Goal: Task Accomplishment & Management: Manage account settings

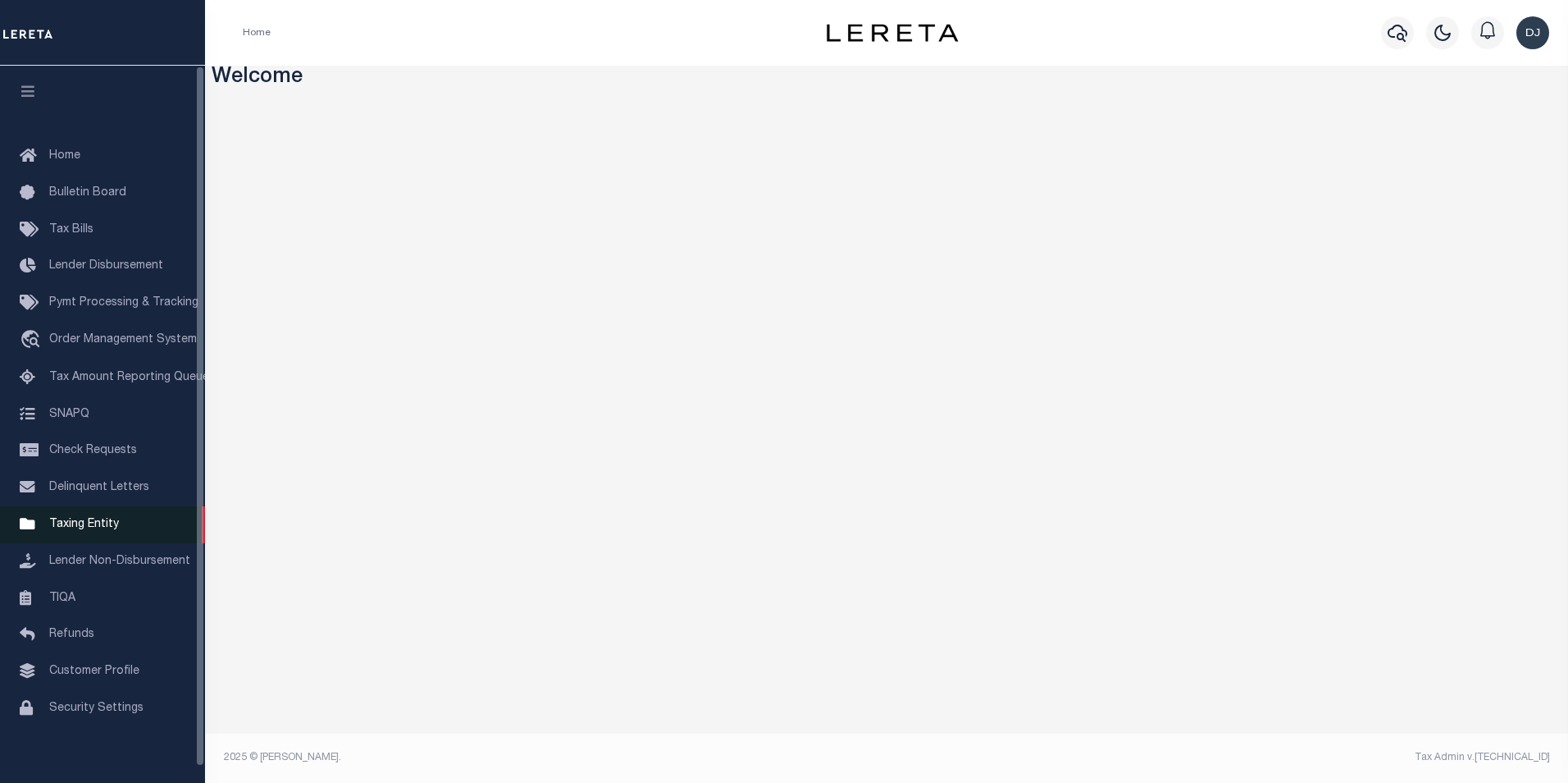
click at [109, 530] on span "Taxing Entity" at bounding box center [84, 524] width 70 height 12
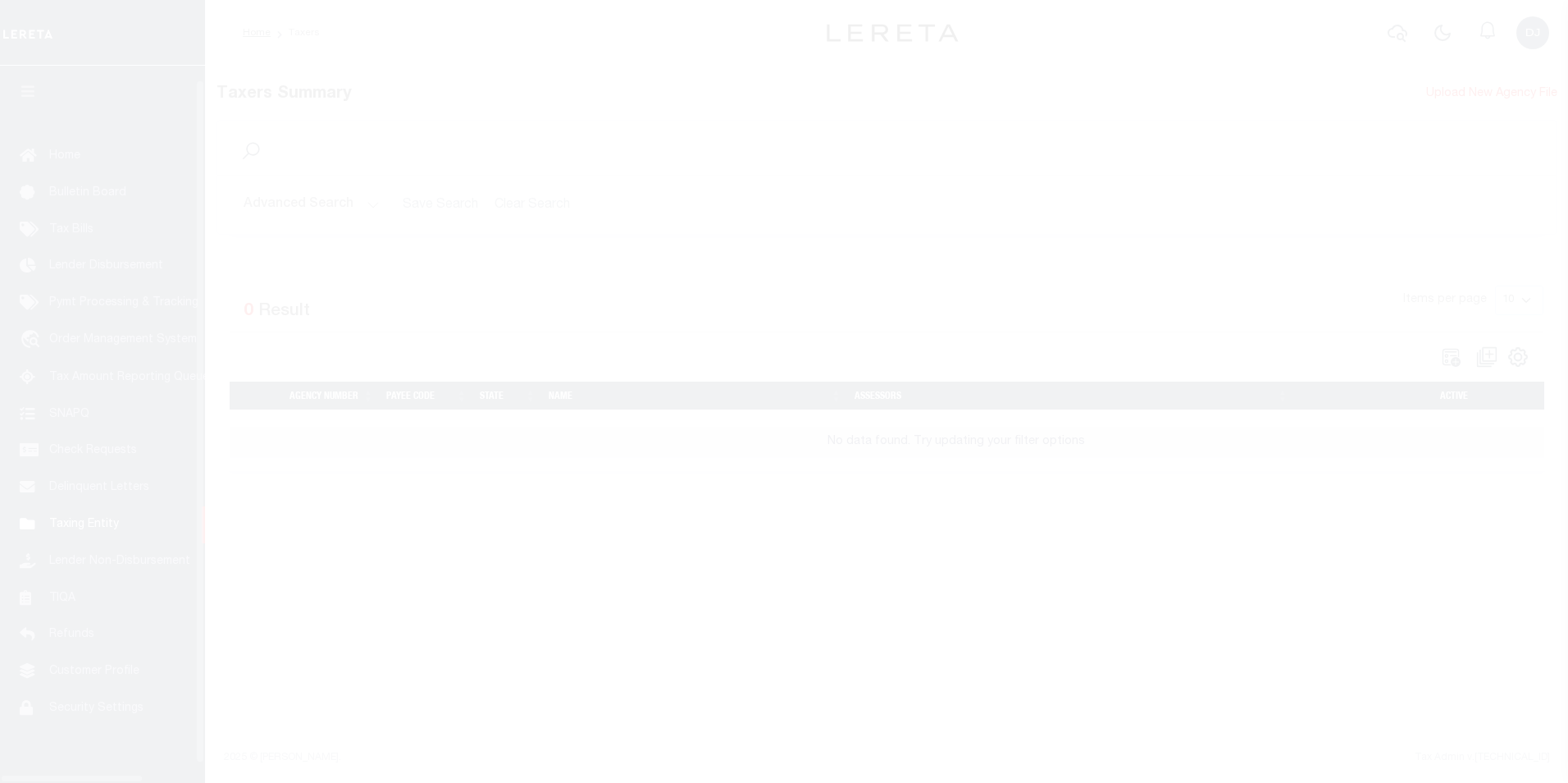
scroll to position [16, 0]
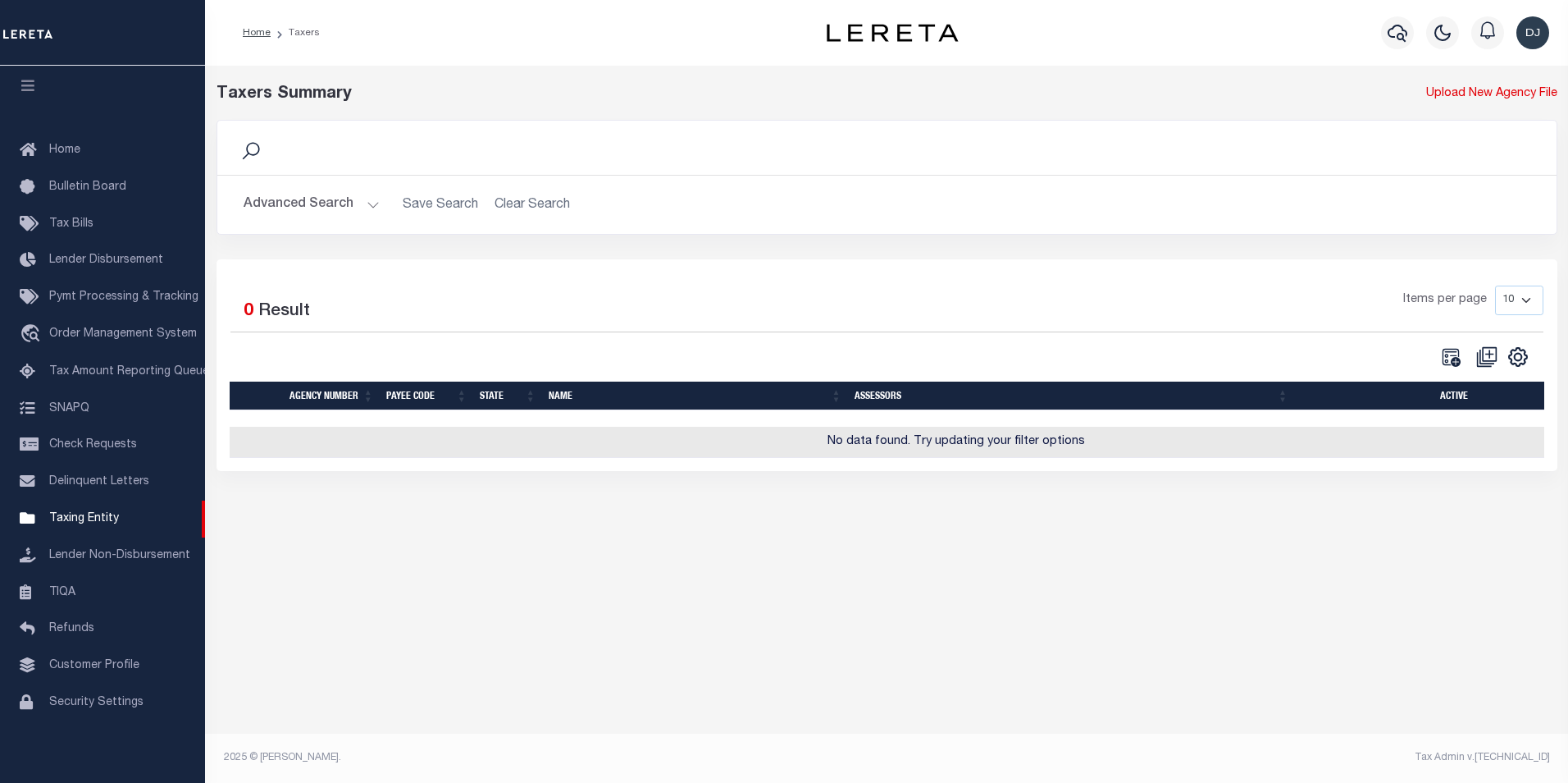
click at [374, 206] on button "Advanced Search" at bounding box center [311, 204] width 136 height 32
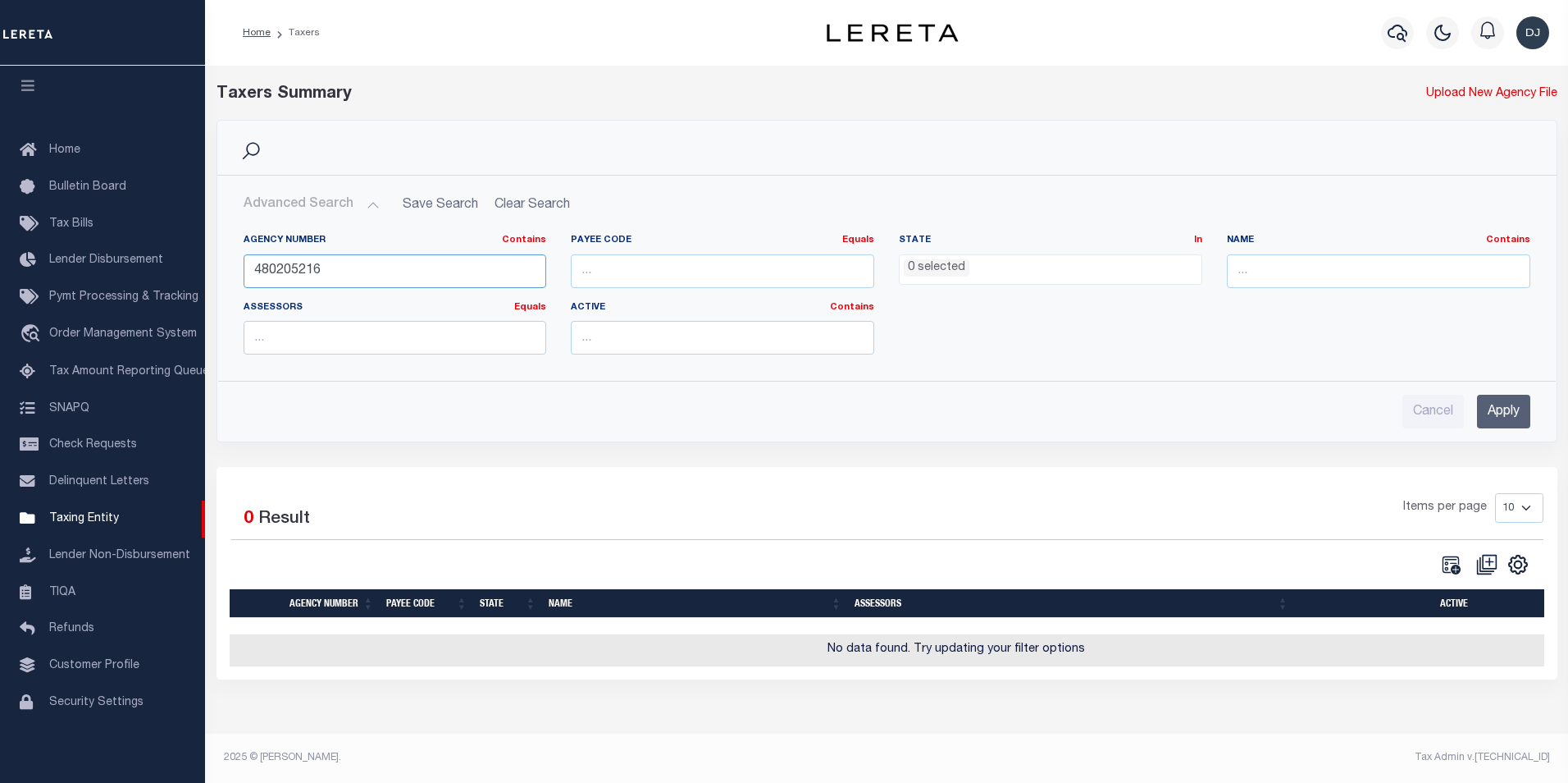
drag, startPoint x: 334, startPoint y: 267, endPoint x: 244, endPoint y: 271, distance: 90.1
click at [244, 271] on input "480205216" at bounding box center [395, 271] width 303 height 34
click at [288, 271] on input "1010110105" at bounding box center [395, 271] width 303 height 34
type input "101010105"
click at [1510, 416] on input "Apply" at bounding box center [1503, 411] width 53 height 34
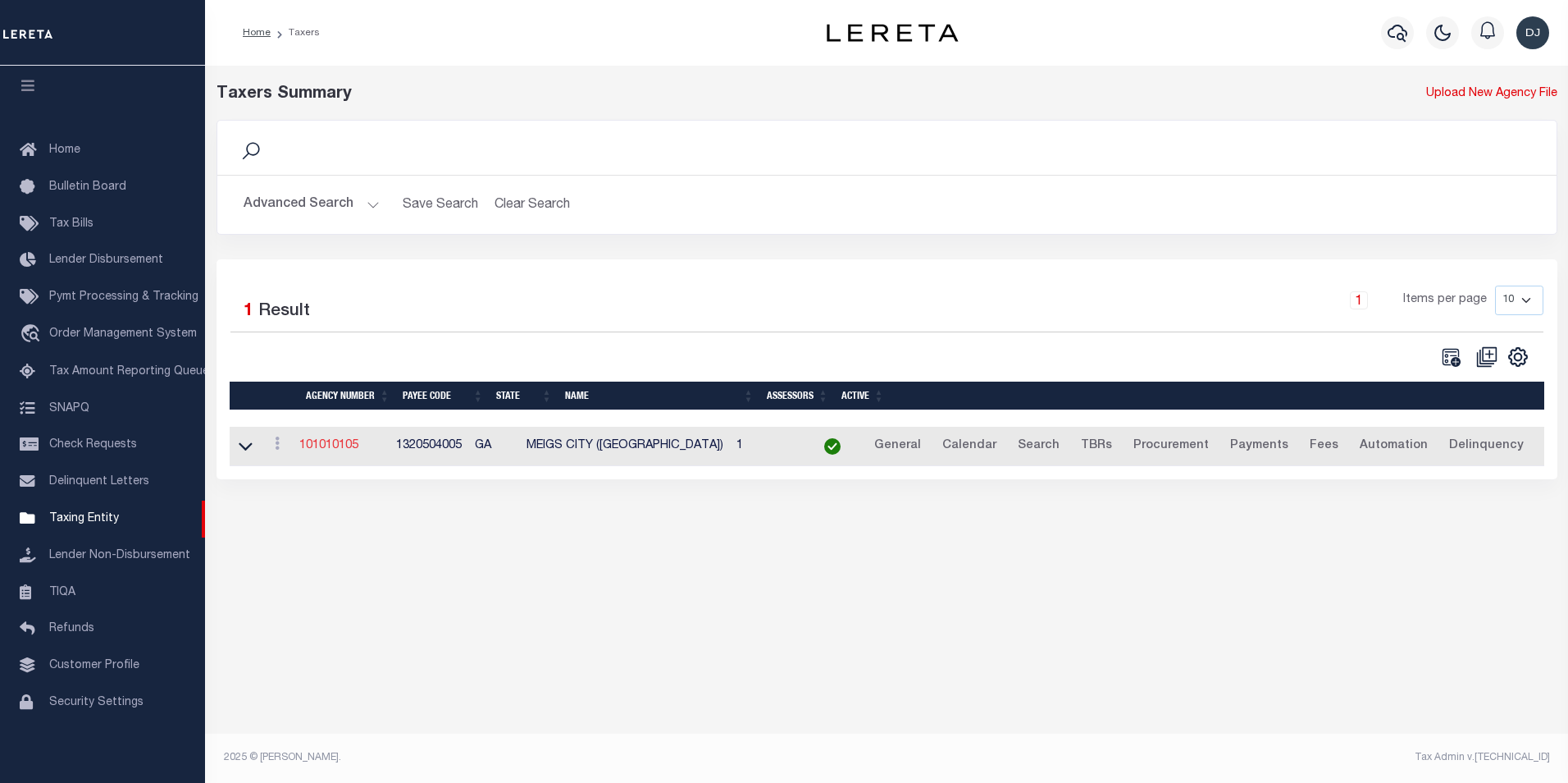
click at [351, 451] on link "101010105" at bounding box center [328, 446] width 59 height 12
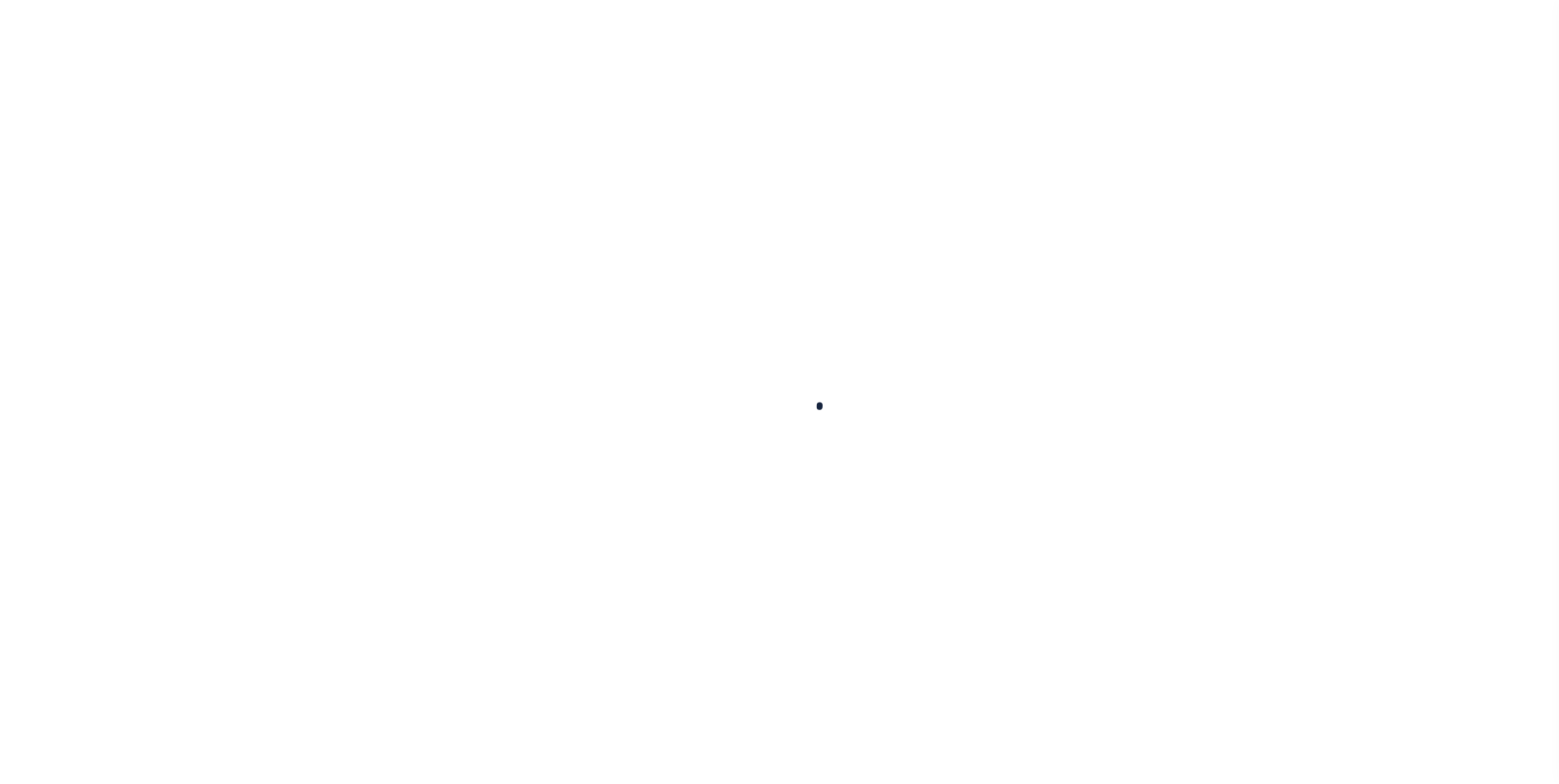
select select
checkbox input "false"
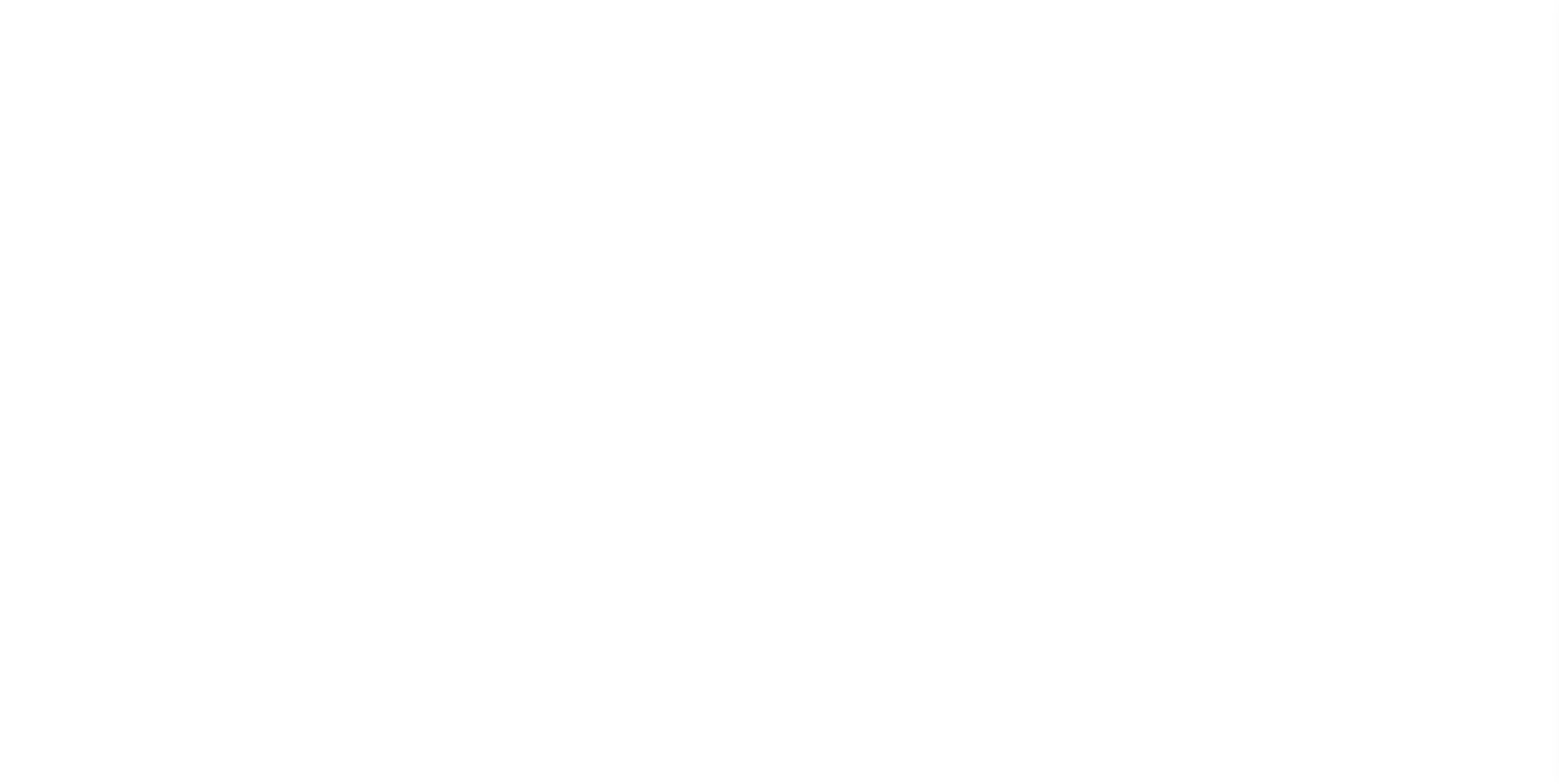
checkbox input "false"
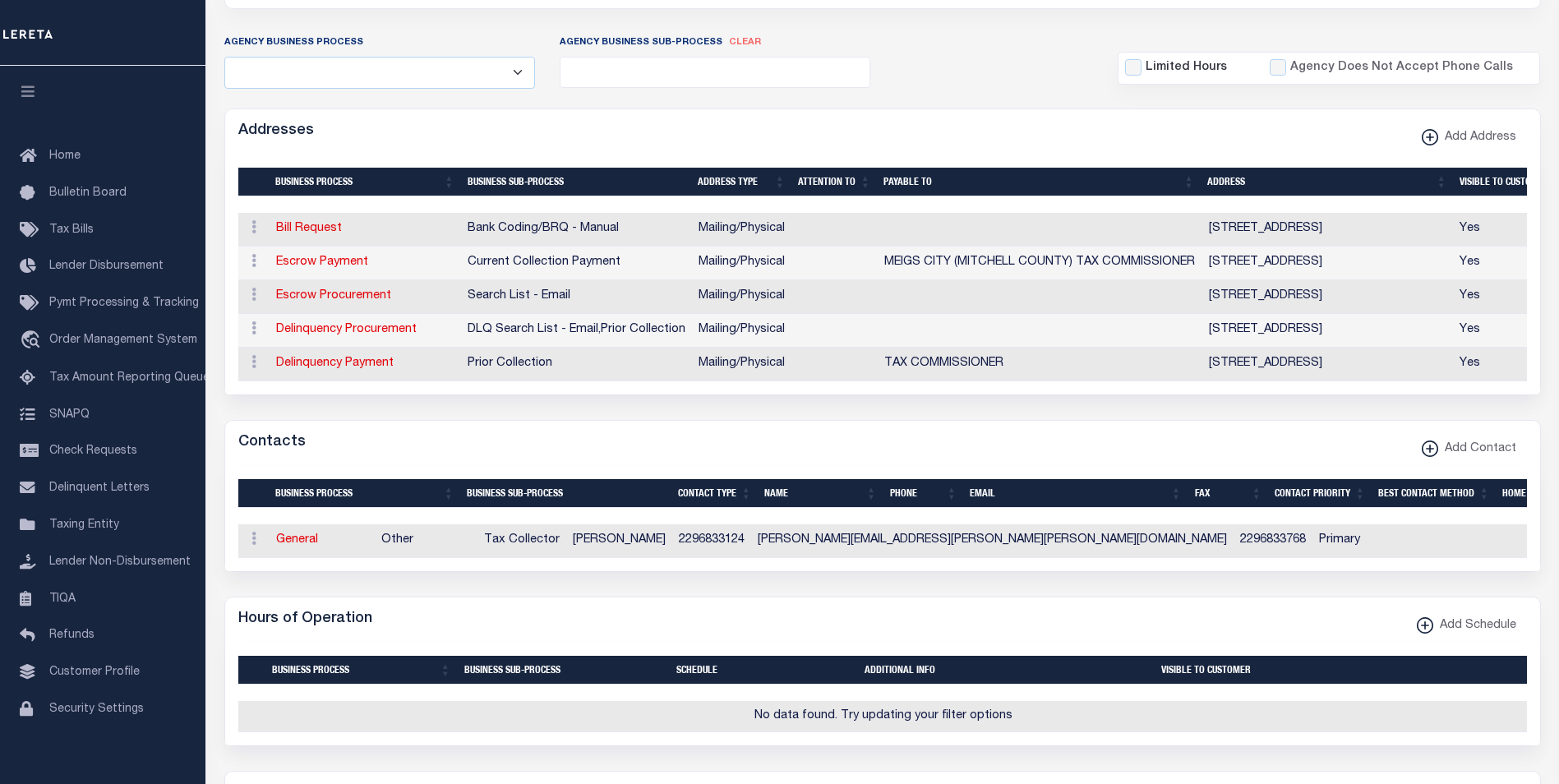
scroll to position [354, 0]
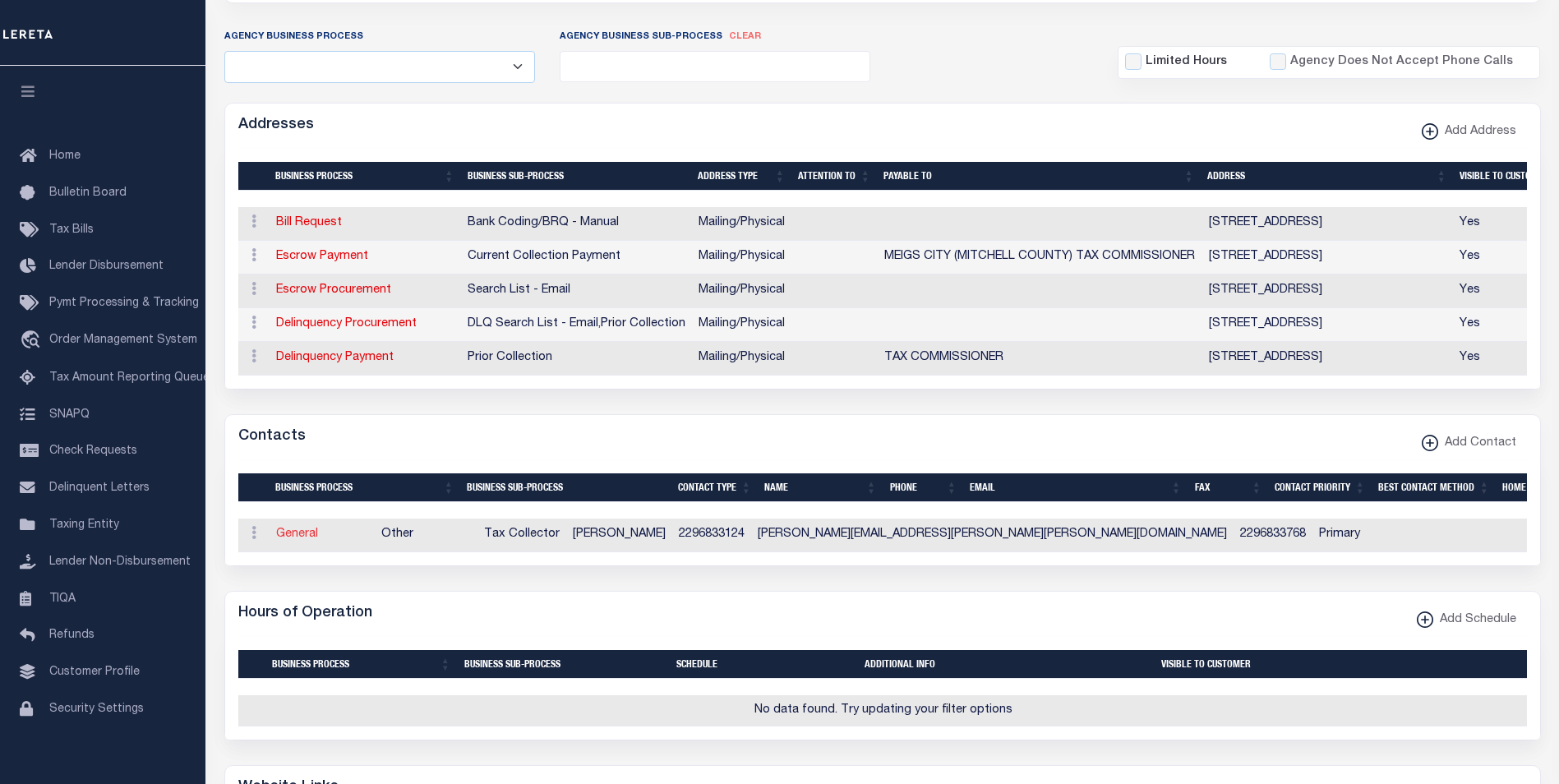
click at [290, 540] on link "General" at bounding box center [296, 534] width 42 height 12
checkbox input "false"
select select
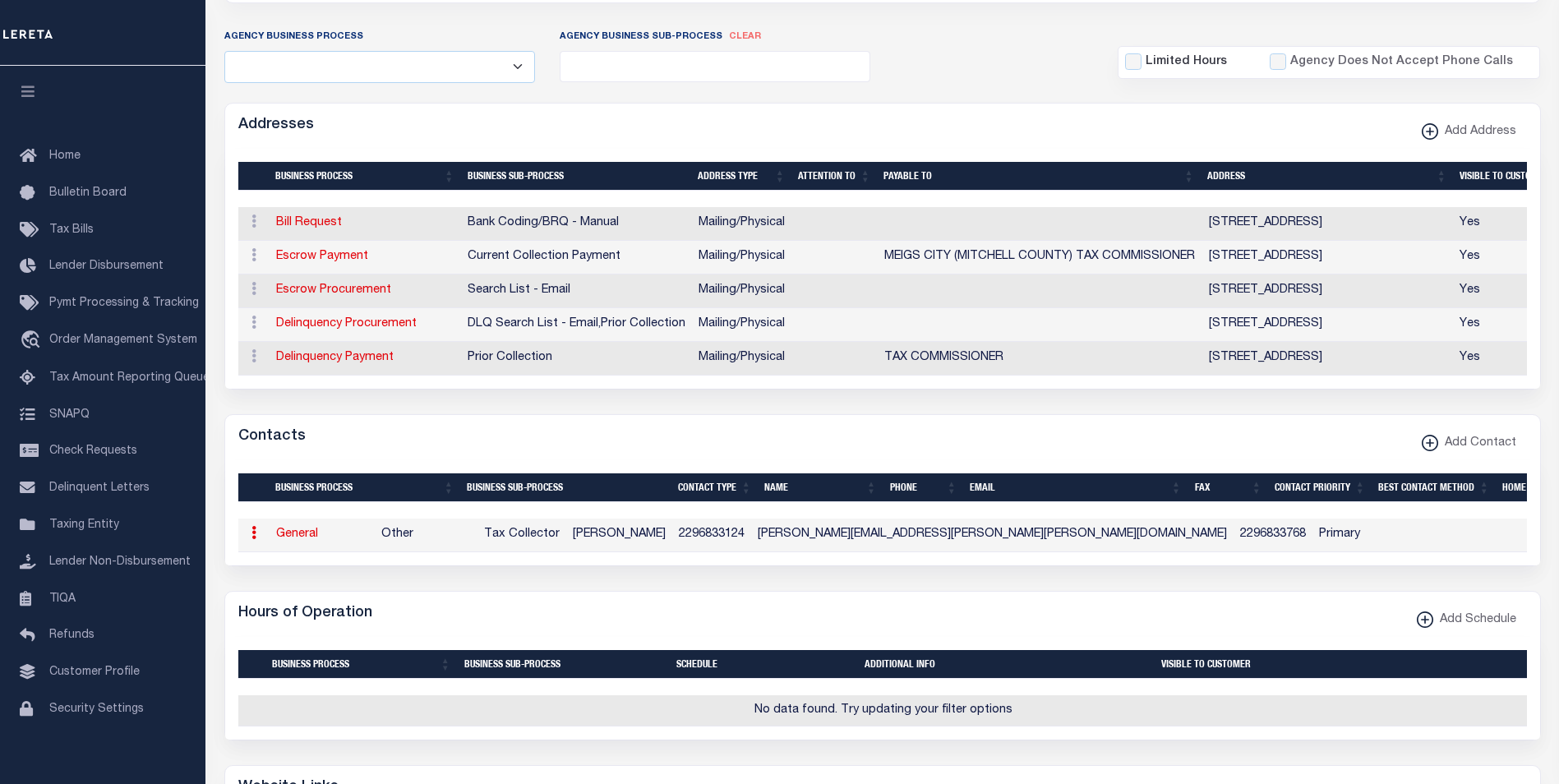
select select "2"
select select "1"
type input "VALERIE"
type input "HUTCHINS"
type input "2296833124"
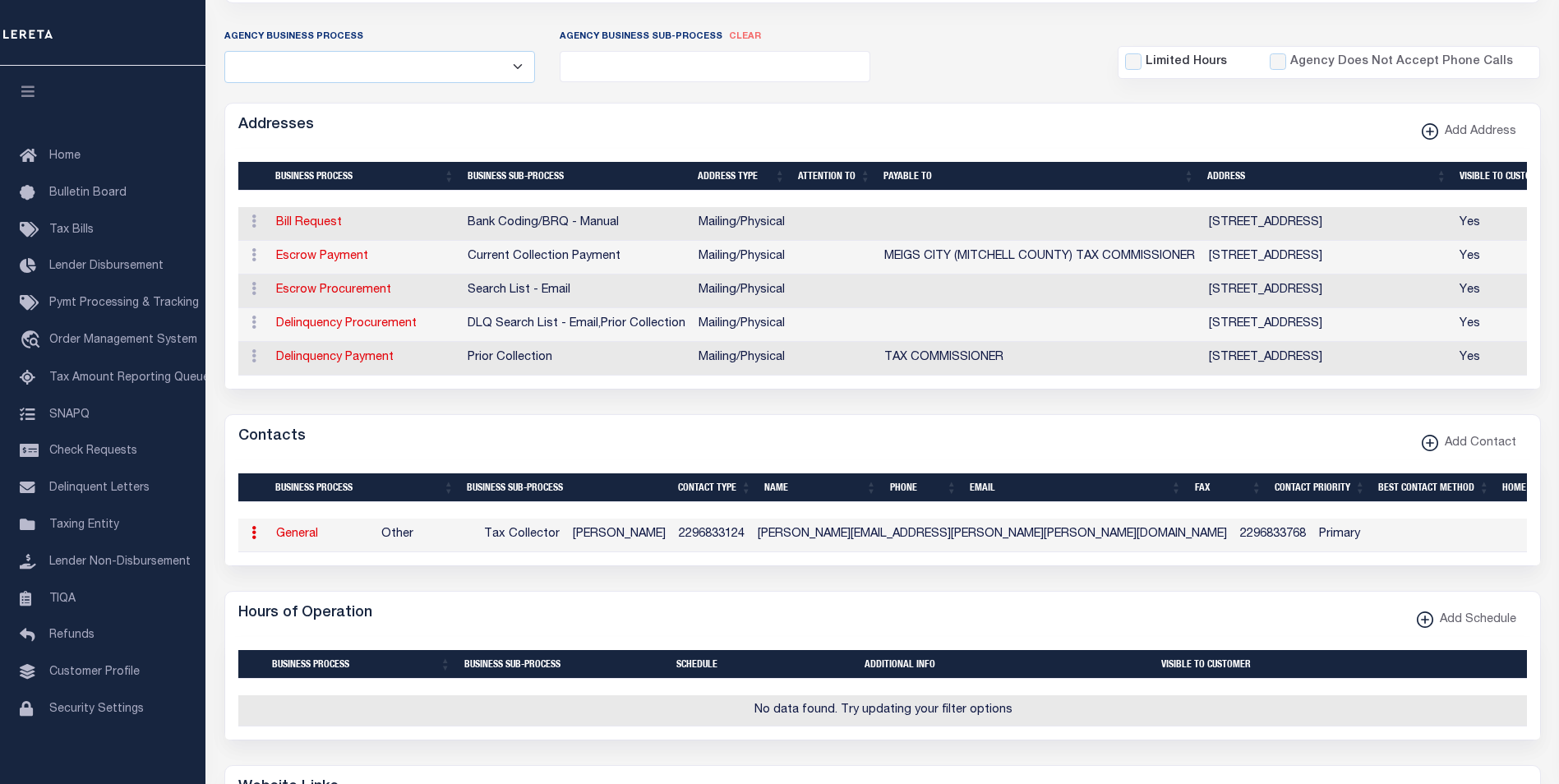
type input "2296833768"
type input "VALERIE.HUTCHINS@MEIGS-GA.COM"
select select "6"
select select "39"
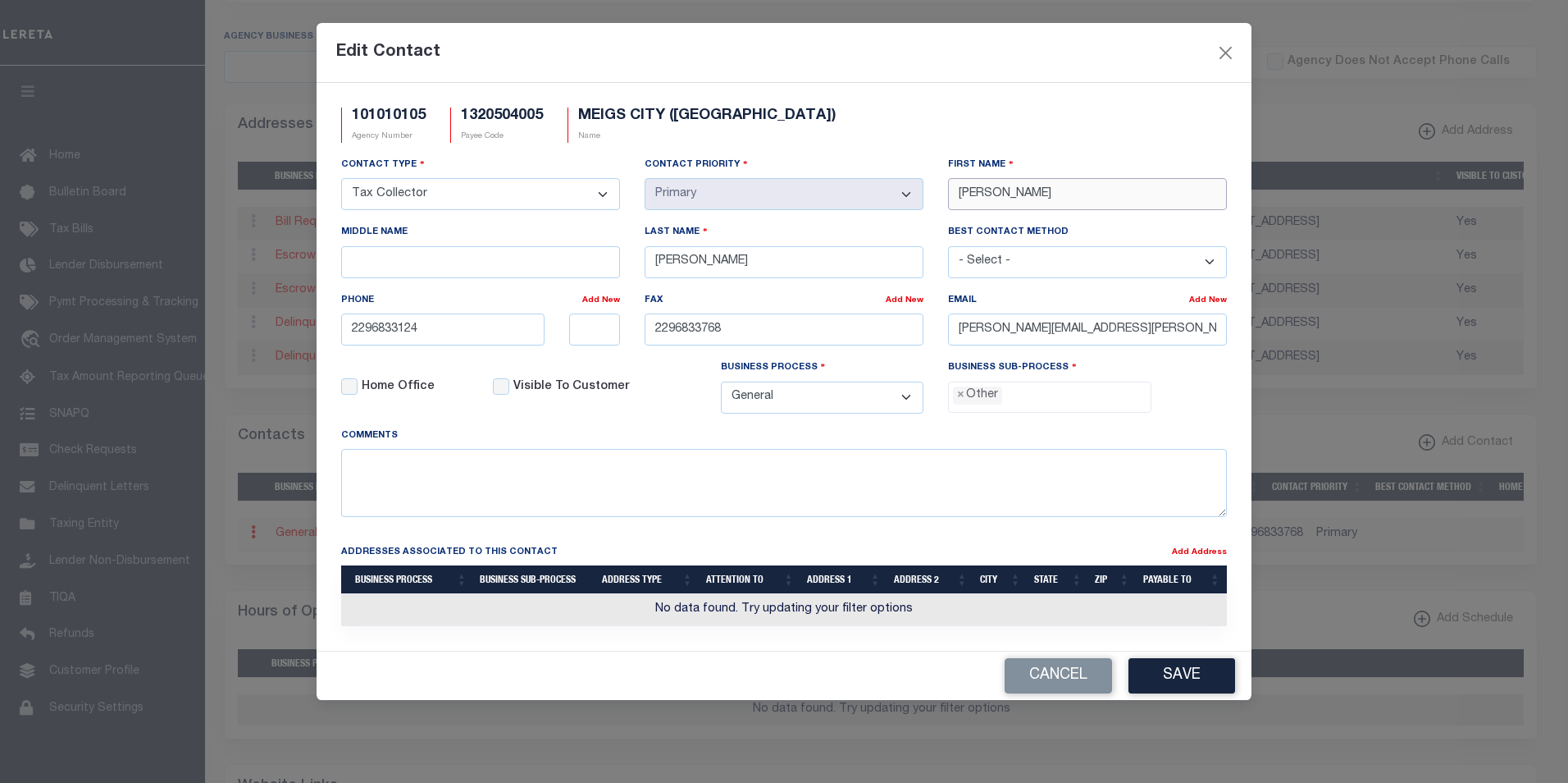
drag, startPoint x: 1016, startPoint y: 198, endPoint x: 936, endPoint y: 193, distance: 80.2
click at [936, 193] on div "First Name VALERIE" at bounding box center [1087, 189] width 303 height 68
paste input "CAROLYN"
type input "CAROLYN"
drag, startPoint x: 740, startPoint y: 272, endPoint x: 632, endPoint y: 263, distance: 108.4
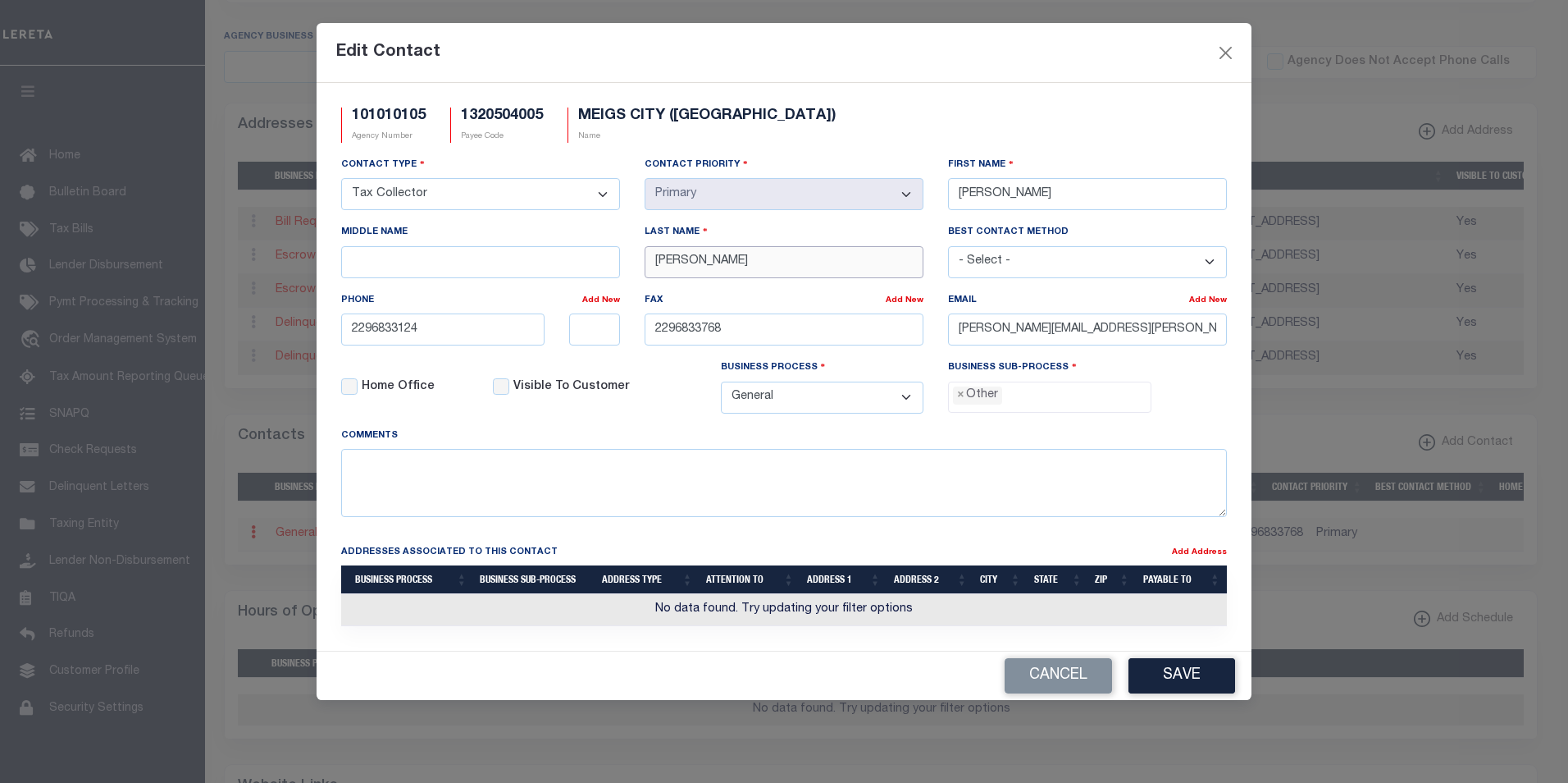
click at [632, 263] on div "Last Name HUTCHINS" at bounding box center [784, 257] width 303 height 68
paste input "KELLY"
type input "KELLY"
drag, startPoint x: 1178, startPoint y: 335, endPoint x: 950, endPoint y: 326, distance: 228.2
click at [950, 326] on input "VALERIE.HUTCHINS@MEIGS-GA.COM" at bounding box center [1087, 329] width 279 height 32
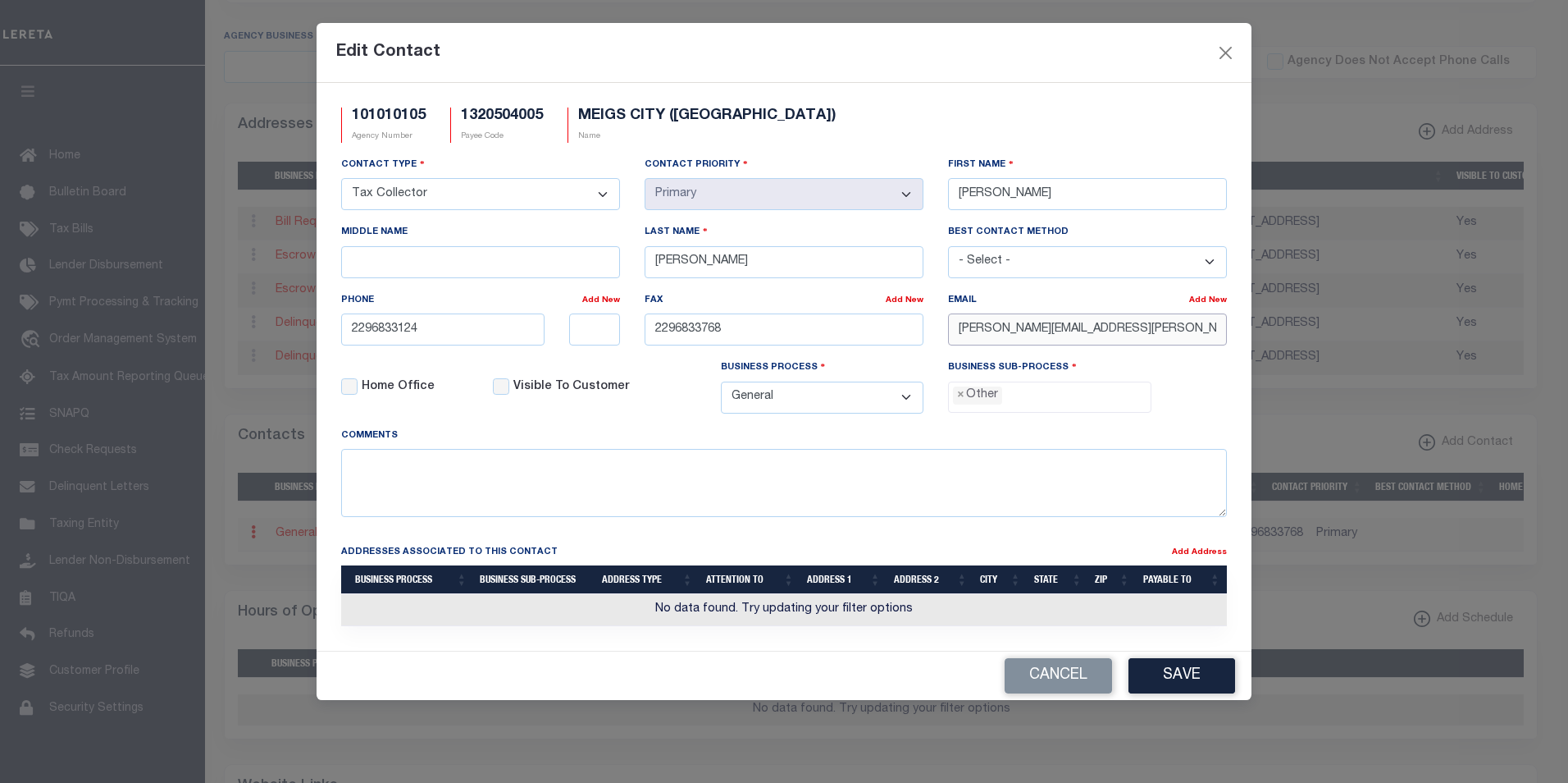
paste input "CAROLYN.KELLY@"
click at [1185, 678] on button "Save" at bounding box center [1182, 676] width 106 height 35
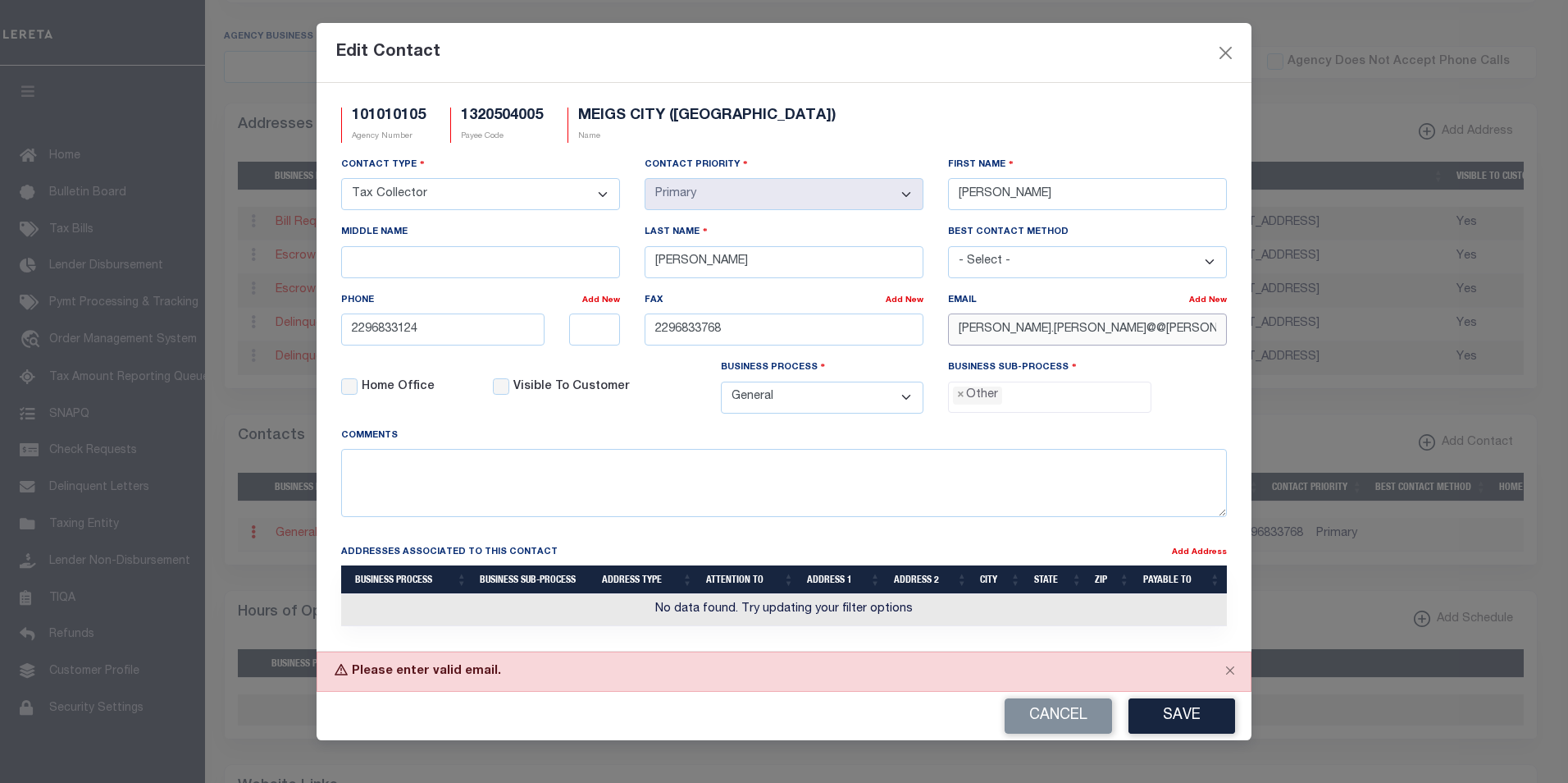
click at [1066, 331] on input "CAROLYN.KELLY@@MEIGS-GA.COM" at bounding box center [1087, 329] width 279 height 32
type input "CAROLYN.KELLY@MEIGS-GA.COM"
click at [1167, 727] on button "Save" at bounding box center [1182, 715] width 106 height 35
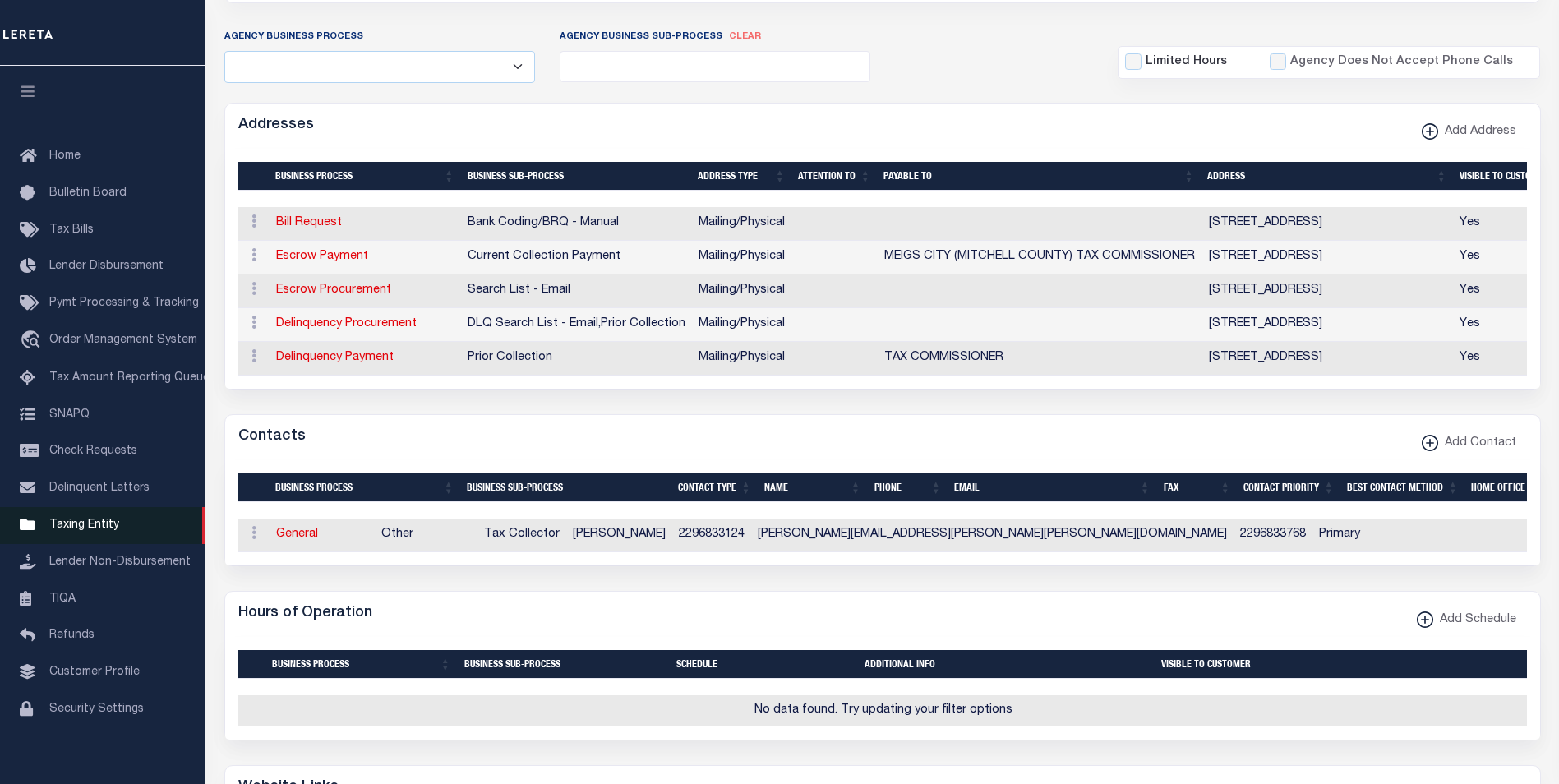
click at [57, 530] on span "Taxing Entity" at bounding box center [84, 525] width 70 height 12
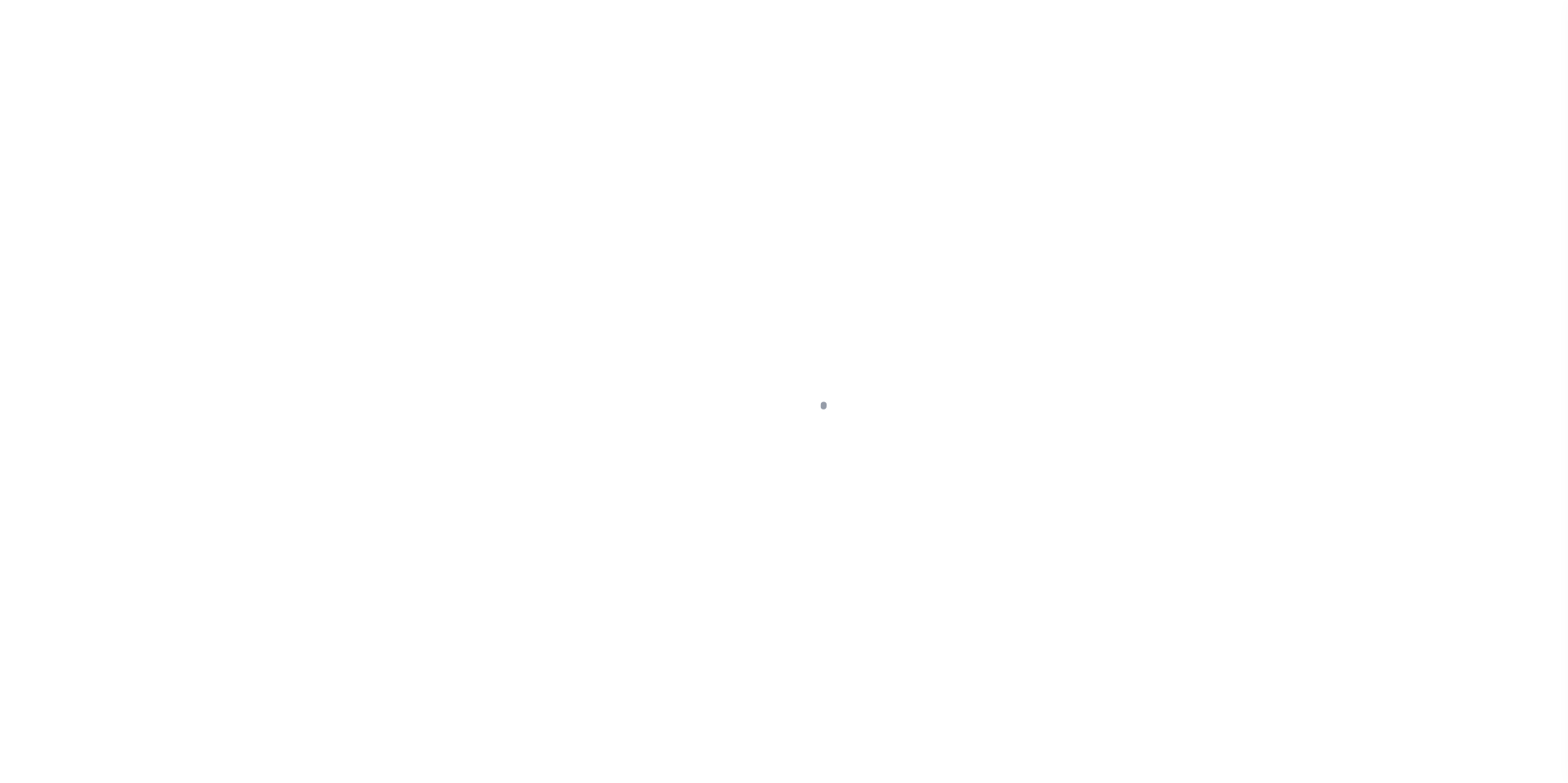
select select
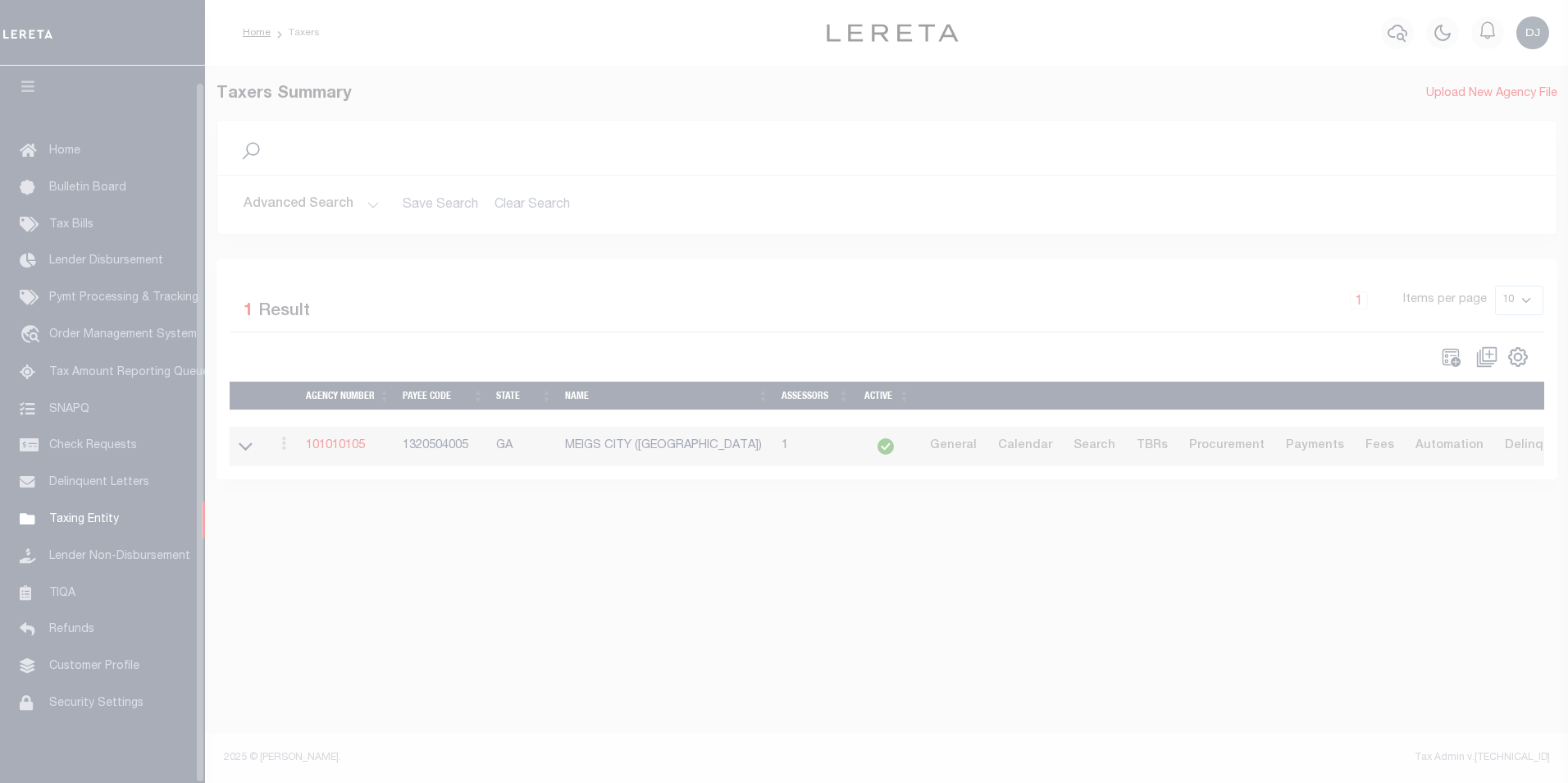
scroll to position [16, 0]
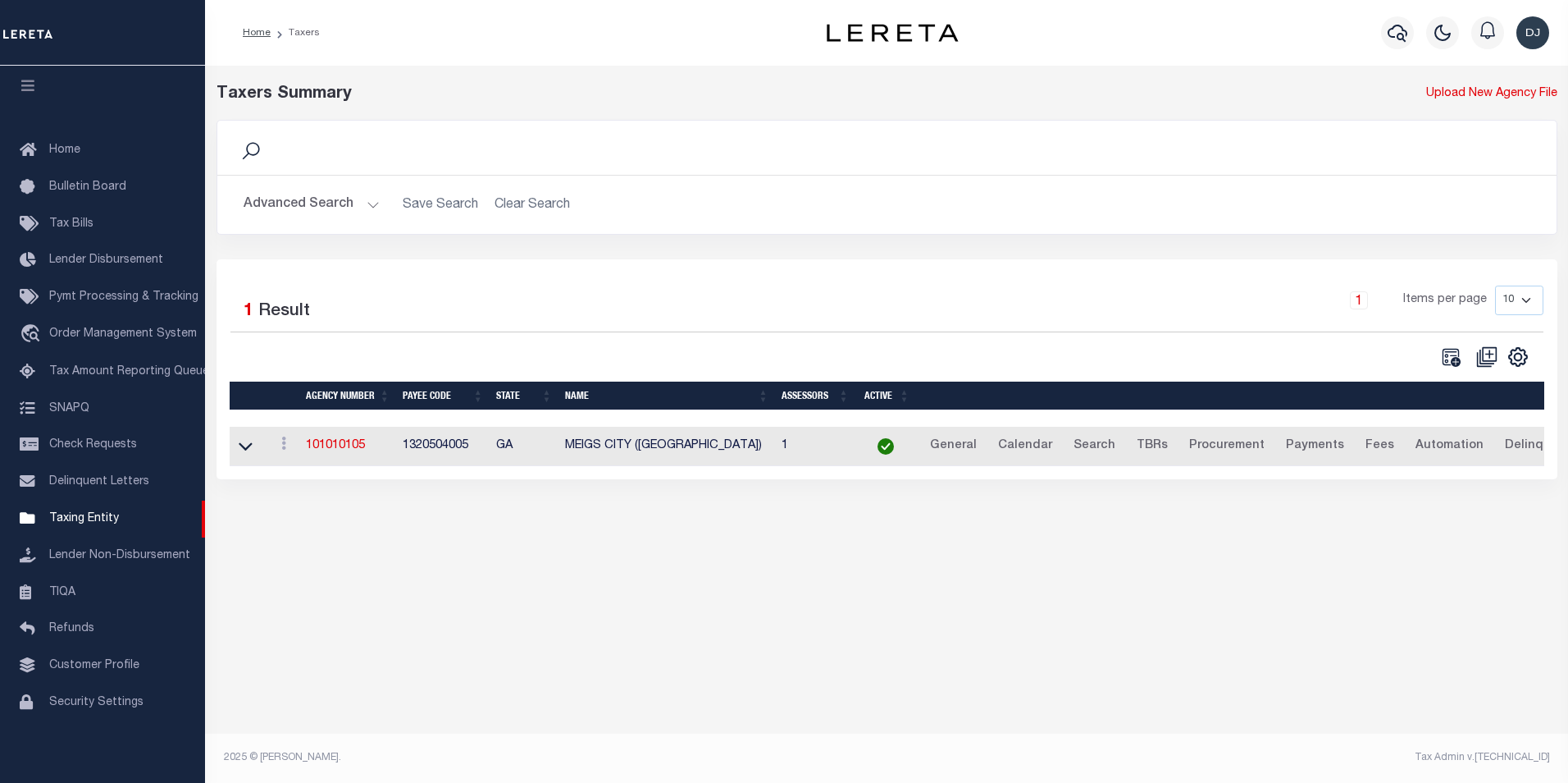
click at [372, 204] on button "Advanced Search" at bounding box center [311, 204] width 136 height 32
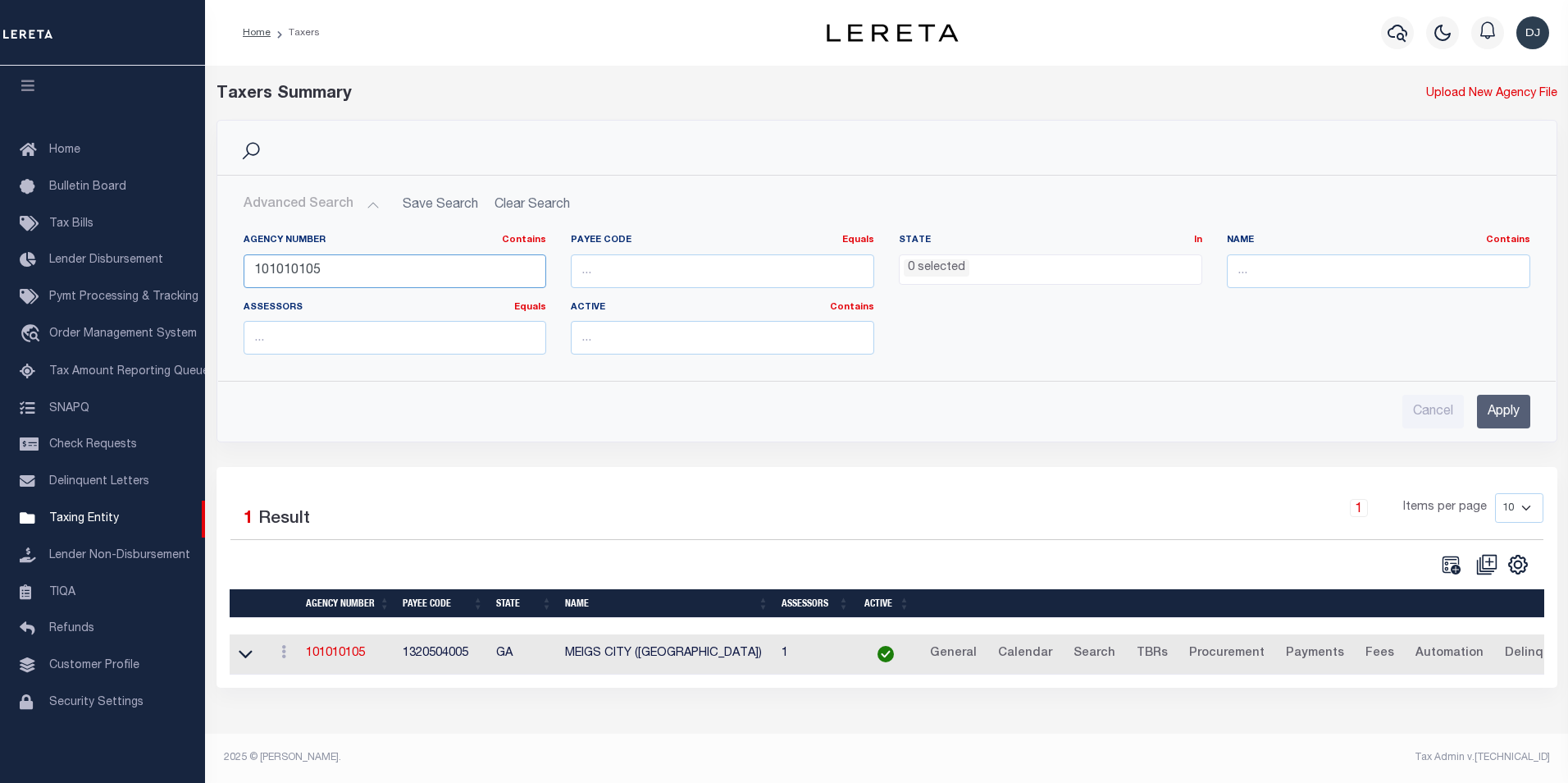
drag, startPoint x: 319, startPoint y: 269, endPoint x: 249, endPoint y: 269, distance: 70.0
click at [249, 269] on input "101010105" at bounding box center [395, 271] width 303 height 34
type input "101360102"
click at [1509, 417] on input "Apply" at bounding box center [1503, 411] width 53 height 34
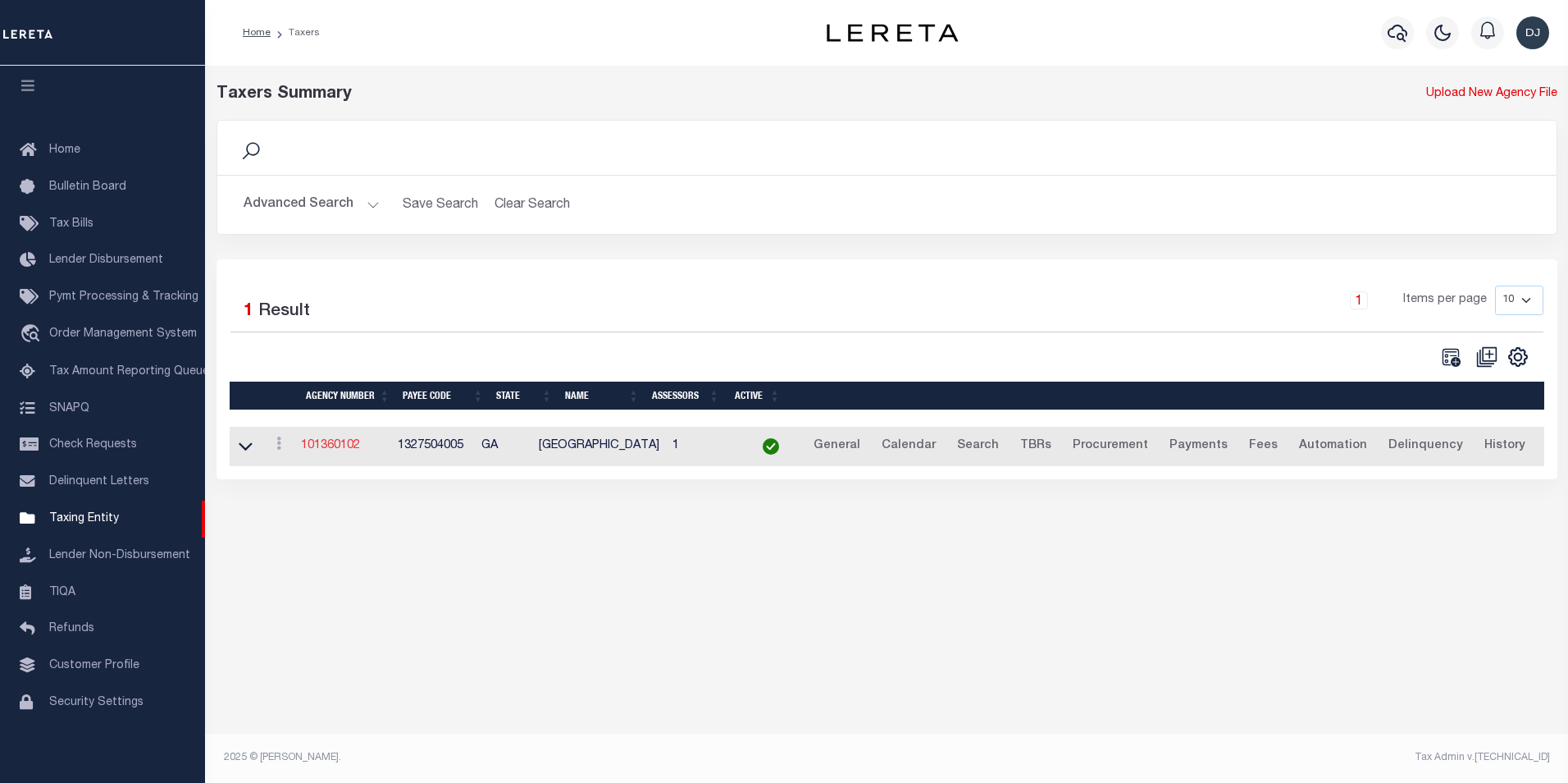
click at [341, 451] on link "101360102" at bounding box center [330, 446] width 59 height 12
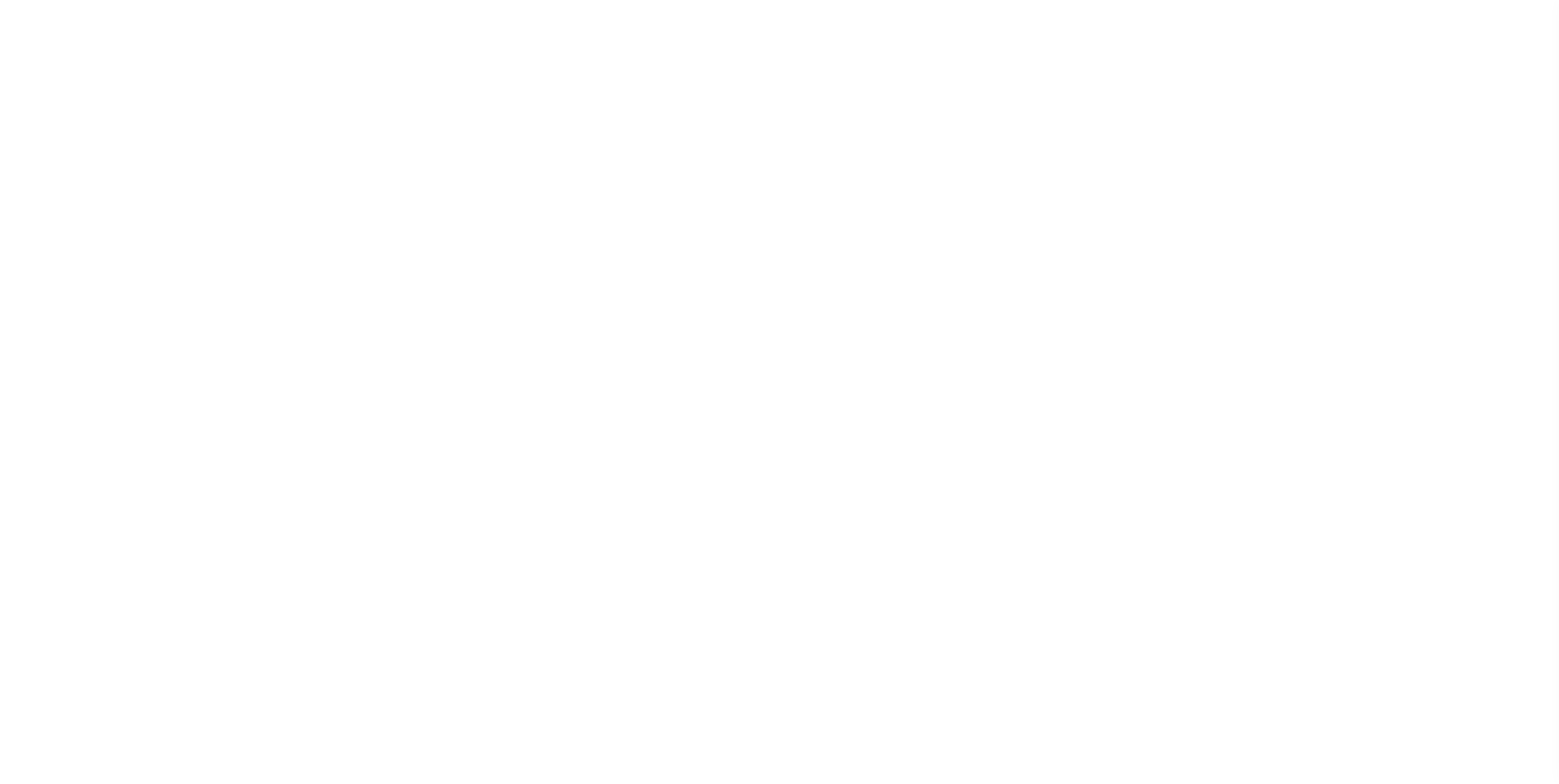
select select
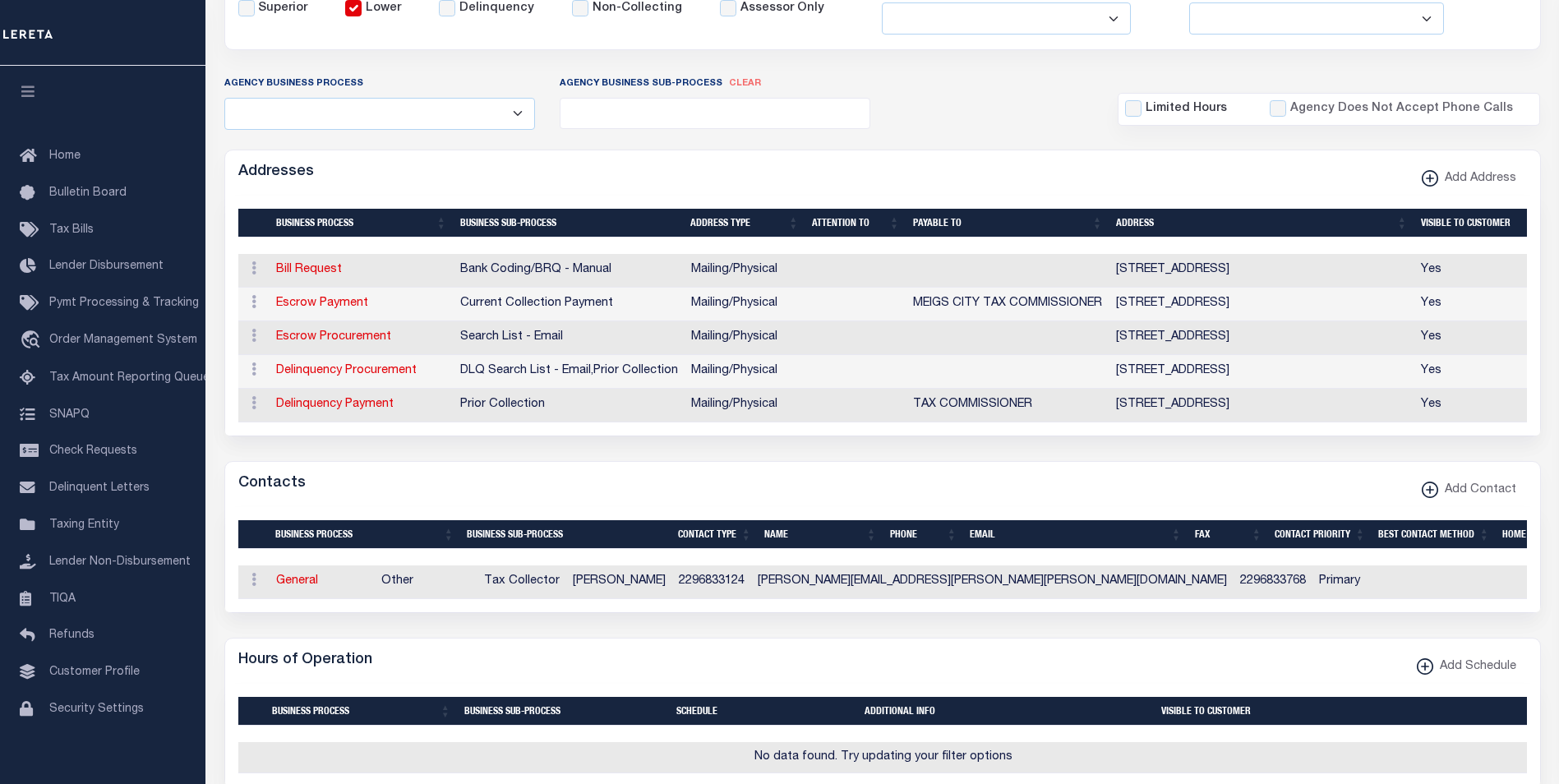
scroll to position [365, 0]
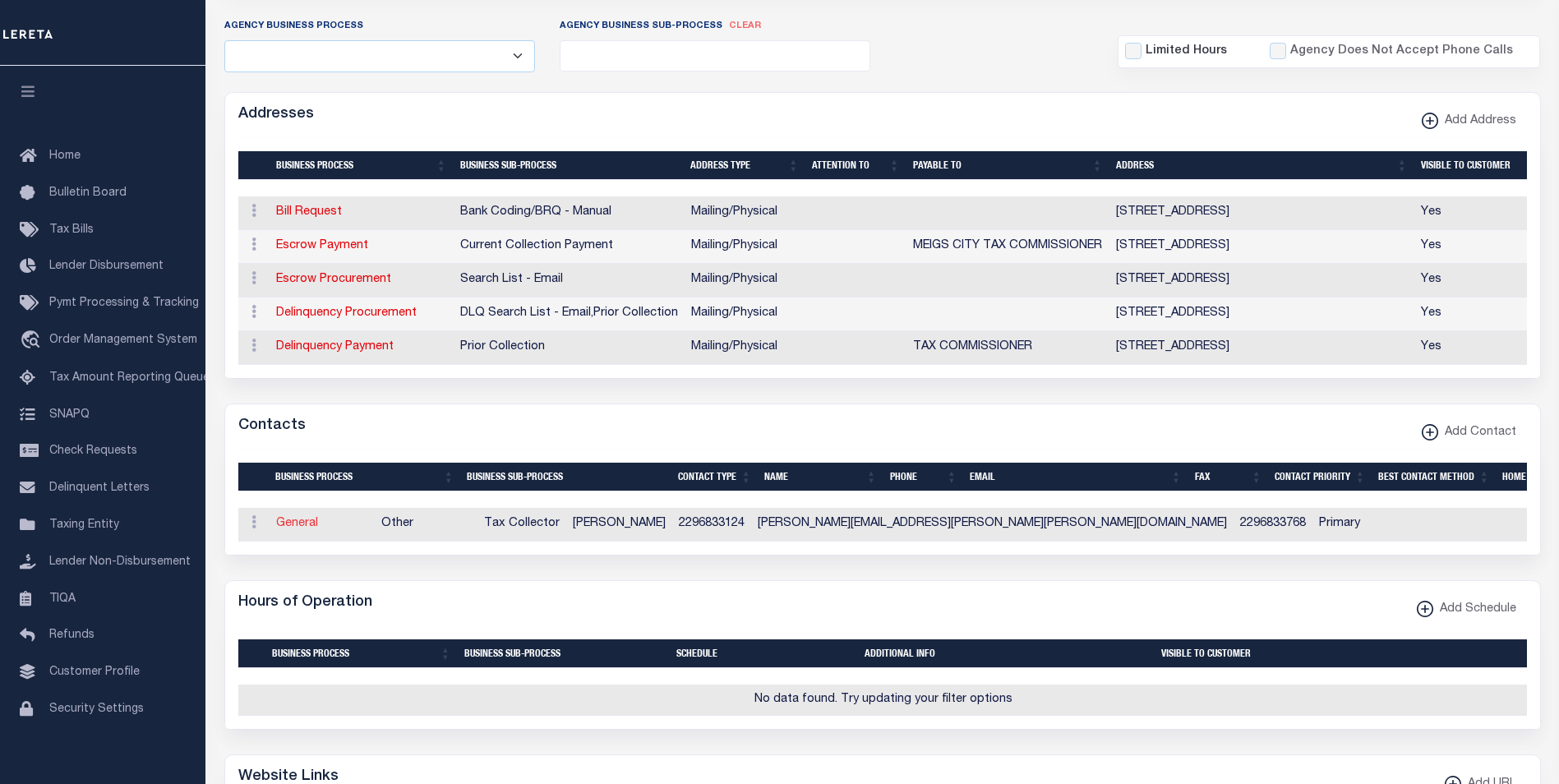
click at [286, 529] on link "General" at bounding box center [296, 524] width 42 height 12
checkbox input "false"
select select
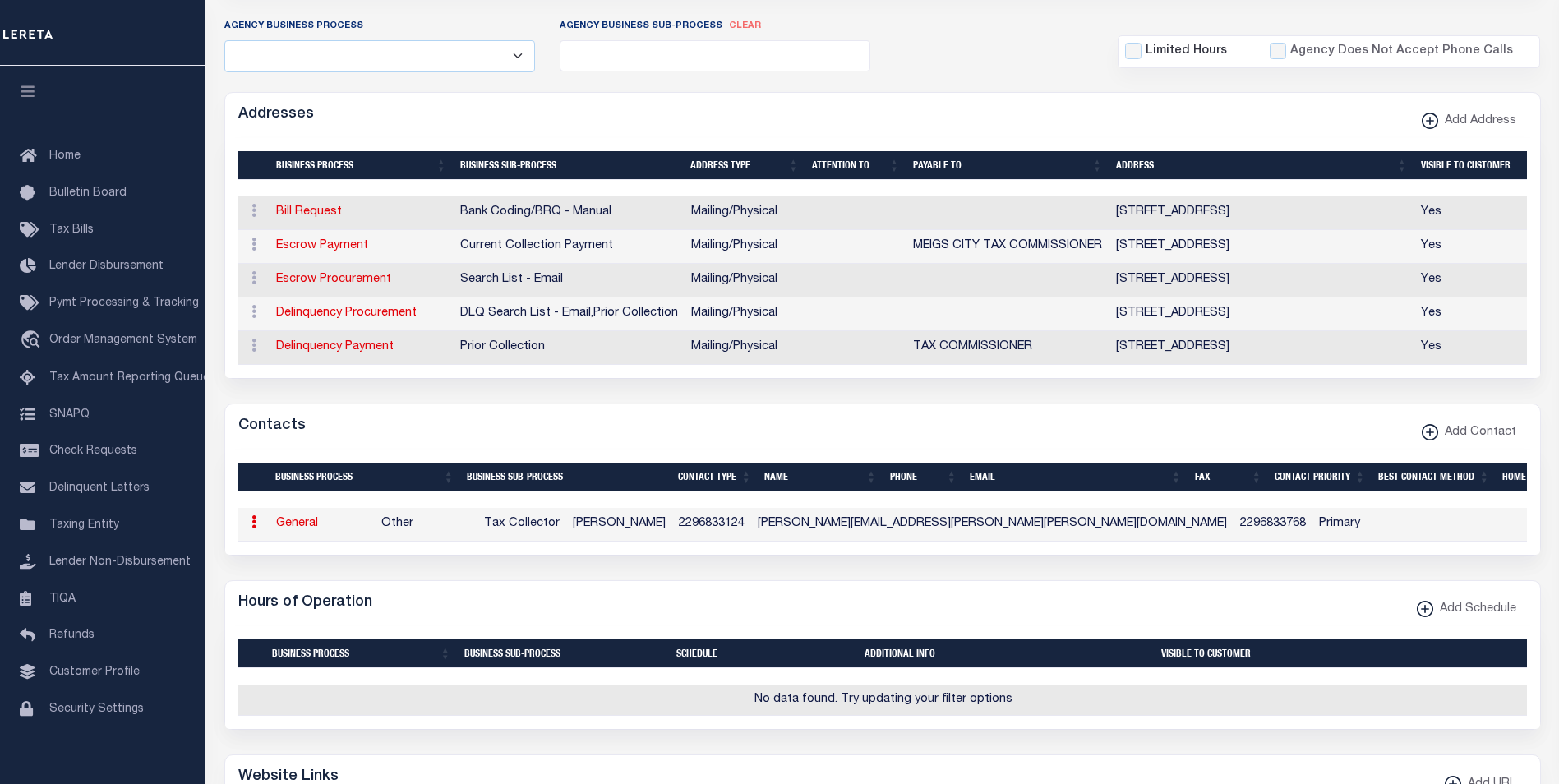
select select "2"
select select "1"
type input "VALERIE"
type input "HUTCHINS"
type input "2296833124"
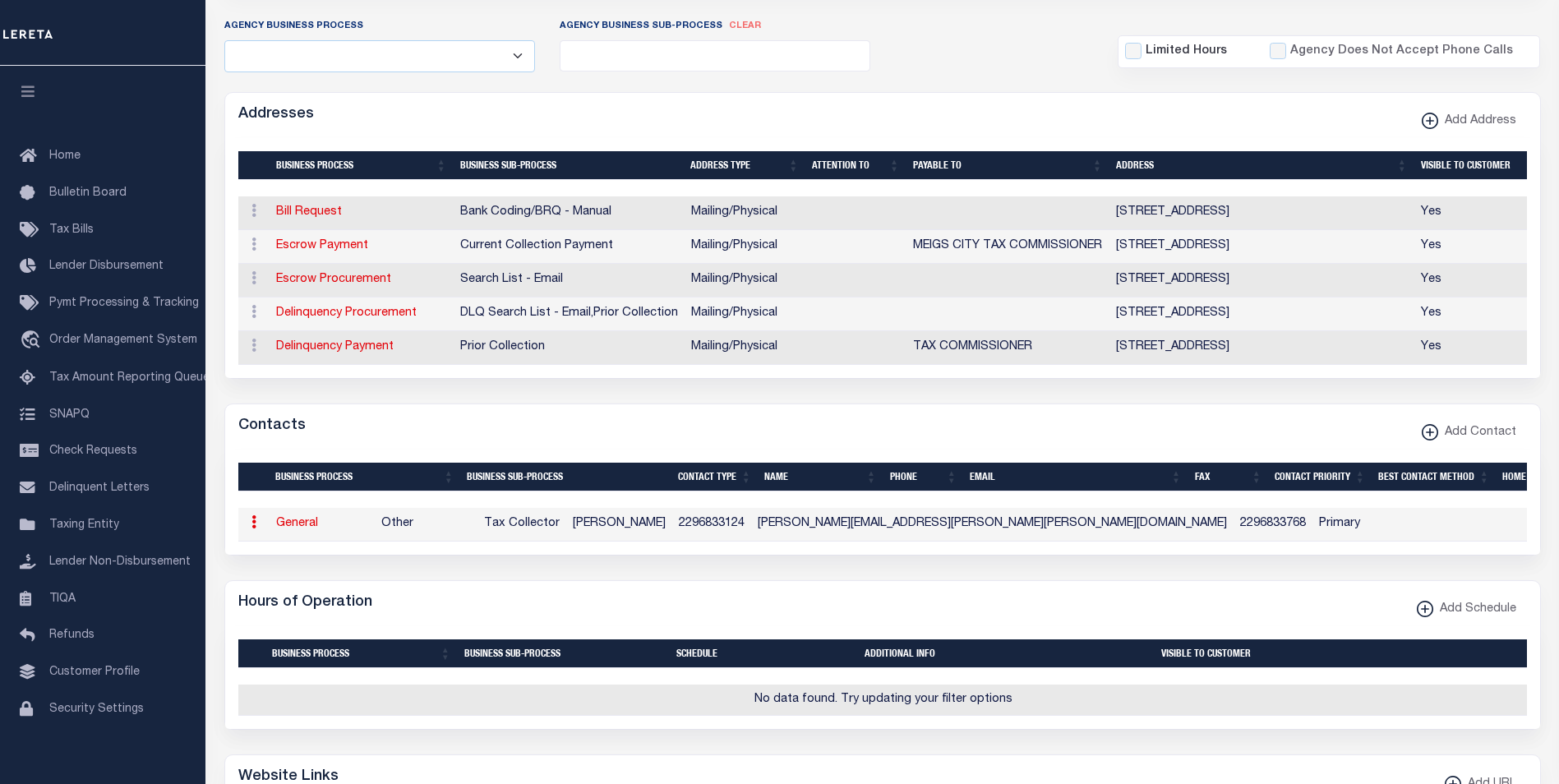
type input "2296833768"
type input "VALERIE.HUTCHINS@MEIGS-GA.COM"
select select "6"
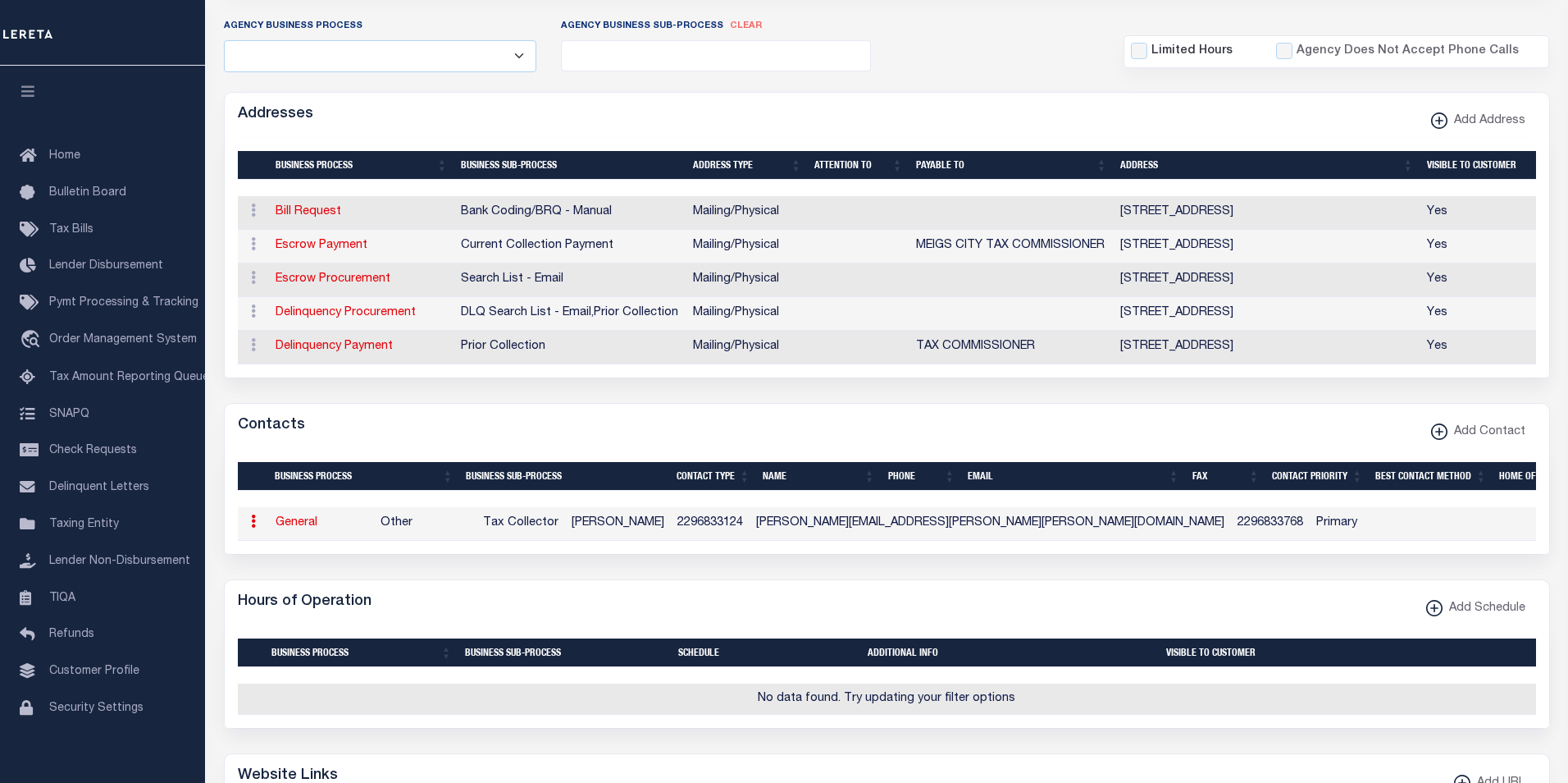
select select "39"
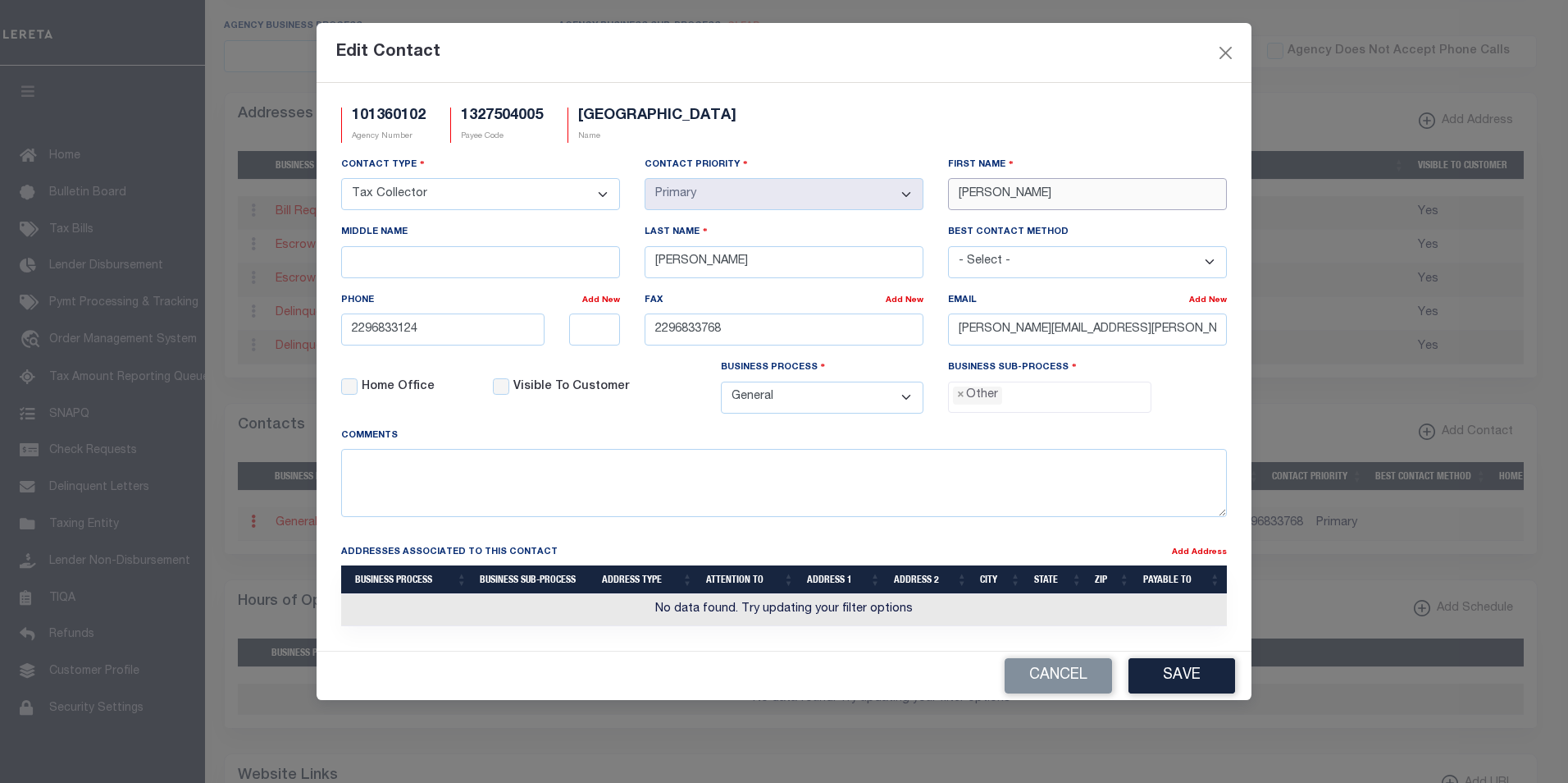
drag, startPoint x: 1006, startPoint y: 194, endPoint x: 936, endPoint y: 194, distance: 70.0
click at [936, 194] on div "First Name VALERIE" at bounding box center [1087, 189] width 303 height 68
paste input "CAROLYN"
type input "CAROLYN"
drag, startPoint x: 763, startPoint y: 259, endPoint x: 638, endPoint y: 258, distance: 125.0
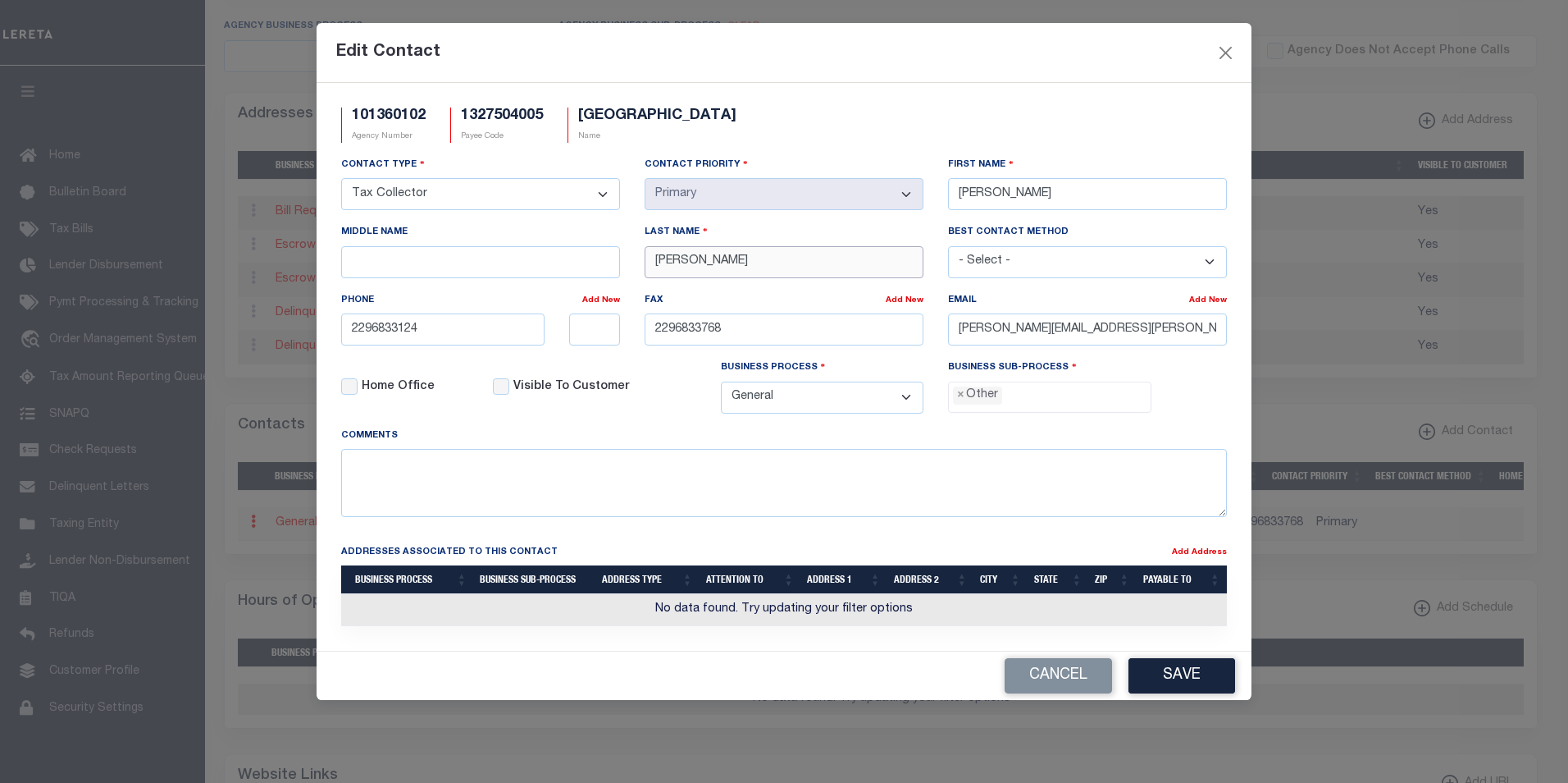
click at [638, 258] on div "Last Name HUTCHINS" at bounding box center [784, 257] width 303 height 68
paste input "KELLY"
type input "KELLY"
drag, startPoint x: 1180, startPoint y: 333, endPoint x: 930, endPoint y: 326, distance: 250.1
click at [930, 326] on div "Contact Type - Select - Assessor Clerk Internal Contacts 1 Internal Contacts 2 …" at bounding box center [784, 291] width 910 height 271
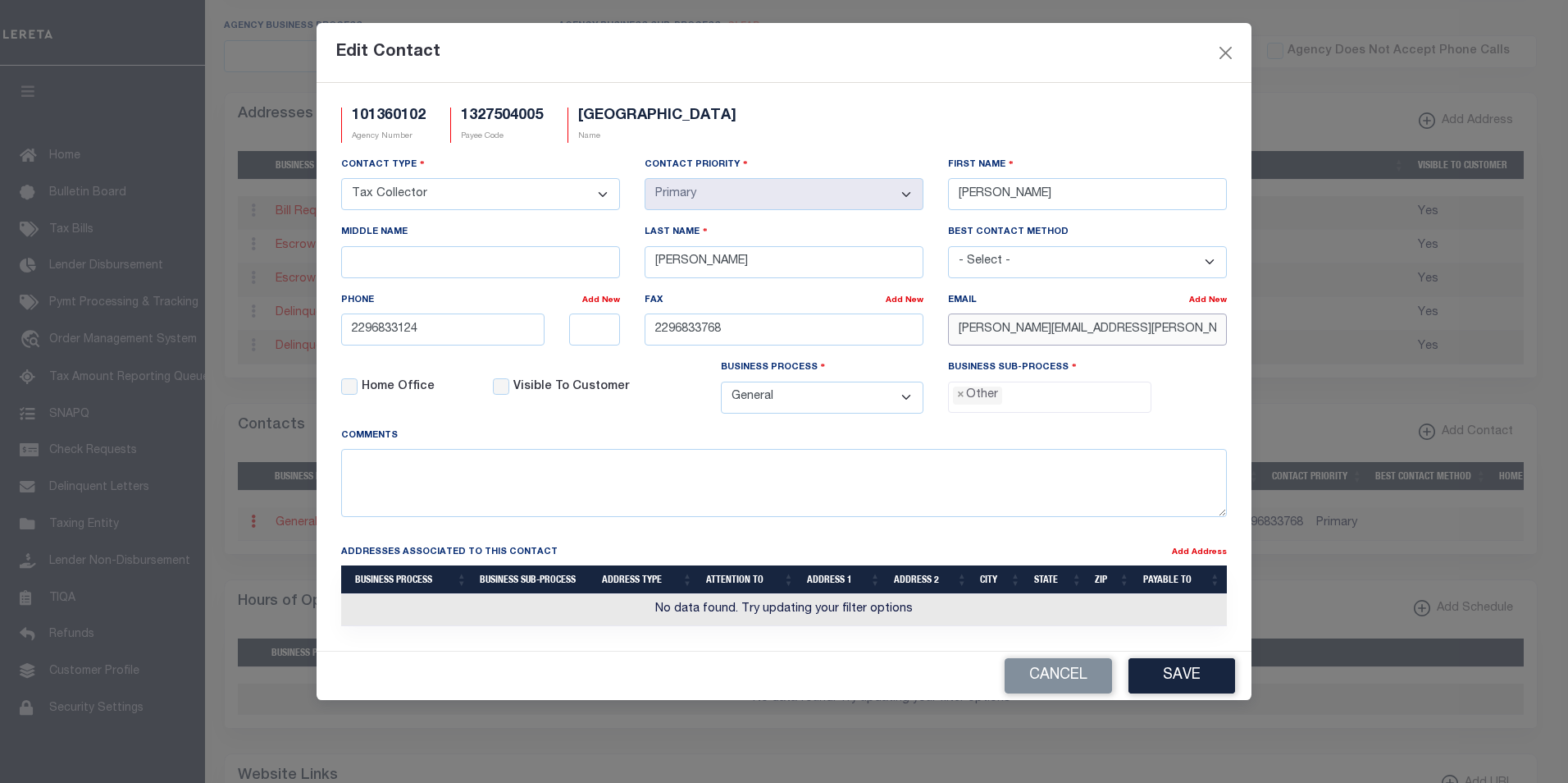
paste input "CAROLYN.KELLY@"
click at [1072, 329] on input "CAROLYN.KELLY@@MEIGS-GA.COM" at bounding box center [1087, 329] width 279 height 32
type input "CAROLYN.KELLY@MEIGS-GA.COM"
click at [1181, 680] on button "Save" at bounding box center [1182, 676] width 106 height 35
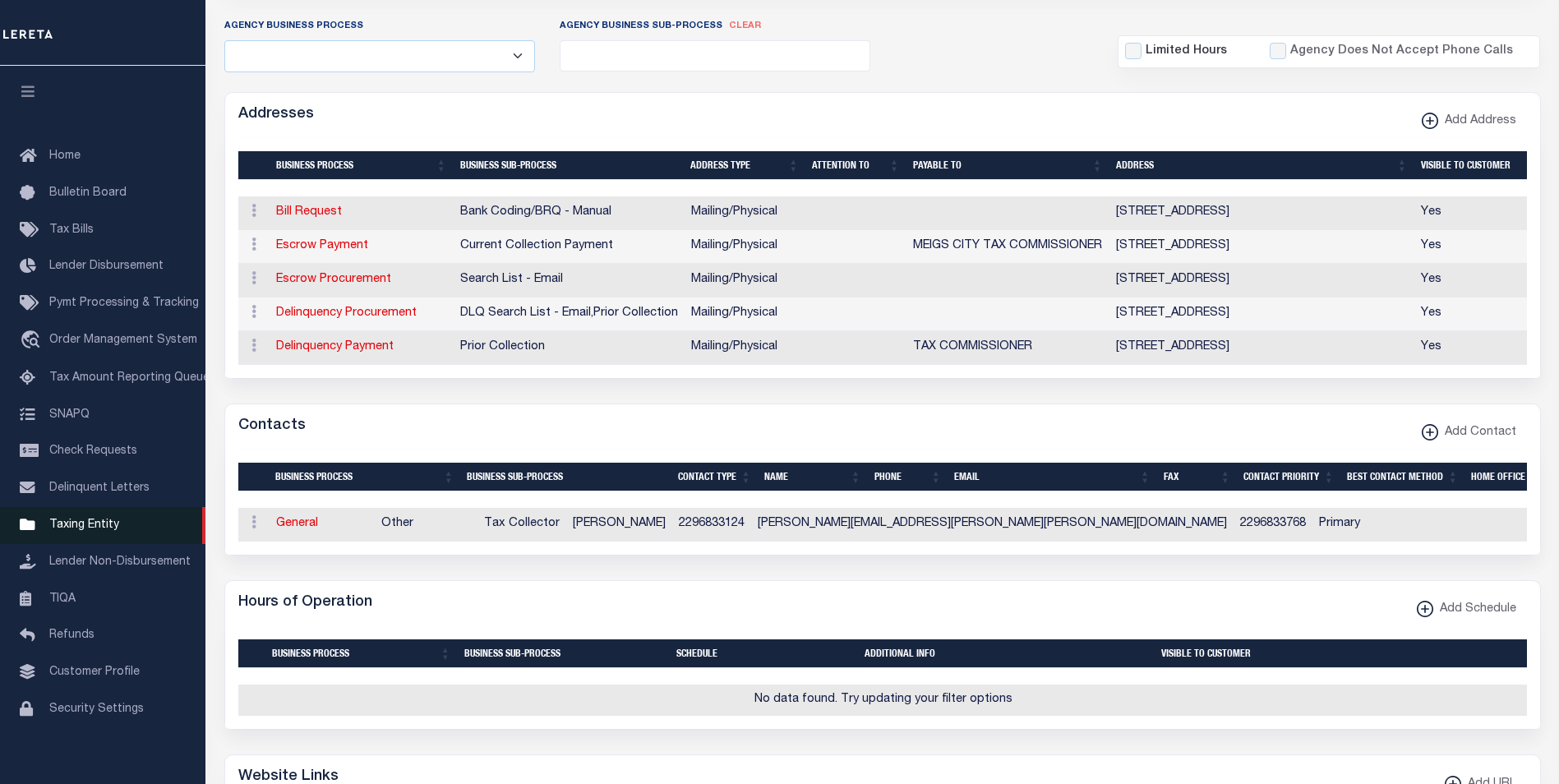
click at [87, 530] on span "Taxing Entity" at bounding box center [84, 525] width 70 height 12
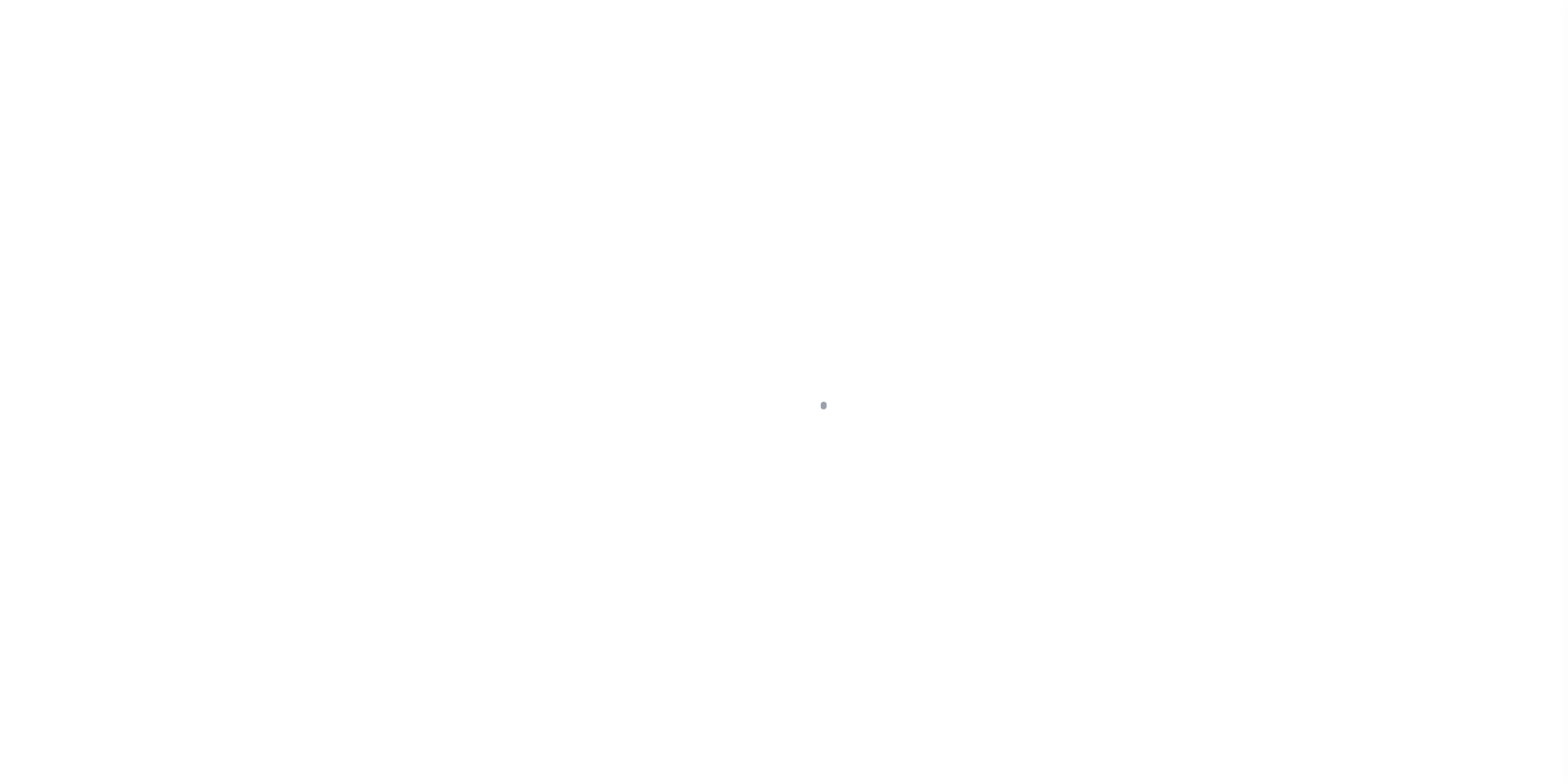
select select
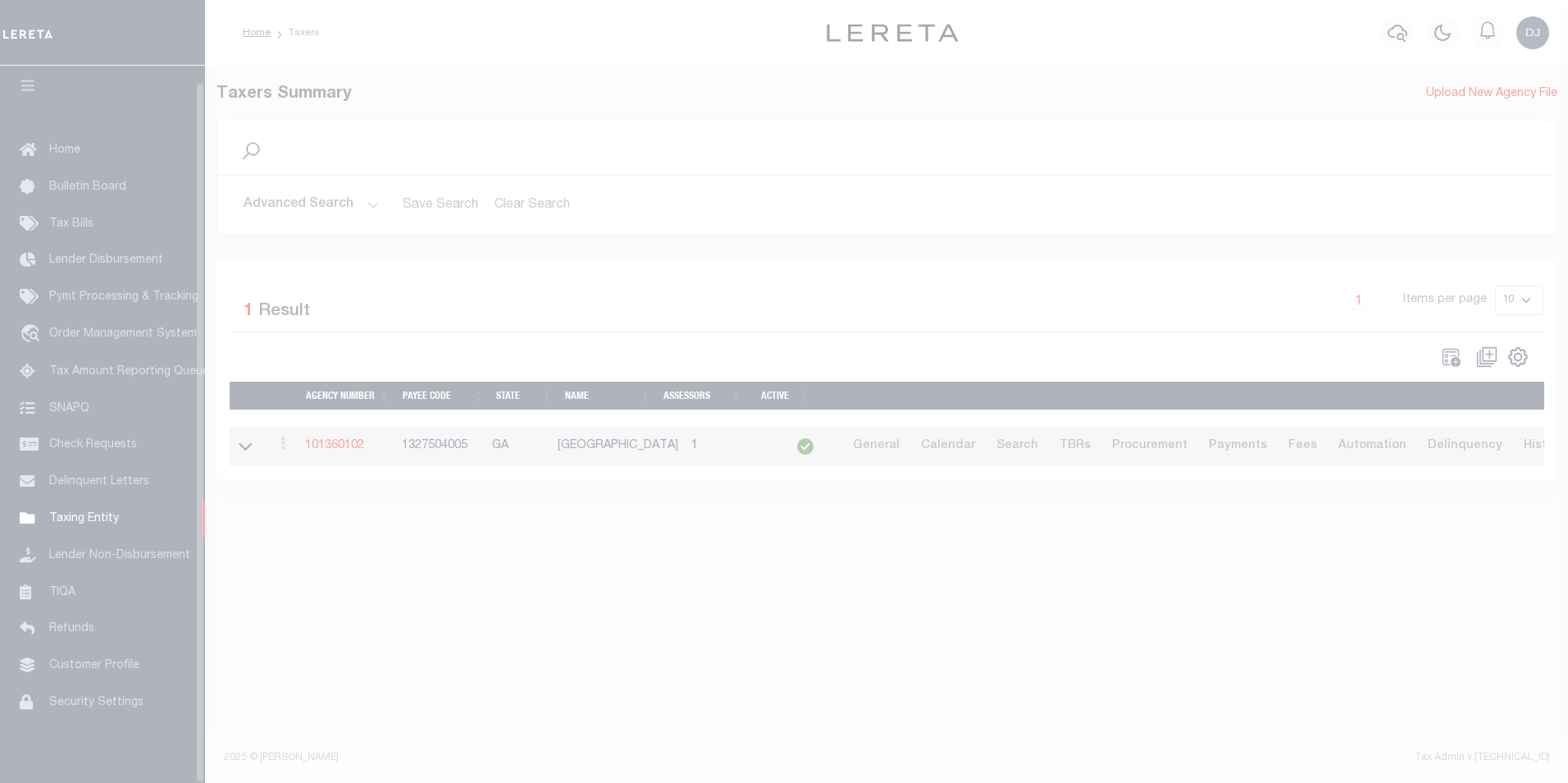
scroll to position [16, 0]
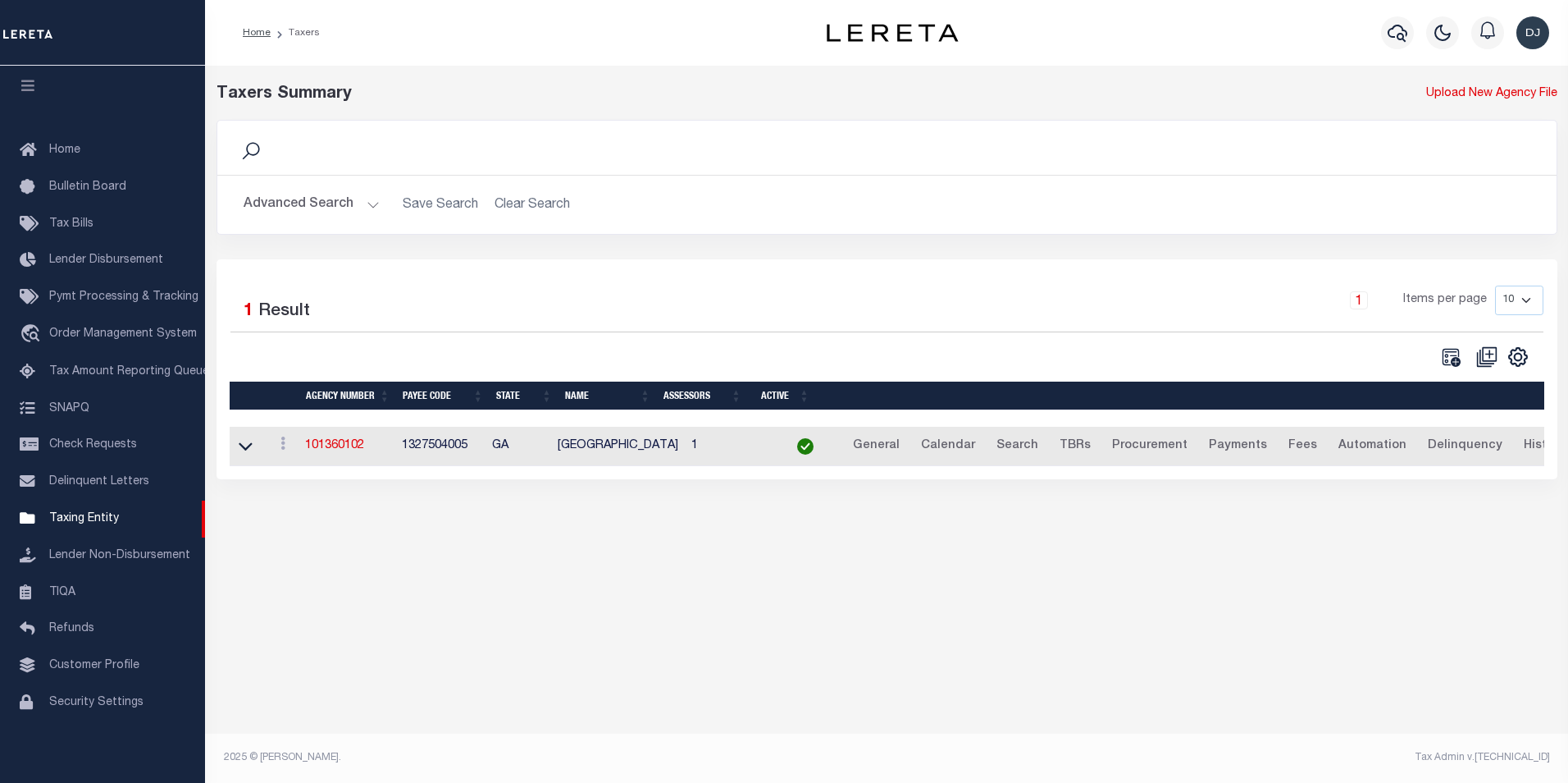
click at [366, 210] on button "Advanced Search" at bounding box center [311, 204] width 136 height 32
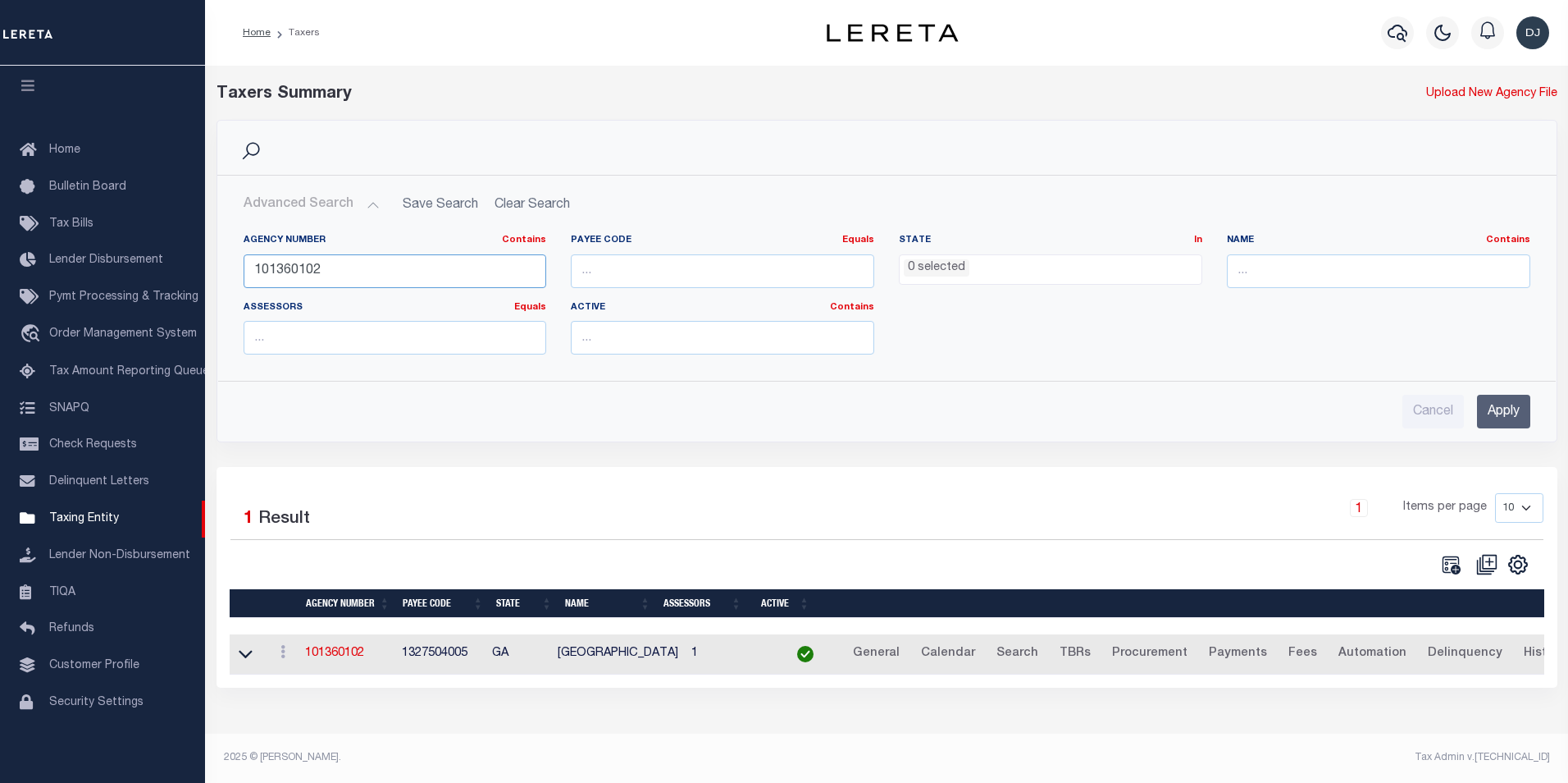
drag, startPoint x: 351, startPoint y: 275, endPoint x: 247, endPoint y: 266, distance: 104.4
click at [247, 266] on input "101360102" at bounding box center [395, 271] width 303 height 34
type input "100550101"
click at [1515, 418] on input "Apply" at bounding box center [1503, 411] width 53 height 34
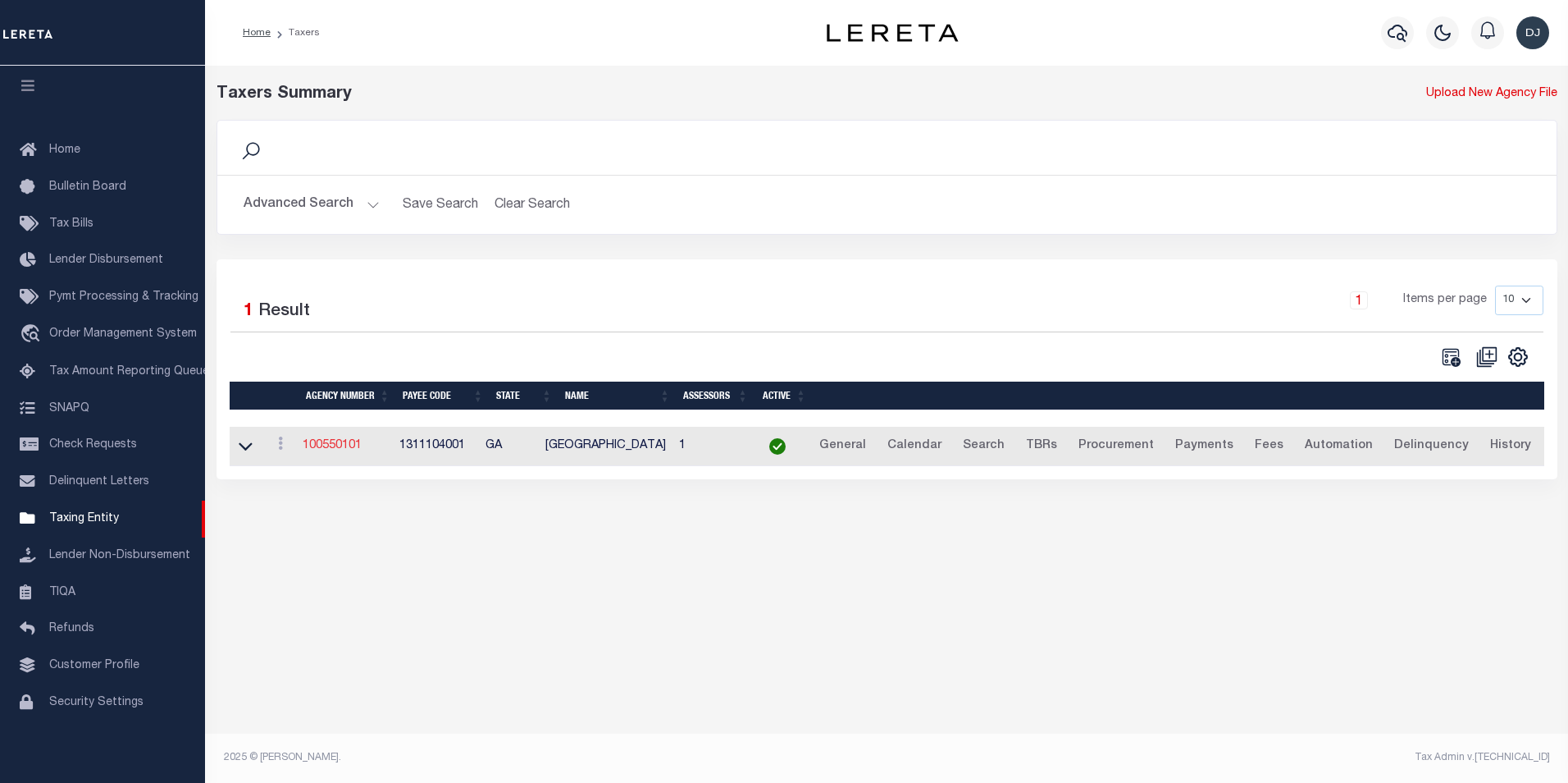
click at [347, 448] on link "100550101" at bounding box center [331, 446] width 59 height 12
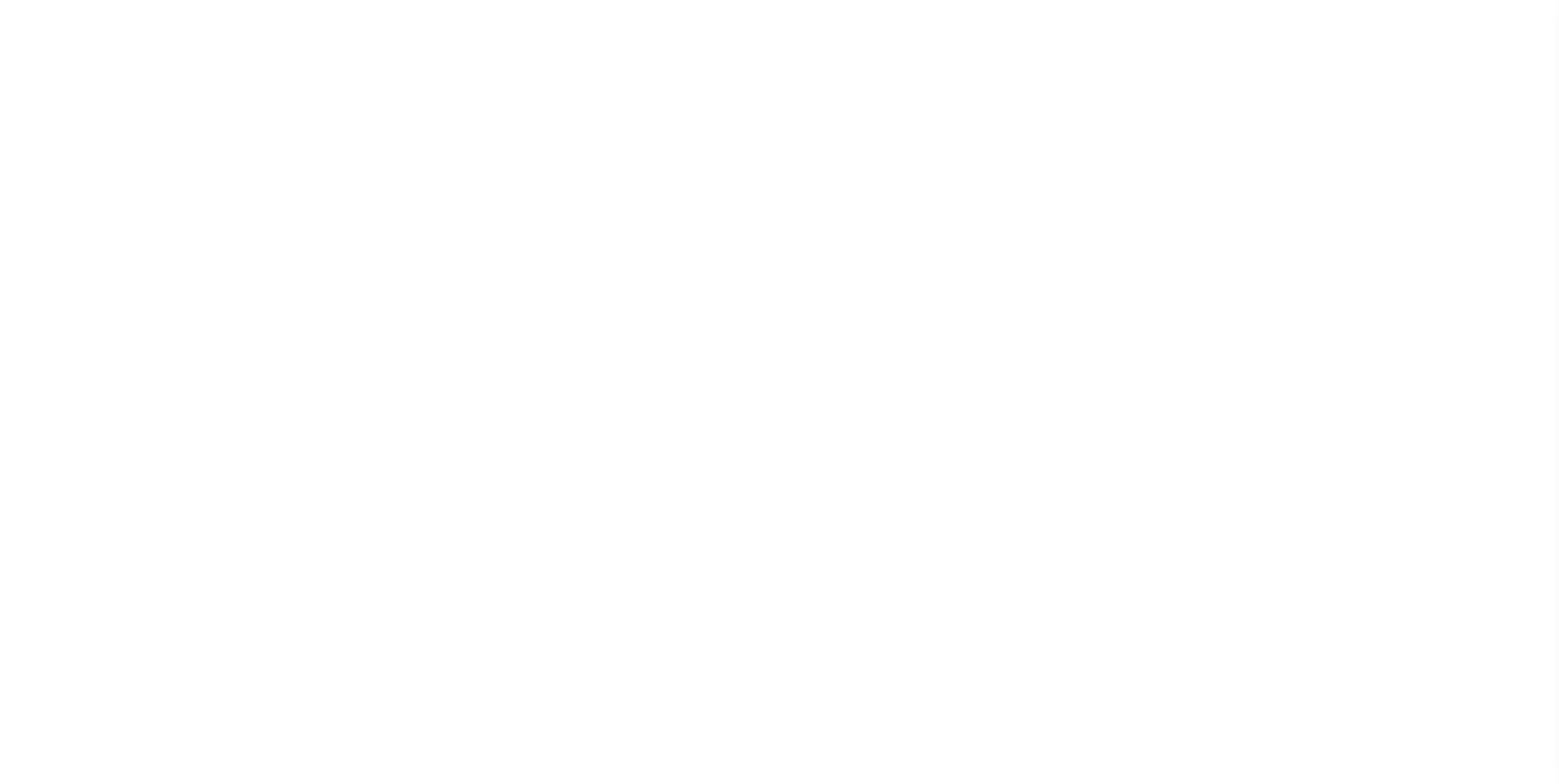
select select
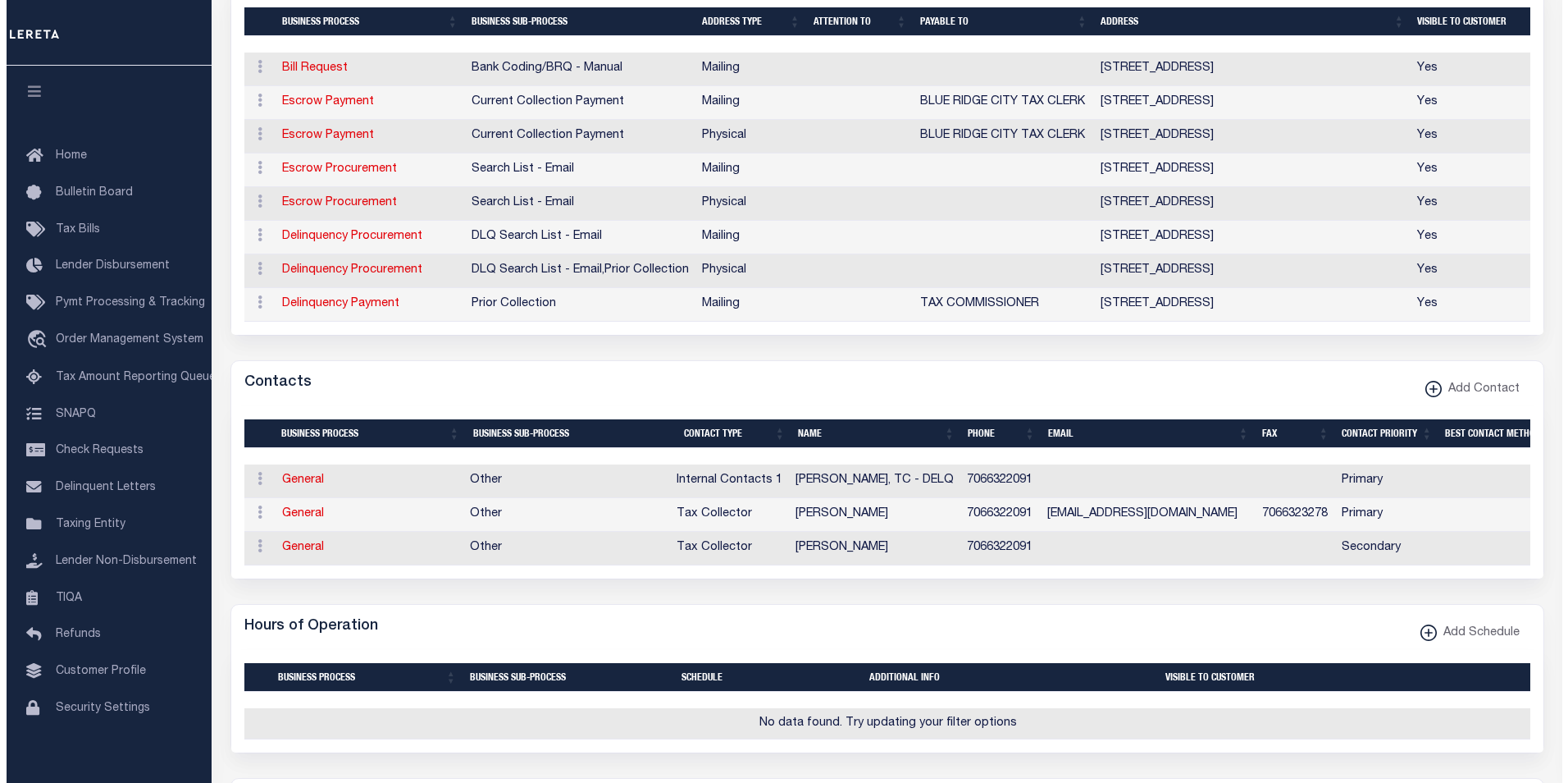
scroll to position [522, 0]
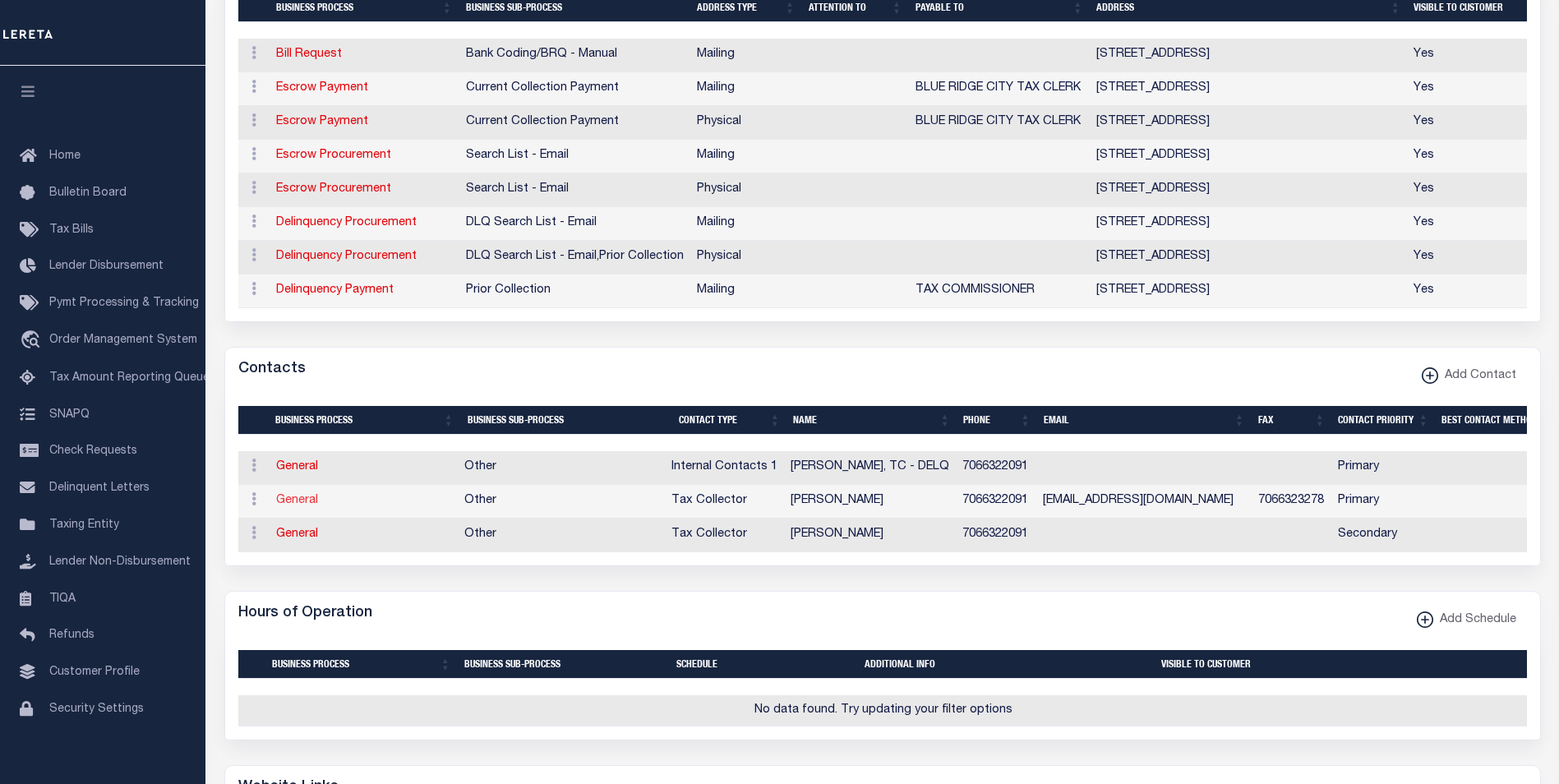
click at [290, 506] on link "General" at bounding box center [296, 500] width 42 height 12
checkbox input "false"
select select
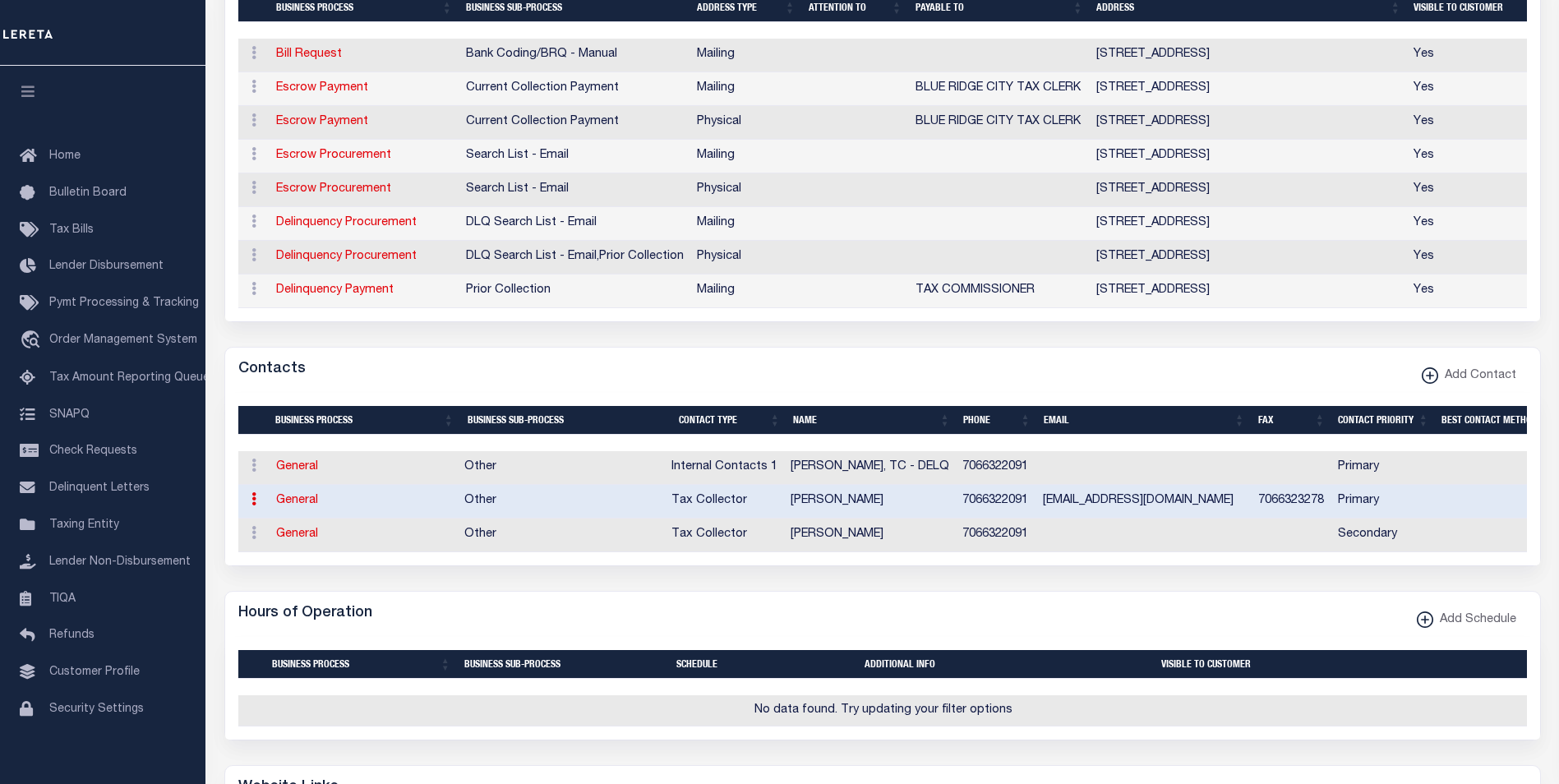
select select "2"
select select "1"
type input "ROBBIE"
type input "LONG"
select select "6"
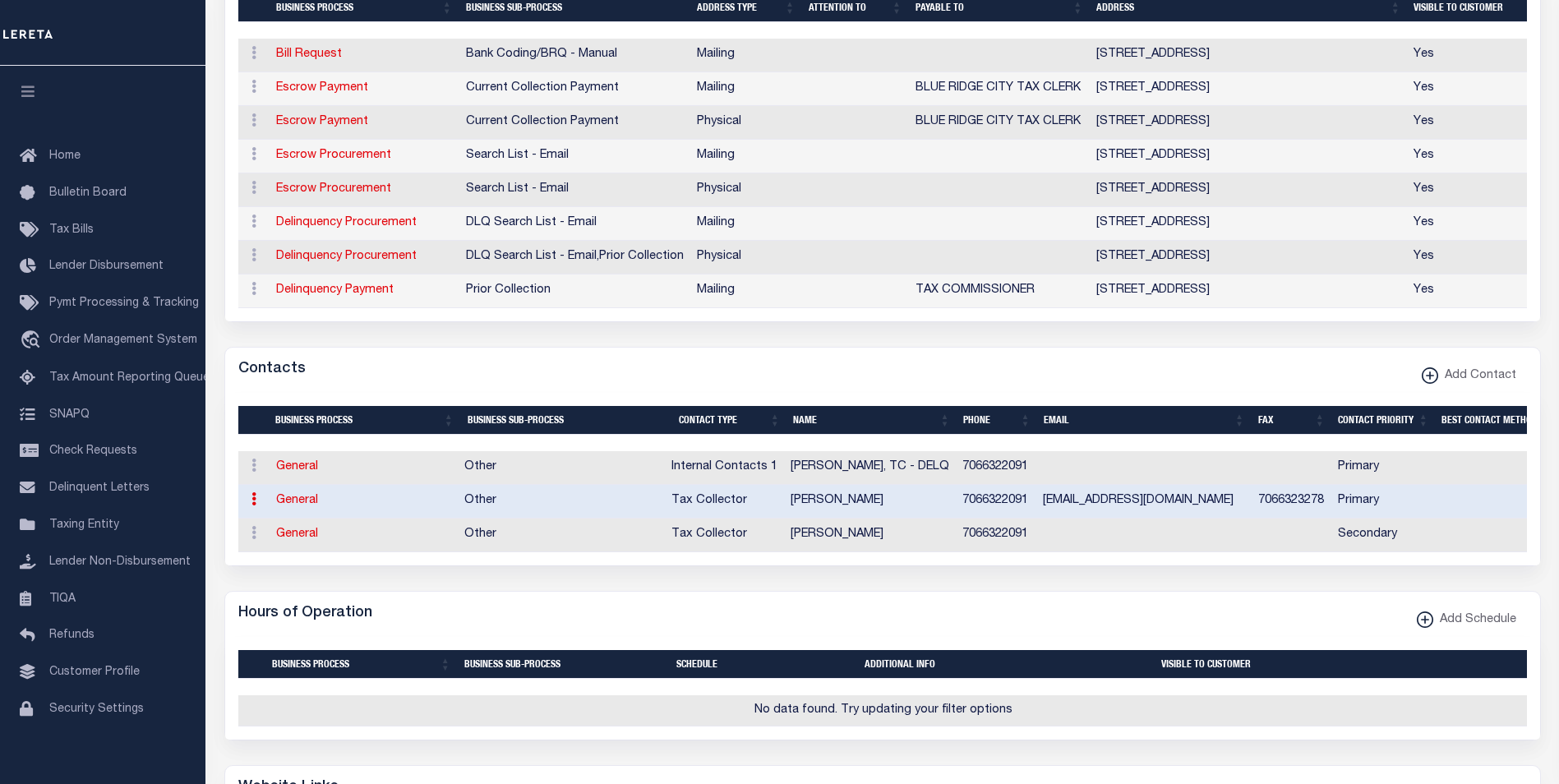
select select
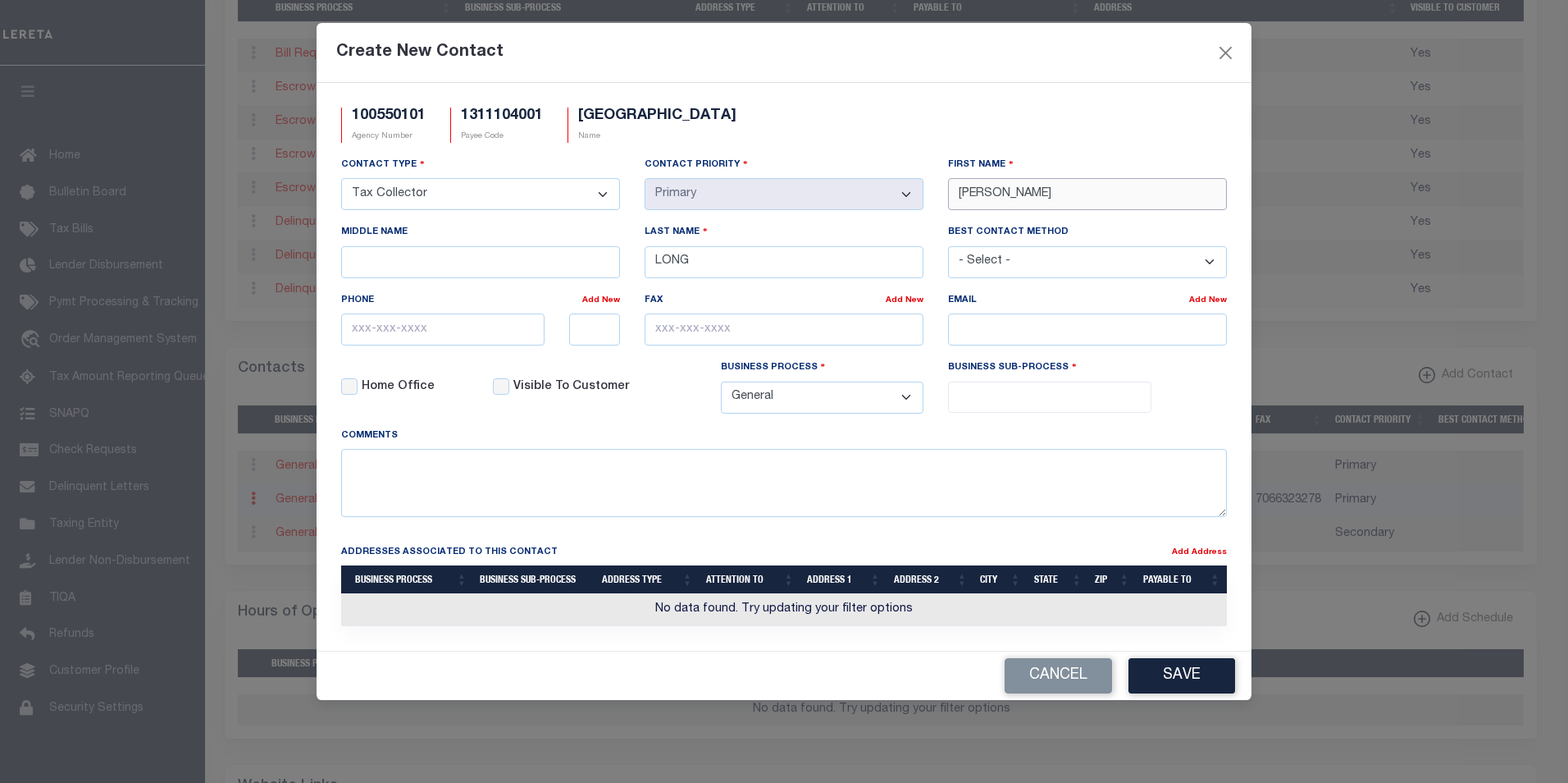
drag, startPoint x: 1012, startPoint y: 198, endPoint x: 936, endPoint y: 196, distance: 76.0
click at [936, 196] on div "First Name ROBBIE" at bounding box center [1087, 189] width 303 height 68
paste input "KELSEY"
type input "KELSEY"
drag, startPoint x: 713, startPoint y: 265, endPoint x: 633, endPoint y: 263, distance: 80.0
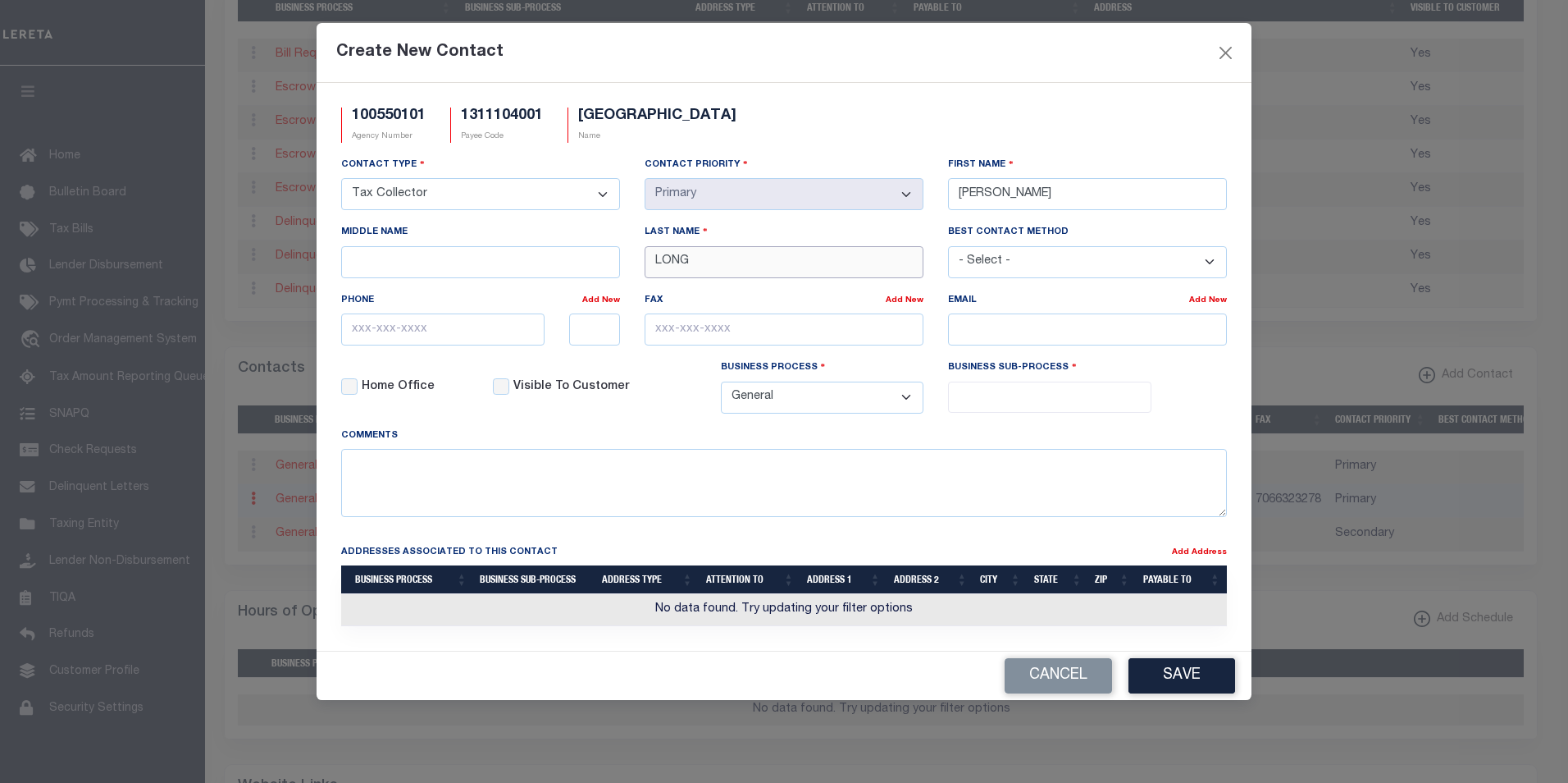
click at [633, 263] on div "Last Name LONG" at bounding box center [784, 257] width 303 height 68
paste input "EDFORD"
type input "LEDFORD"
click at [1021, 334] on input "email" at bounding box center [1087, 329] width 279 height 32
paste input "TAXES@CITYOFBLUERIDGEGA.GOV"
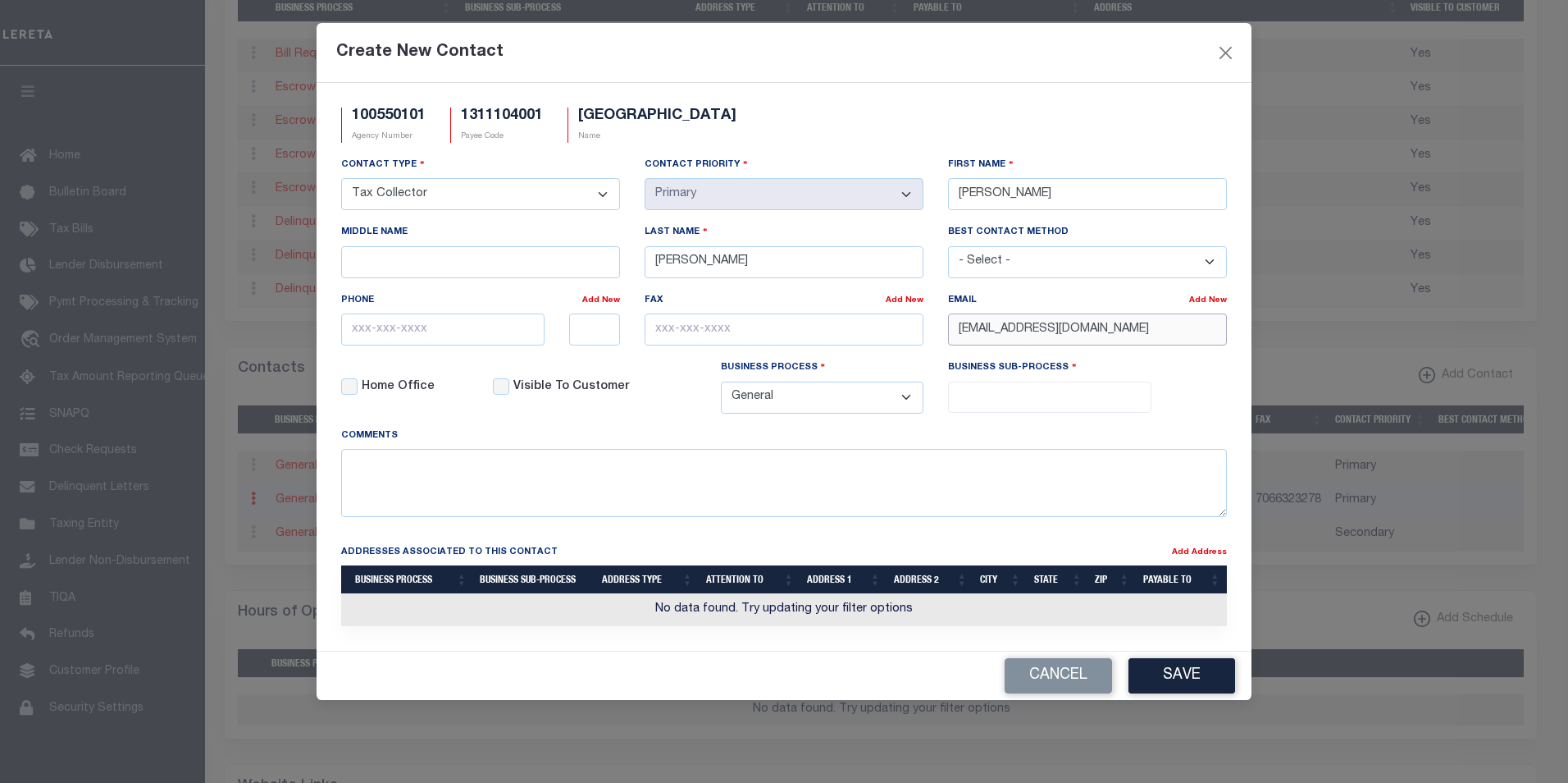
type input "TAXES@CITYOFBLUERIDGEGA.GOV"
click at [356, 337] on input "text" at bounding box center [442, 329] width 204 height 32
paste input "706-632-2091"
type input "706-632-2091"
click at [667, 329] on input "text" at bounding box center [784, 329] width 279 height 32
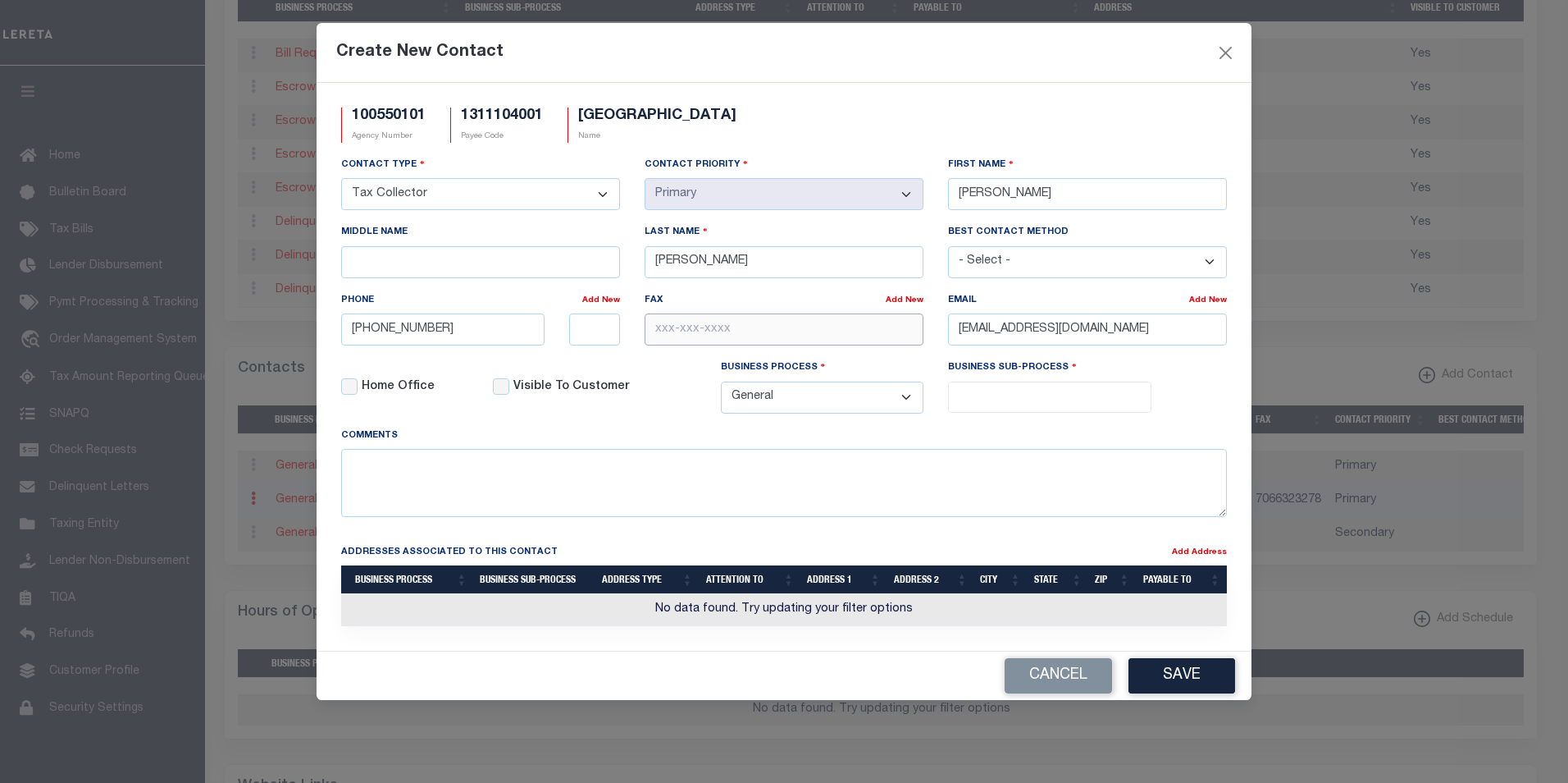
paste input "706-632-3278"
type input "706-632-3278"
click at [1006, 410] on span at bounding box center [1049, 397] width 204 height 31
select select "31"
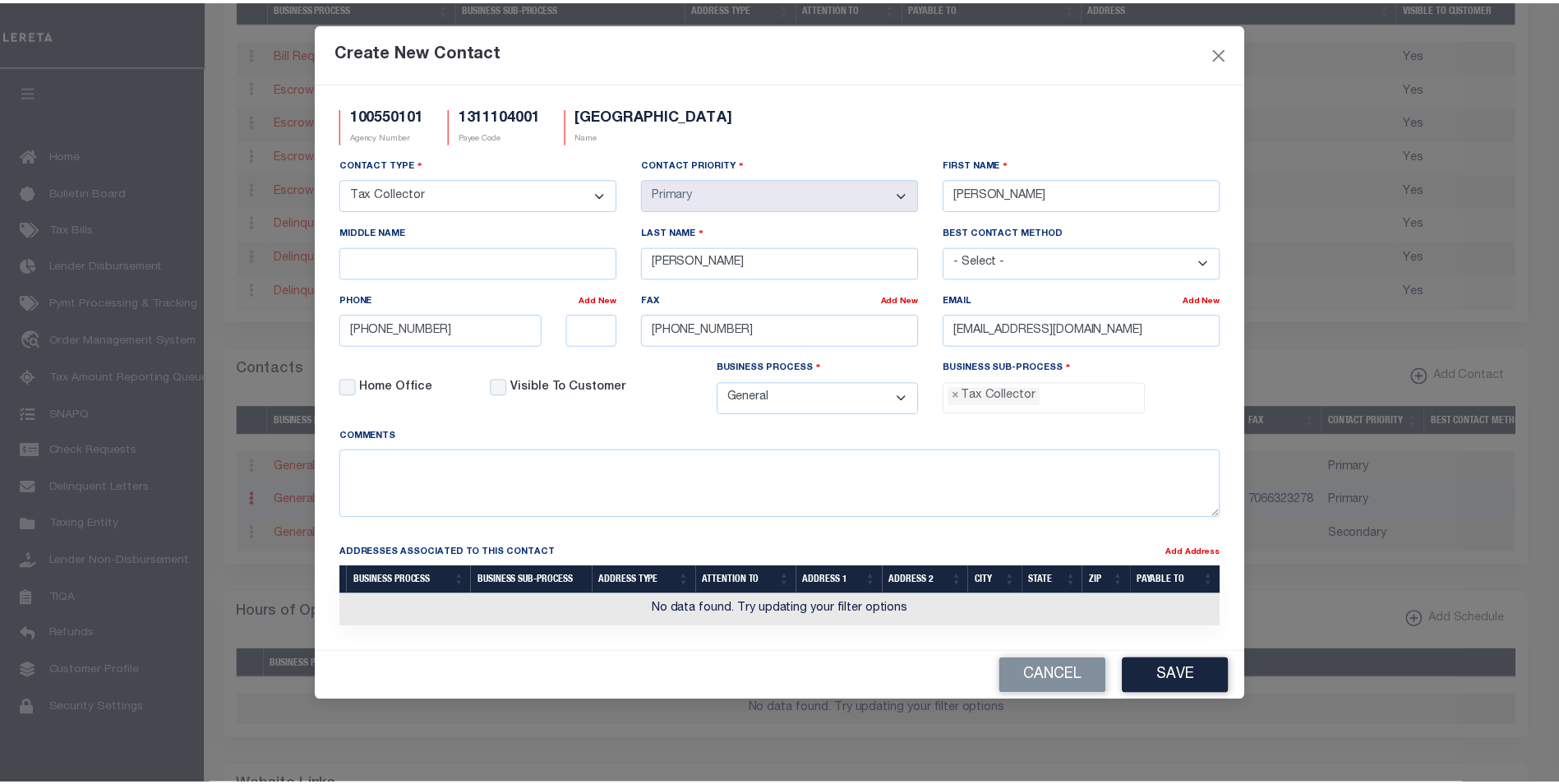
scroll to position [45, 0]
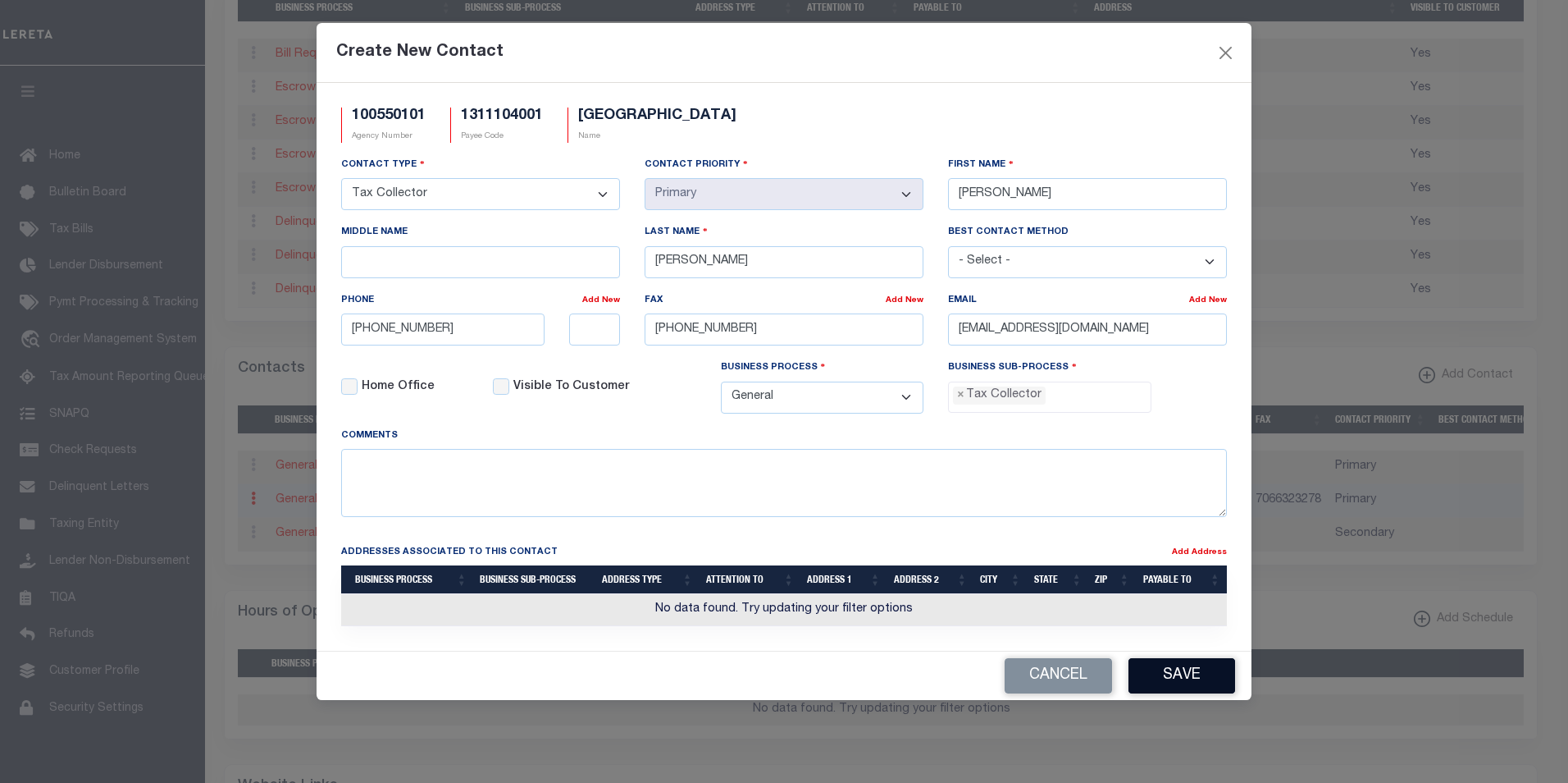
click at [1208, 682] on button "Save" at bounding box center [1182, 676] width 106 height 35
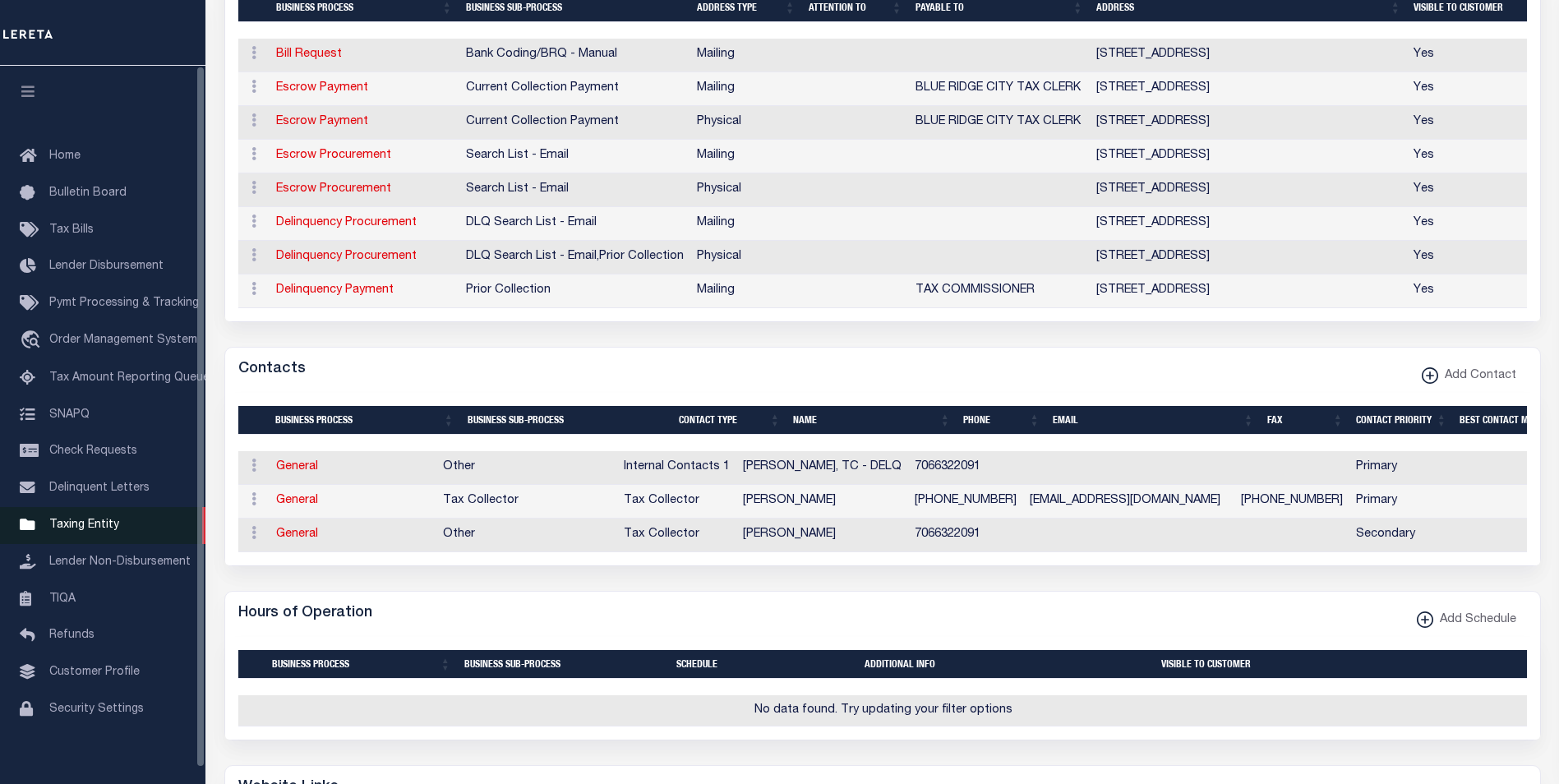
click at [96, 530] on span "Taxing Entity" at bounding box center [84, 525] width 70 height 12
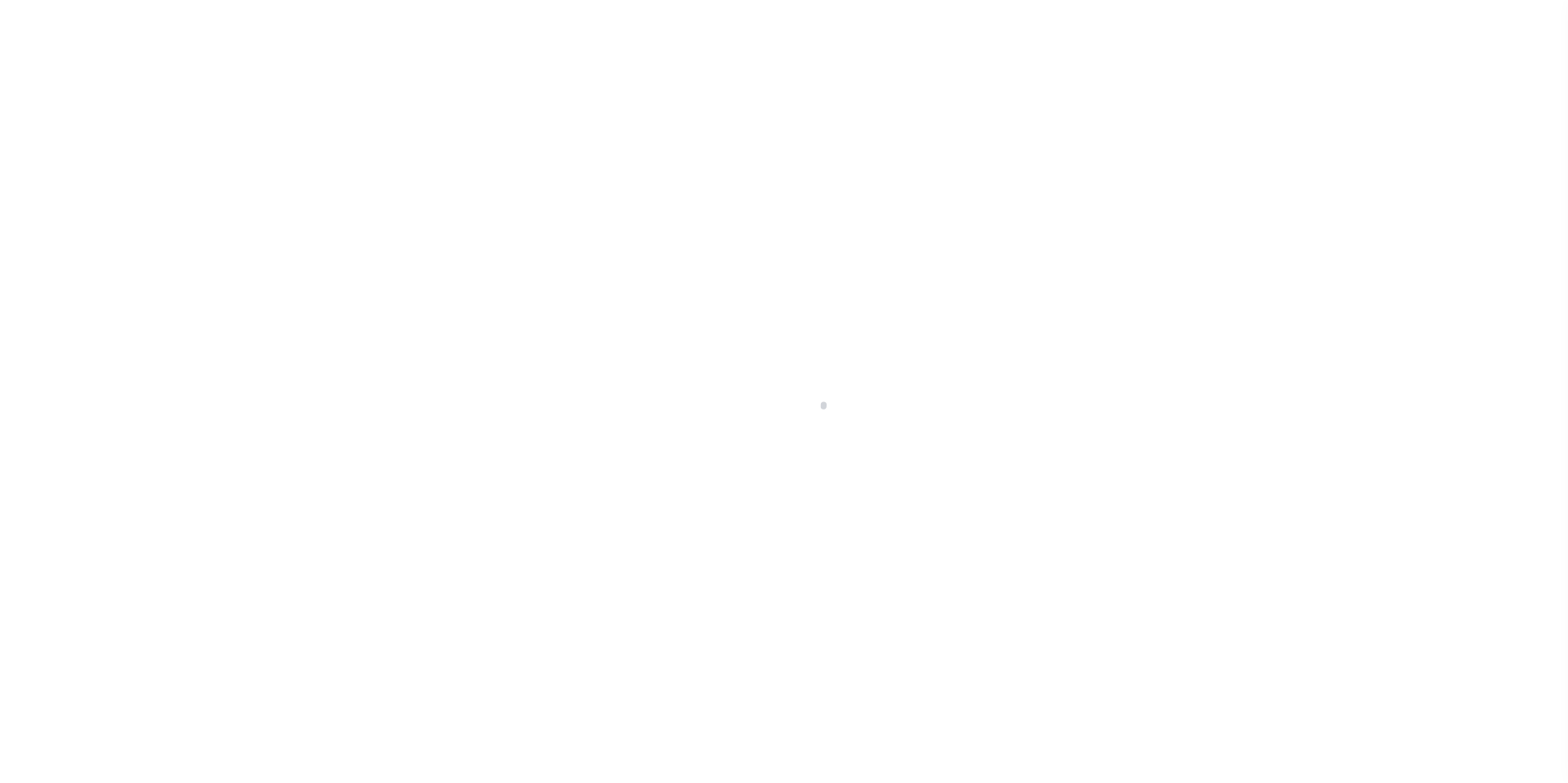
scroll to position [16, 0]
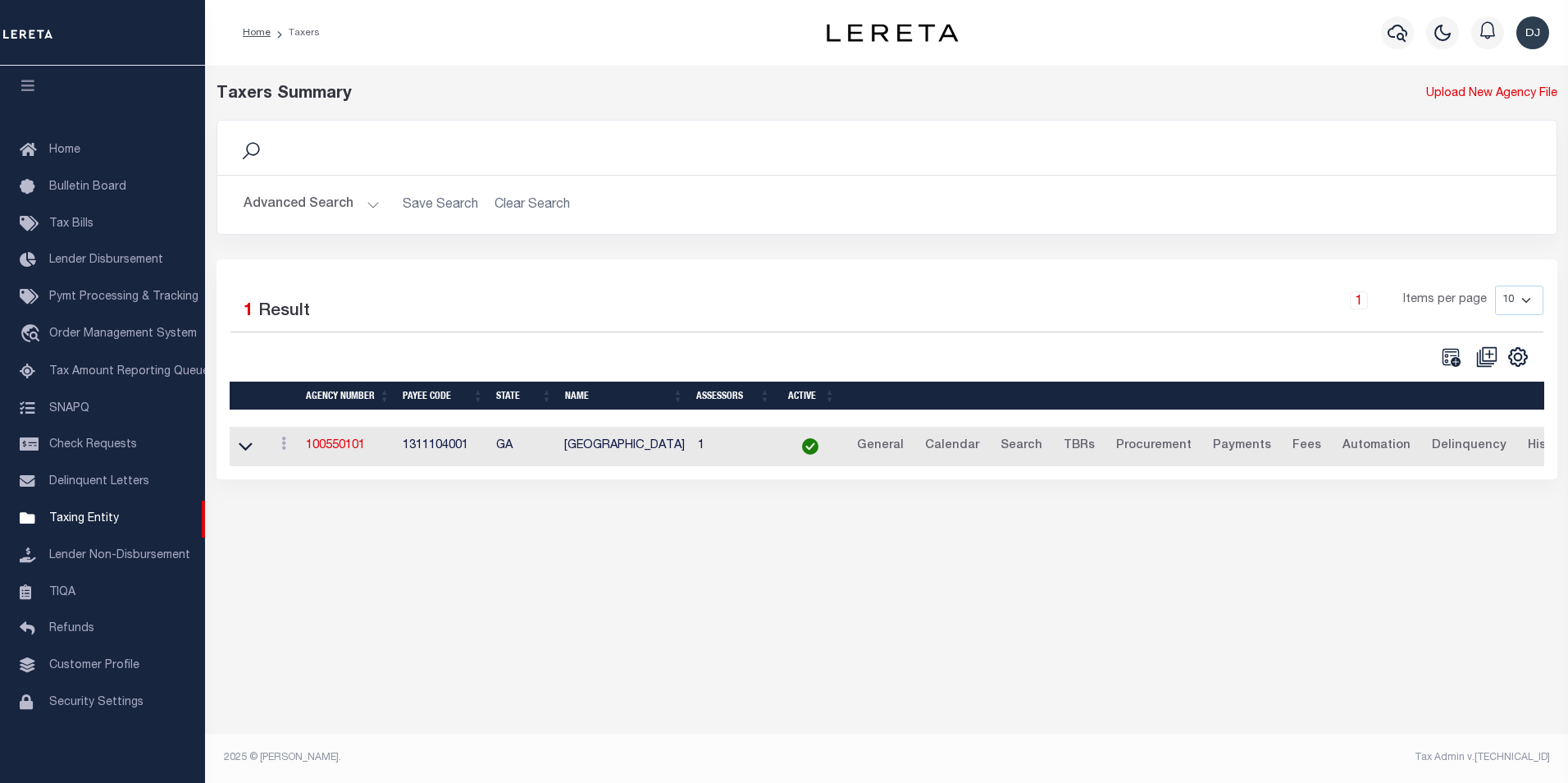
click at [369, 204] on button "Advanced Search" at bounding box center [311, 204] width 136 height 32
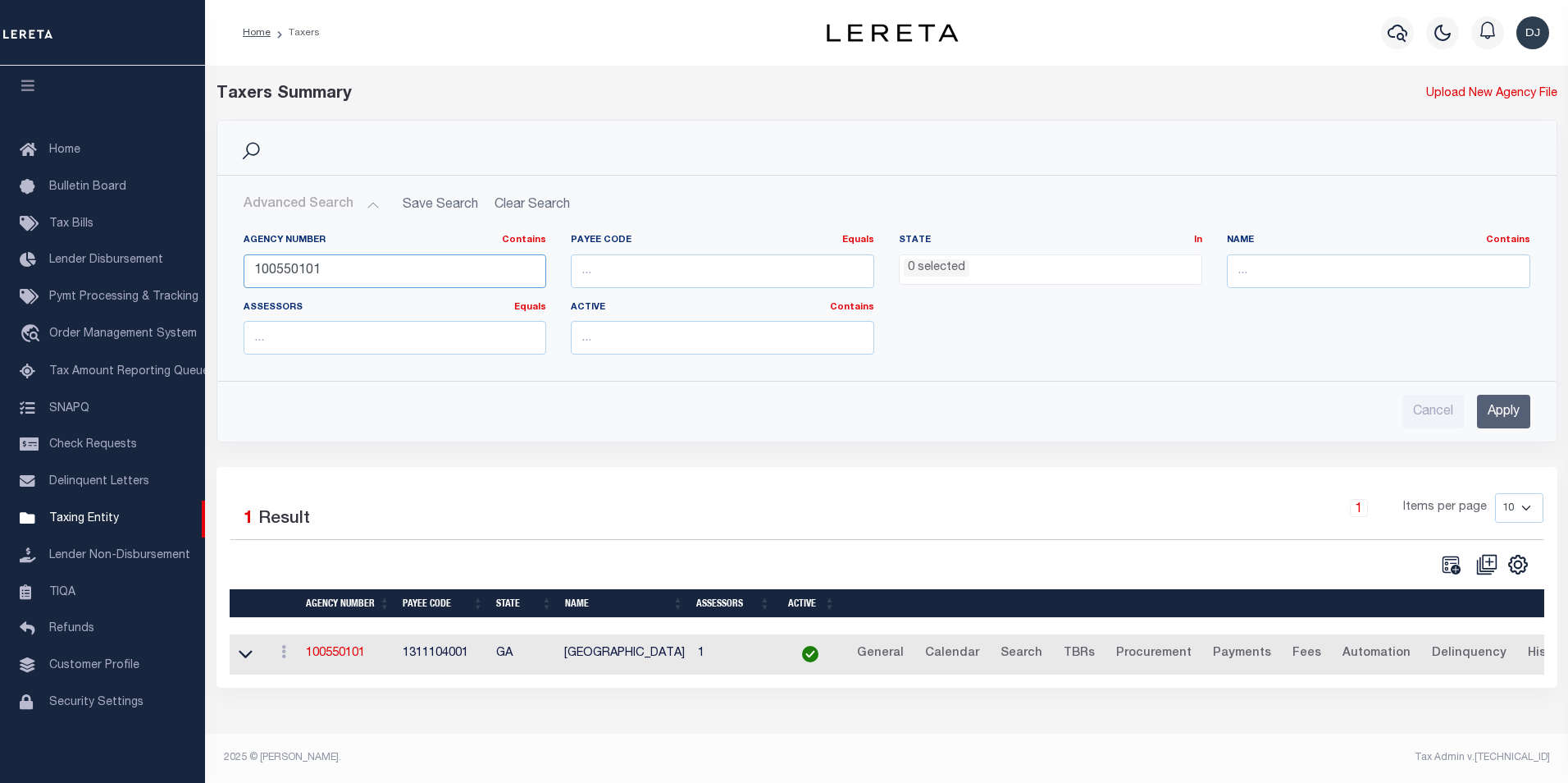
drag, startPoint x: 340, startPoint y: 263, endPoint x: 242, endPoint y: 266, distance: 98.0
click at [242, 266] on div "Agency Number Contains Contains Is 100550101" at bounding box center [395, 268] width 328 height 68
type input "180150227"
click at [1514, 413] on input "Apply" at bounding box center [1503, 411] width 53 height 34
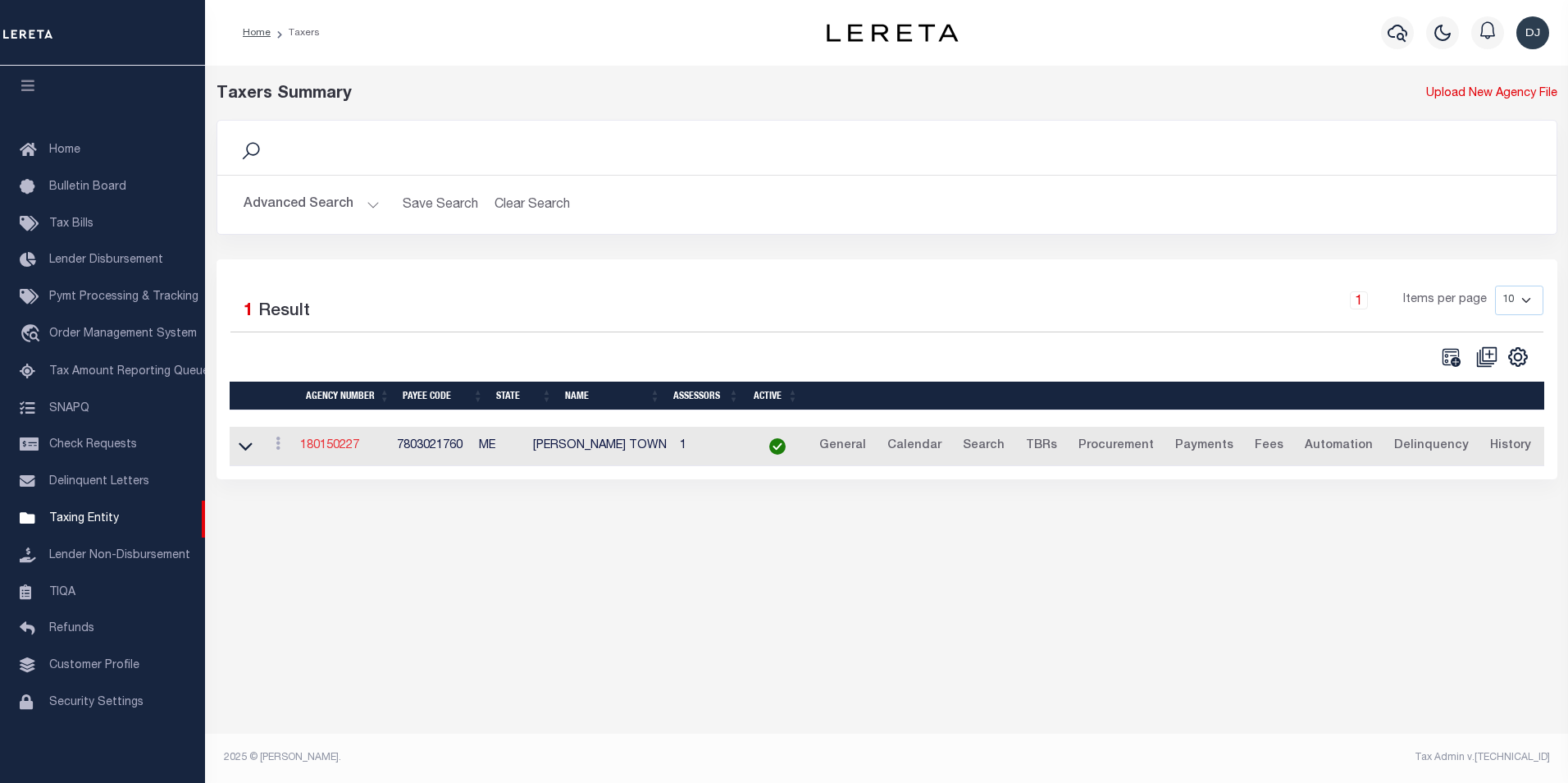
click at [323, 448] on link "180150227" at bounding box center [329, 446] width 59 height 12
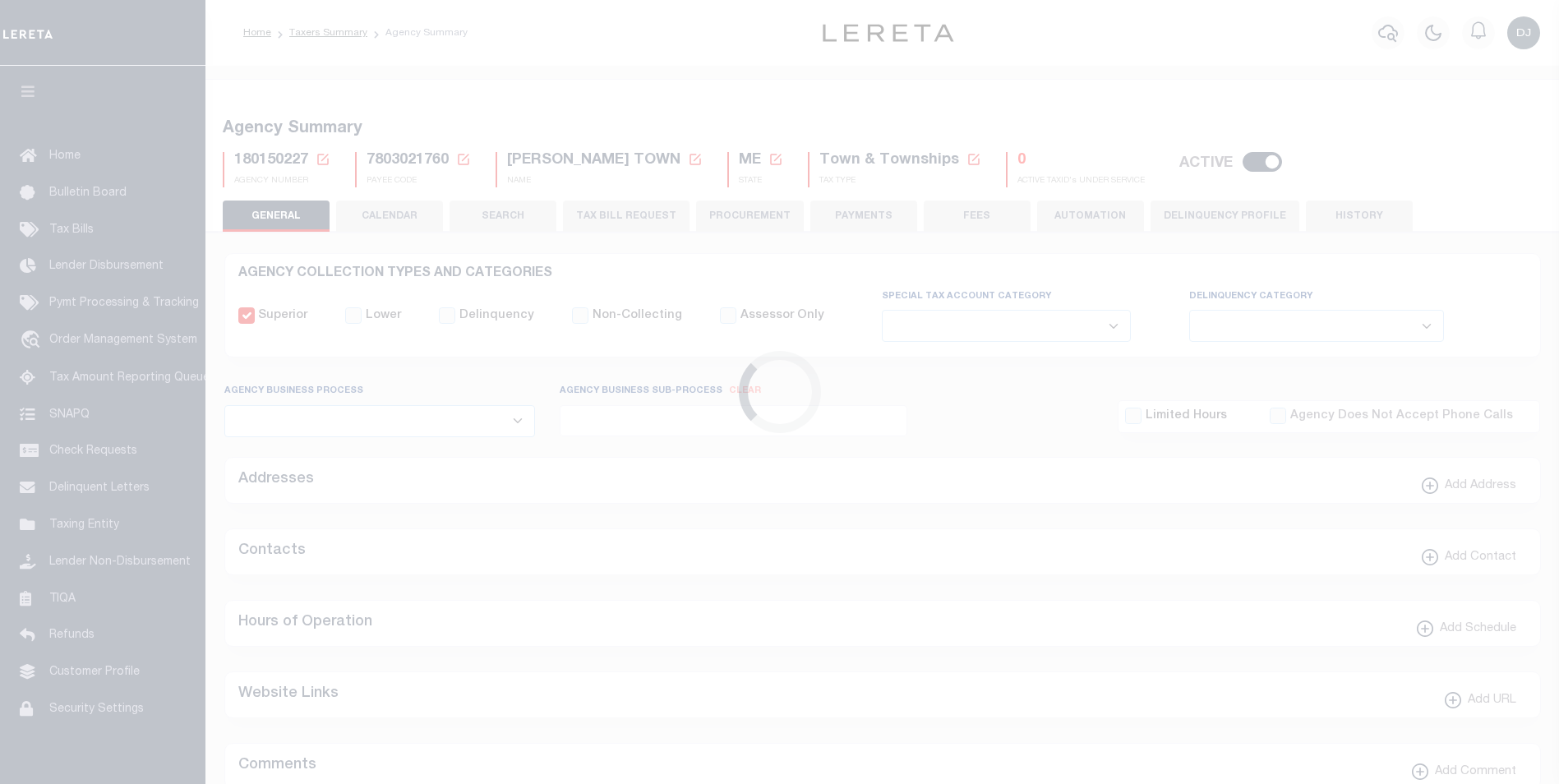
select select
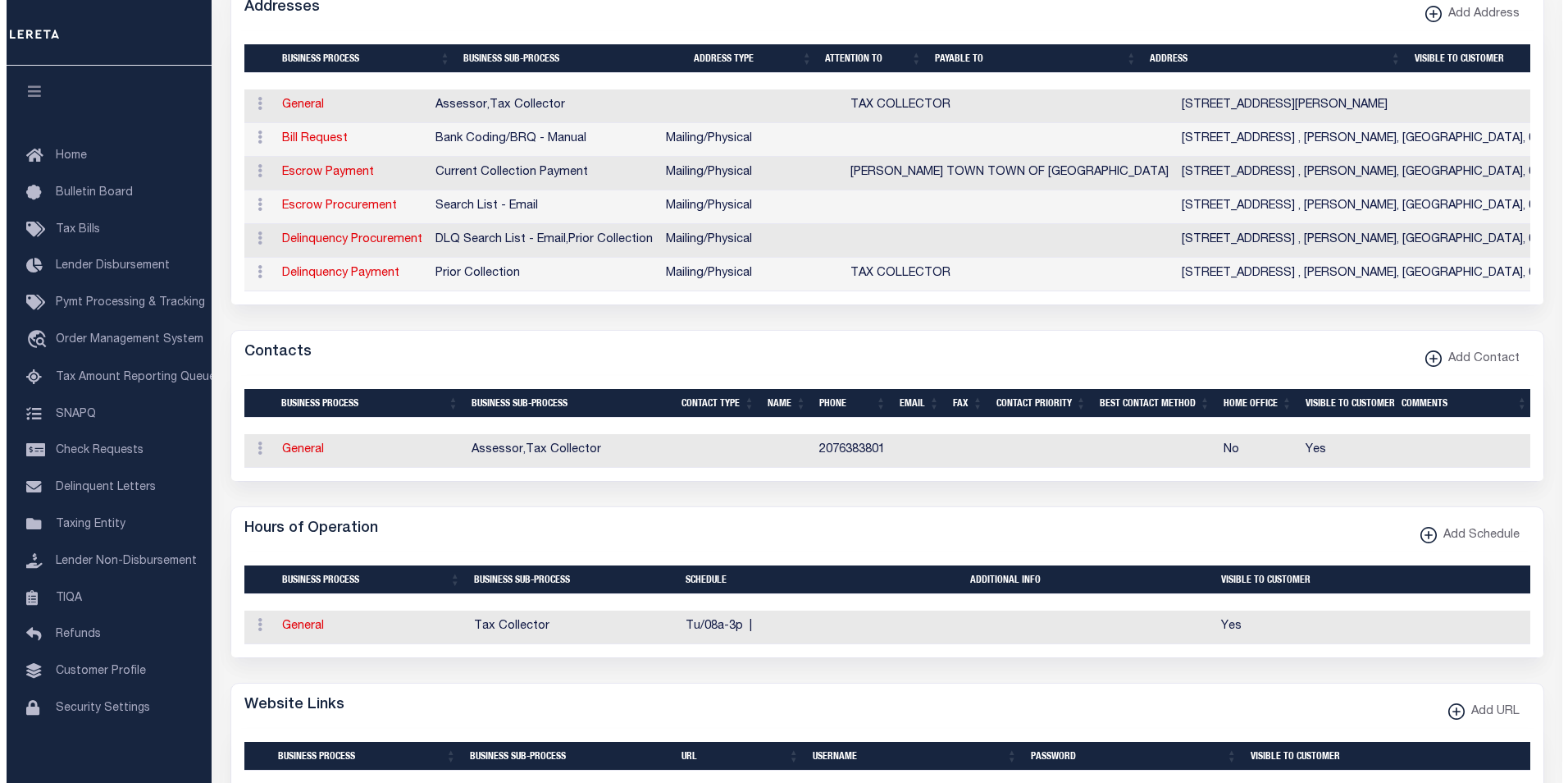
scroll to position [483, 0]
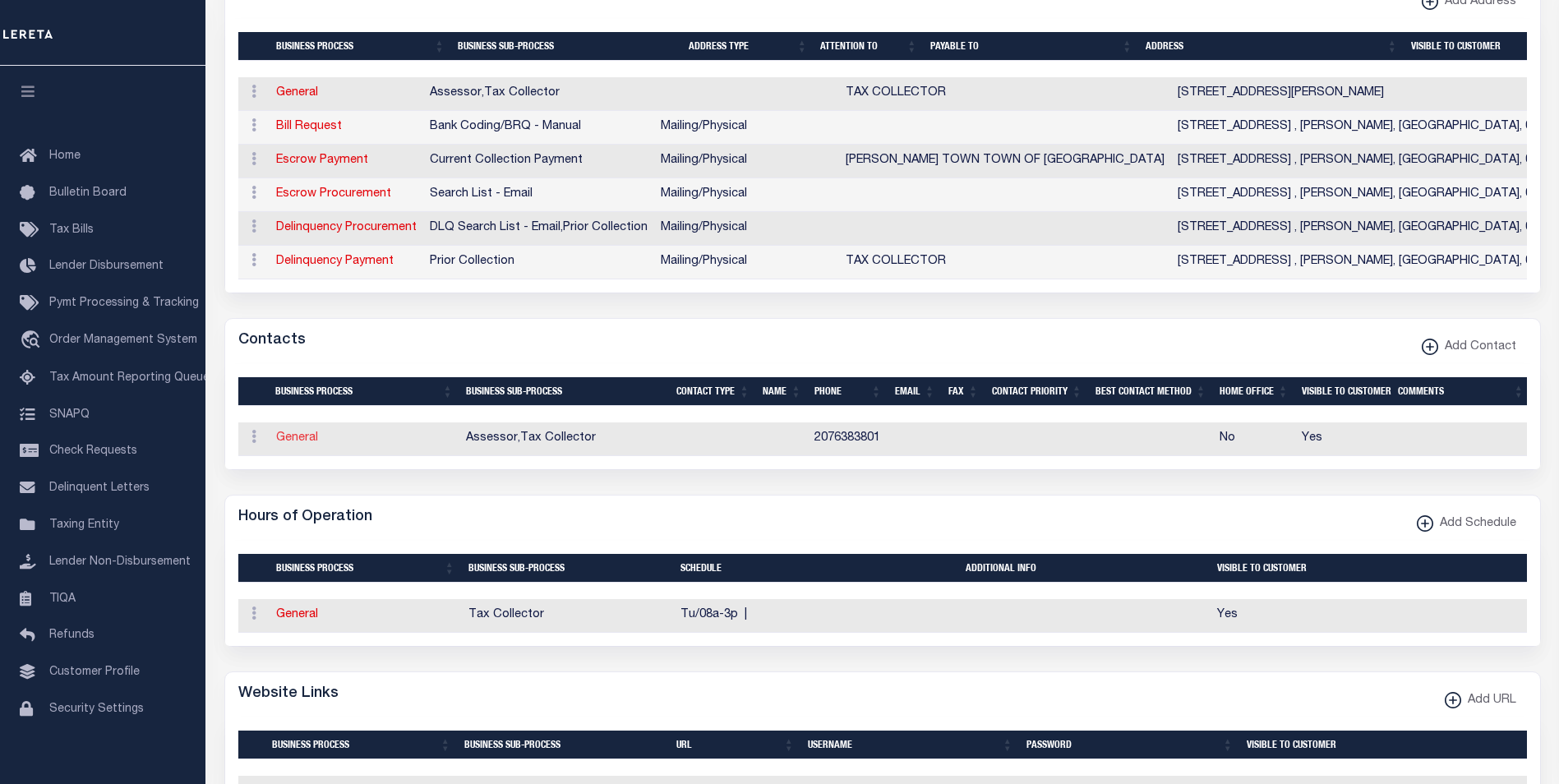
click at [308, 443] on link "General" at bounding box center [296, 437] width 42 height 12
checkbox input "false"
select select
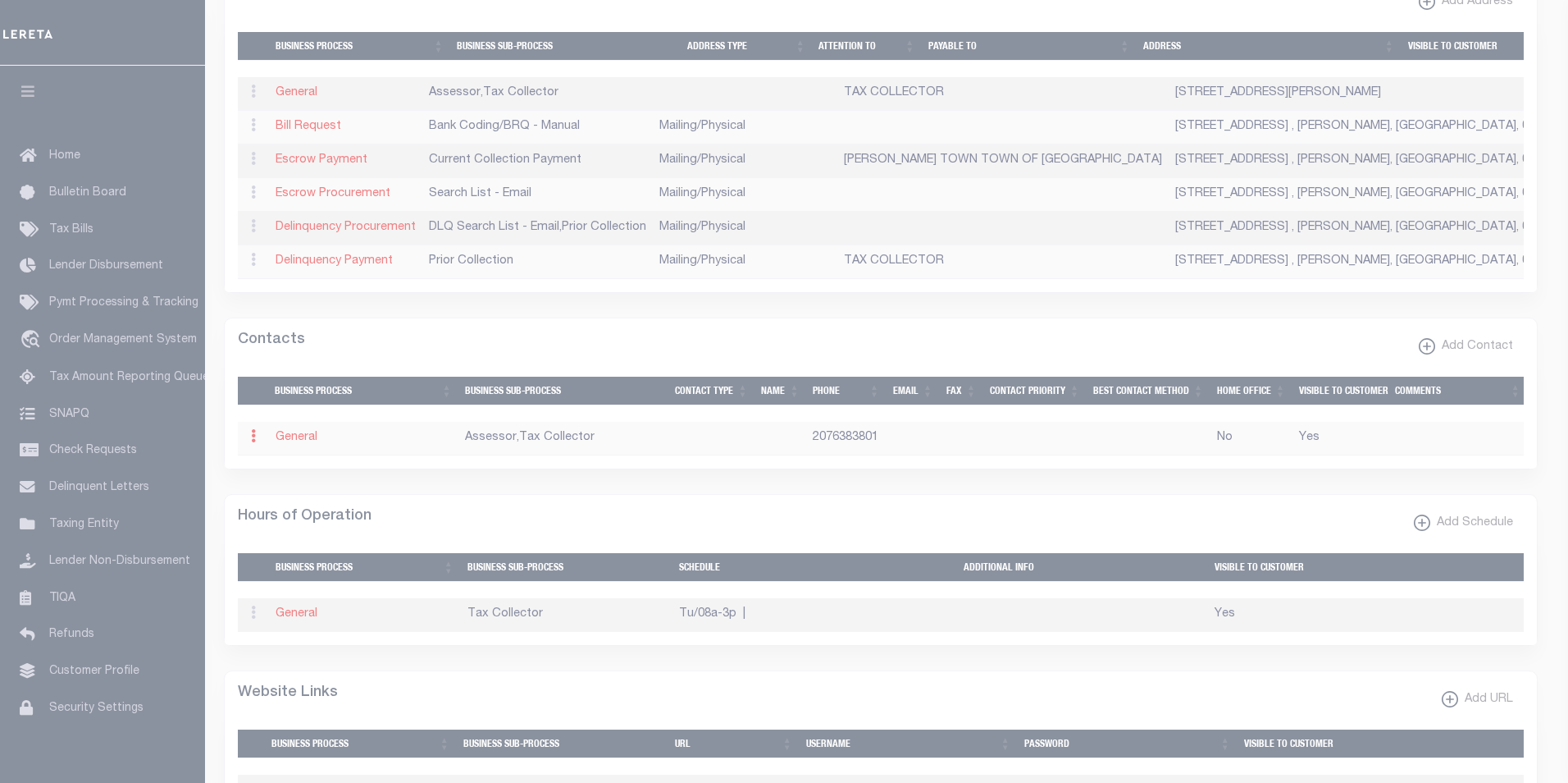
select select
type input "2076383801"
checkbox input "true"
select select "6"
select select "33"
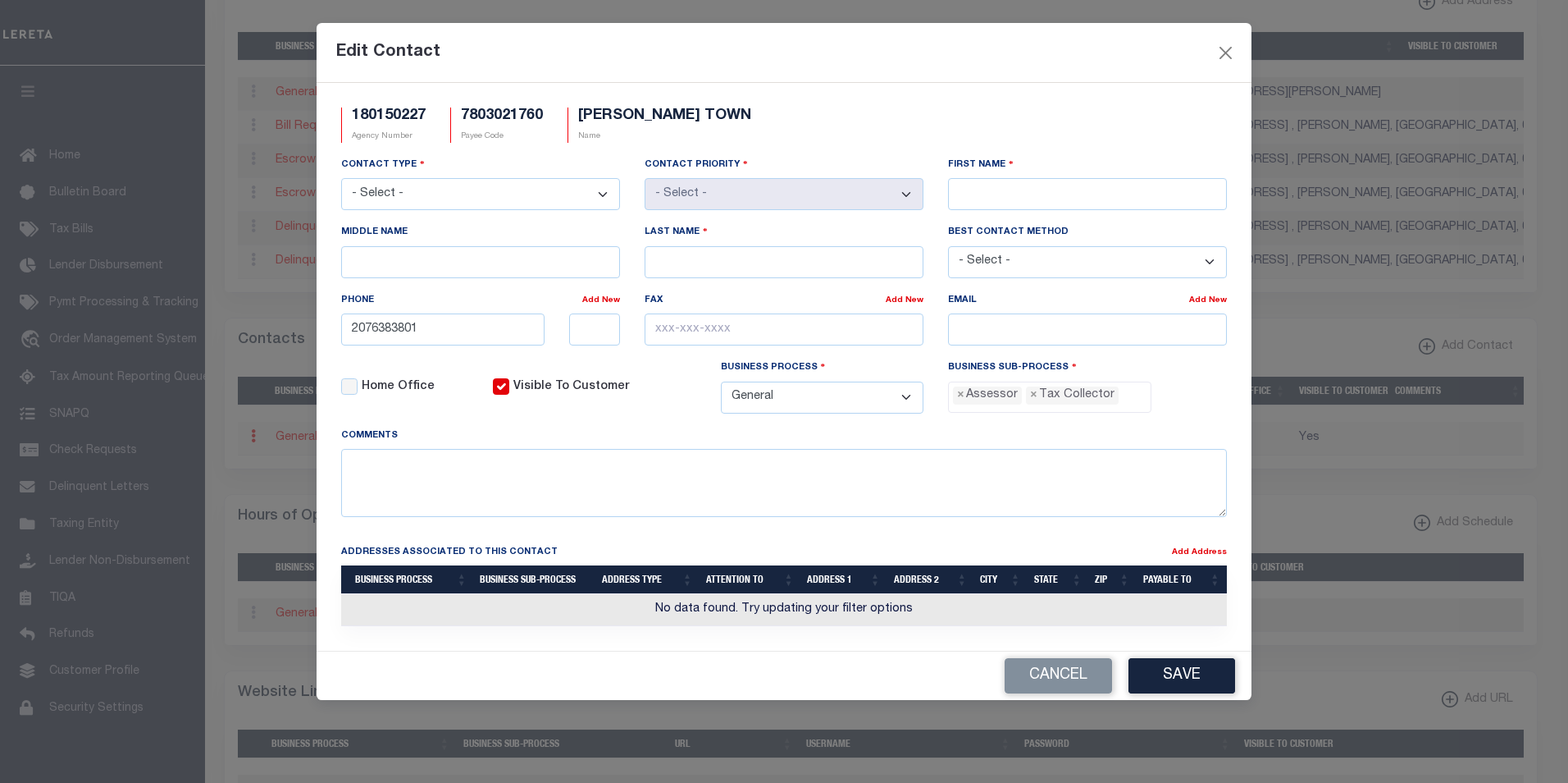
click at [605, 194] on select "- Select - Assessor Clerk Internal Contacts 1 Internal Contacts 2 Internal Cont…" at bounding box center [480, 193] width 279 height 32
select select "2"
click at [341, 179] on select "- Select - Assessor Clerk Internal Contacts 1 Internal Contacts 2 Internal Cont…" at bounding box center [480, 193] width 279 height 32
select select "1"
click at [1069, 206] on input "First Name" at bounding box center [1087, 193] width 279 height 32
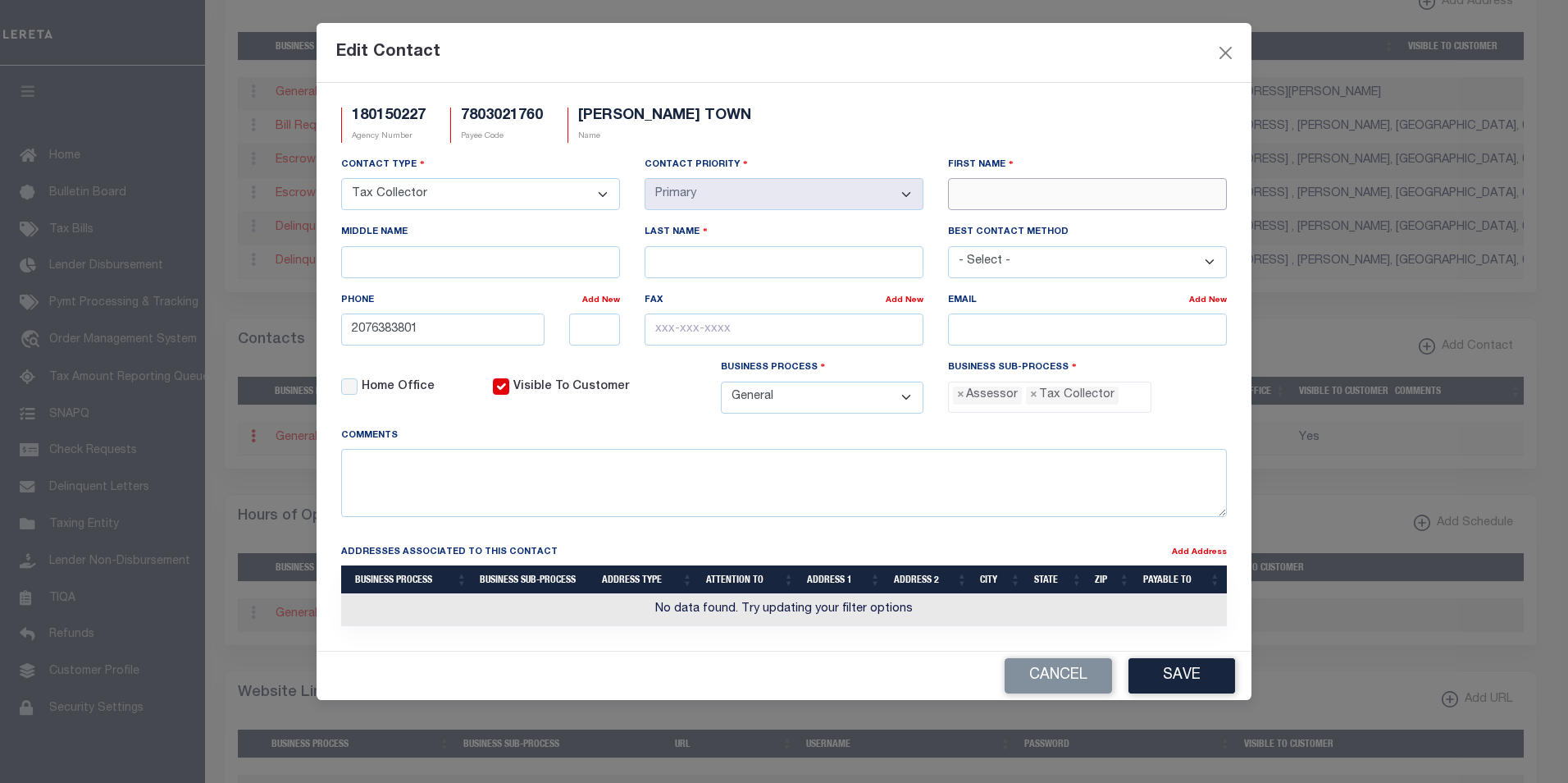
paste input "CYNTHIA"
type input "CYNTHIA"
click at [748, 263] on input "Last Name" at bounding box center [784, 262] width 279 height 32
paste input "GAY"
type input "GAY"
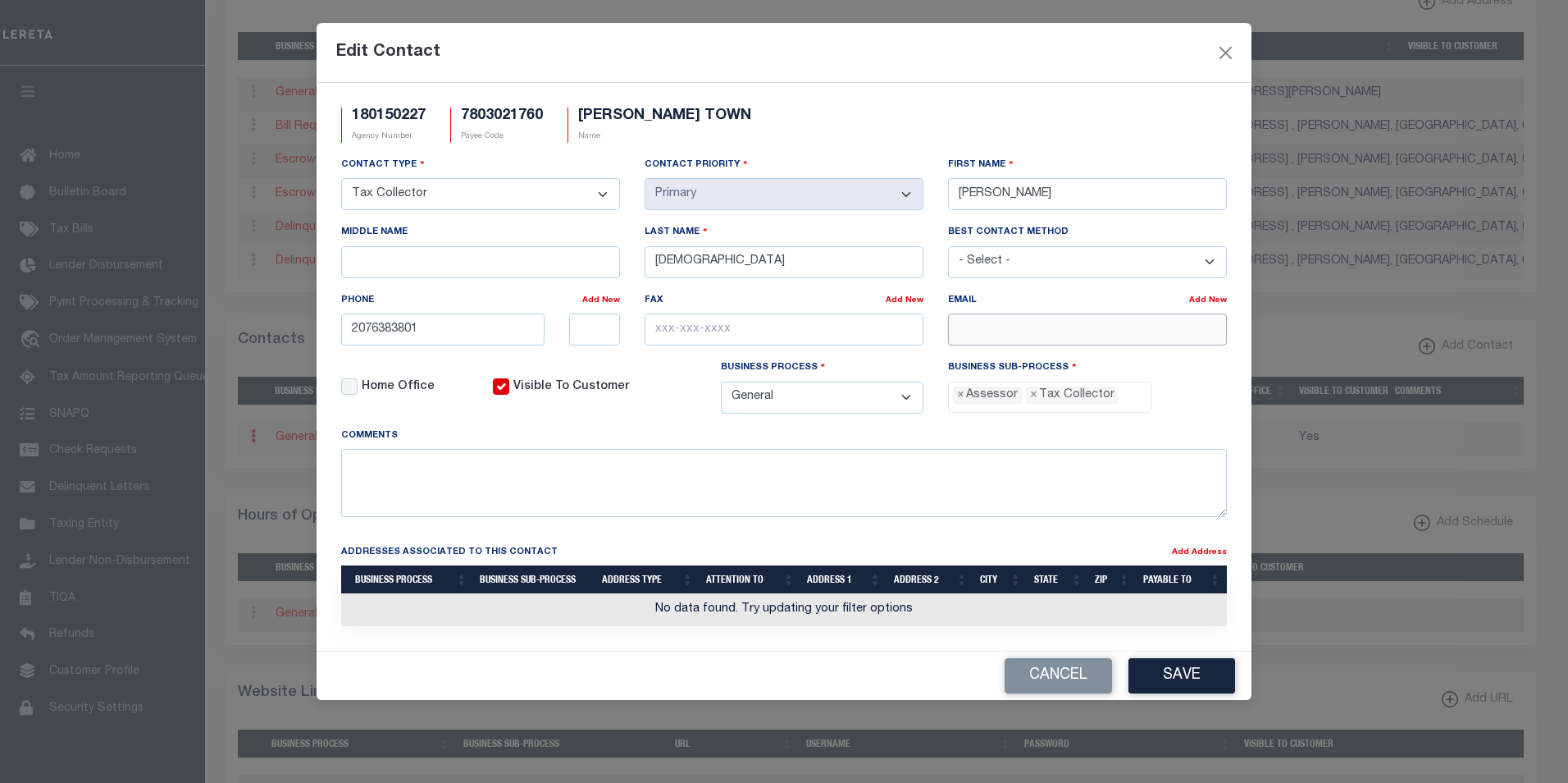
click at [1067, 333] on input "email" at bounding box center [1087, 329] width 279 height 32
paste input "TOWNOFDEBLOIS@YAHOO.COM"
type input "TOWNOFDEBLOIS@YAHOO.COM"
click at [662, 333] on input "text" at bounding box center [784, 329] width 279 height 32
paste input "207-638-3801"
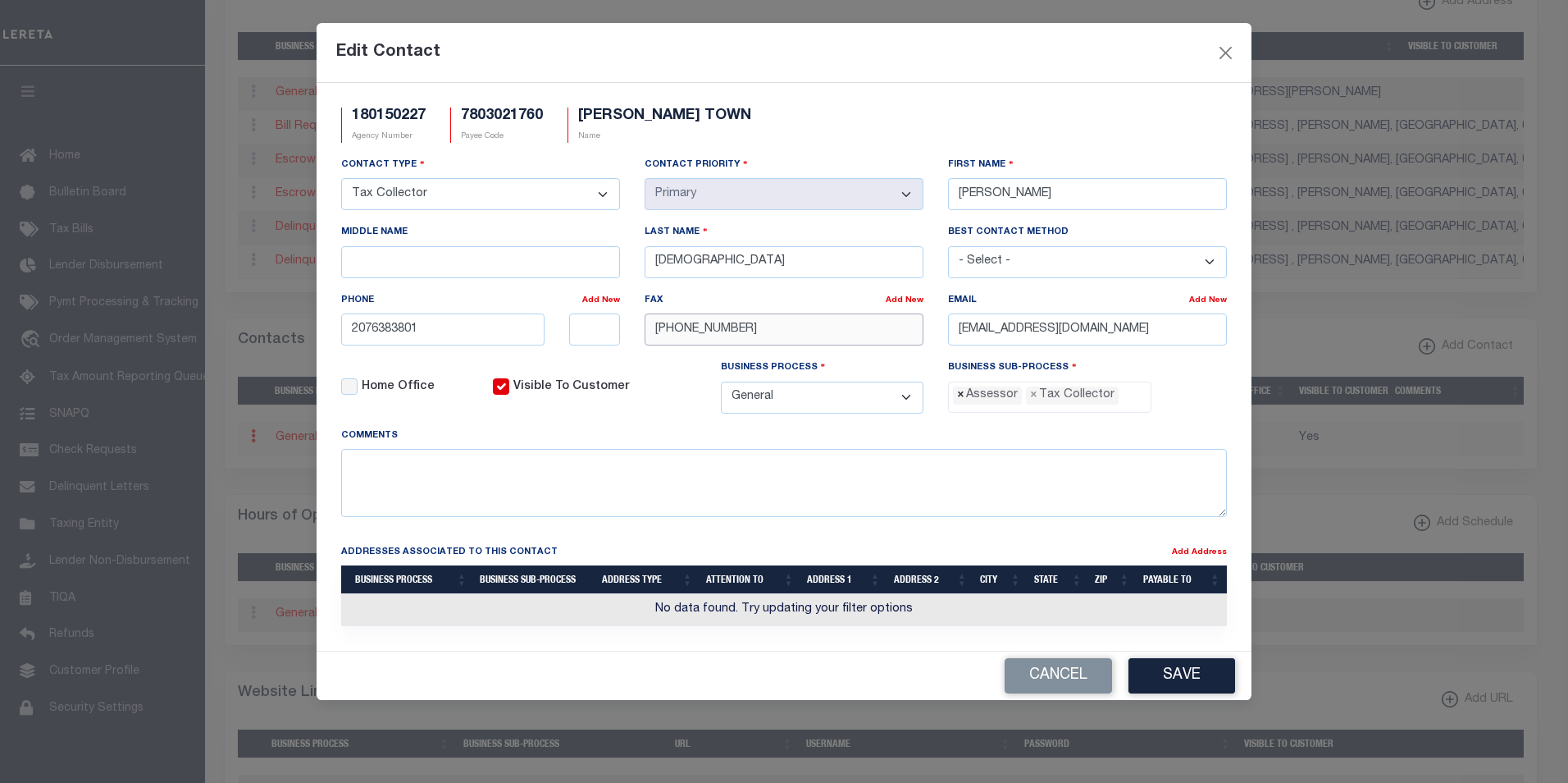
type input "207-638-3801"
click at [958, 399] on span "×" at bounding box center [961, 395] width 8 height 18
select select "31"
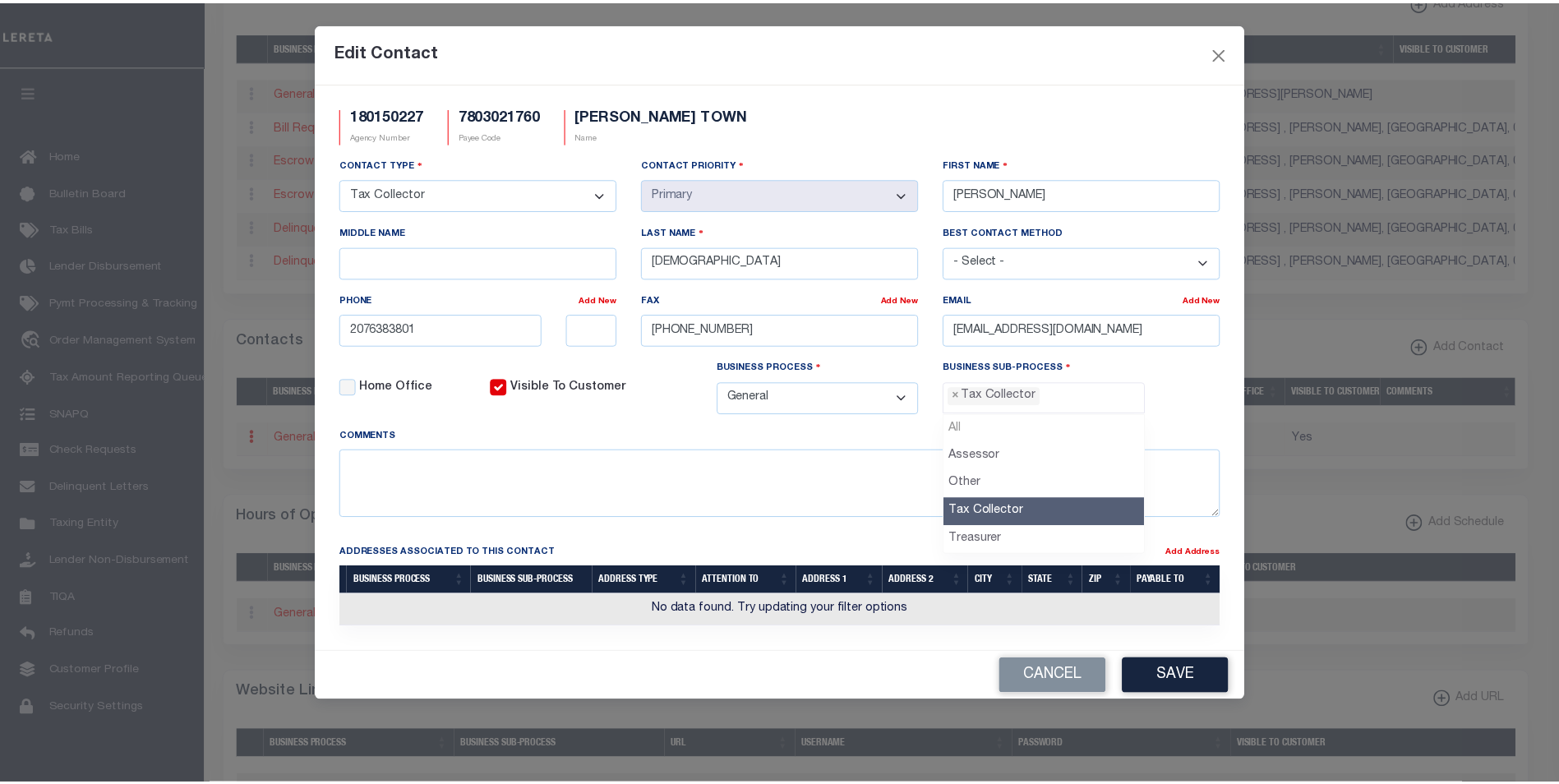
scroll to position [45, 0]
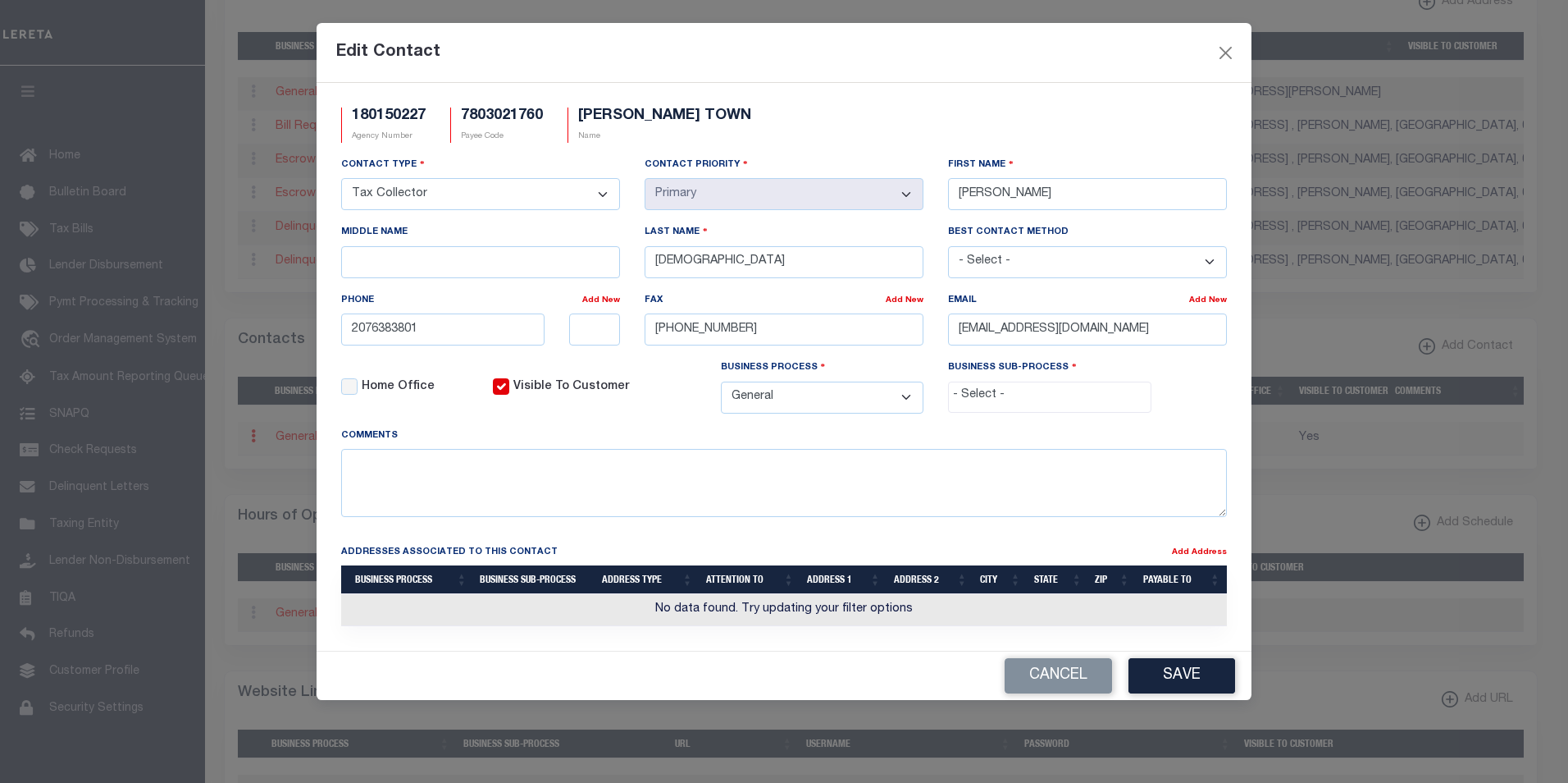
click at [957, 399] on input "search" at bounding box center [1049, 395] width 193 height 18
select select "31"
click at [1183, 681] on button "Save" at bounding box center [1182, 676] width 106 height 35
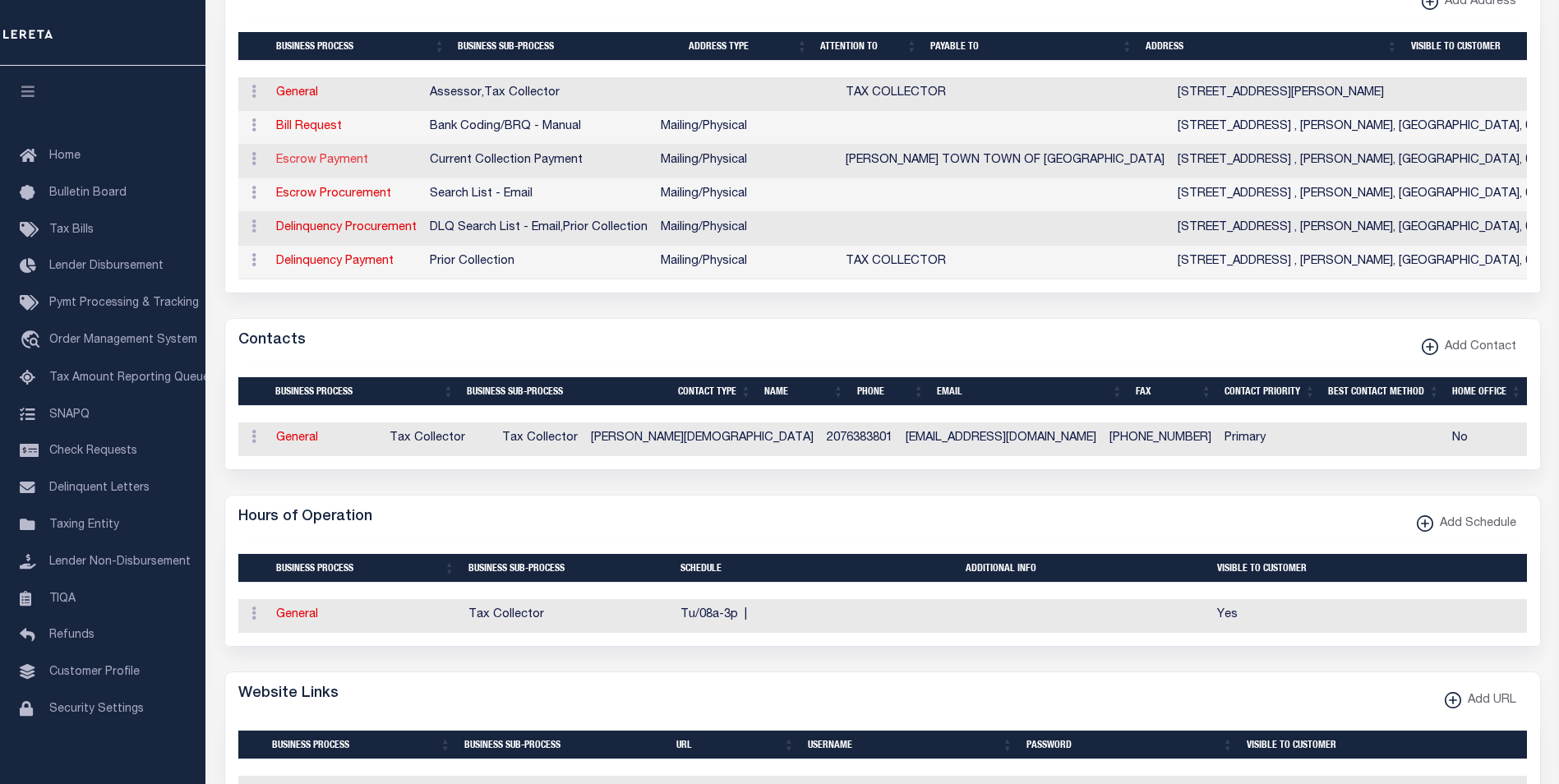
click at [347, 159] on link "Escrow Payment" at bounding box center [321, 161] width 92 height 12
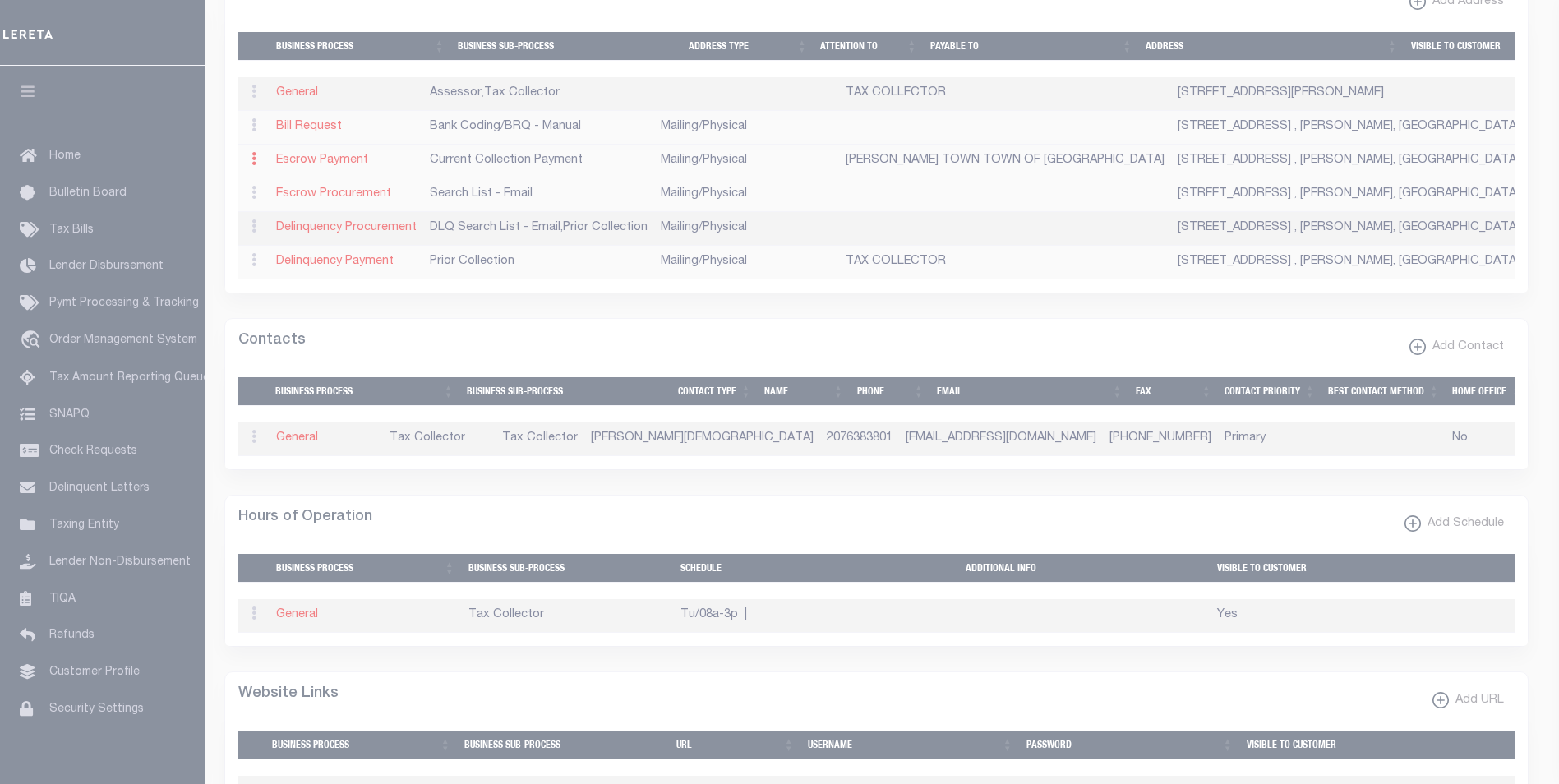
type input "8 LANE RD."
type input "DEBLOIS"
select select "ME"
type input "04622"
select select "5"
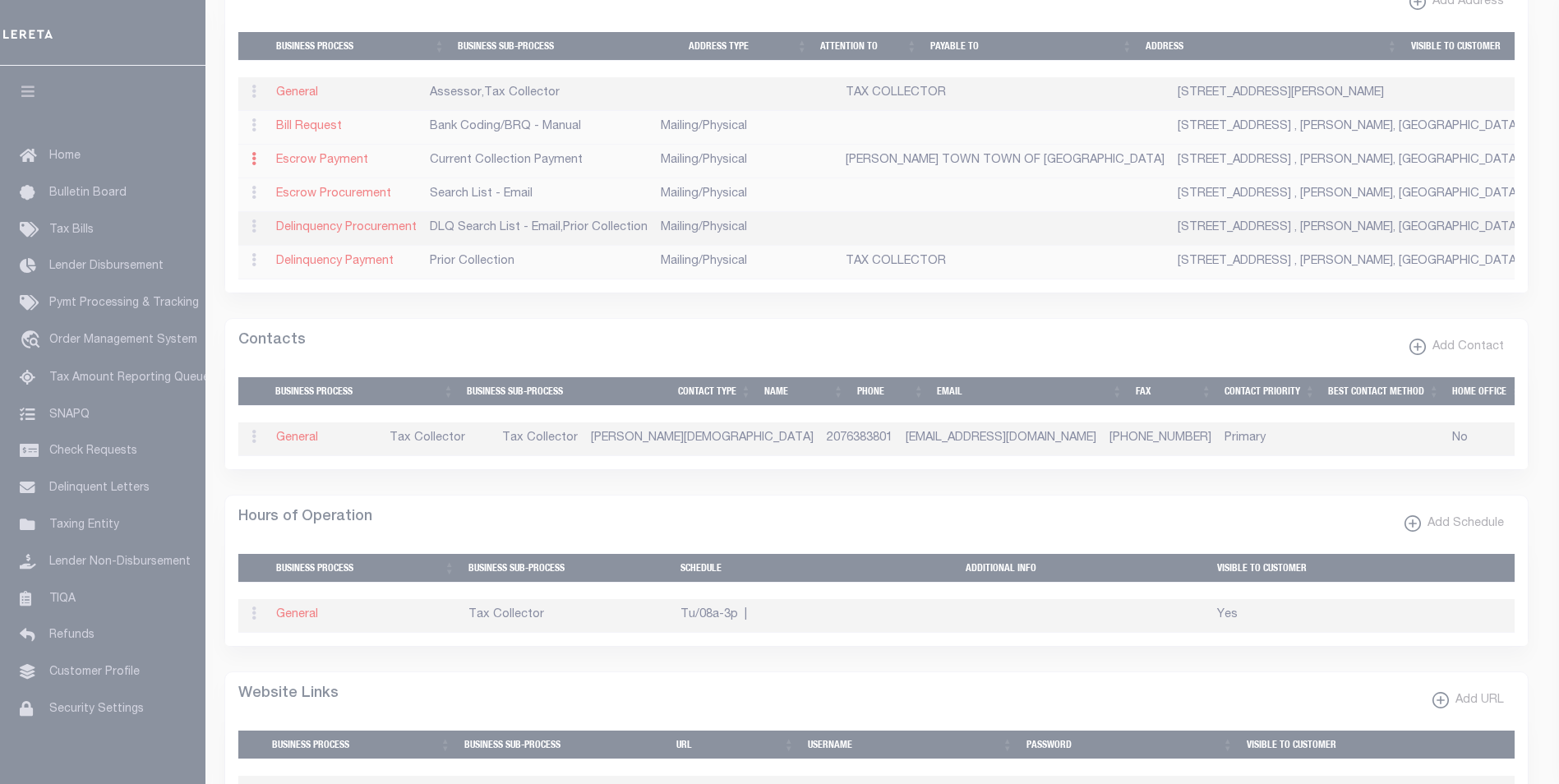
checkbox input "true"
type input "DEBLOIS TOWN TOWN OF DEBLOIS"
select select "3"
select select "11"
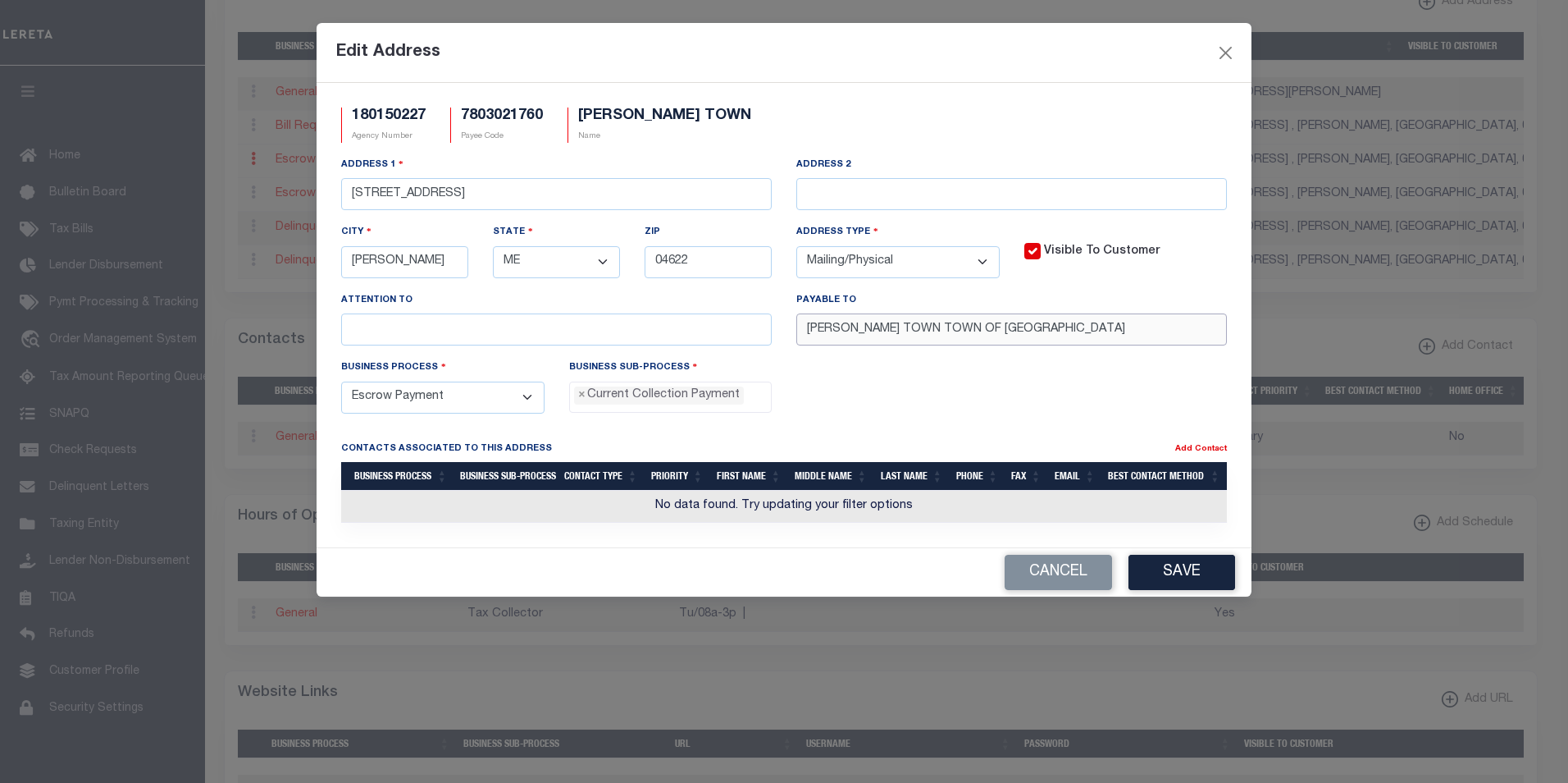
drag, startPoint x: 1017, startPoint y: 334, endPoint x: 779, endPoint y: 325, distance: 238.2
click at [779, 325] on div "Address 1 8 LANE RD. Address 2 City DEBLOIS State - Select - AK AL AR AZ CA CO …" at bounding box center [784, 257] width 910 height 203
paste input "text"
type input "TOWN OF DEBLOIS"
click at [1176, 569] on button "Save" at bounding box center [1182, 572] width 106 height 35
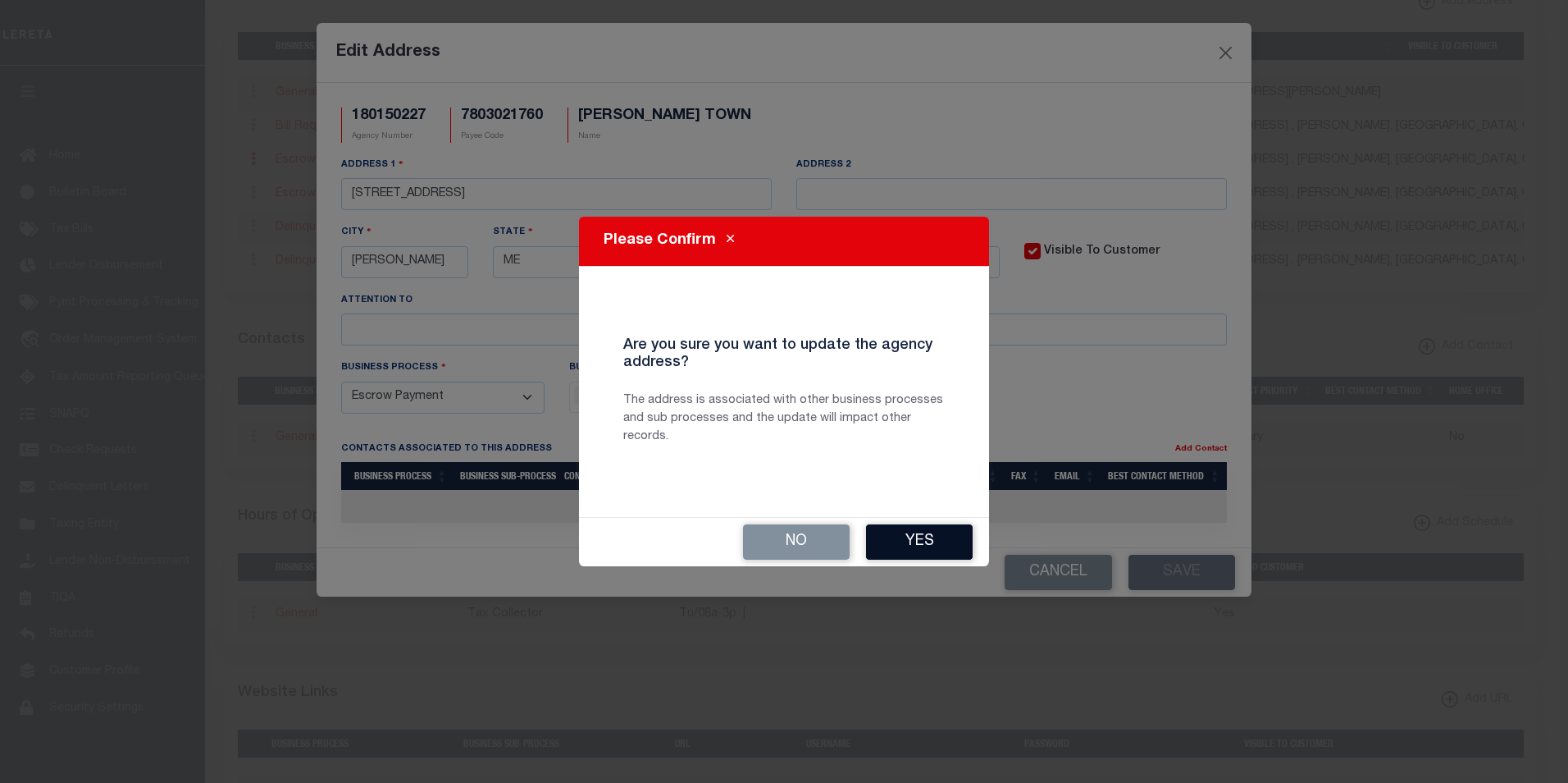
click at [947, 544] on button "Yes" at bounding box center [919, 541] width 106 height 35
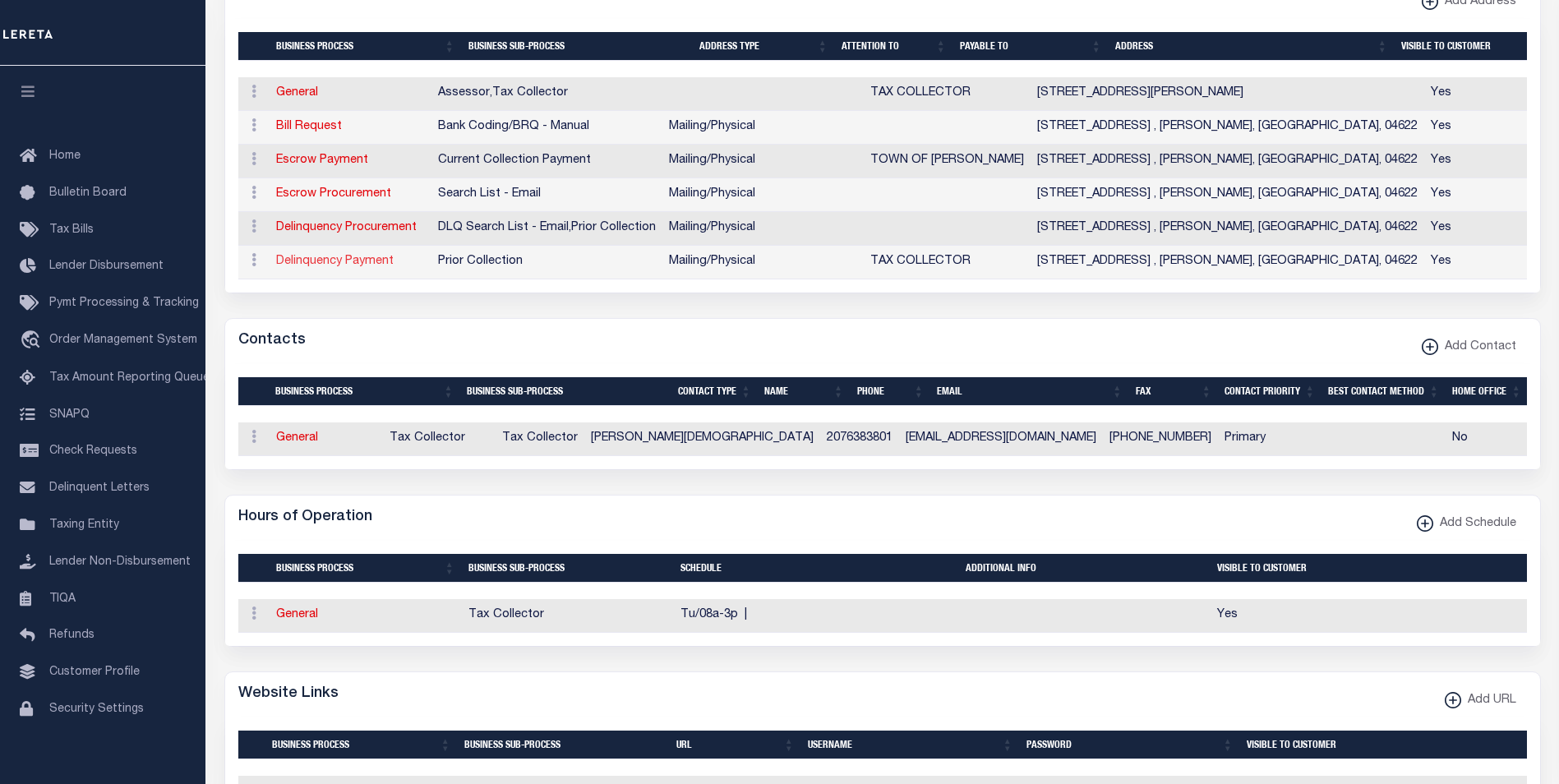
click at [373, 265] on link "Delinquency Payment" at bounding box center [334, 261] width 117 height 12
select select
select select "1"
checkbox input "false"
select select
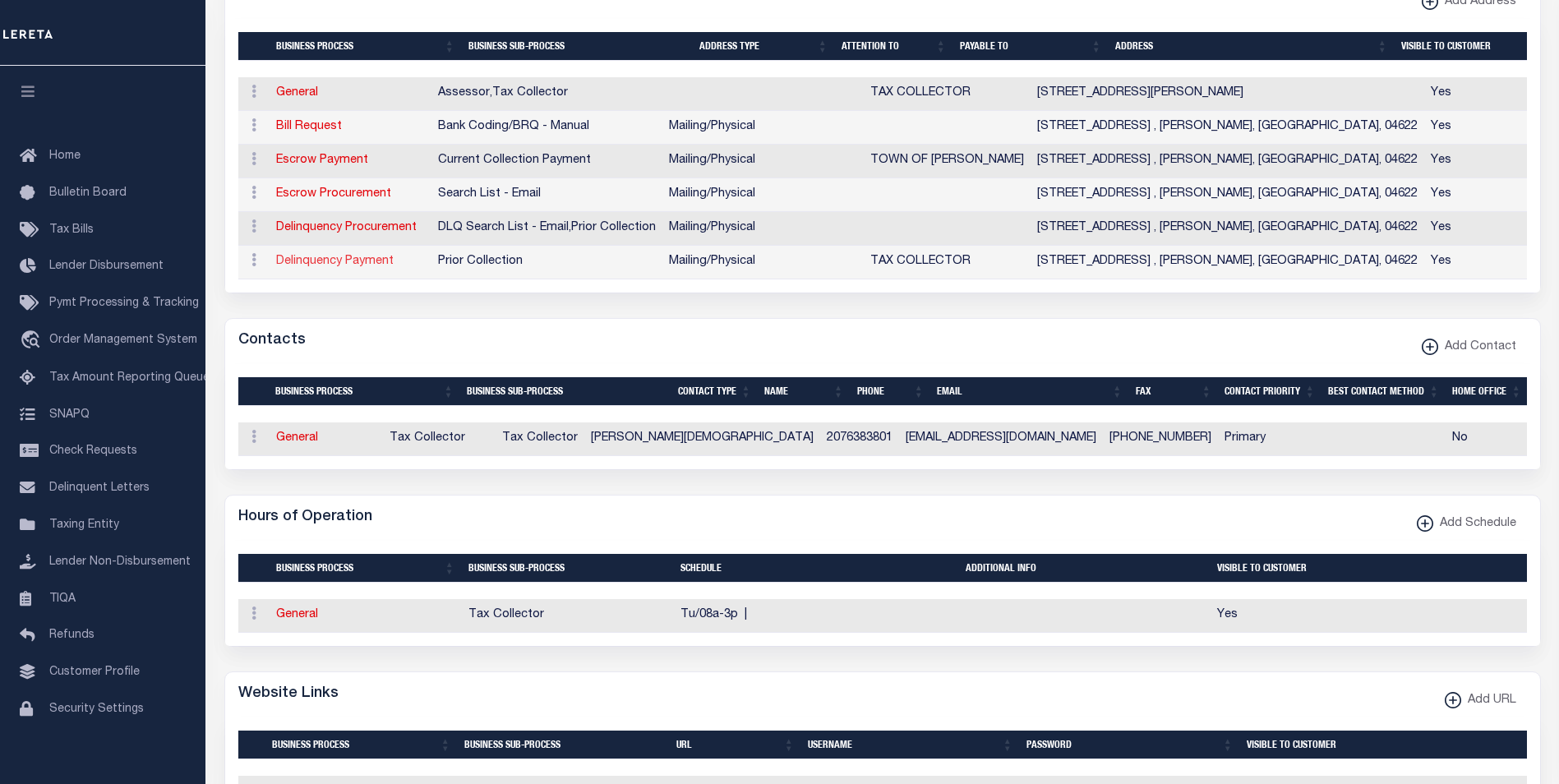
select select
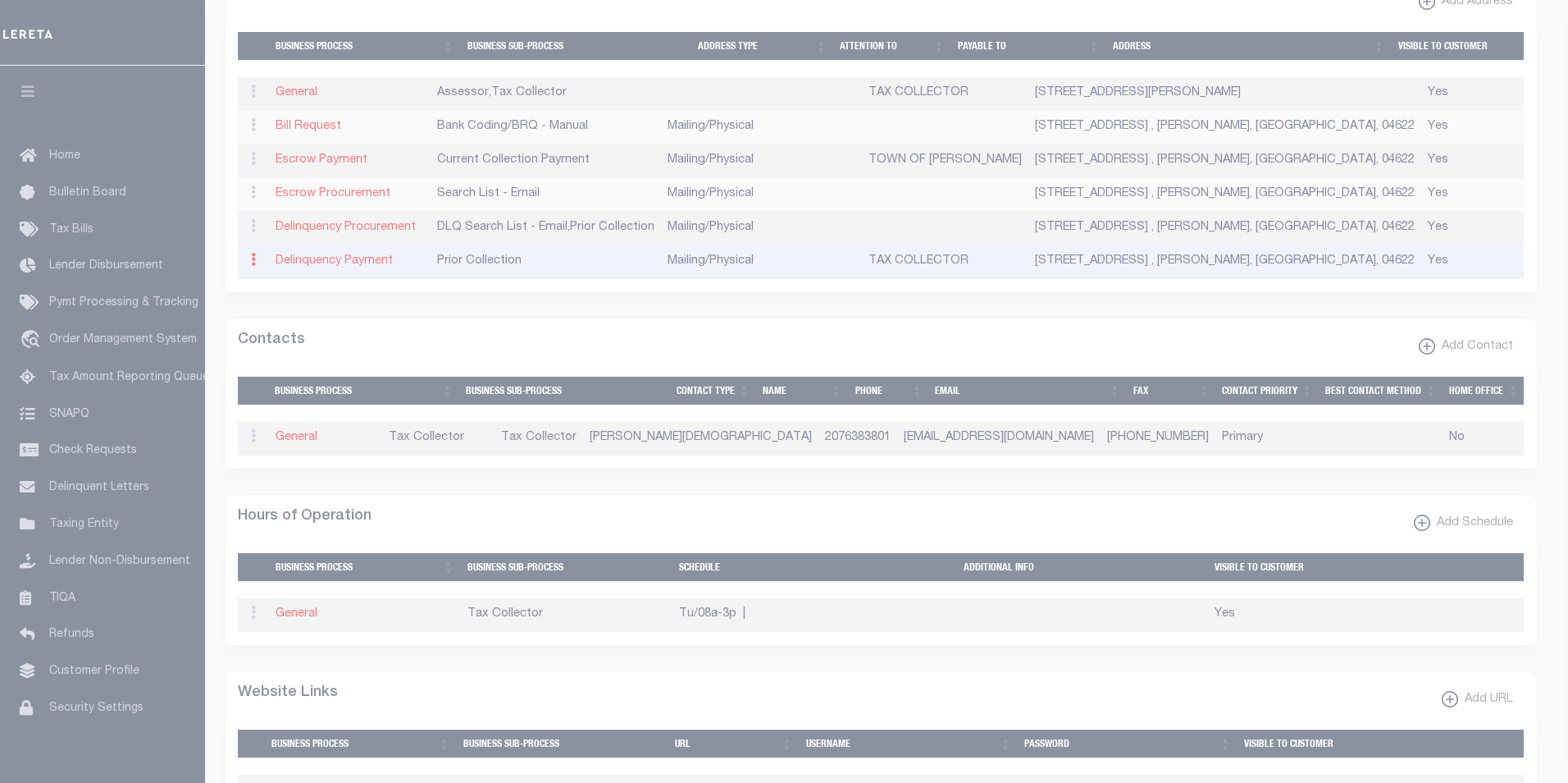
type input "8 LANE RD."
type input "DEBLOIS"
select select "ME"
type input "04622"
select select "5"
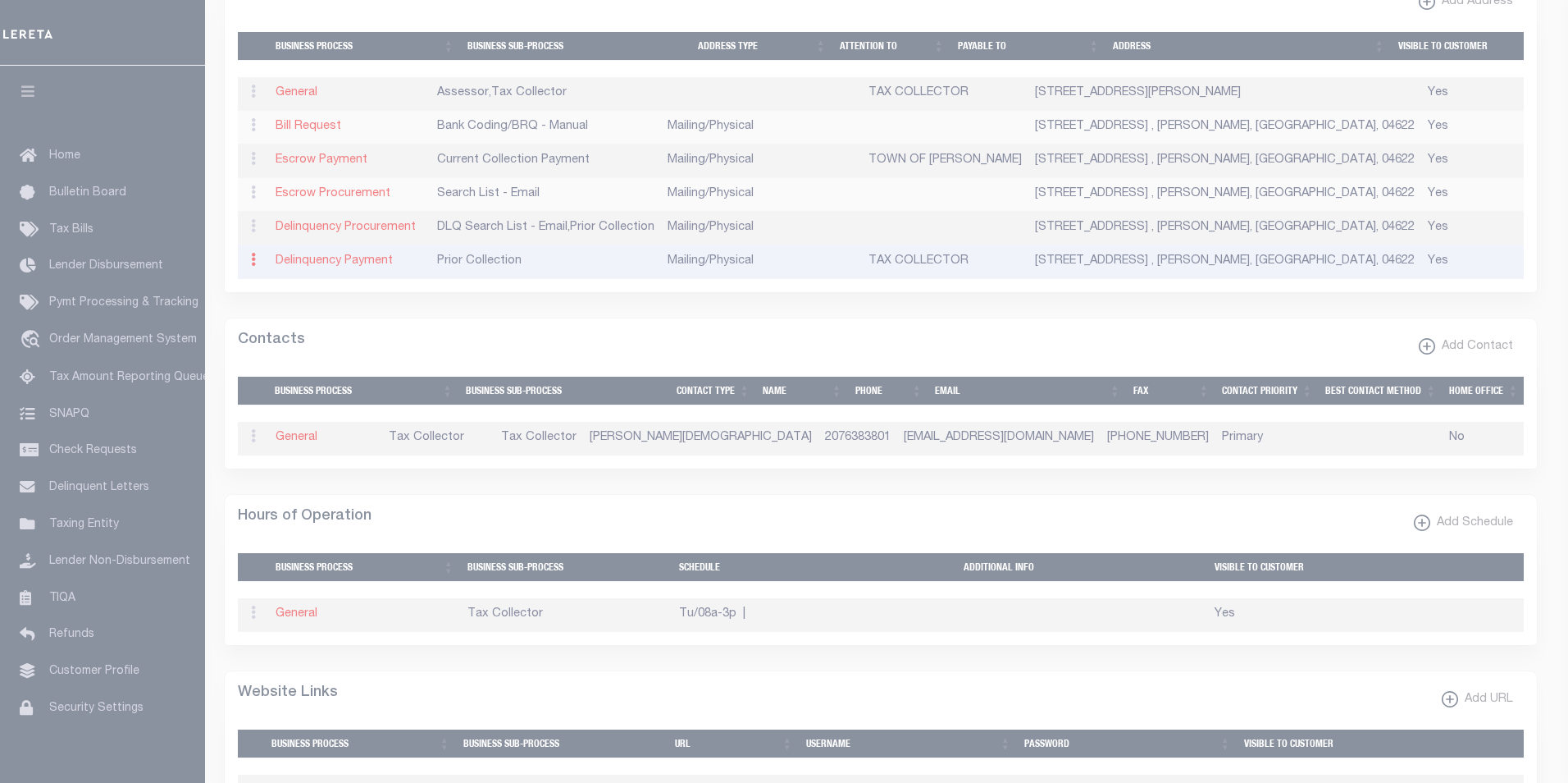
checkbox input "true"
type input "TAX COLLECTOR"
select select "5"
select select "27"
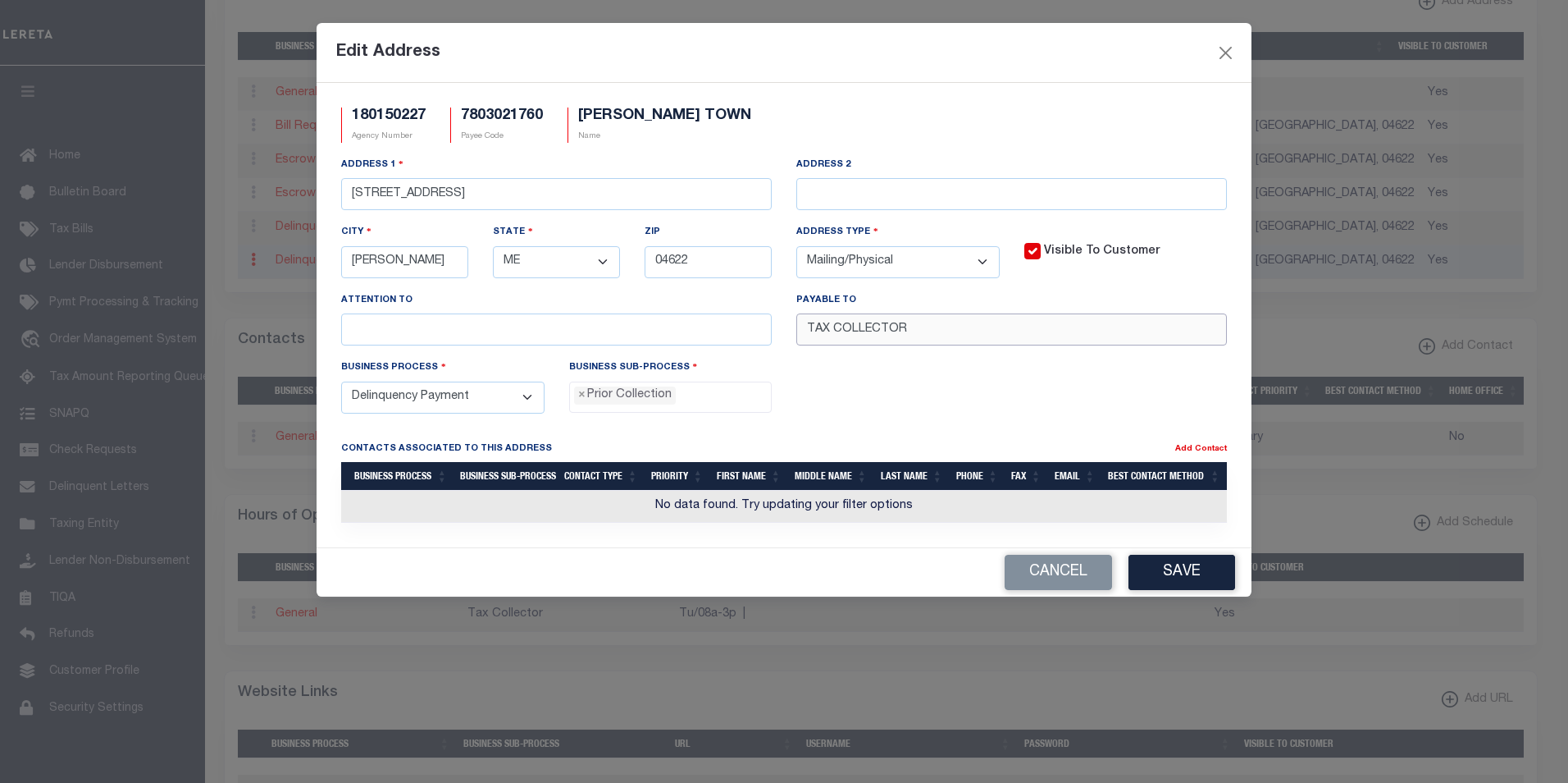
drag, startPoint x: 929, startPoint y: 339, endPoint x: 770, endPoint y: 330, distance: 159.3
click at [770, 330] on div "Address 1 8 LANE RD. Address 2 City DEBLOIS State - Select - AK AL AR AZ CA CO …" at bounding box center [784, 257] width 910 height 203
paste input "OWN OF DEBLOIS"
type input "TOWN OF DEBLOIS"
click at [1190, 574] on button "Save" at bounding box center [1182, 572] width 106 height 35
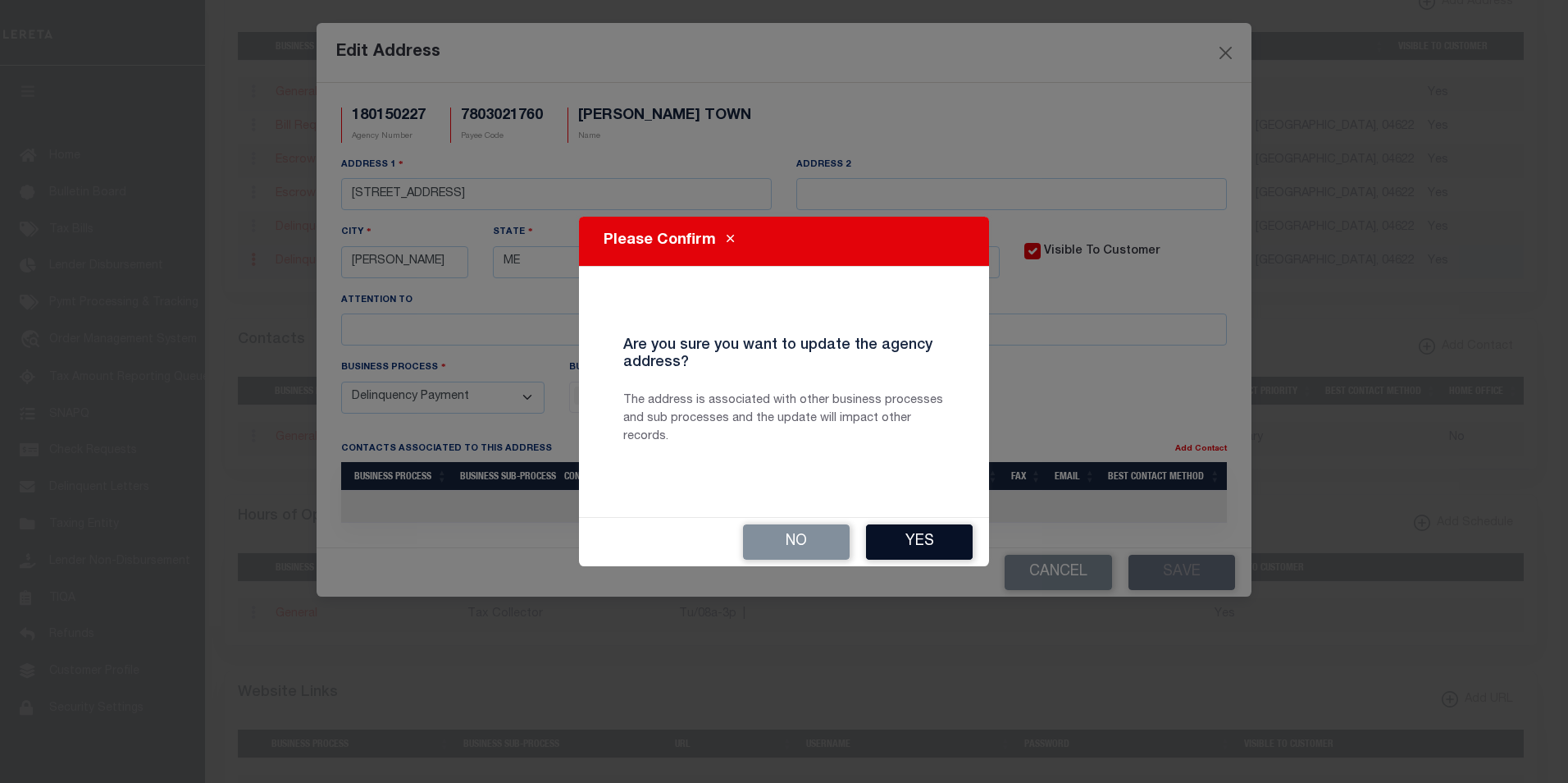
click at [948, 543] on button "Yes" at bounding box center [919, 541] width 106 height 35
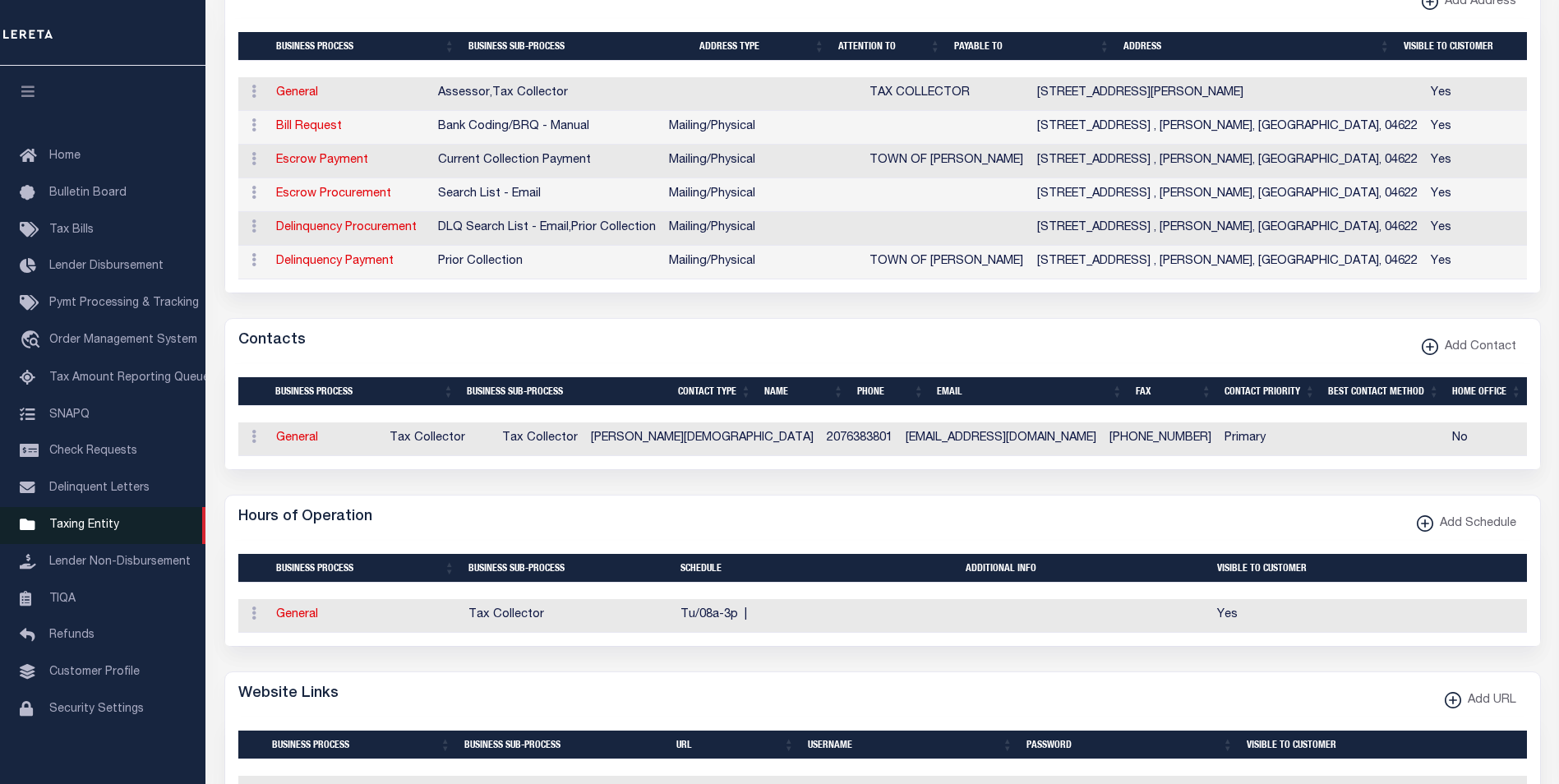
click at [87, 529] on span "Taxing Entity" at bounding box center [84, 525] width 70 height 12
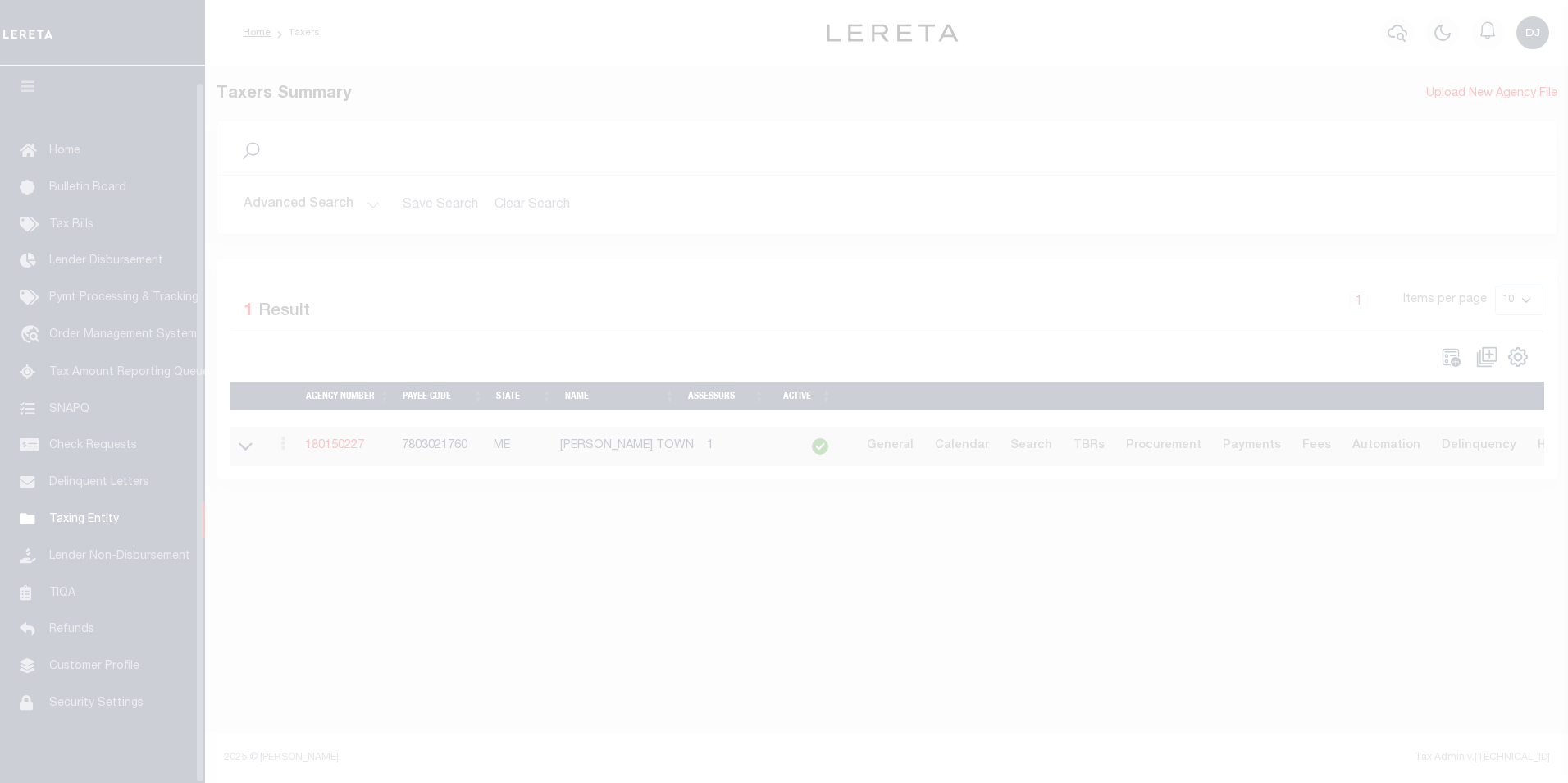
scroll to position [16, 0]
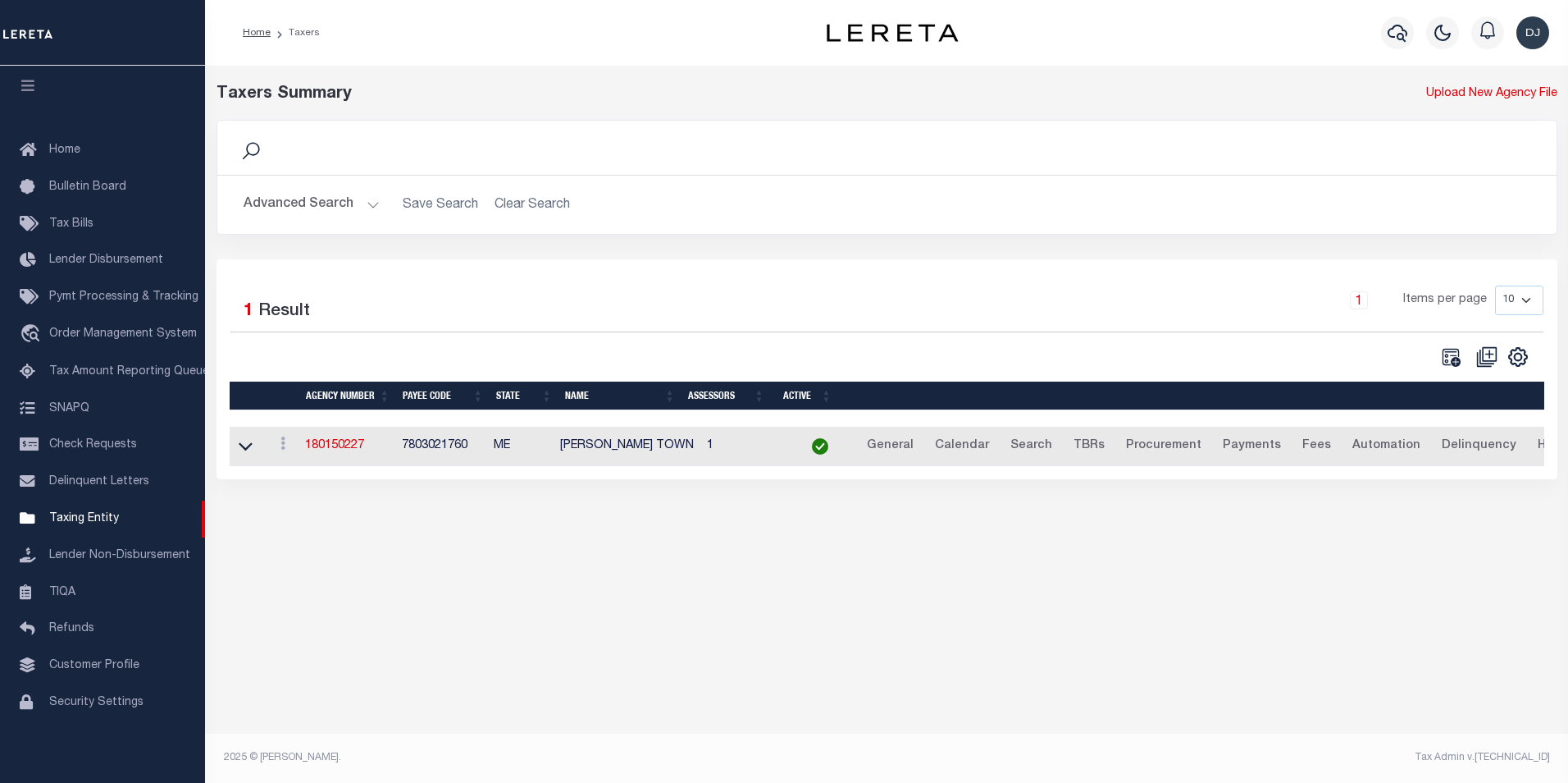
click at [372, 206] on button "Advanced Search" at bounding box center [311, 204] width 136 height 32
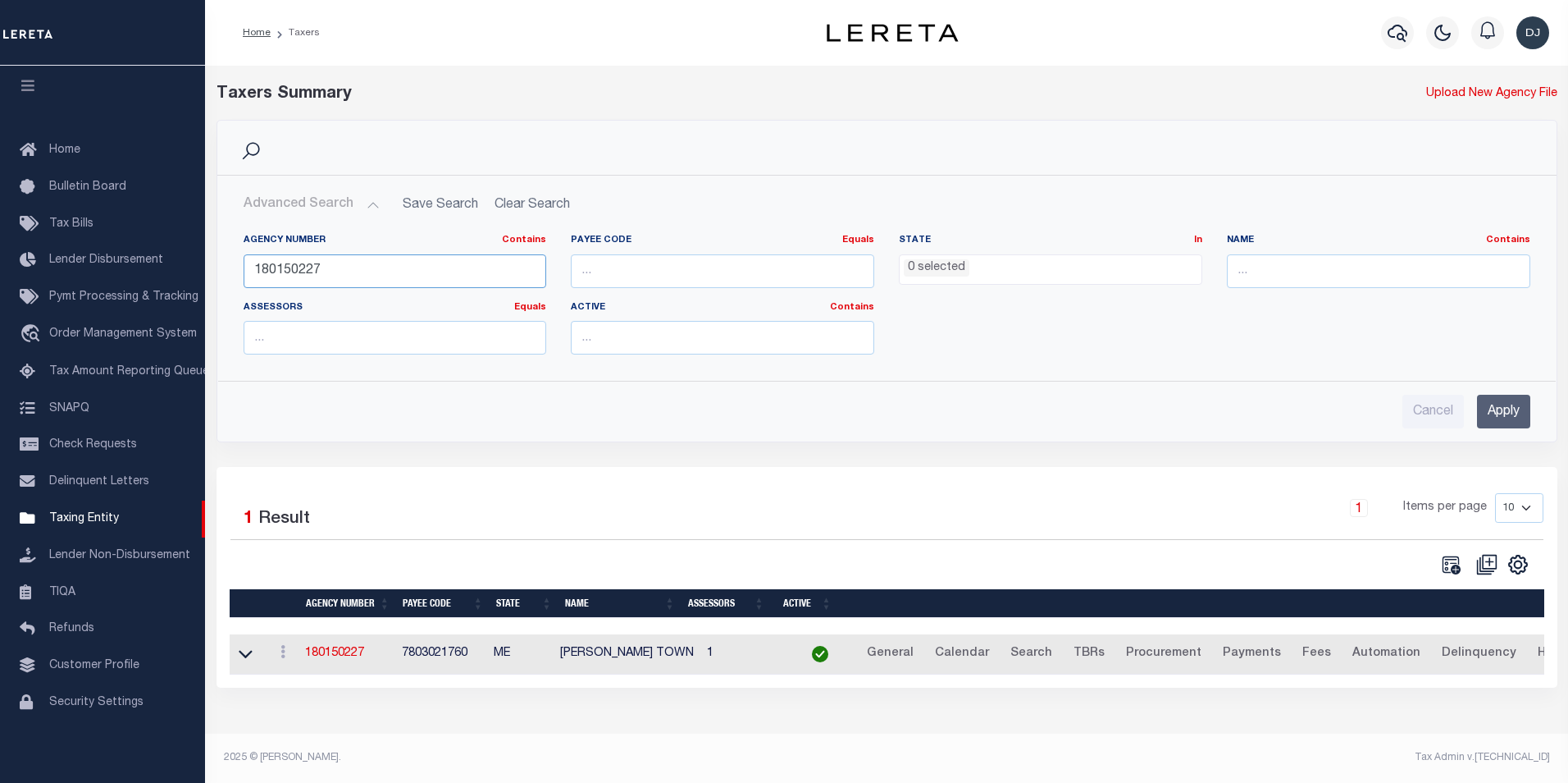
drag, startPoint x: 347, startPoint y: 272, endPoint x: 234, endPoint y: 269, distance: 113.0
click at [234, 269] on div "Agency Number Contains Contains Is 180150227" at bounding box center [395, 268] width 328 height 68
type input "210110407"
click at [1520, 414] on input "Apply" at bounding box center [1503, 411] width 53 height 34
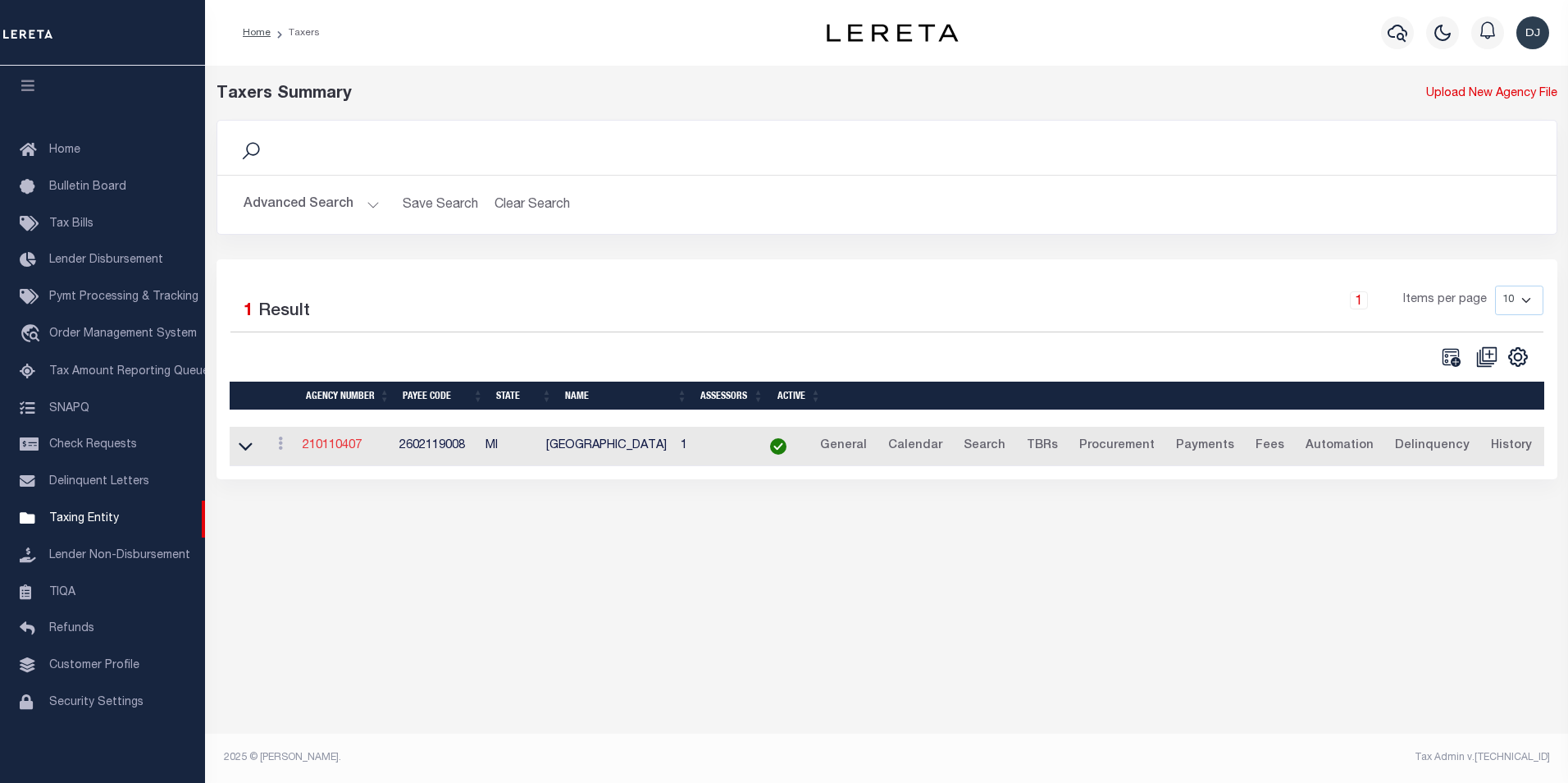
click at [320, 450] on link "210110407" at bounding box center [331, 446] width 59 height 12
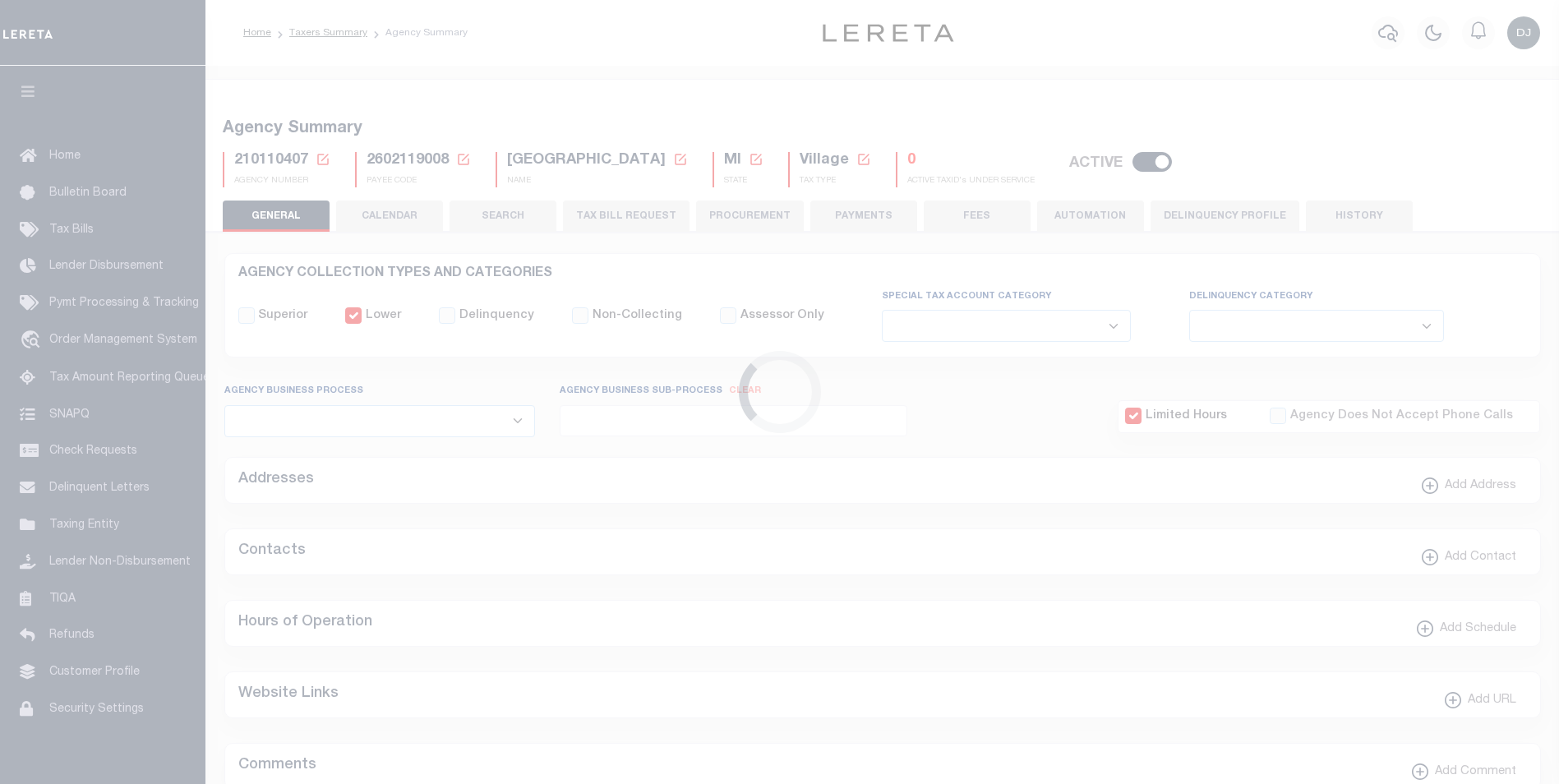
select select
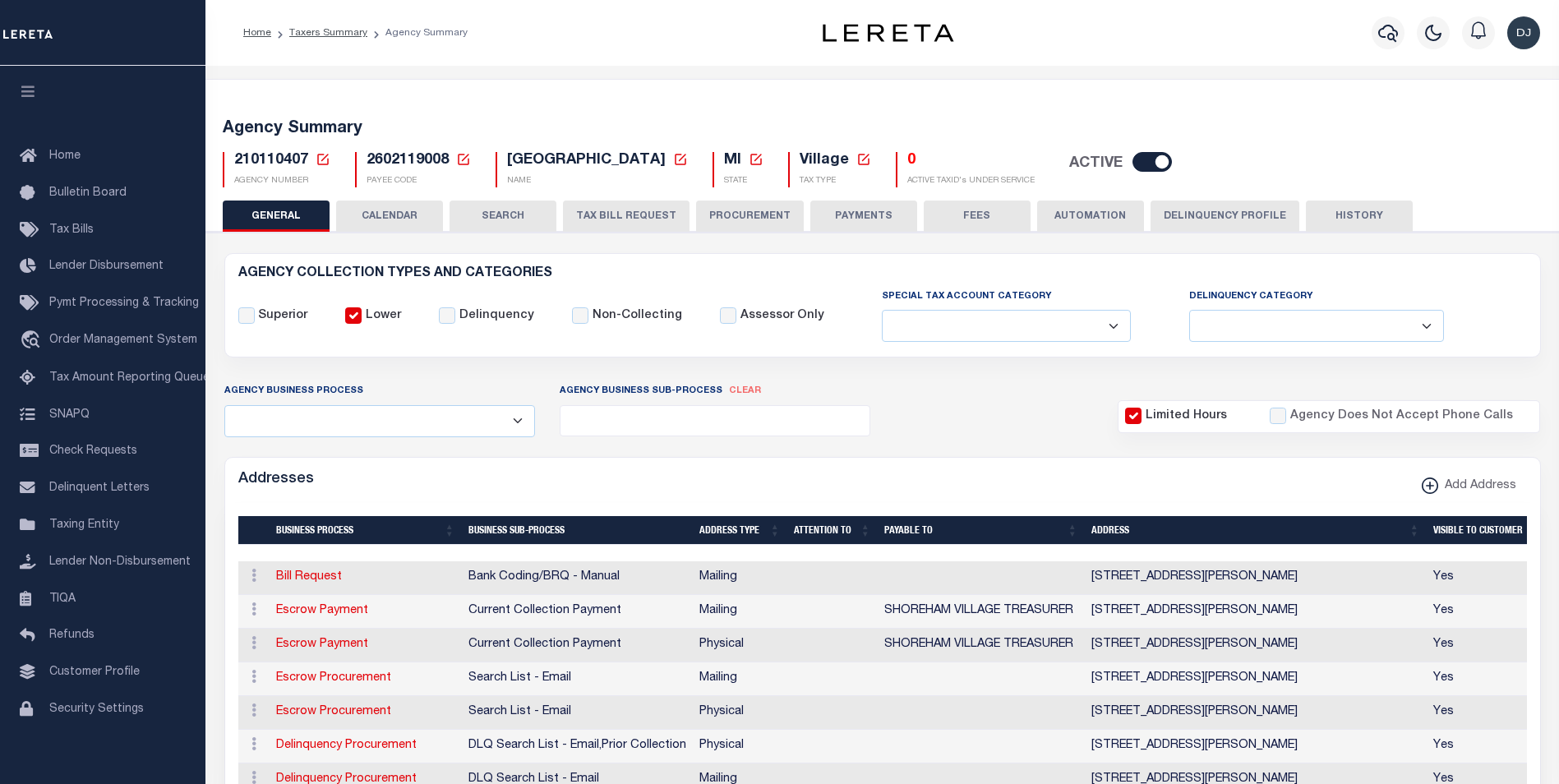
click at [997, 219] on button "FEES" at bounding box center [977, 216] width 107 height 31
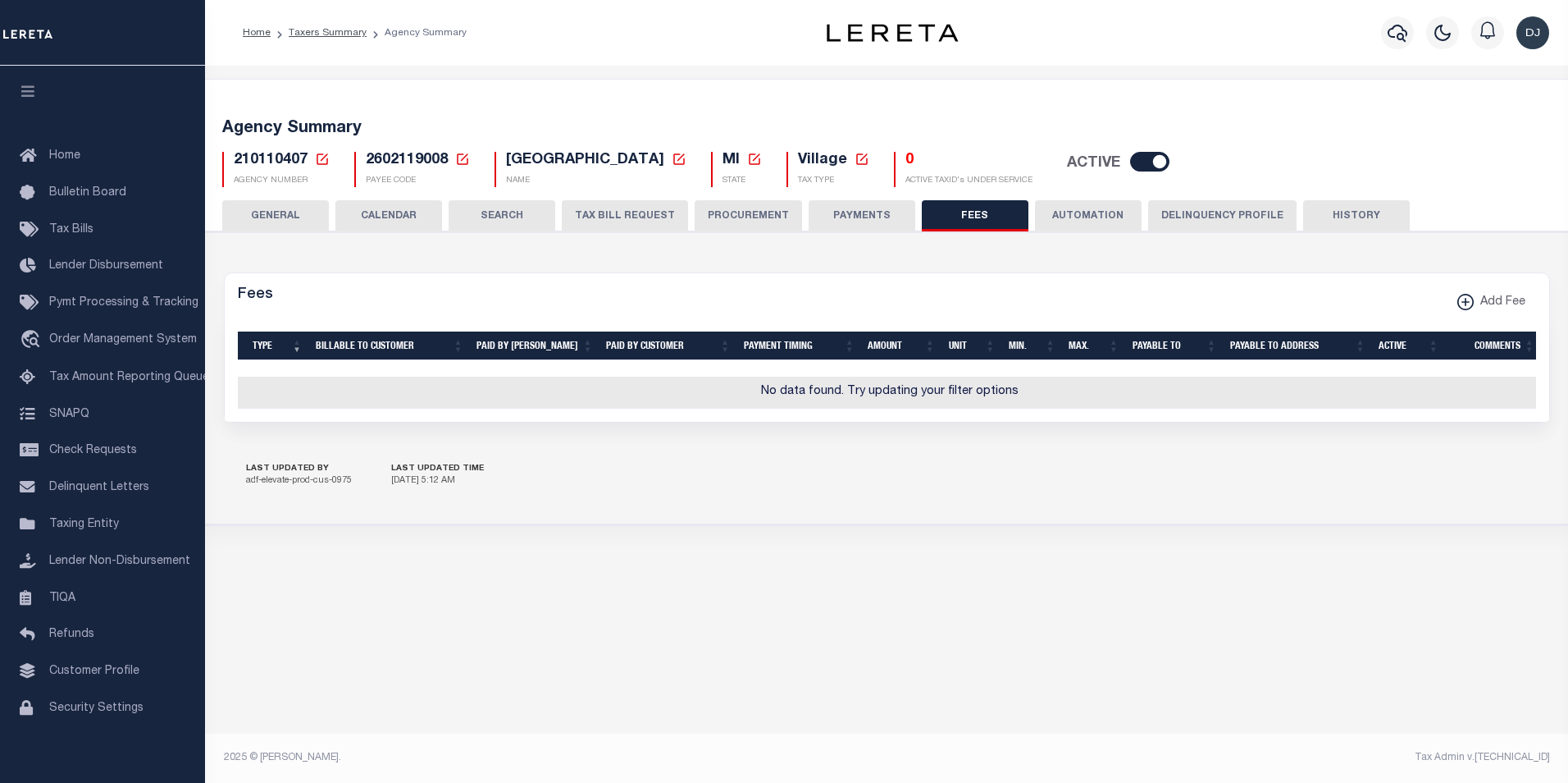
click at [847, 216] on button "PAYMENTS" at bounding box center [862, 216] width 106 height 31
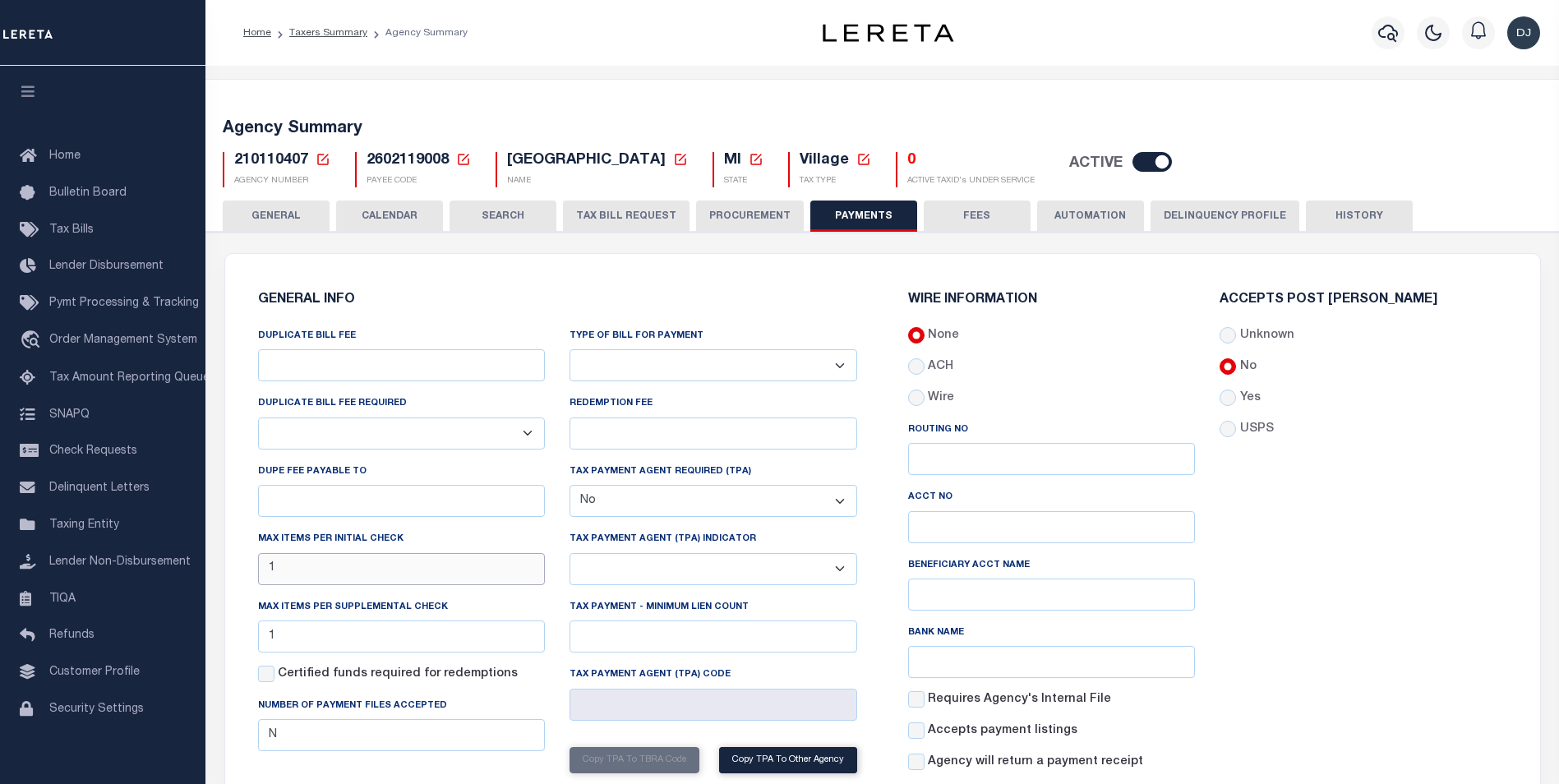
drag, startPoint x: 294, startPoint y: 573, endPoint x: 246, endPoint y: 567, distance: 48.4
click at [246, 567] on div "DUPLICATE BILL FEE DUPLICATE BILL FEE REQUIRED Yes No DUPE FEE PAYABLE TO Max i…" at bounding box center [402, 587] width 313 height 520
type input "0"
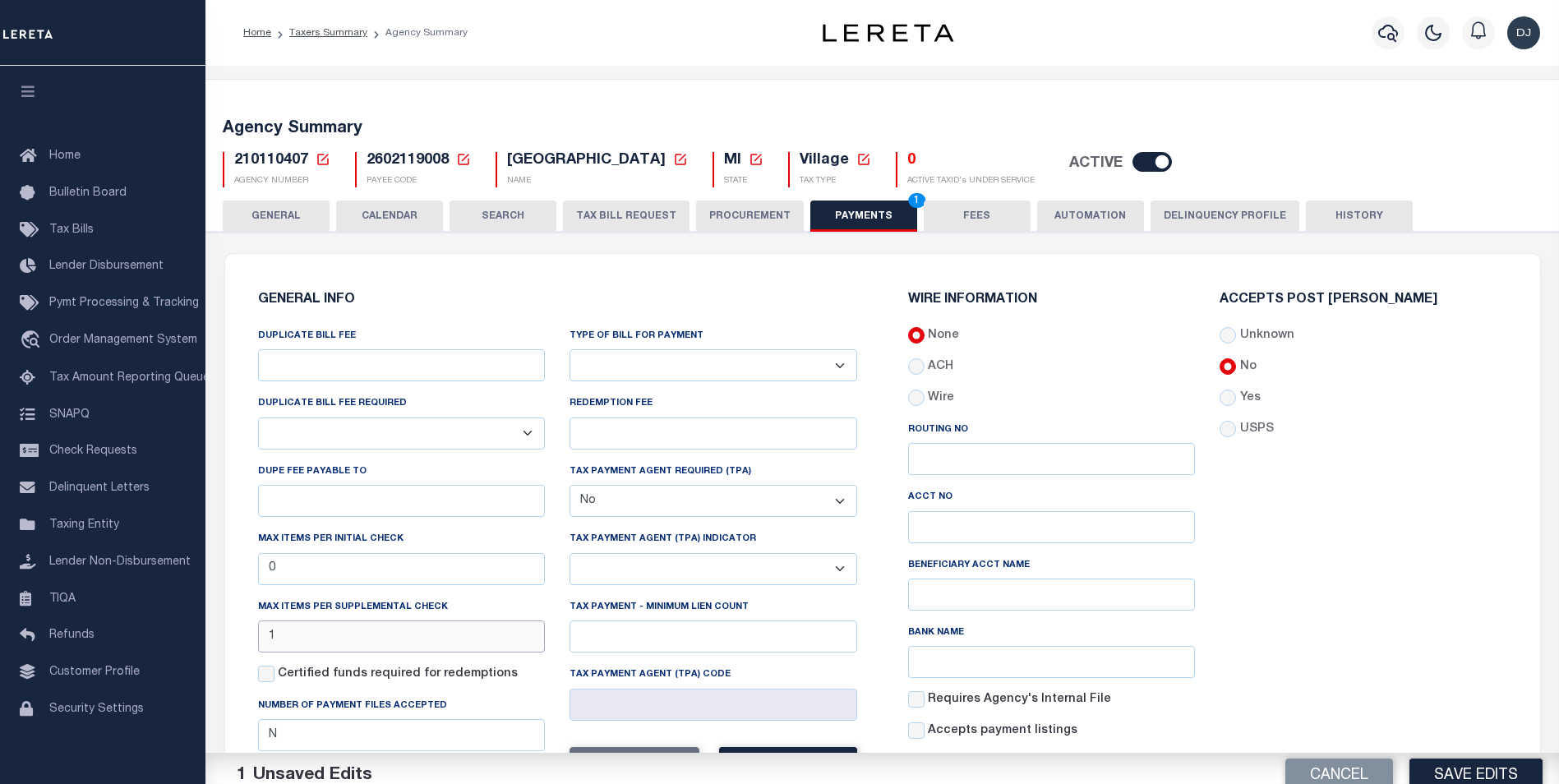
drag, startPoint x: 296, startPoint y: 640, endPoint x: 228, endPoint y: 645, distance: 68.2
click at [228, 645] on div "GENERAL INFO DUPLICATE BILL FEE DUPLICATE BILL FEE REQUIRED Yes No DUPE FEE PAY…" at bounding box center [883, 580] width 1315 height 652
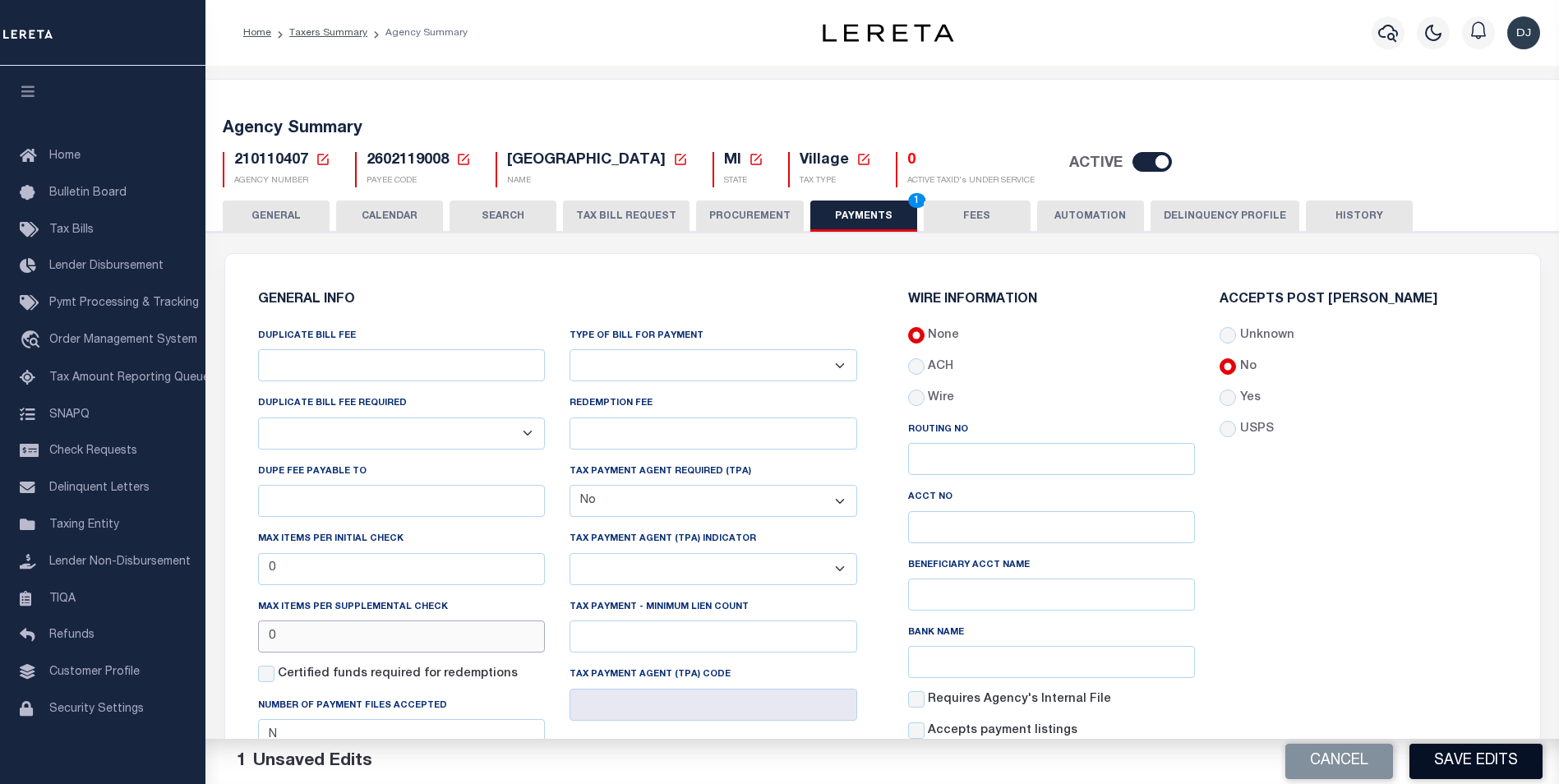
type input "0"
click at [1495, 769] on button "Save Edits" at bounding box center [1477, 761] width 134 height 35
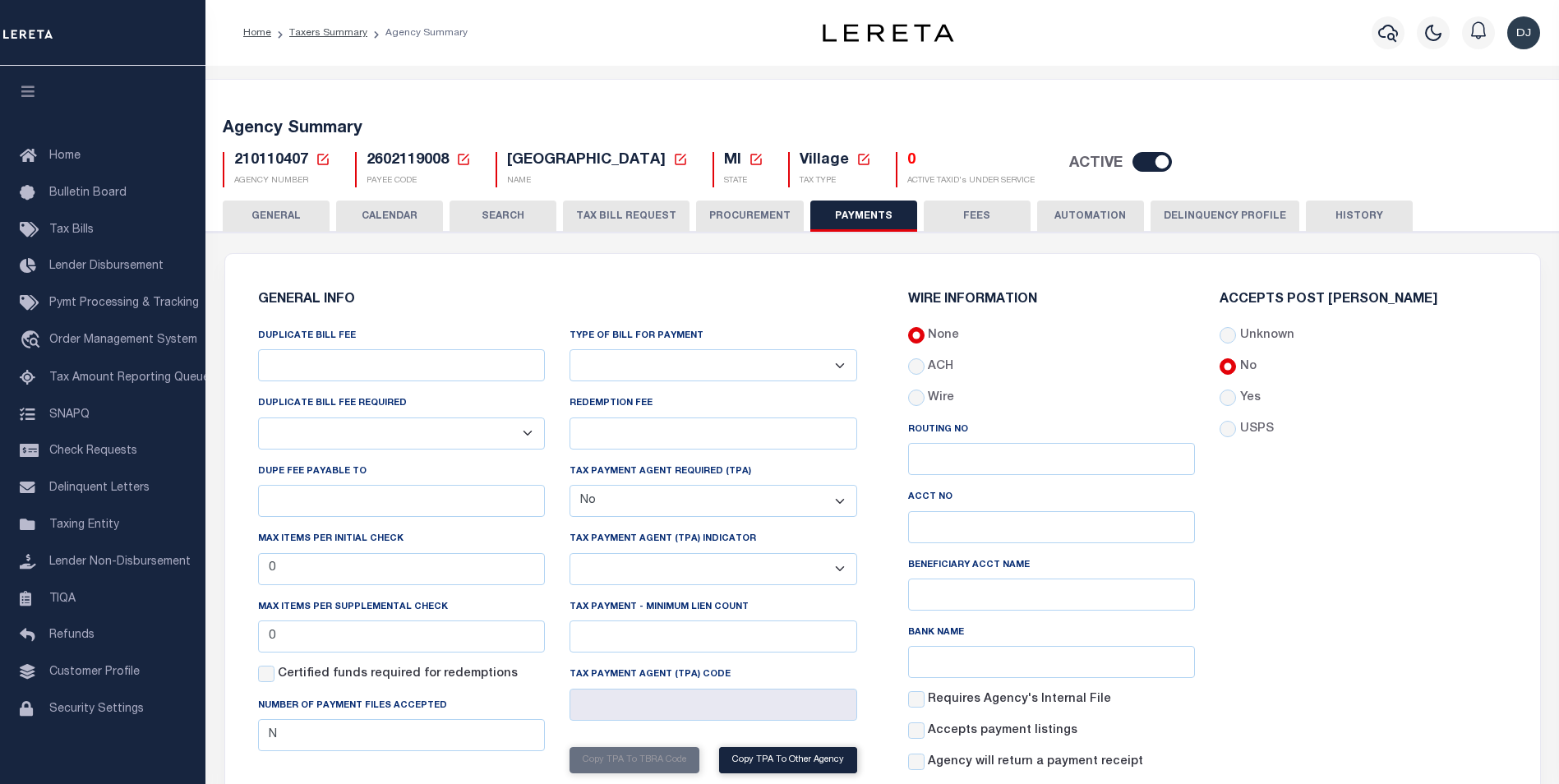
click at [1363, 217] on button "HISTORY" at bounding box center [1360, 216] width 107 height 31
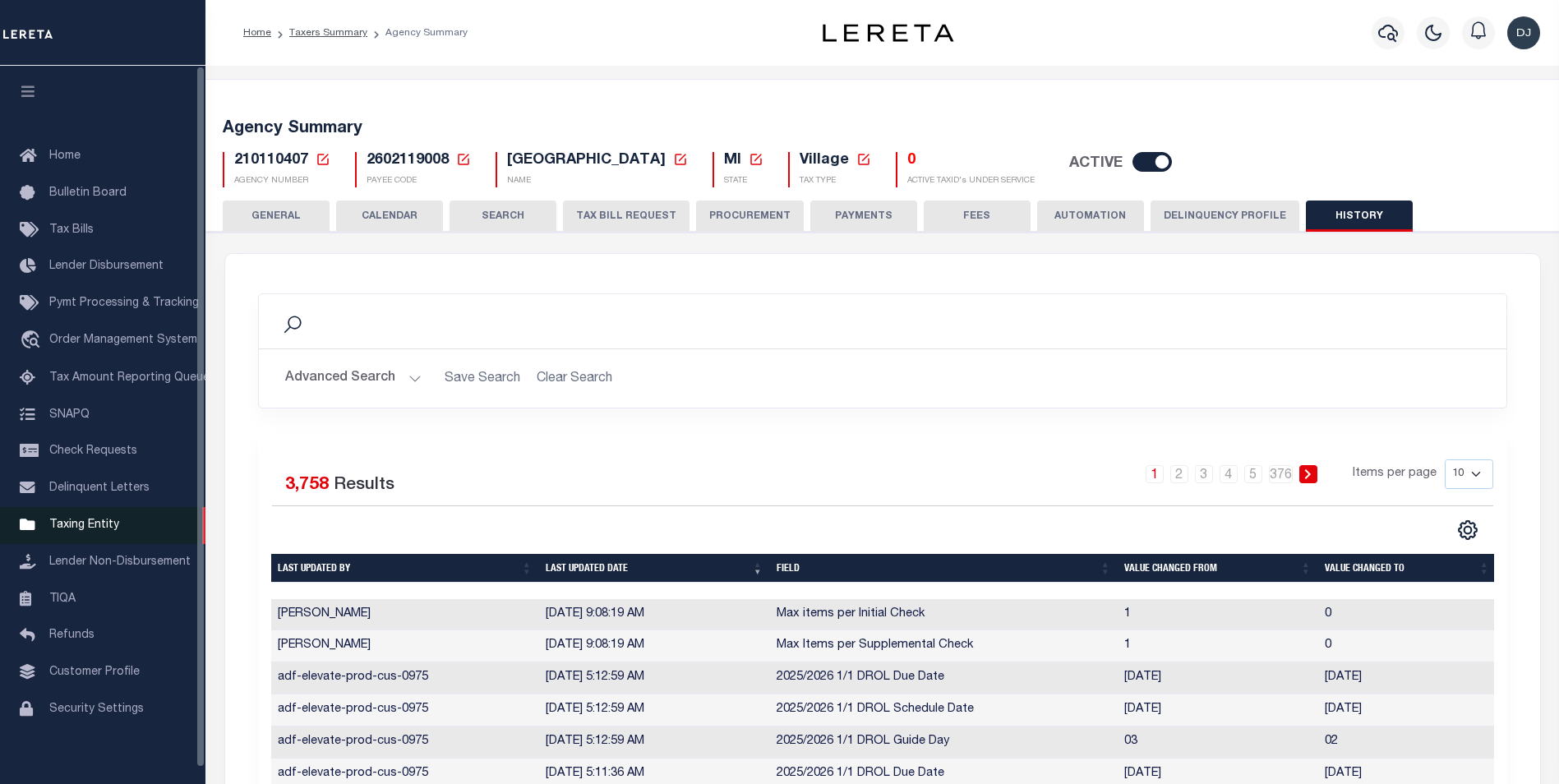
click at [71, 528] on span "Taxing Entity" at bounding box center [84, 525] width 70 height 12
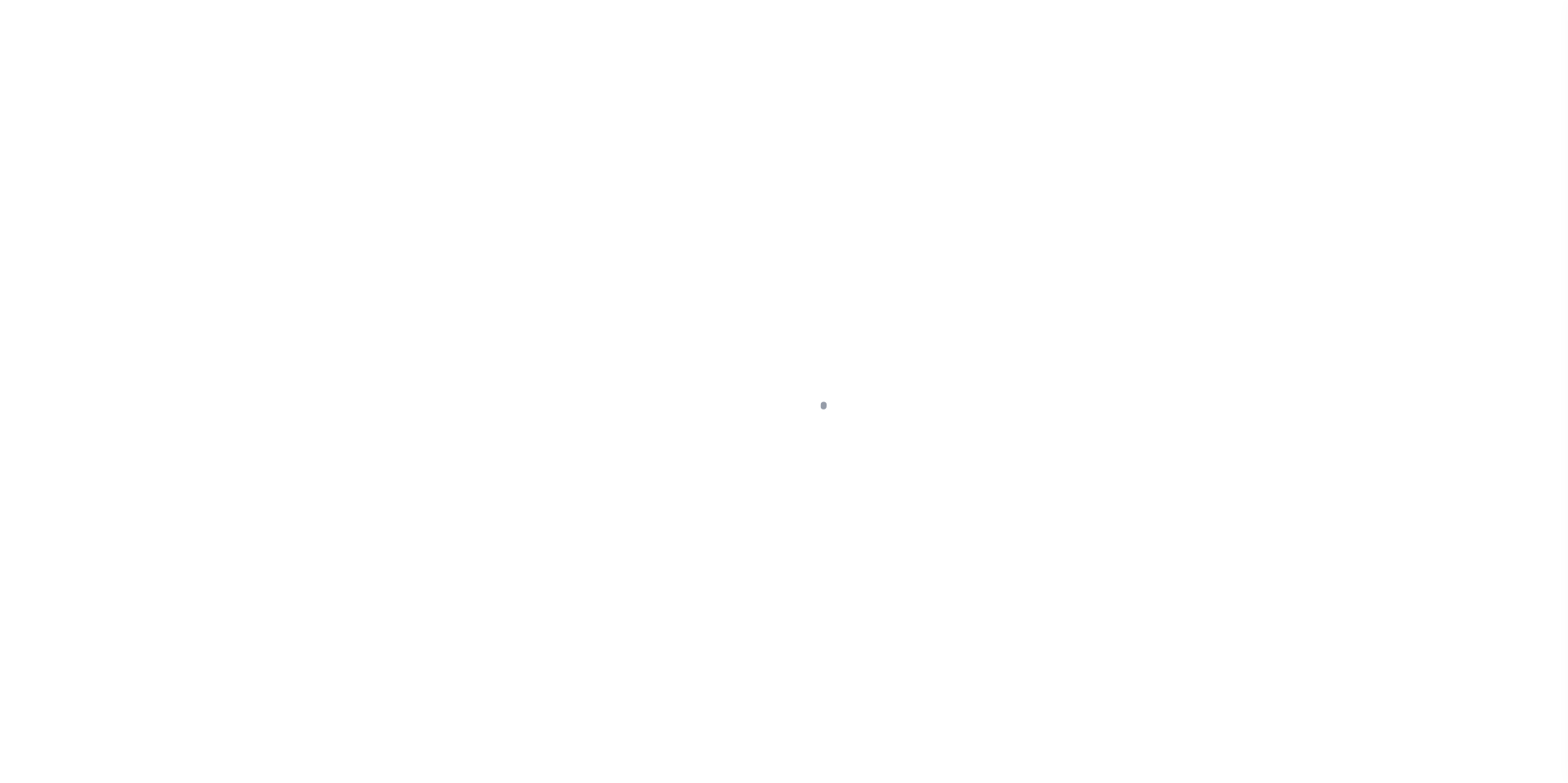
scroll to position [16, 0]
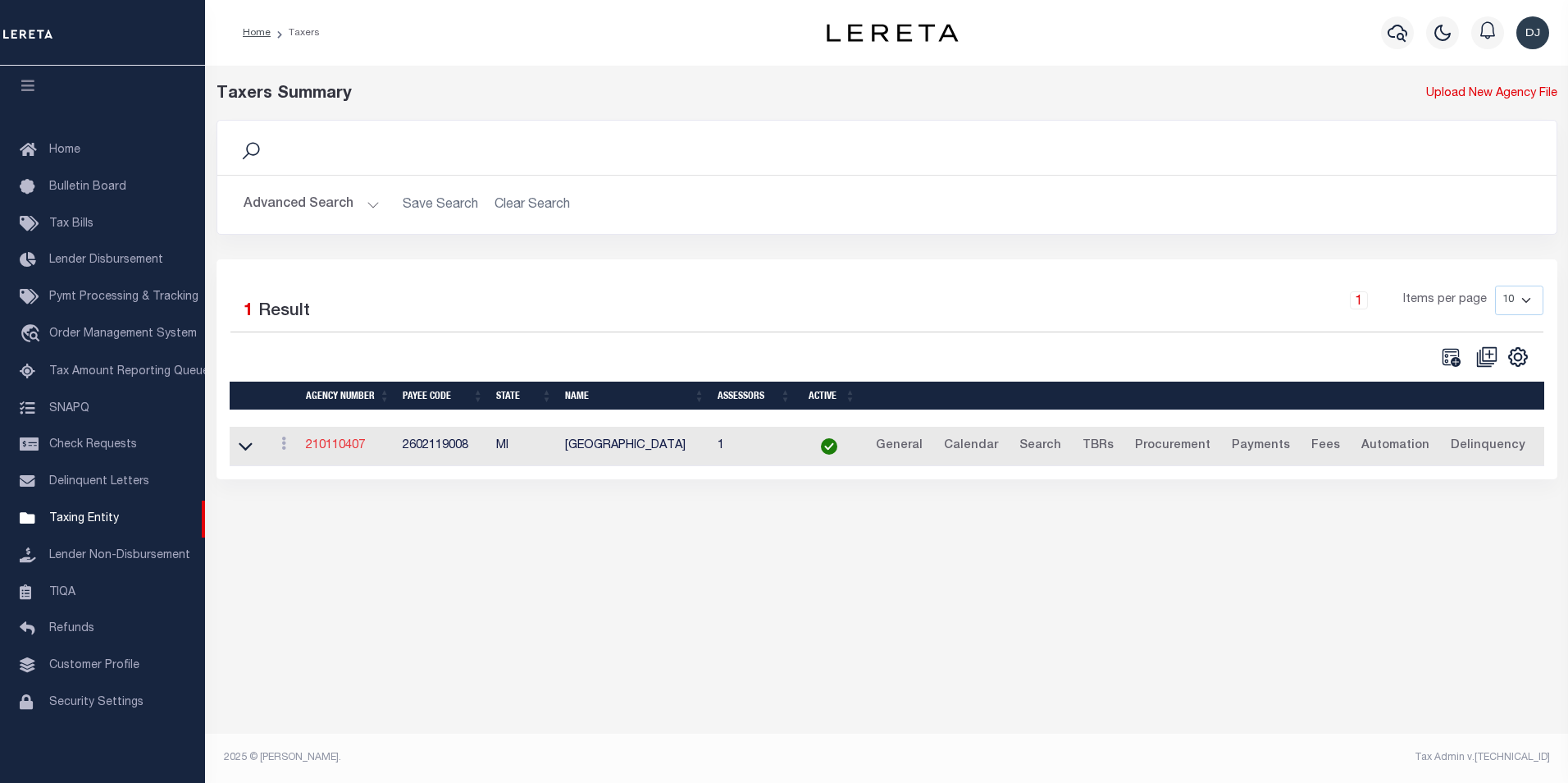
click at [340, 451] on link "210110407" at bounding box center [335, 446] width 59 height 12
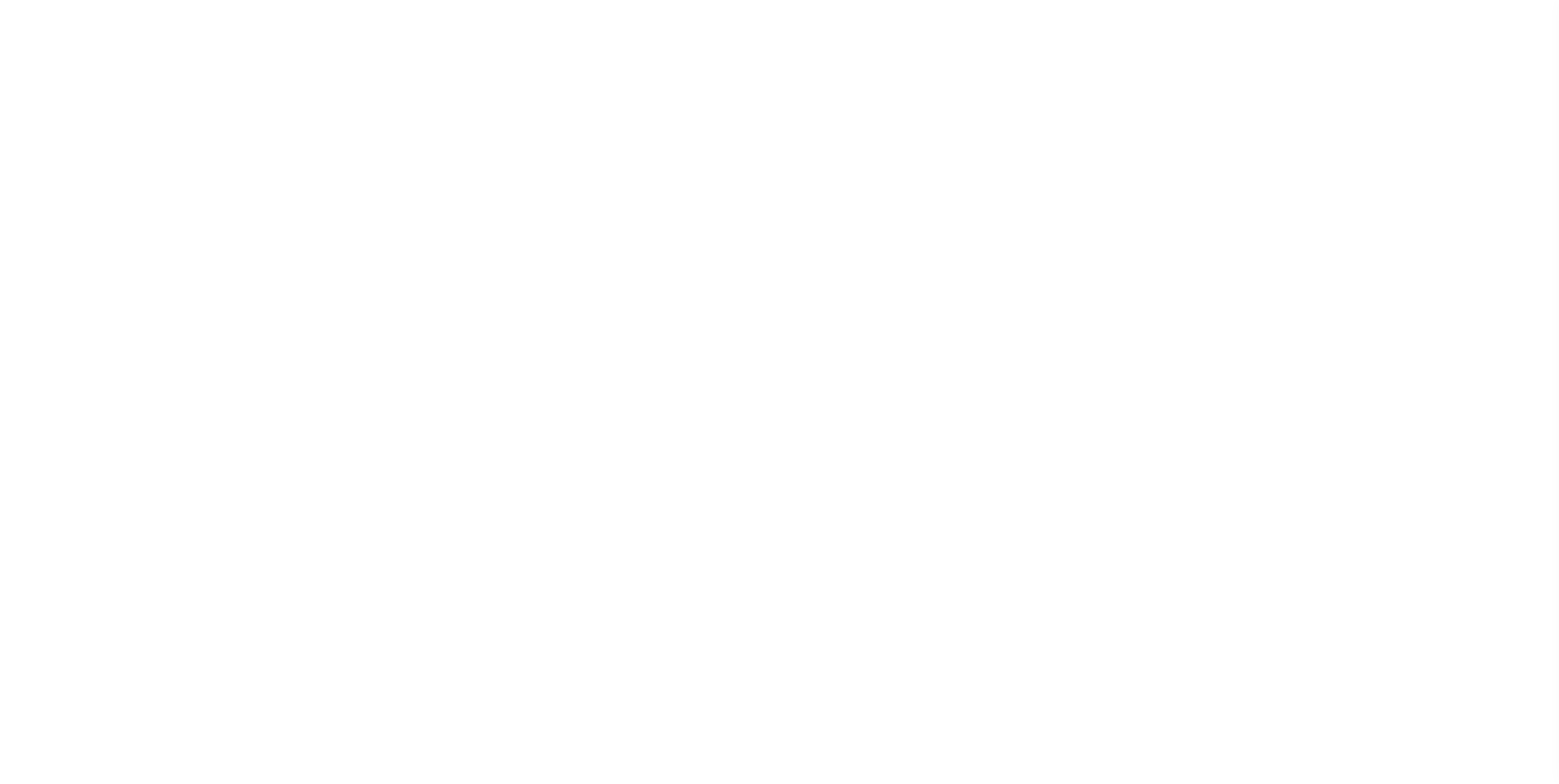
select select
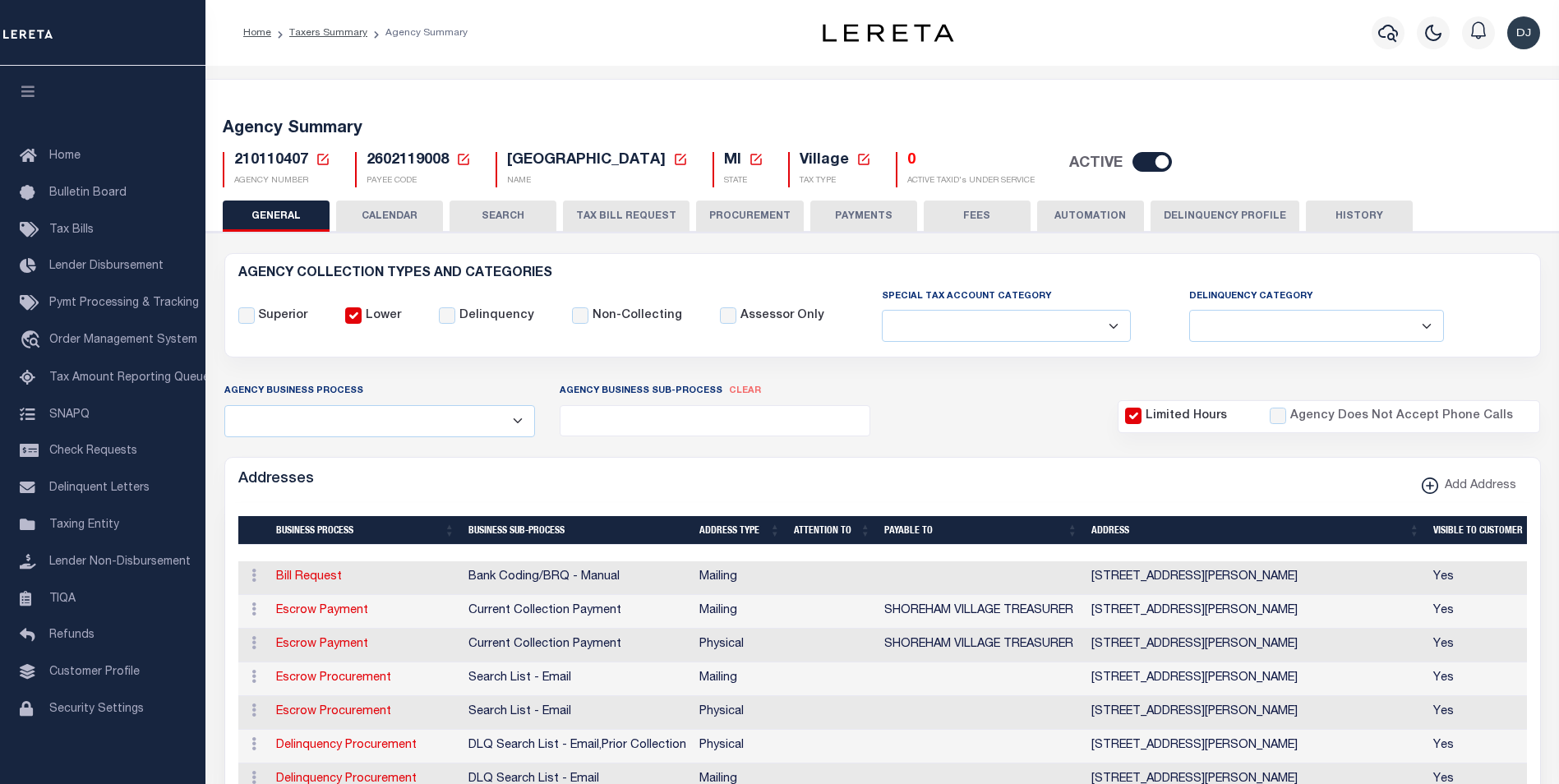
click at [1328, 214] on button "HISTORY" at bounding box center [1360, 216] width 107 height 31
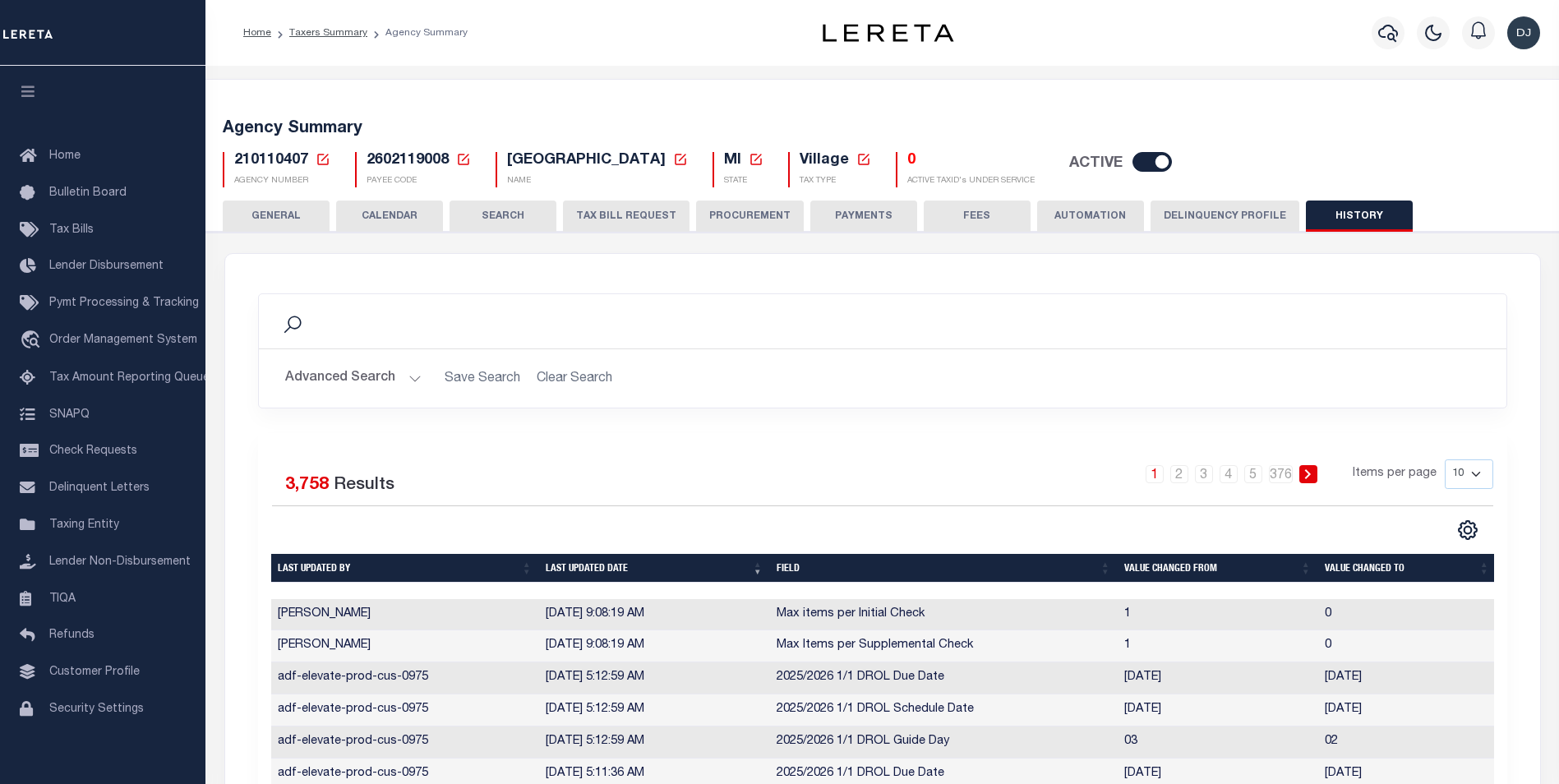
click at [303, 211] on button "GENERAL" at bounding box center [276, 216] width 107 height 31
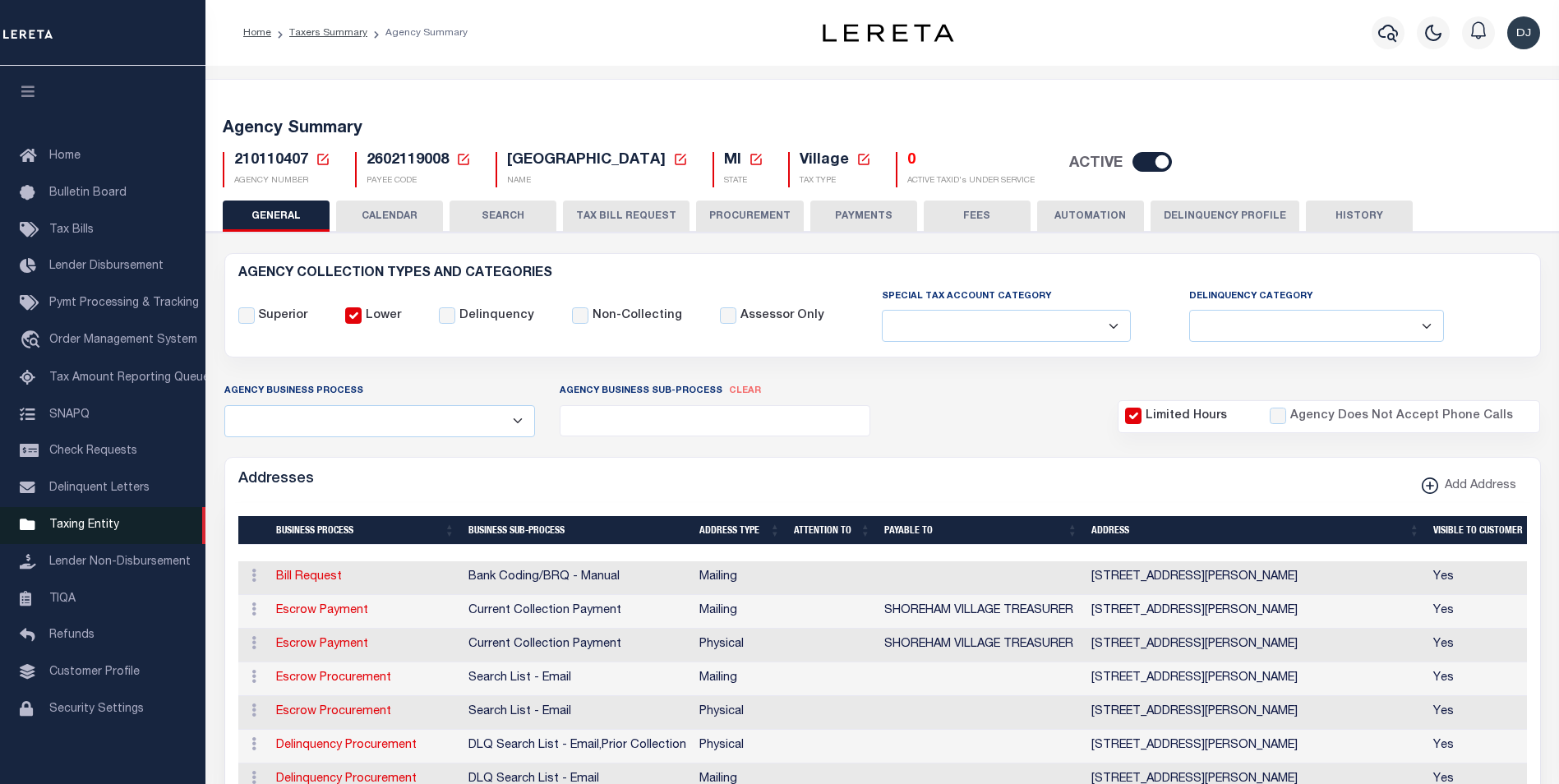
click at [106, 530] on span "Taxing Entity" at bounding box center [84, 525] width 70 height 12
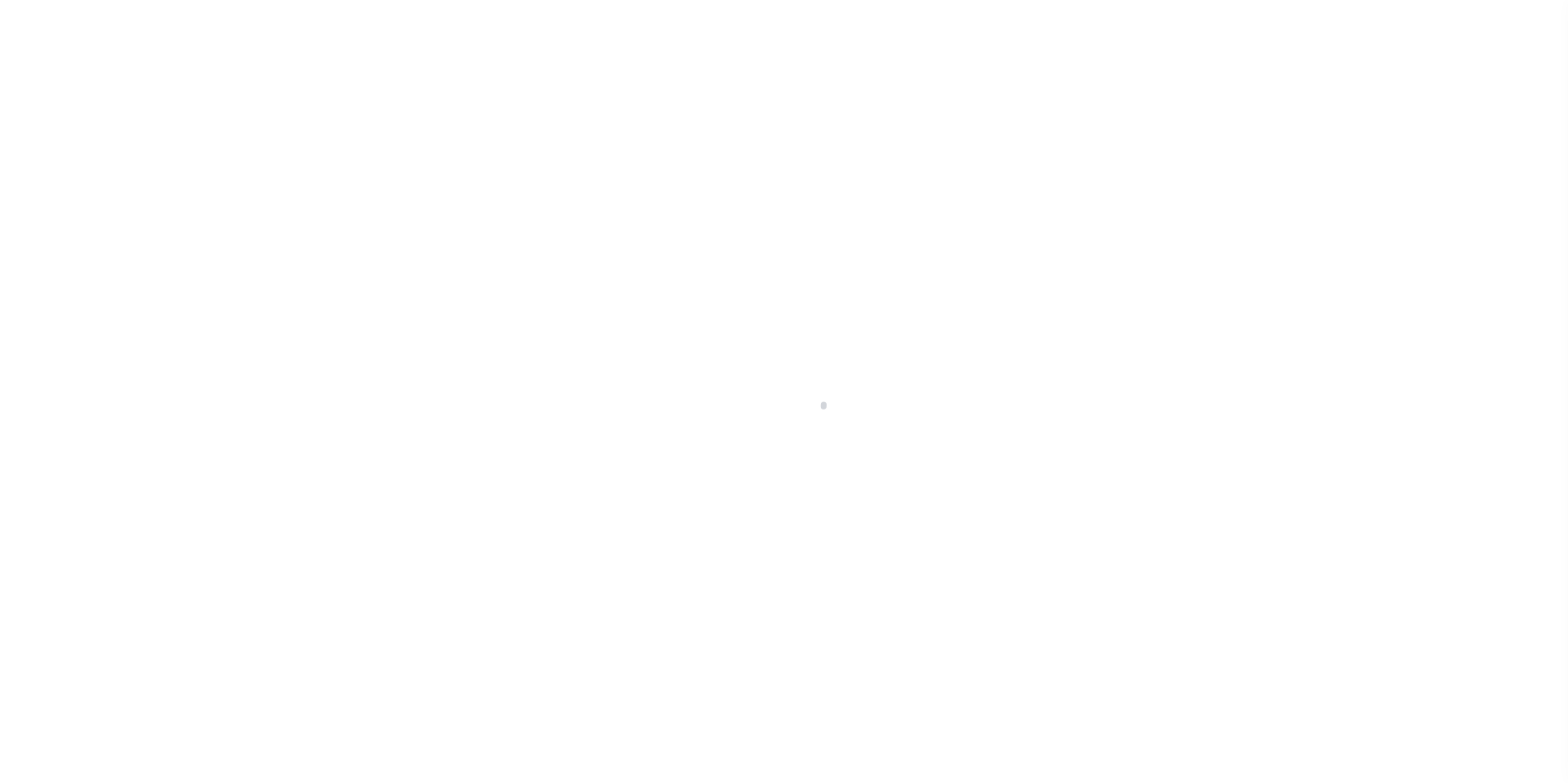
scroll to position [16, 0]
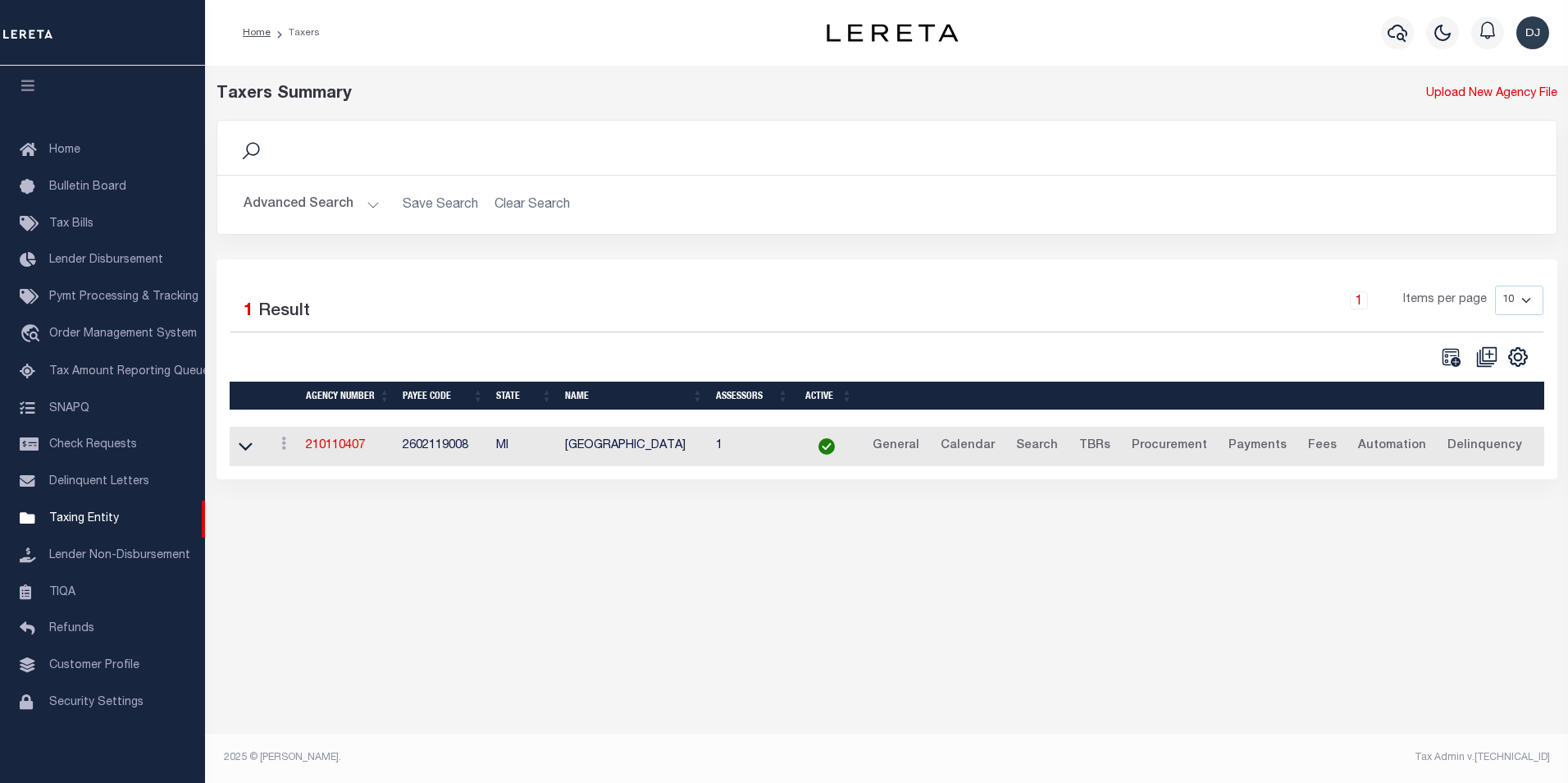
click at [372, 204] on button "Advanced Search" at bounding box center [311, 204] width 136 height 32
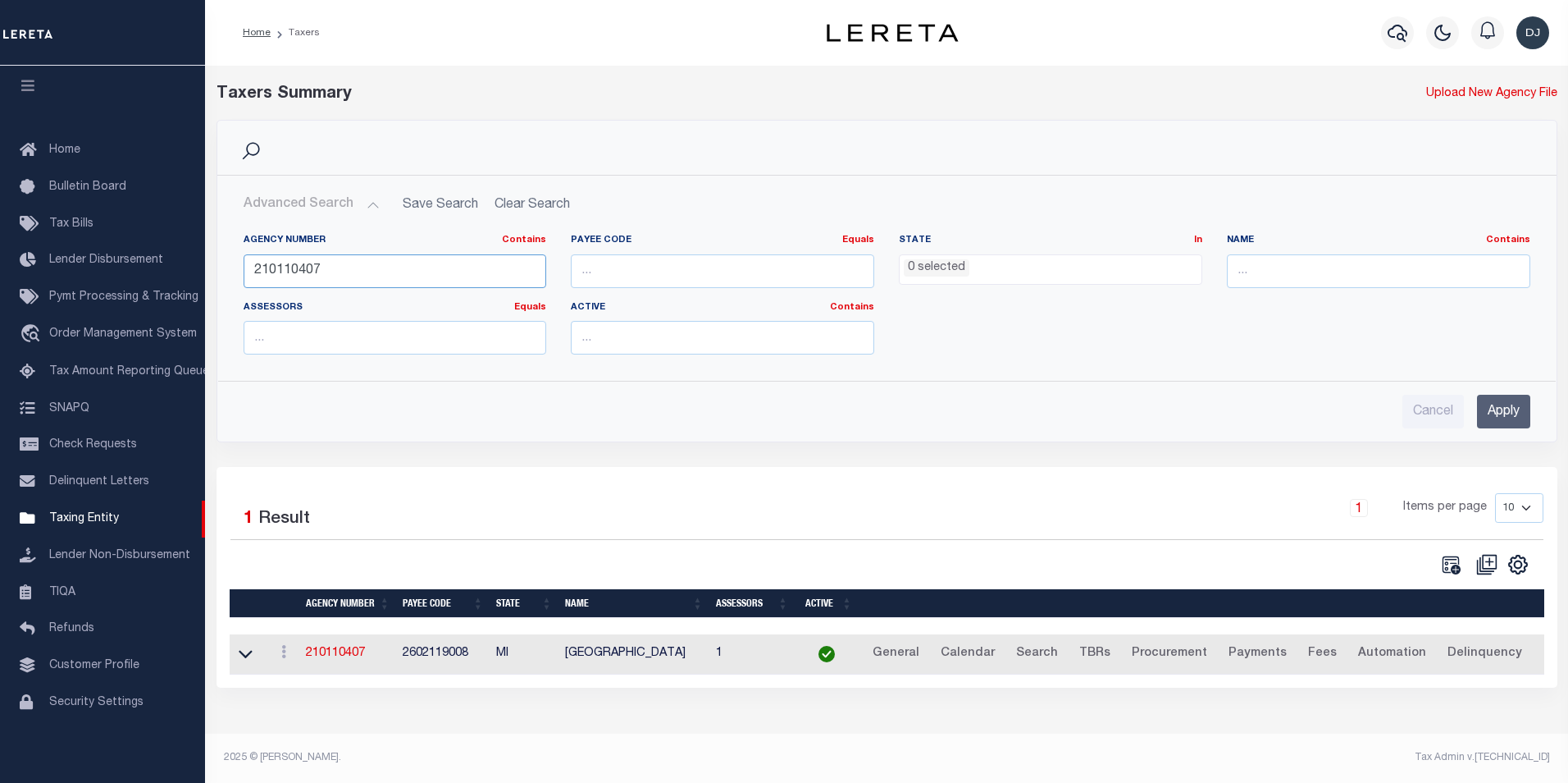
drag, startPoint x: 340, startPoint y: 276, endPoint x: 237, endPoint y: 269, distance: 103.2
click at [237, 269] on div "Agency Number Contains Contains Is 210110407" at bounding box center [395, 268] width 328 height 68
type input "480560206"
click at [1515, 413] on input "Apply" at bounding box center [1503, 411] width 53 height 34
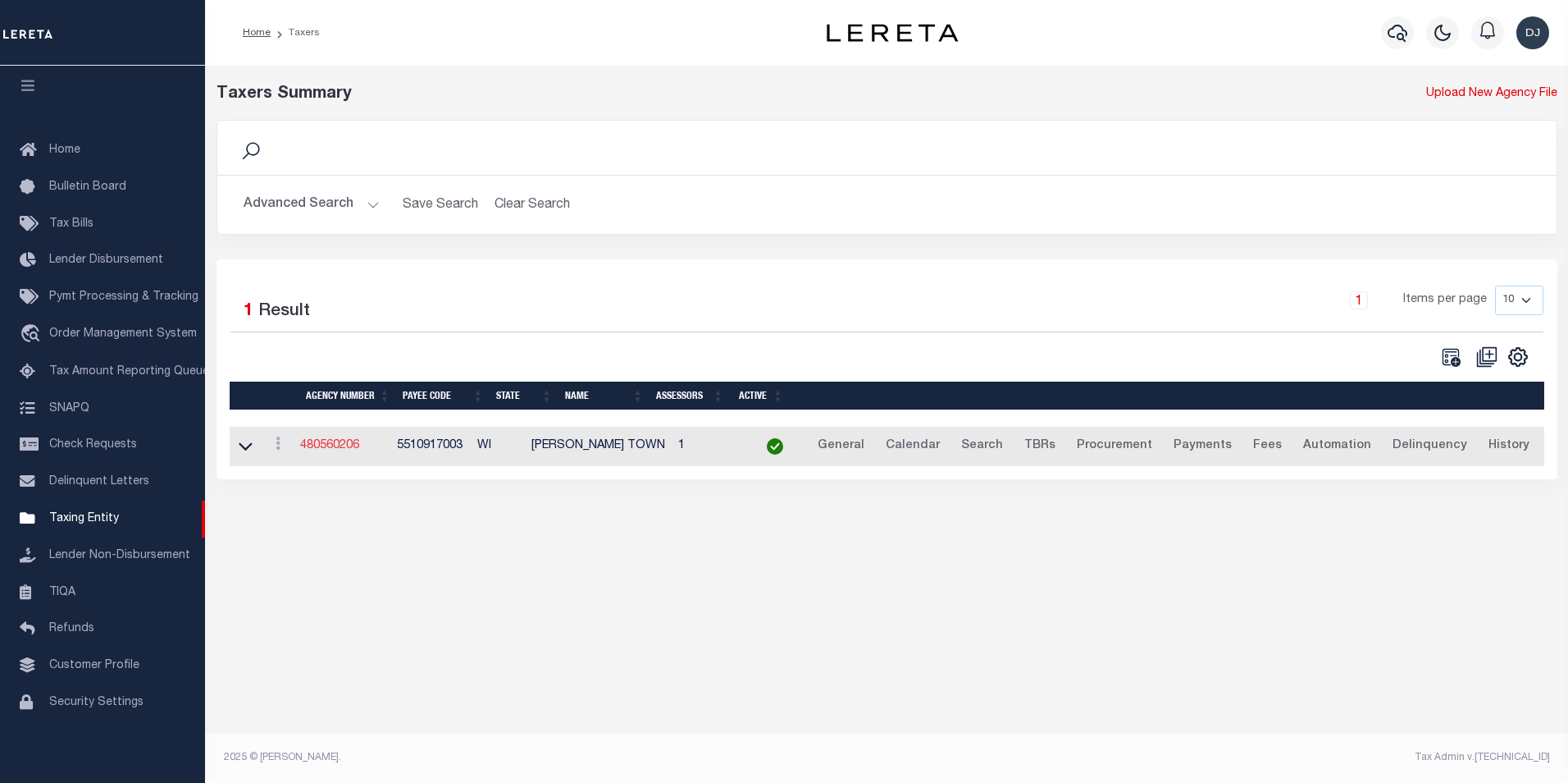
click at [326, 449] on link "480560206" at bounding box center [329, 446] width 59 height 12
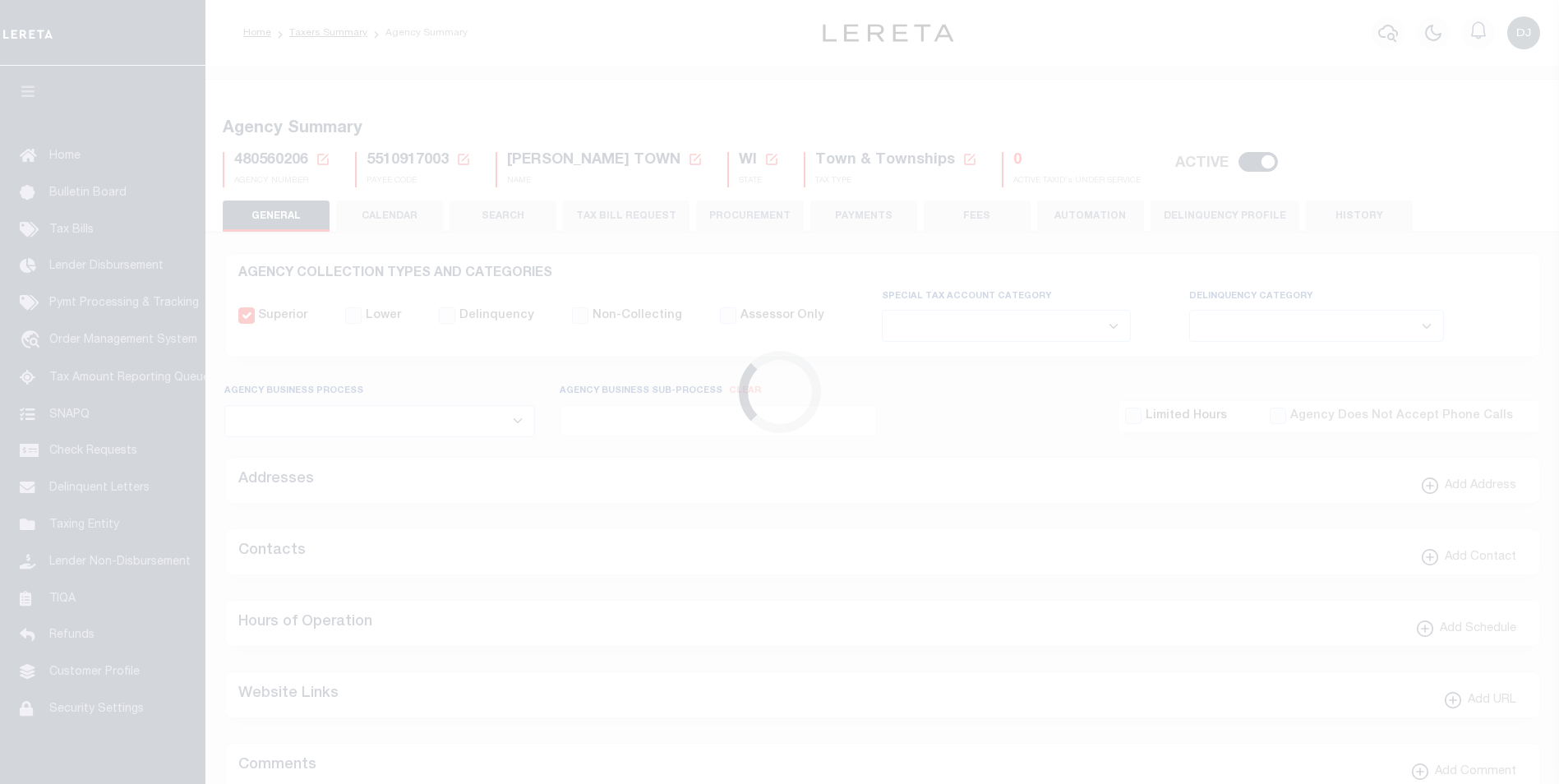
select select
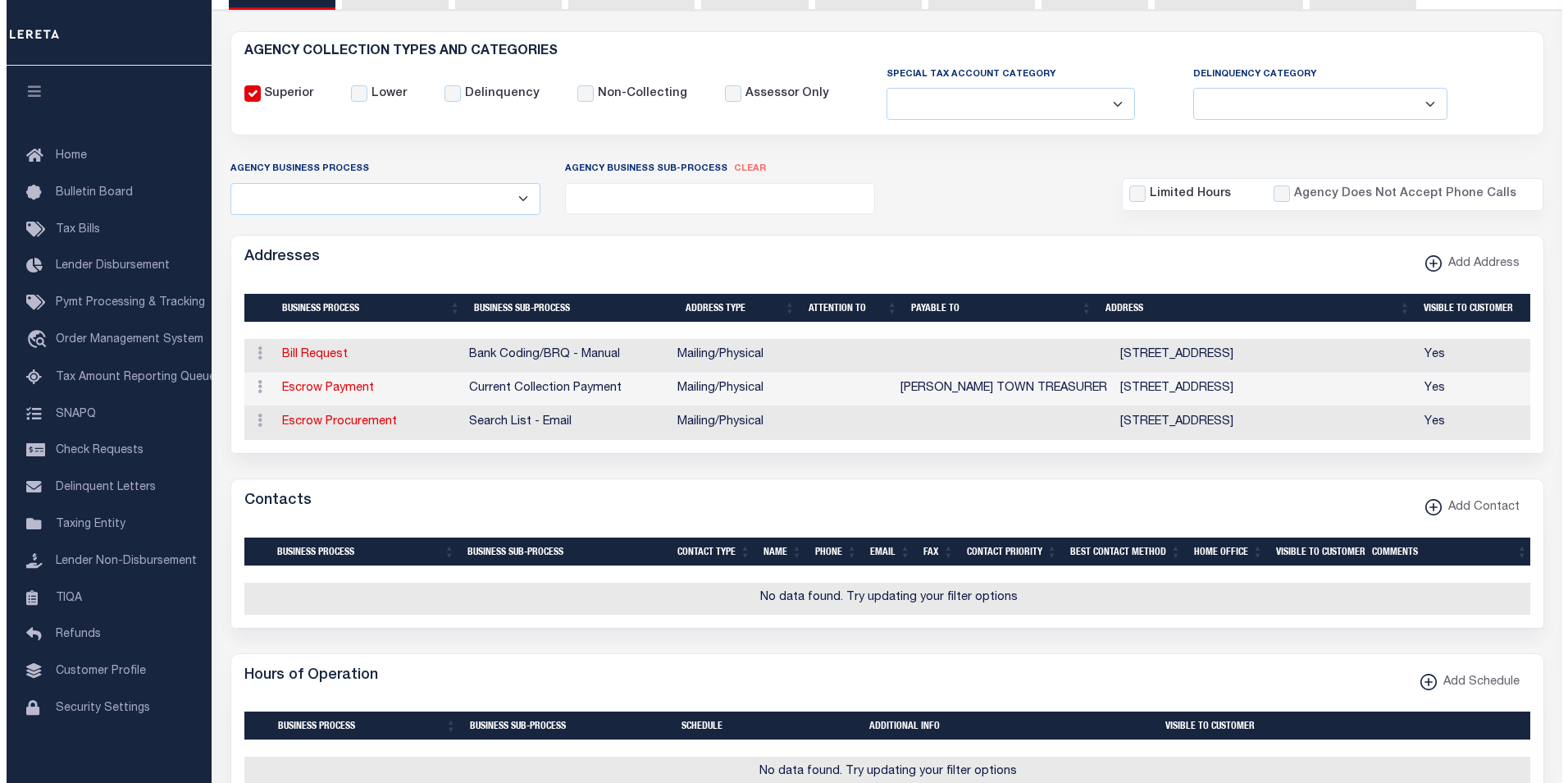
scroll to position [252, 0]
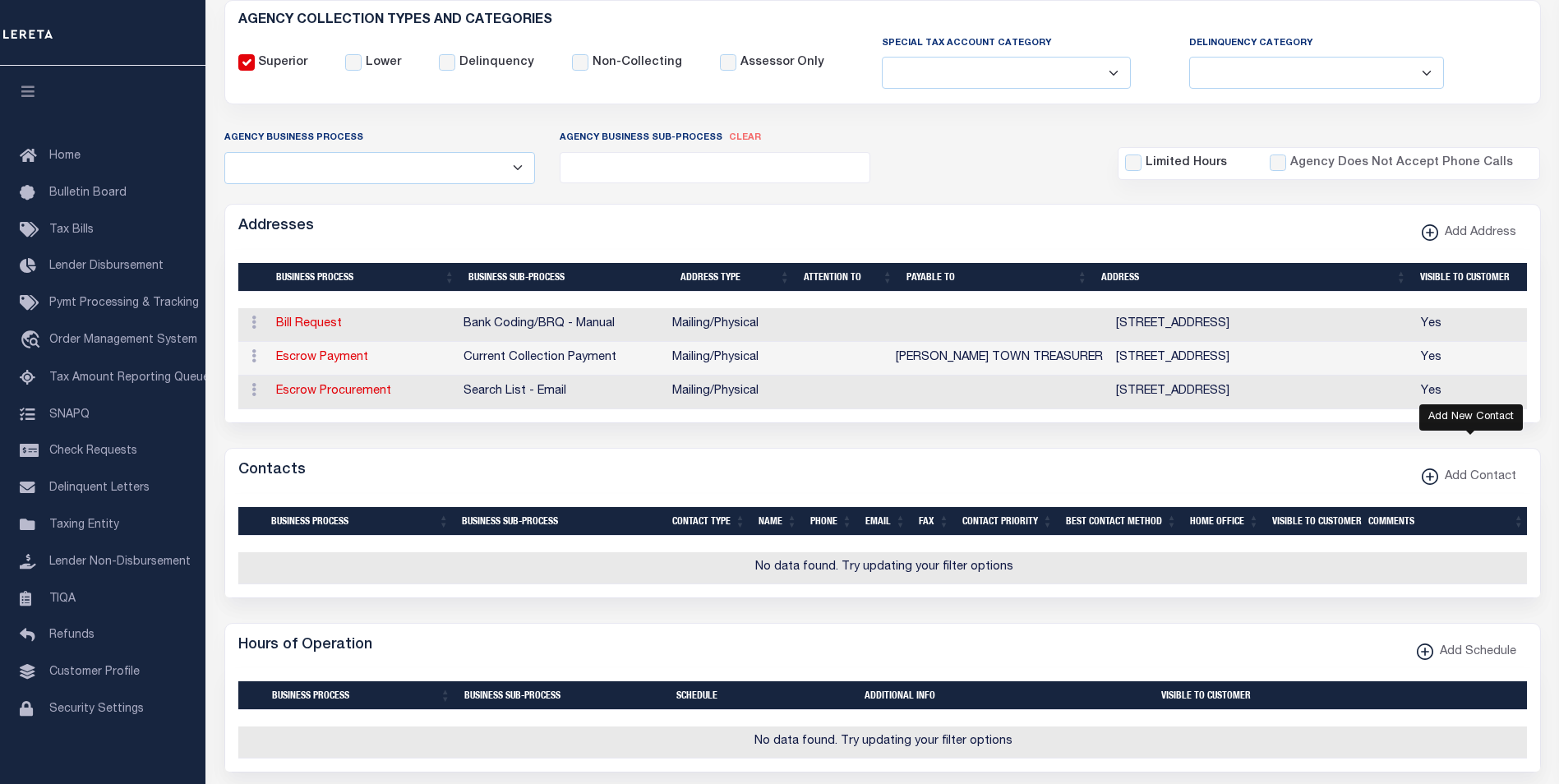
click at [1428, 485] on xmlns\ "button" at bounding box center [1429, 476] width 16 height 16
select select "1"
checkbox input "false"
checkbox input "true"
select select
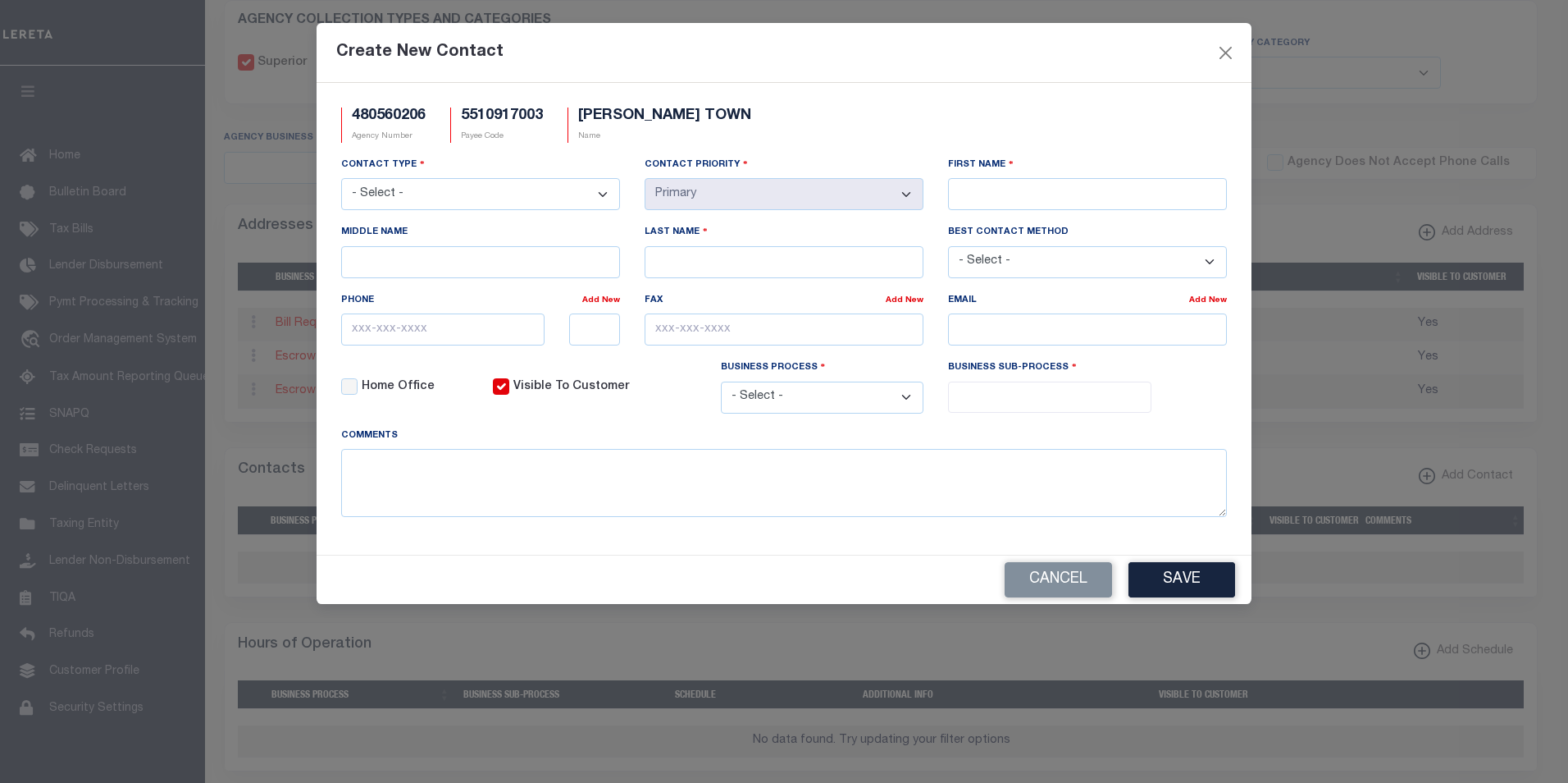
click at [604, 194] on select "- Select - Assessor Clerk Internal Contacts 1 Internal Contacts 2 Internal Cont…" at bounding box center [480, 193] width 279 height 32
select select "2"
click at [341, 179] on select "- Select - Assessor Clerk Internal Contacts 1 Internal Contacts 2 Internal Cont…" at bounding box center [480, 193] width 279 height 32
click at [1055, 196] on input "First Name" at bounding box center [1087, 193] width 279 height 32
paste input "CARLA"
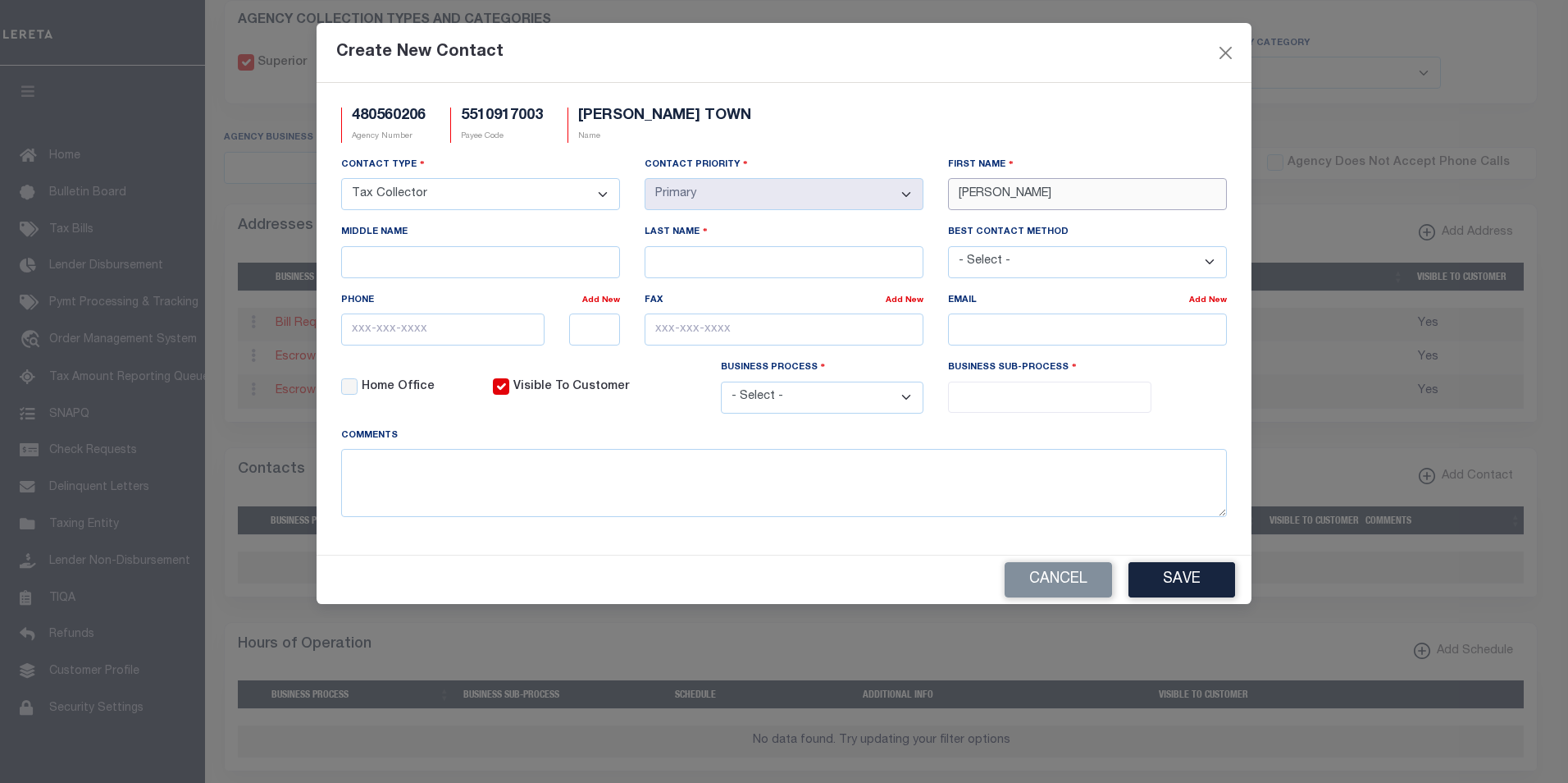
type input "CARLA"
click at [754, 253] on input "Last Name" at bounding box center [784, 262] width 279 height 32
paste input "GREIBER"
type input "GREIBER"
click at [356, 332] on input "text" at bounding box center [442, 329] width 204 height 32
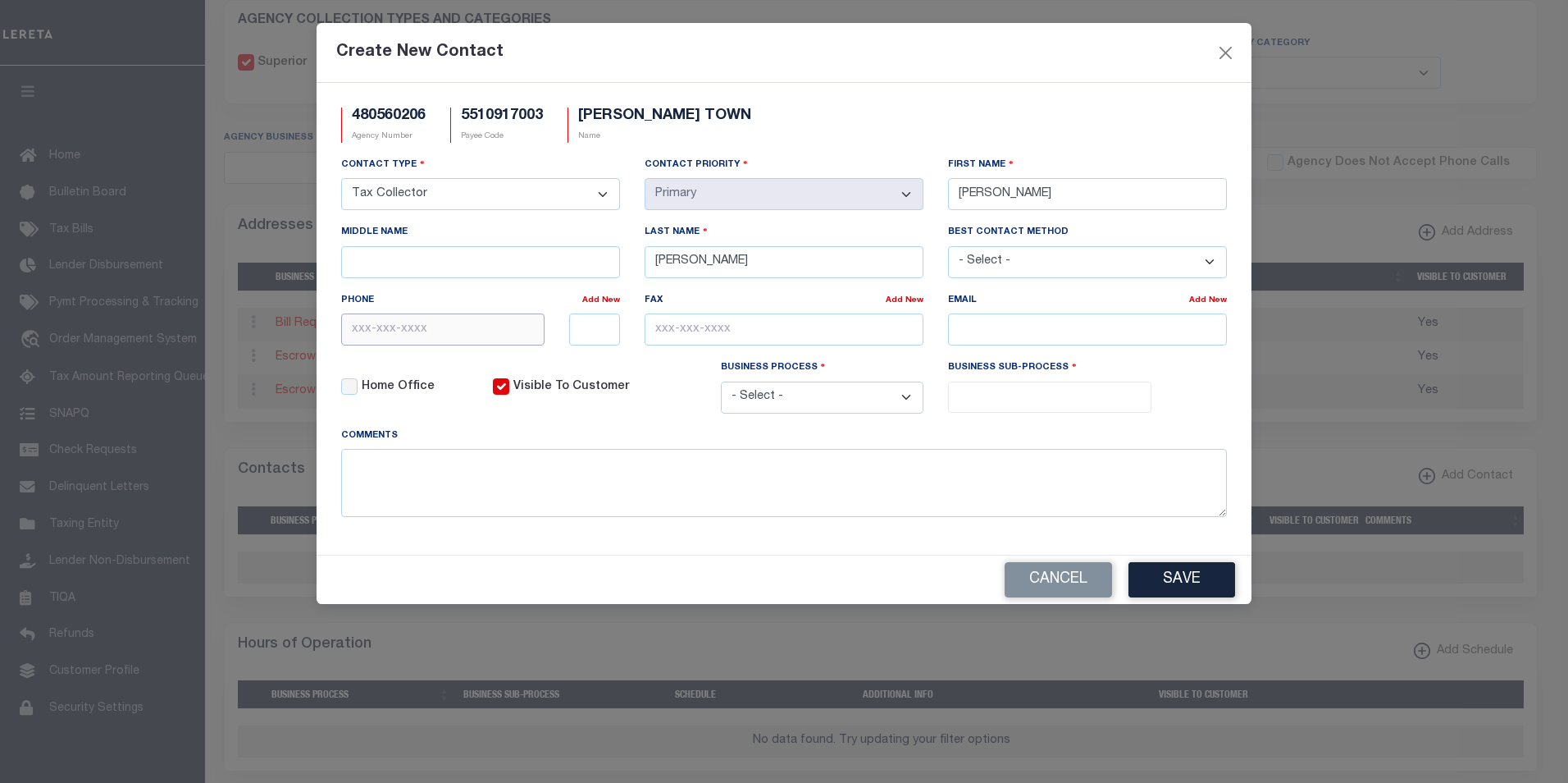
paste input "715-772-4570"
type input "715-772-4570"
click at [906, 402] on select "- Select - All Automation Bill Request Delinquency Payment Delinquency Procurem…" at bounding box center [822, 397] width 204 height 32
select select "6"
click at [721, 384] on select "- Select - All Automation Bill Request Delinquency Payment Delinquency Procurem…" at bounding box center [822, 397] width 204 height 32
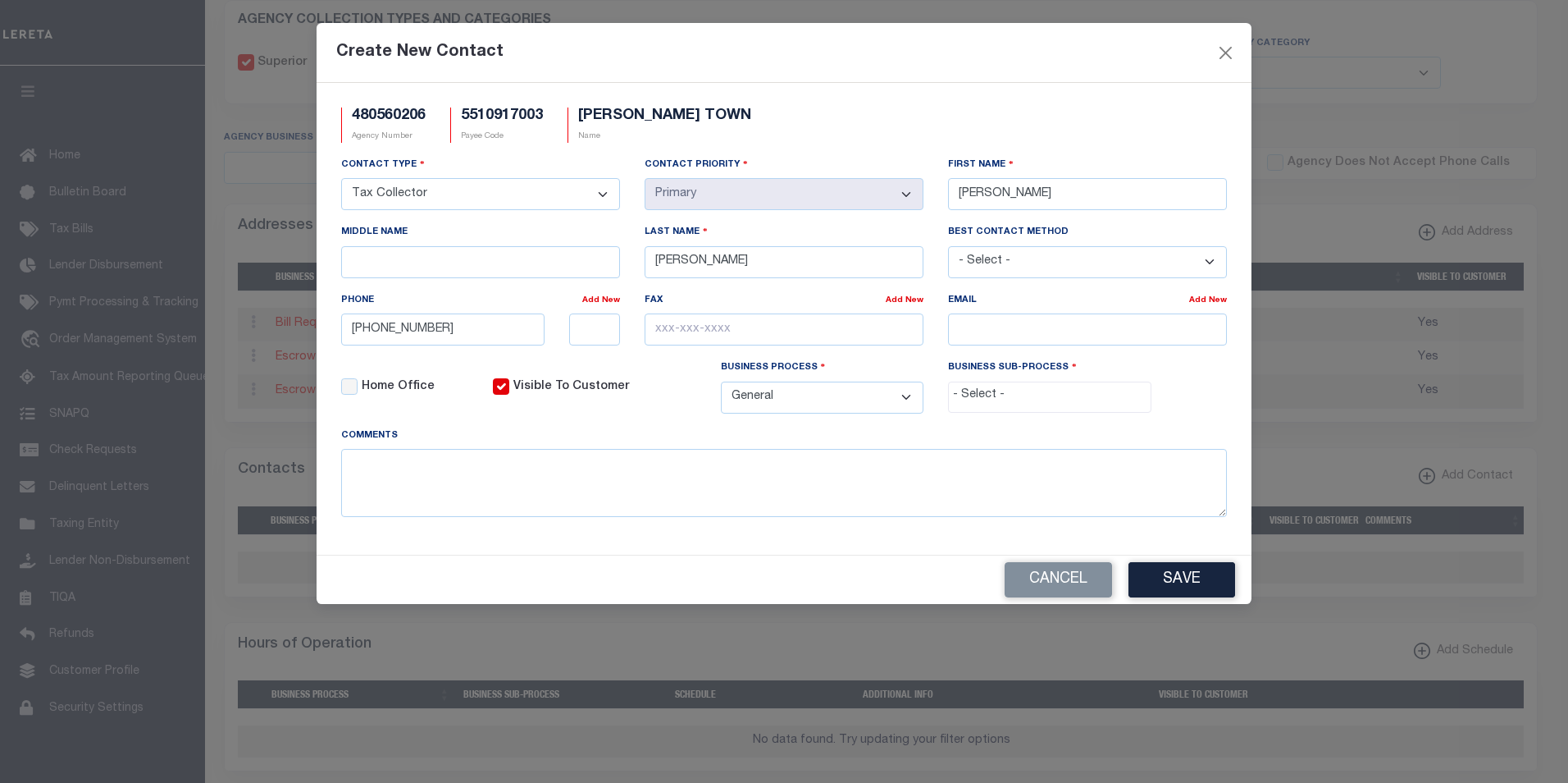
click at [1022, 399] on input "search" at bounding box center [1049, 395] width 193 height 18
select select "31"
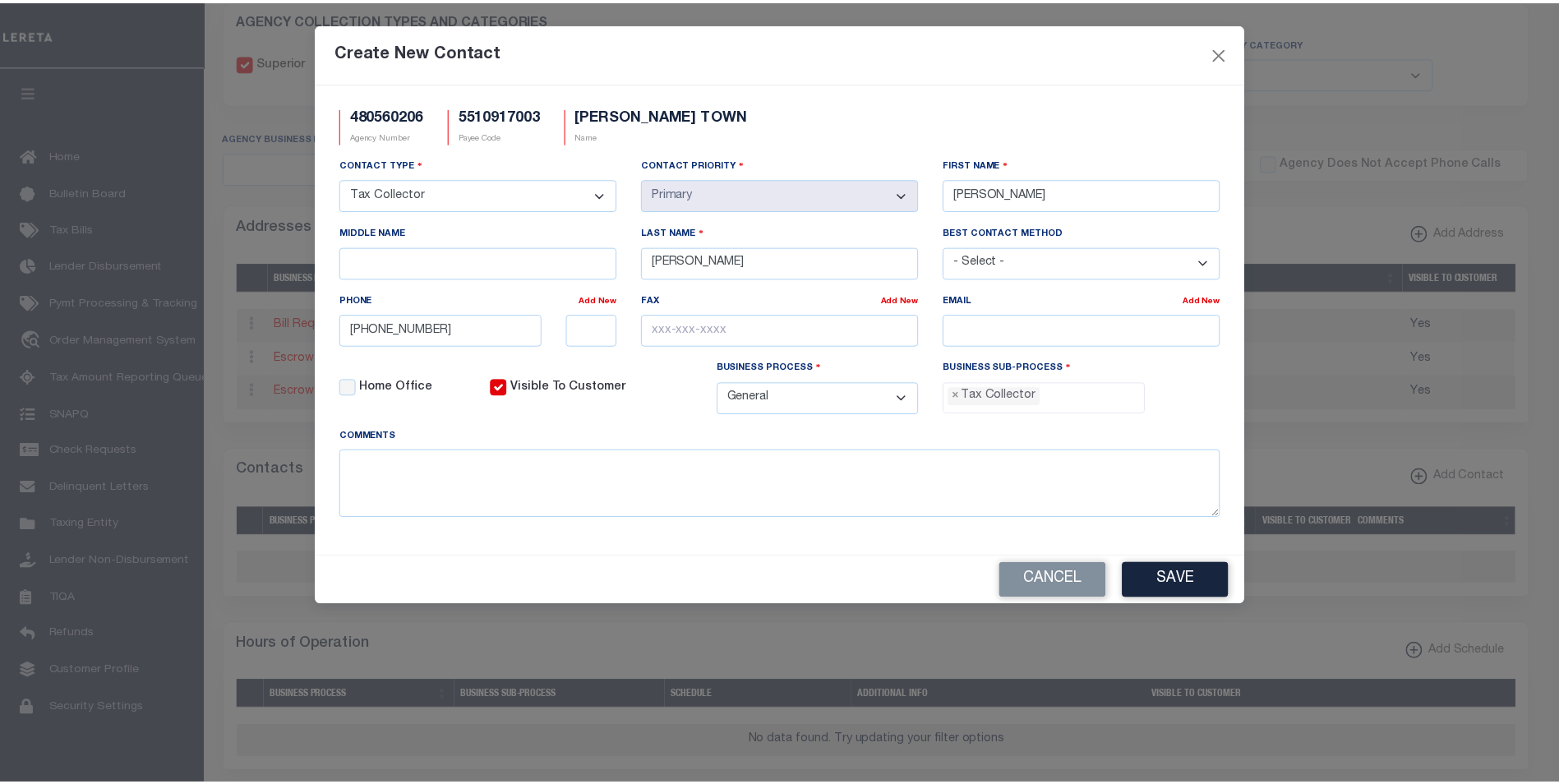
scroll to position [45, 0]
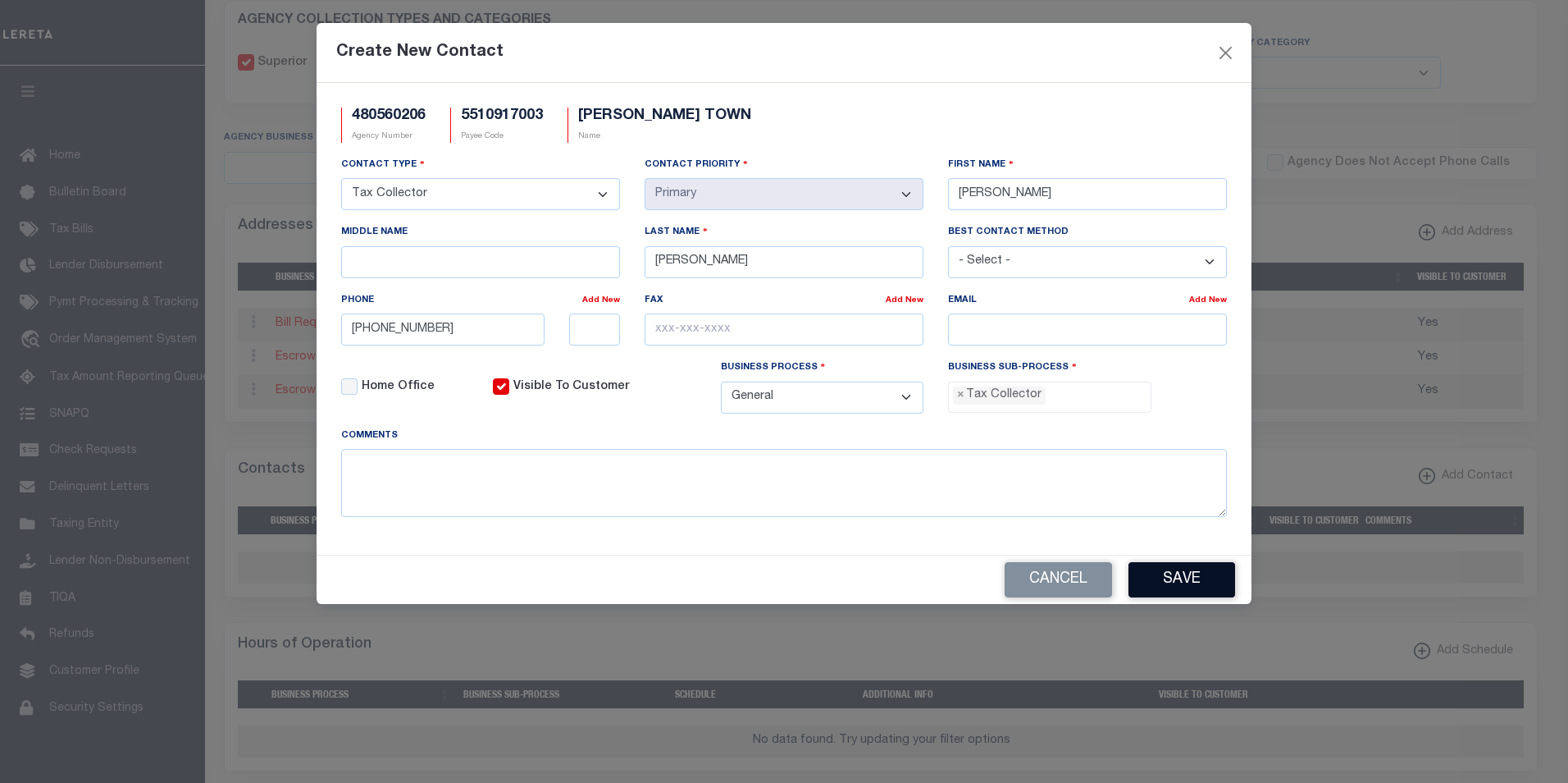
click at [1185, 583] on button "Save" at bounding box center [1182, 579] width 106 height 35
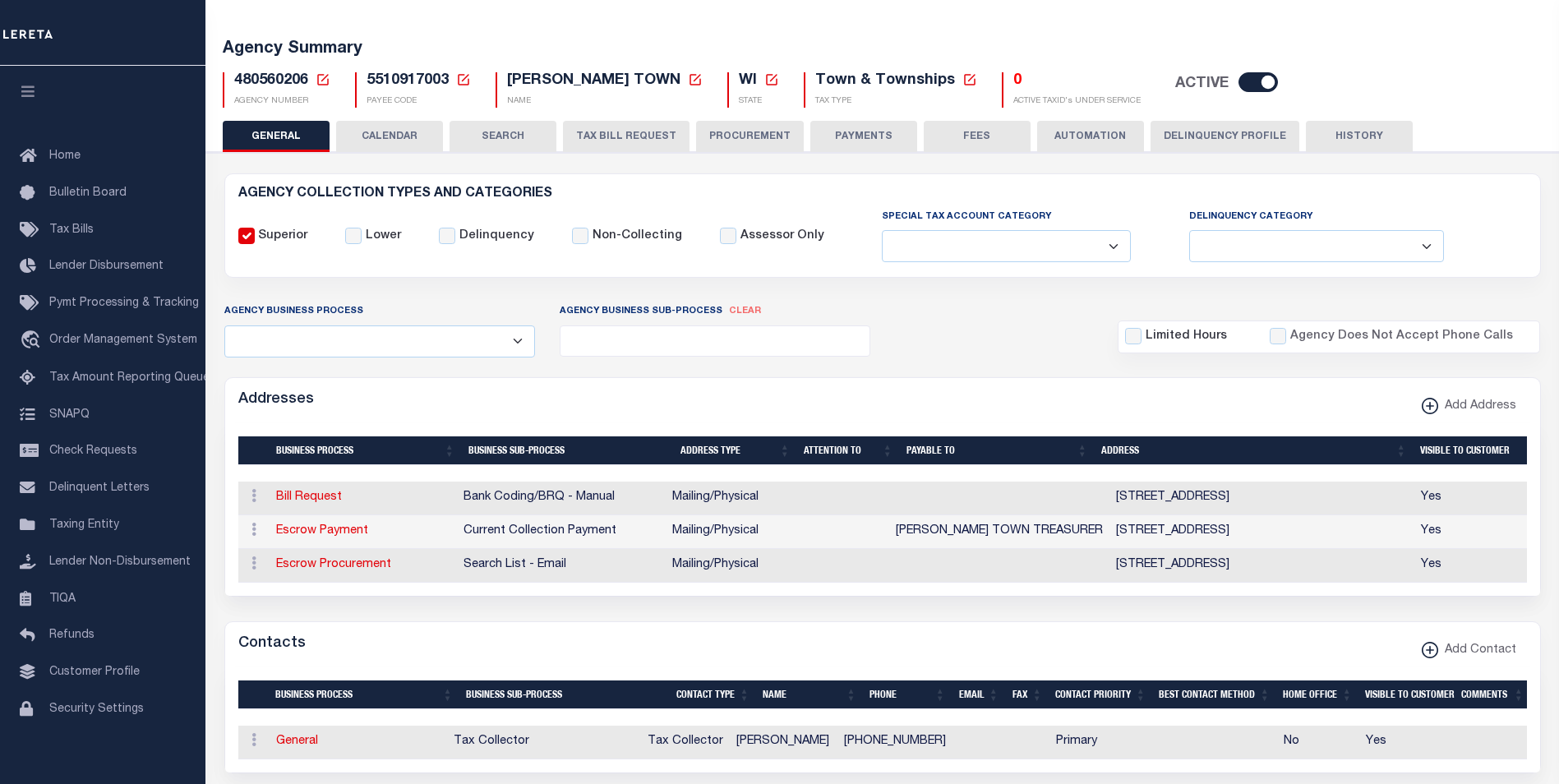
scroll to position [0, 0]
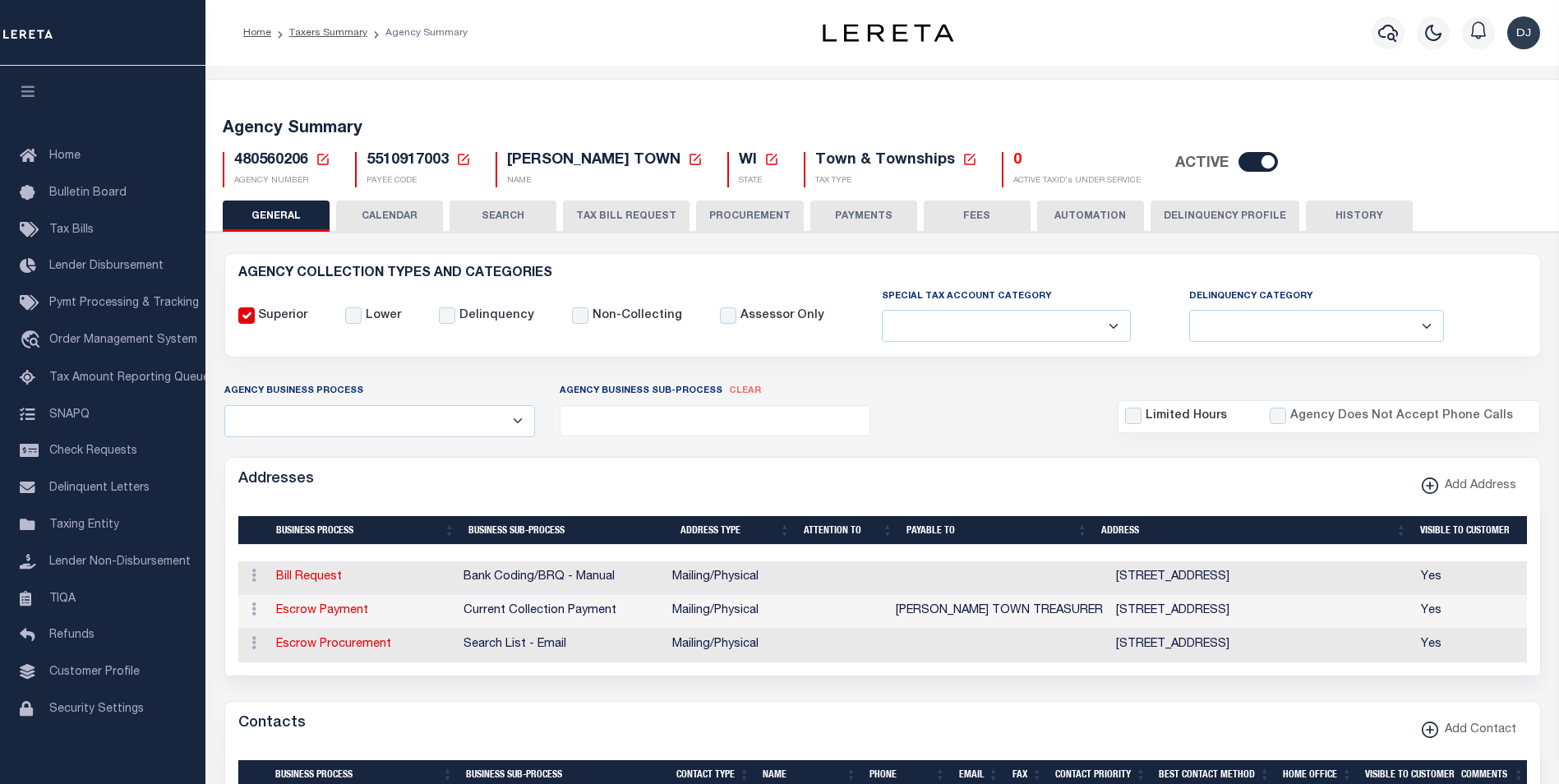
click at [1369, 213] on button "HISTORY" at bounding box center [1360, 216] width 107 height 31
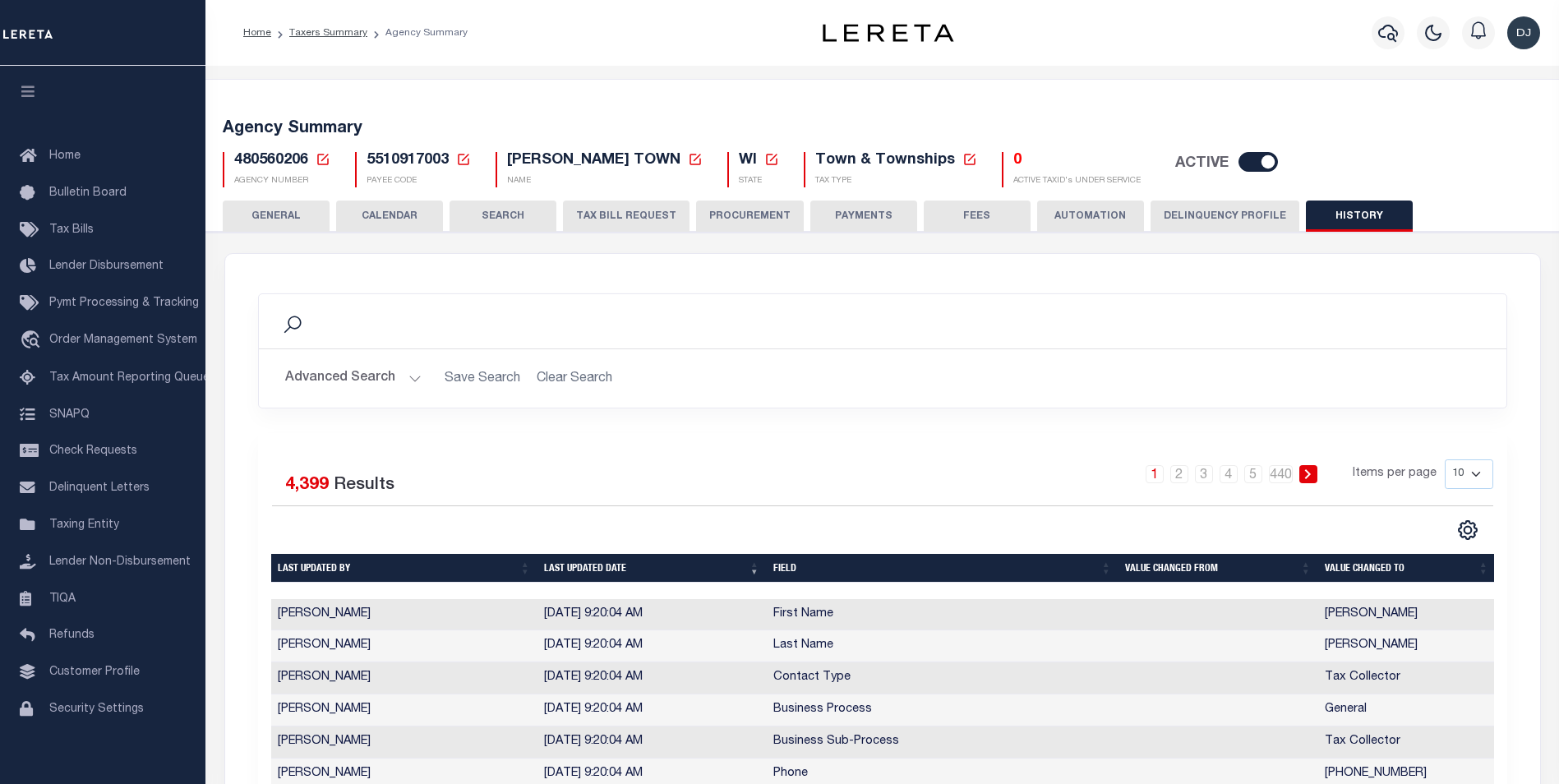
drag, startPoint x: 279, startPoint y: 215, endPoint x: 496, endPoint y: 312, distance: 237.7
click at [279, 215] on button "GENERAL" at bounding box center [276, 216] width 107 height 31
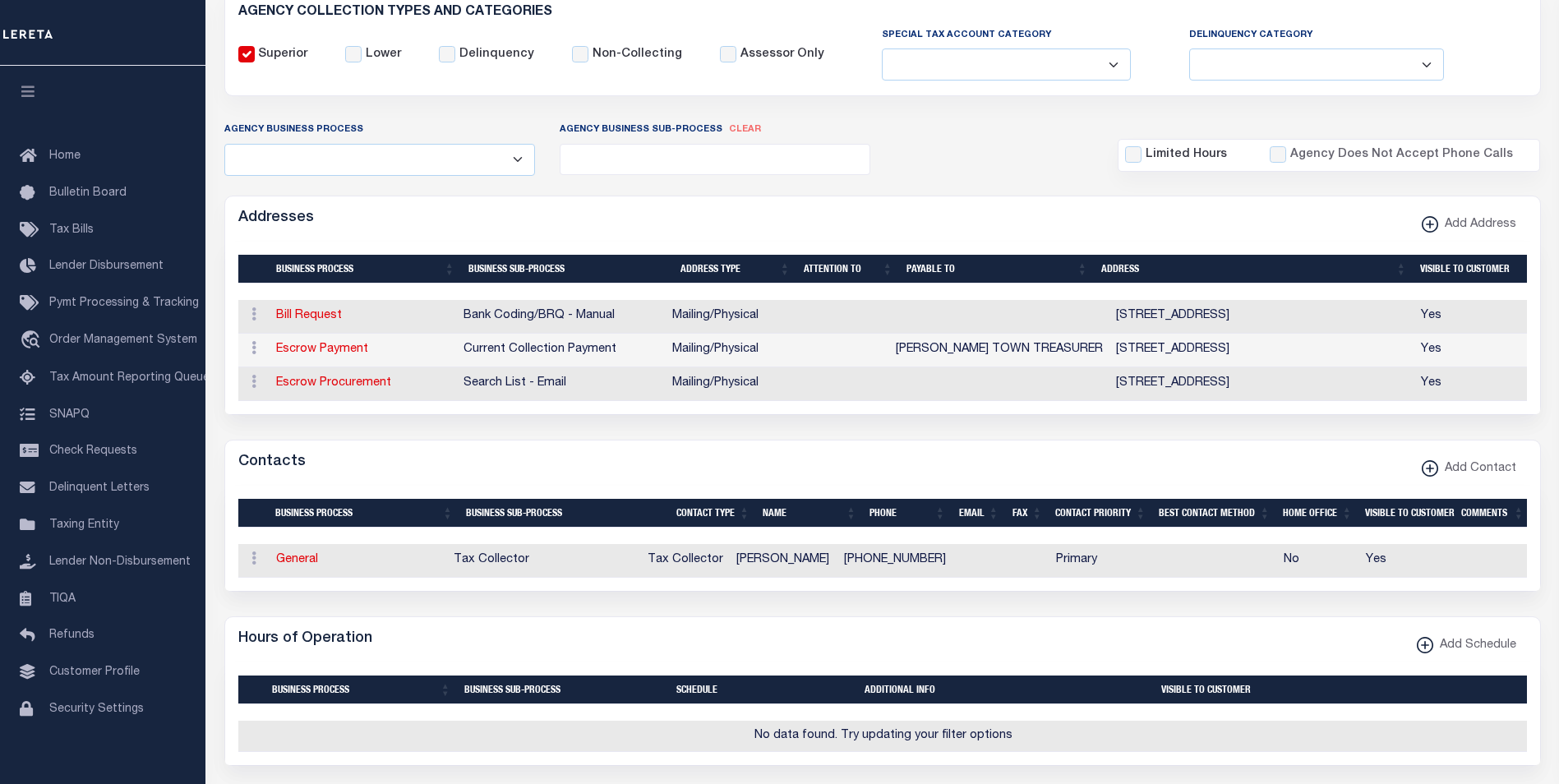
scroll to position [298, 0]
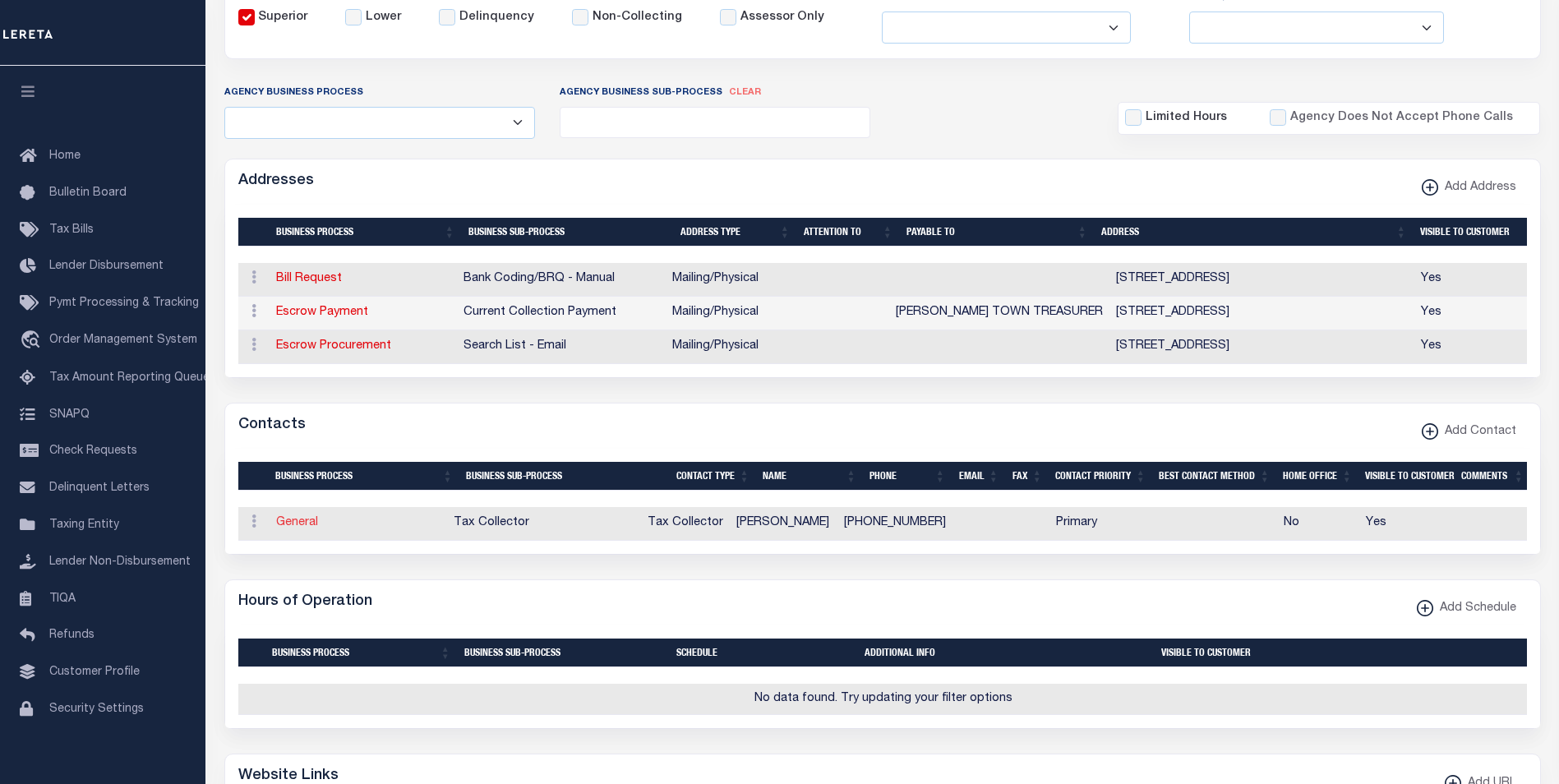
click at [286, 528] on link "General" at bounding box center [296, 523] width 42 height 12
select select
checkbox input "false"
select select
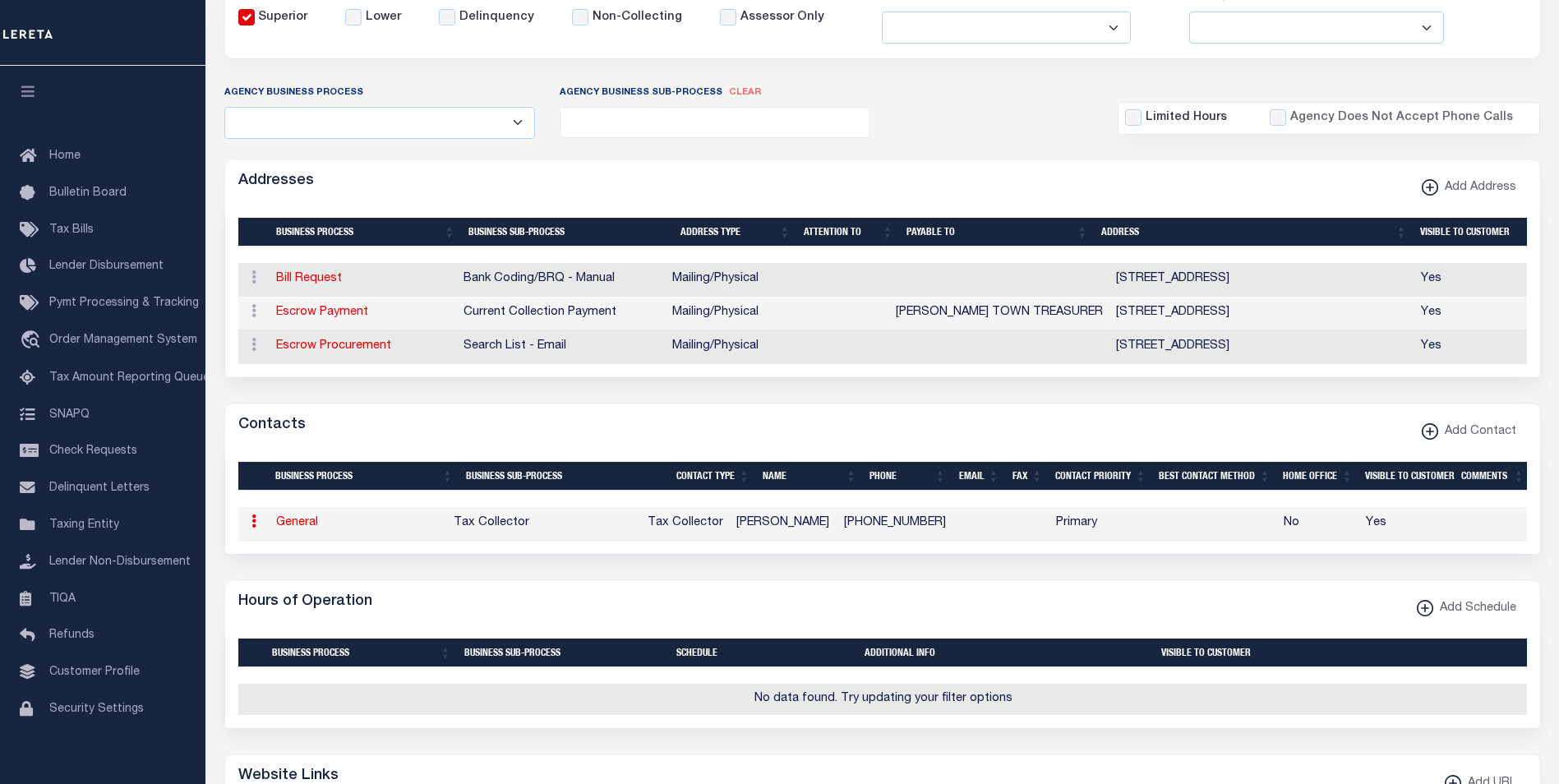
select select "2"
select select "1"
type input "CARLA"
type input "GREIBER"
type input "715-772-4570"
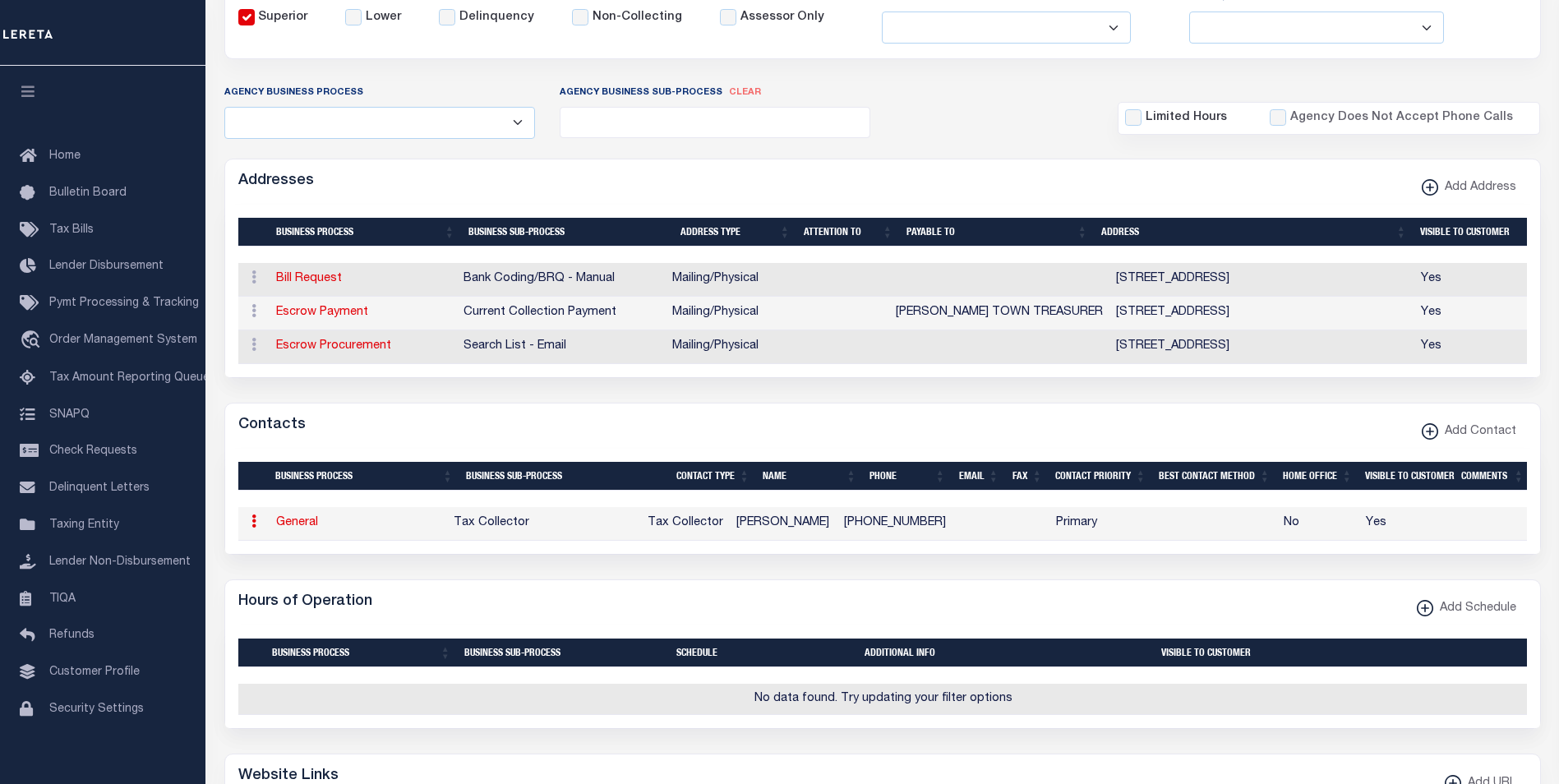
checkbox input "true"
select select "6"
select select "31"
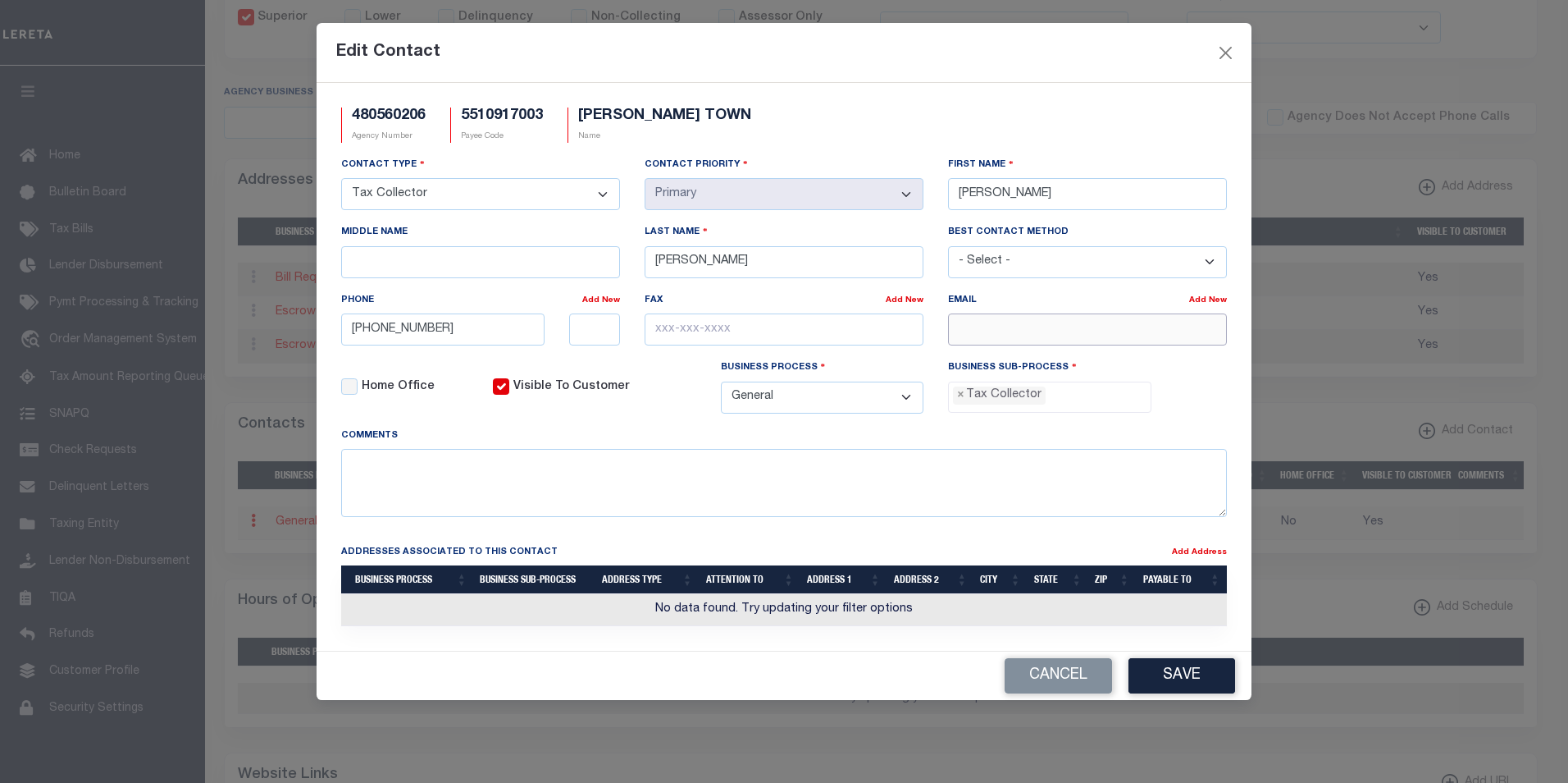
click at [1098, 334] on input "email" at bounding box center [1087, 329] width 279 height 32
paste input "TREASURER@TN.CADY.WI.GOV"
type input "TREASURER@TN.CADY.WI.GOV"
click at [1192, 682] on button "Save" at bounding box center [1182, 676] width 106 height 35
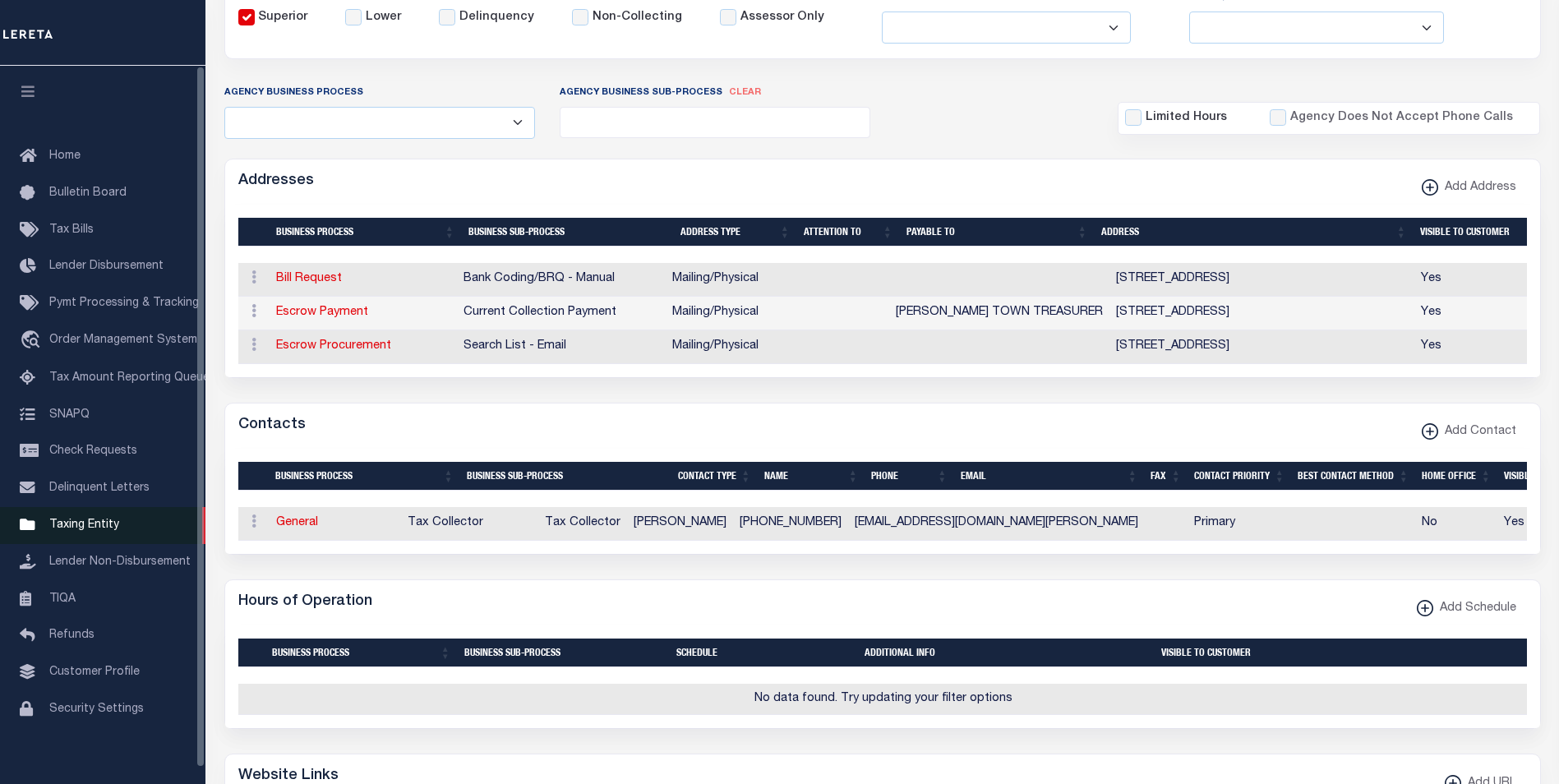
click at [79, 530] on span "Taxing Entity" at bounding box center [84, 525] width 70 height 12
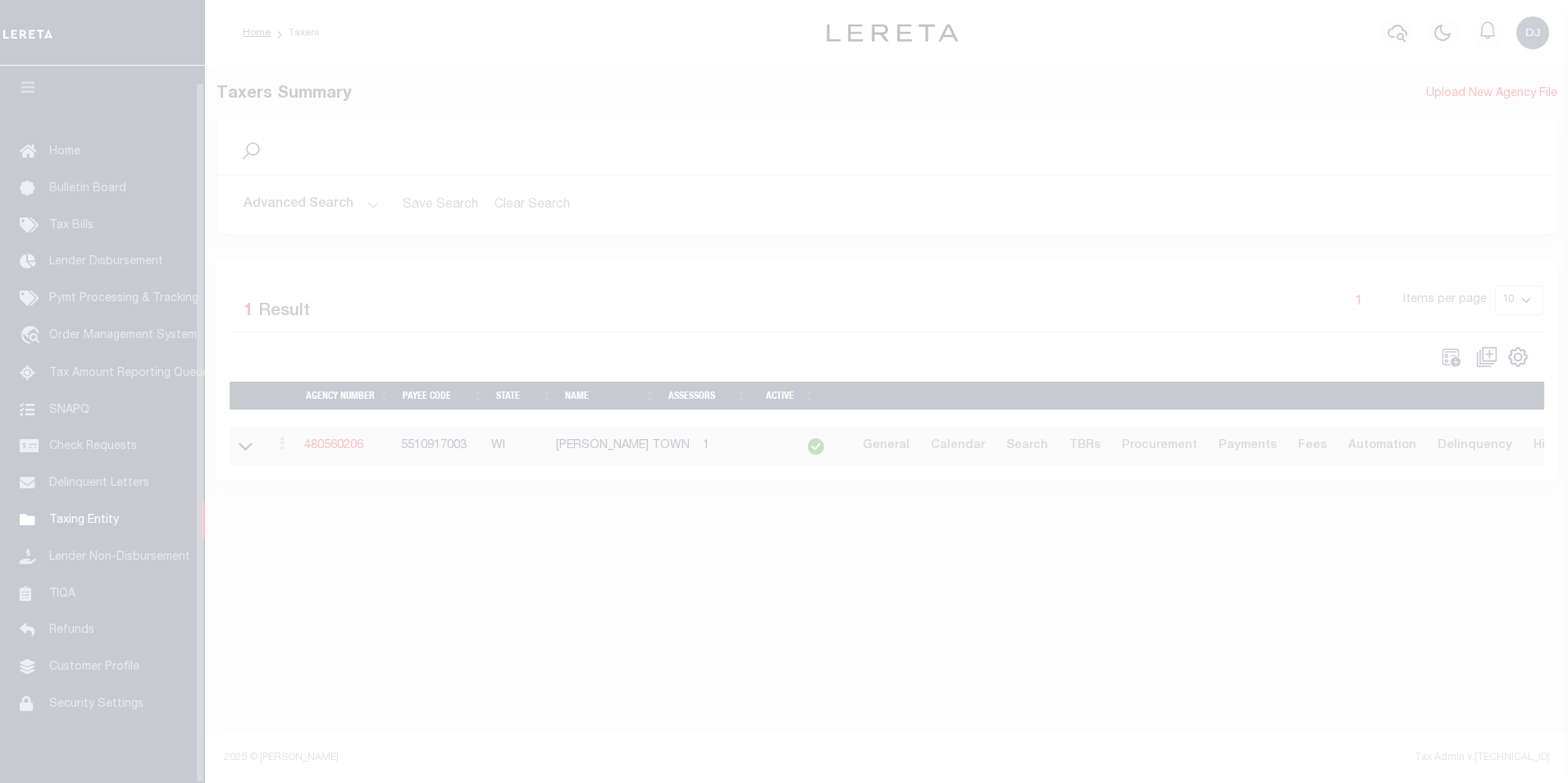
scroll to position [16, 0]
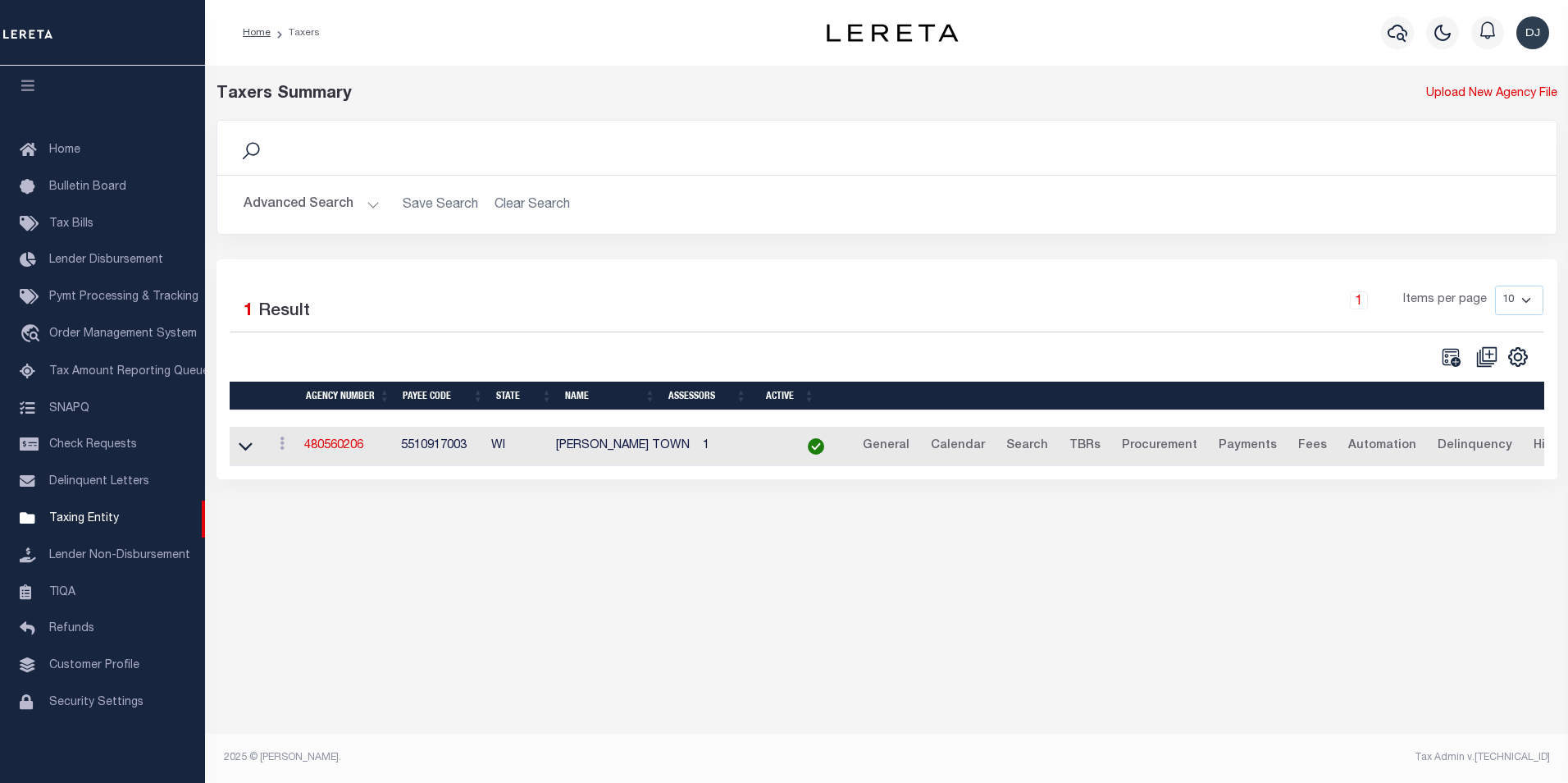
click at [367, 199] on button "Advanced Search" at bounding box center [311, 204] width 136 height 32
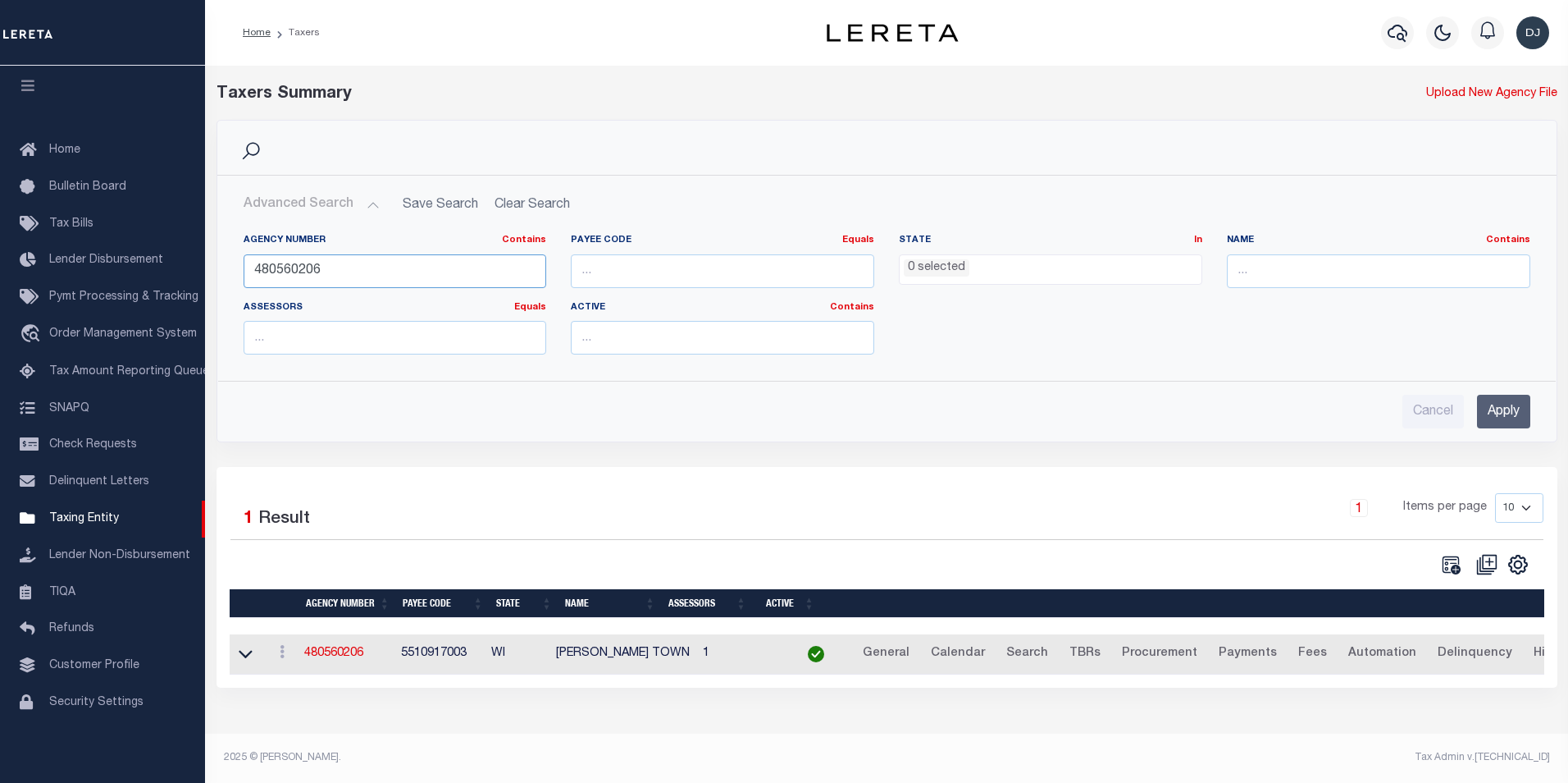
drag, startPoint x: 300, startPoint y: 273, endPoint x: 329, endPoint y: 270, distance: 29.2
click at [329, 270] on input "480560206" at bounding box center [395, 271] width 303 height 34
click at [1502, 415] on input "Apply" at bounding box center [1503, 411] width 53 height 34
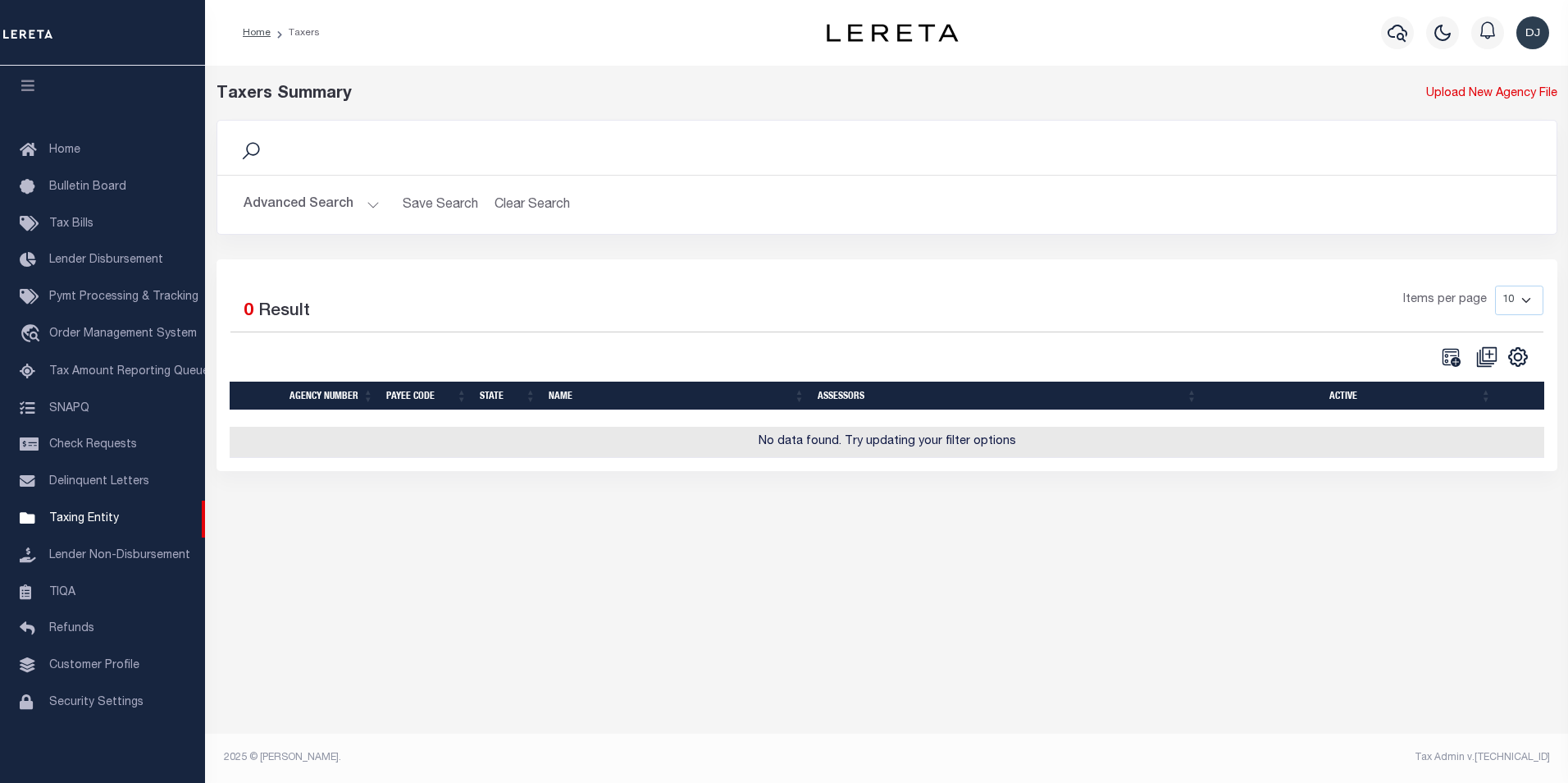
click at [373, 203] on button "Advanced Search" at bounding box center [311, 204] width 136 height 32
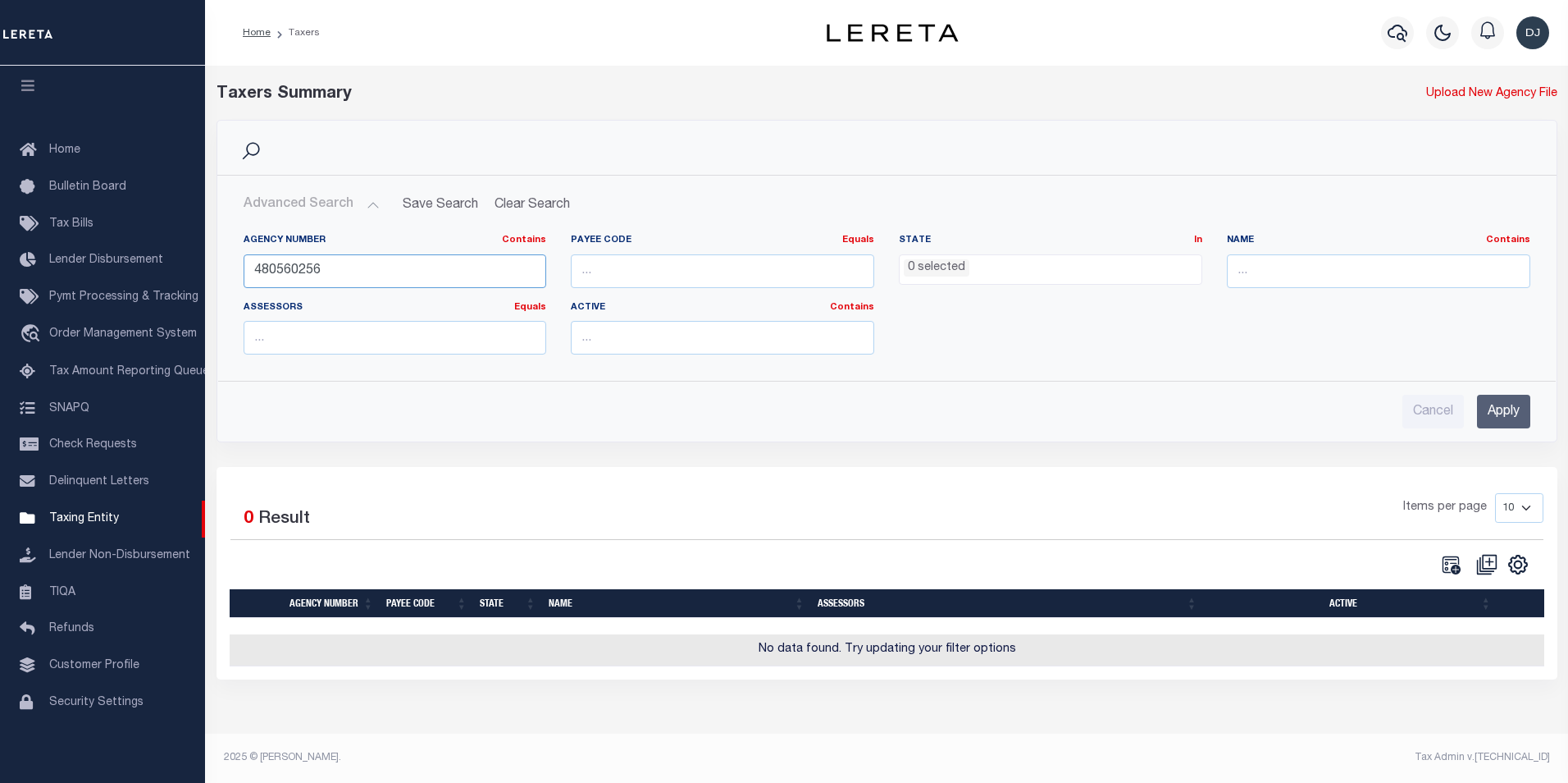
drag, startPoint x: 291, startPoint y: 272, endPoint x: 332, endPoint y: 269, distance: 41.1
click at [332, 269] on input "480560256" at bounding box center [395, 271] width 303 height 34
click at [1501, 410] on input "Apply" at bounding box center [1503, 411] width 53 height 34
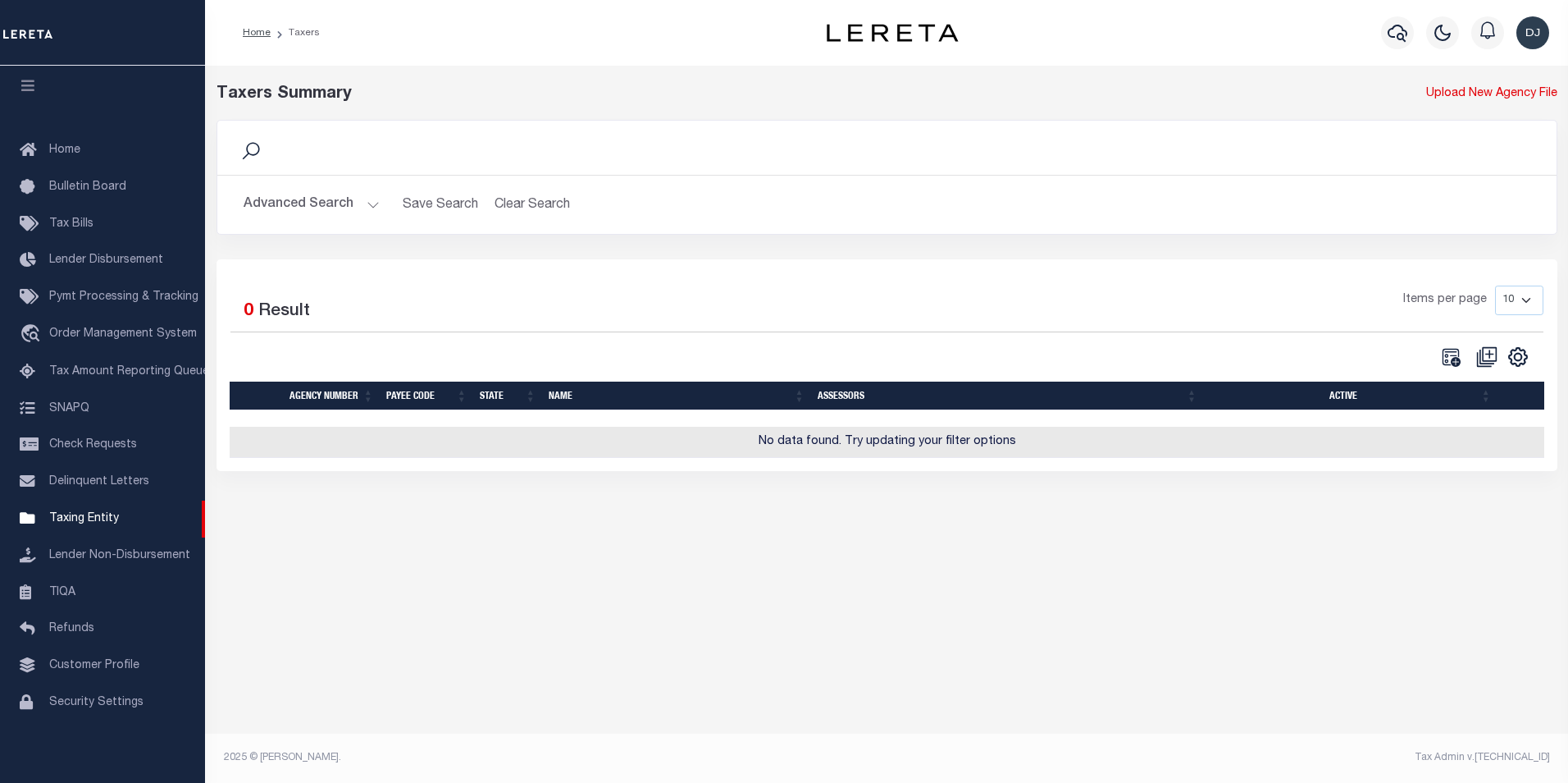
click at [370, 204] on button "Advanced Search" at bounding box center [311, 204] width 136 height 32
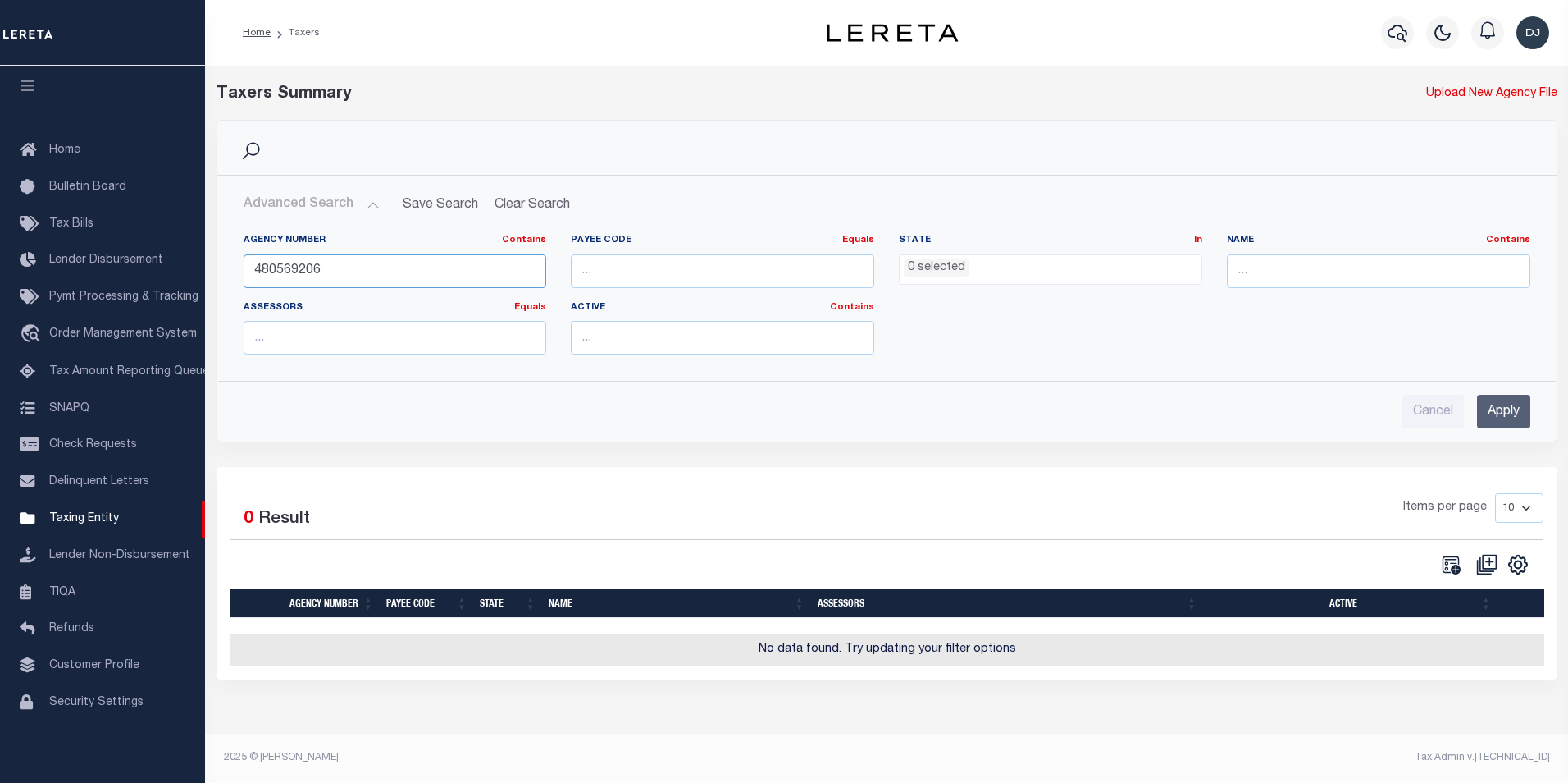
drag, startPoint x: 293, startPoint y: 267, endPoint x: 349, endPoint y: 268, distance: 56.0
click at [349, 268] on input "480569206" at bounding box center [395, 271] width 303 height 34
click at [353, 268] on input "480569206" at bounding box center [395, 271] width 303 height 34
drag, startPoint x: 292, startPoint y: 272, endPoint x: 377, endPoint y: 274, distance: 85.0
click at [377, 274] on input "480569206" at bounding box center [395, 271] width 303 height 34
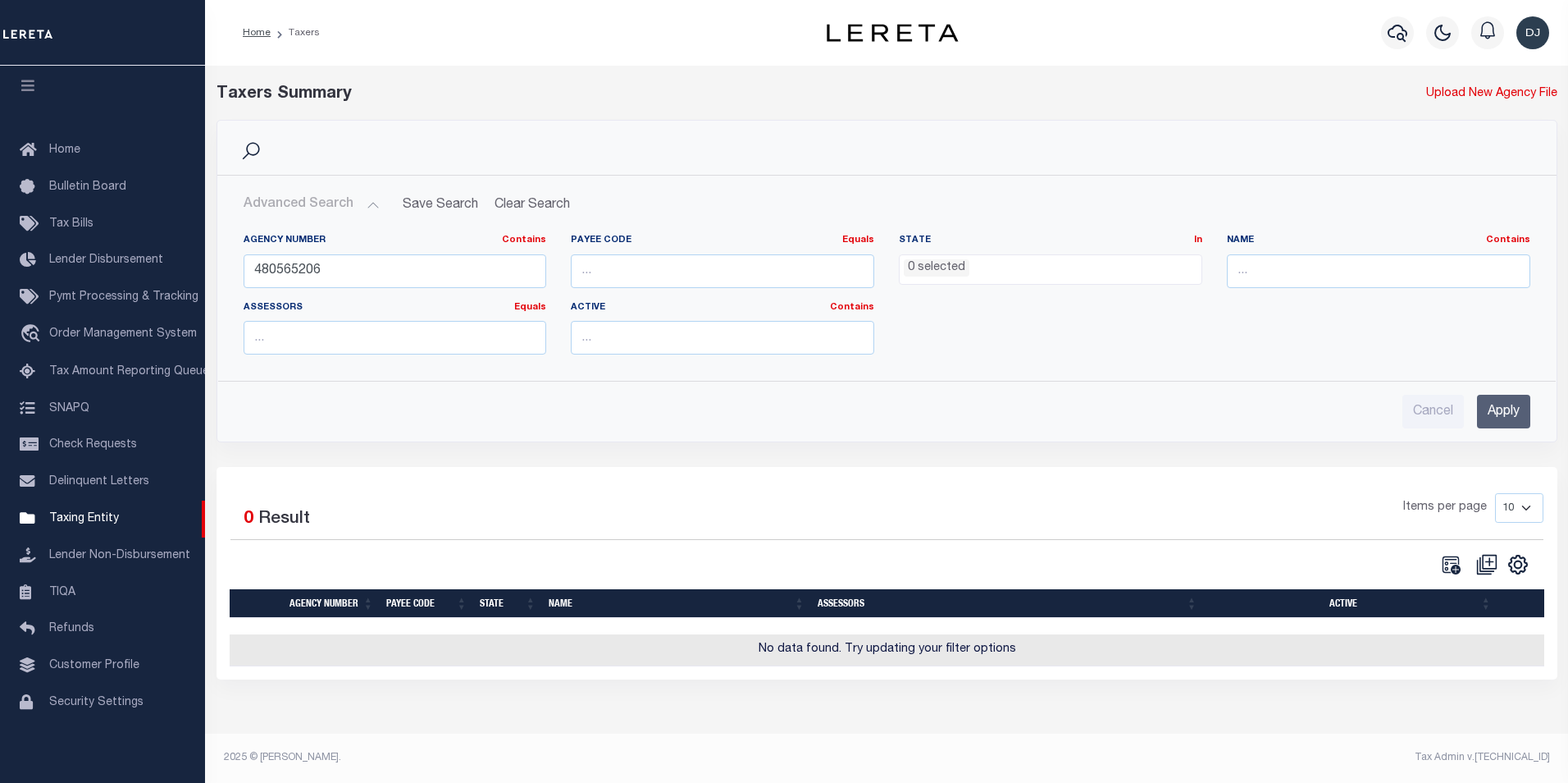
click at [1486, 416] on input "Apply" at bounding box center [1503, 411] width 53 height 34
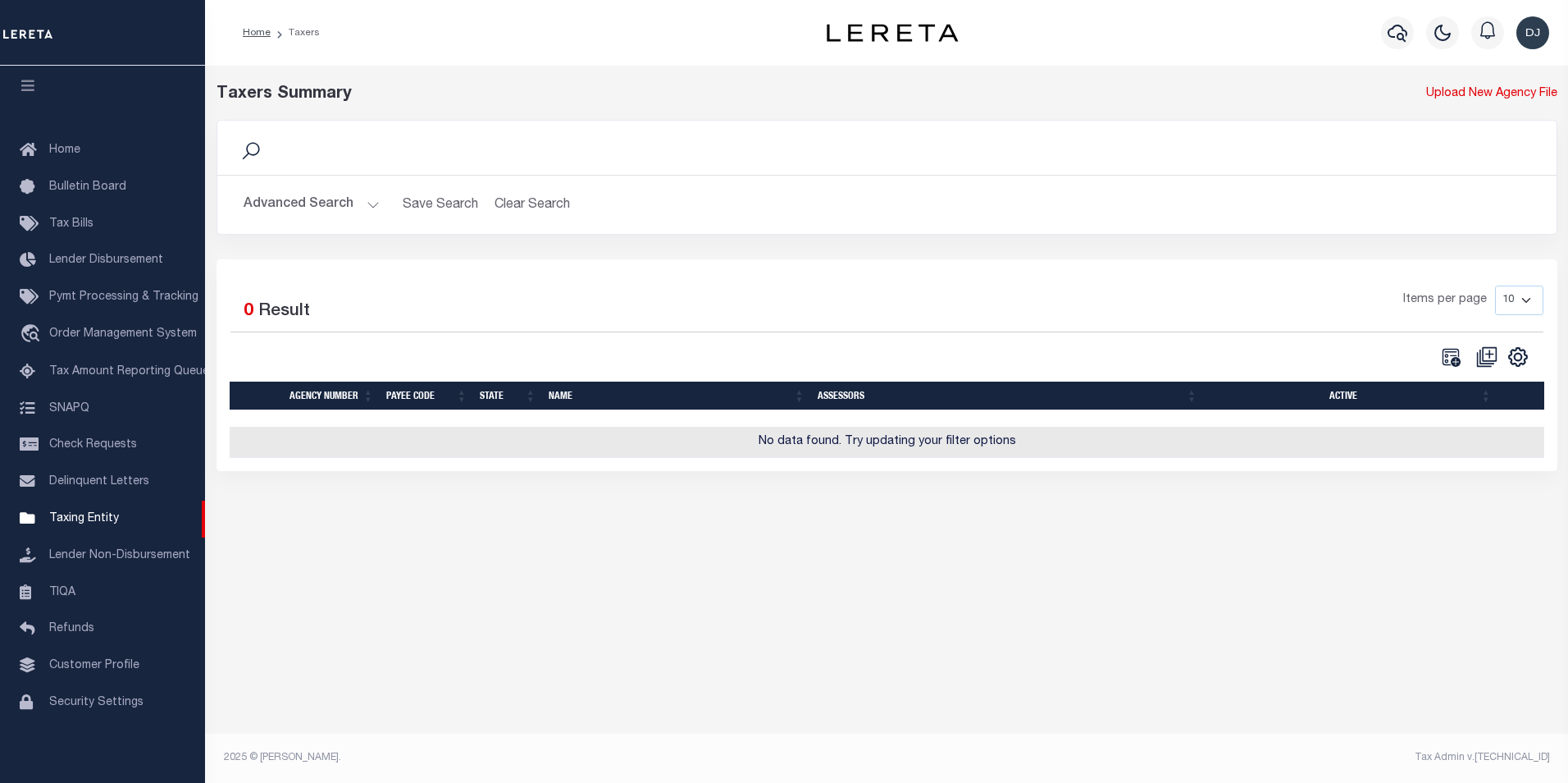
click at [373, 206] on button "Advanced Search" at bounding box center [311, 204] width 136 height 32
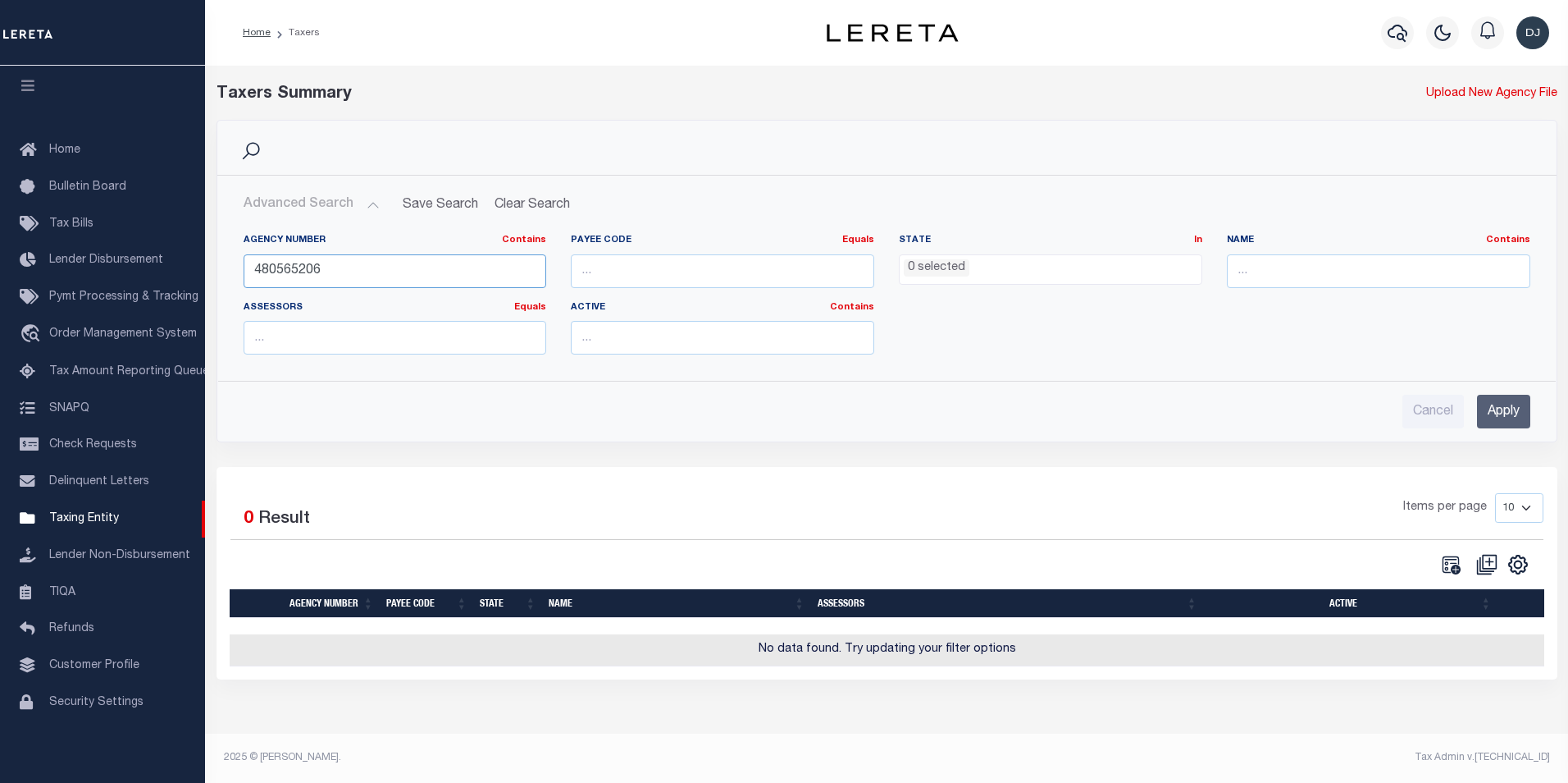
drag, startPoint x: 322, startPoint y: 272, endPoint x: 247, endPoint y: 268, distance: 75.1
click at [247, 268] on input "480565206" at bounding box center [395, 271] width 303 height 34
type input "480410109"
click at [1508, 413] on input "Apply" at bounding box center [1503, 411] width 53 height 34
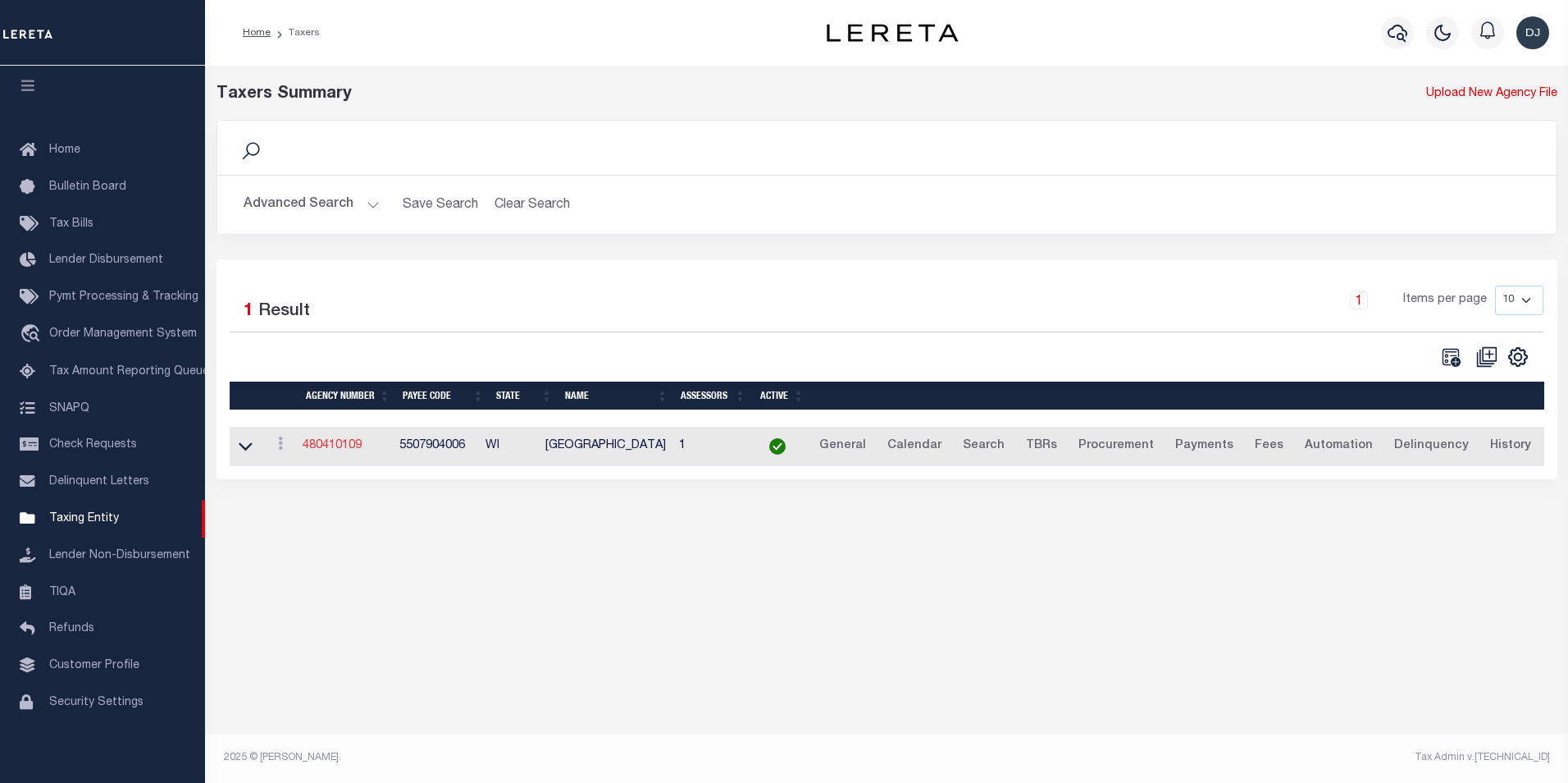
click at [342, 446] on link "480410109" at bounding box center [331, 446] width 59 height 12
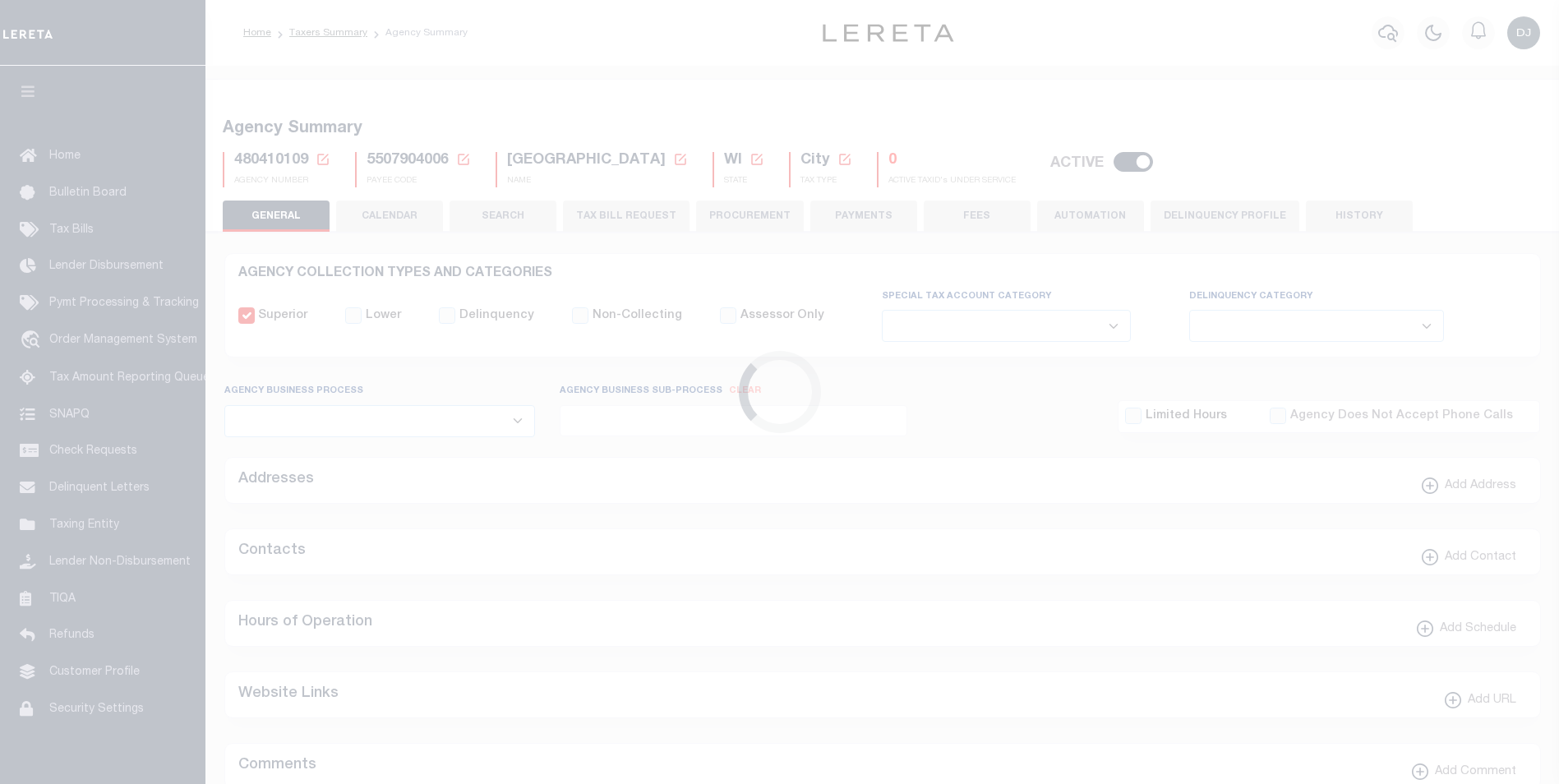
select select
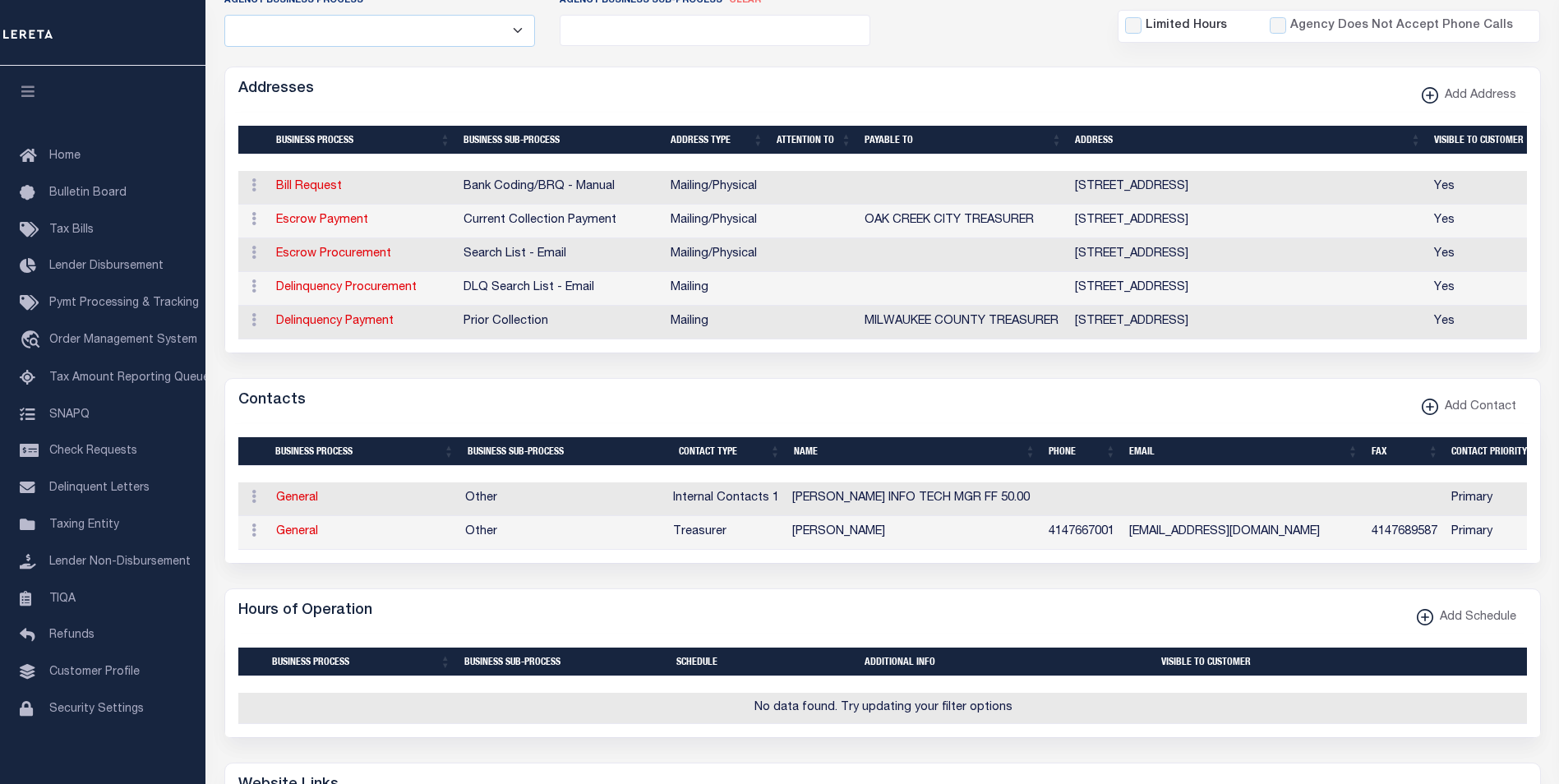
scroll to position [405, 0]
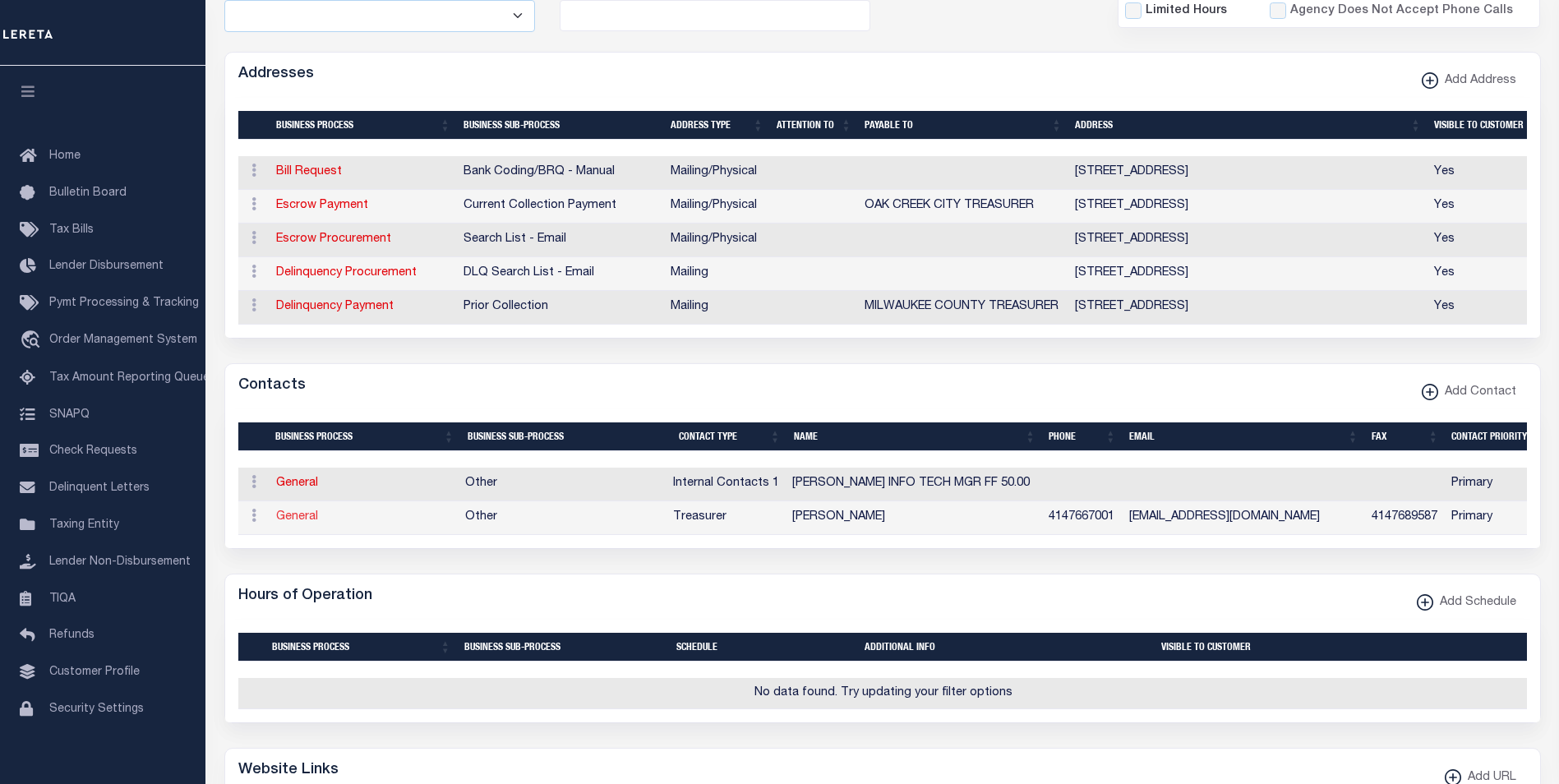
click at [302, 523] on link "General" at bounding box center [296, 517] width 42 height 12
checkbox input "false"
select select
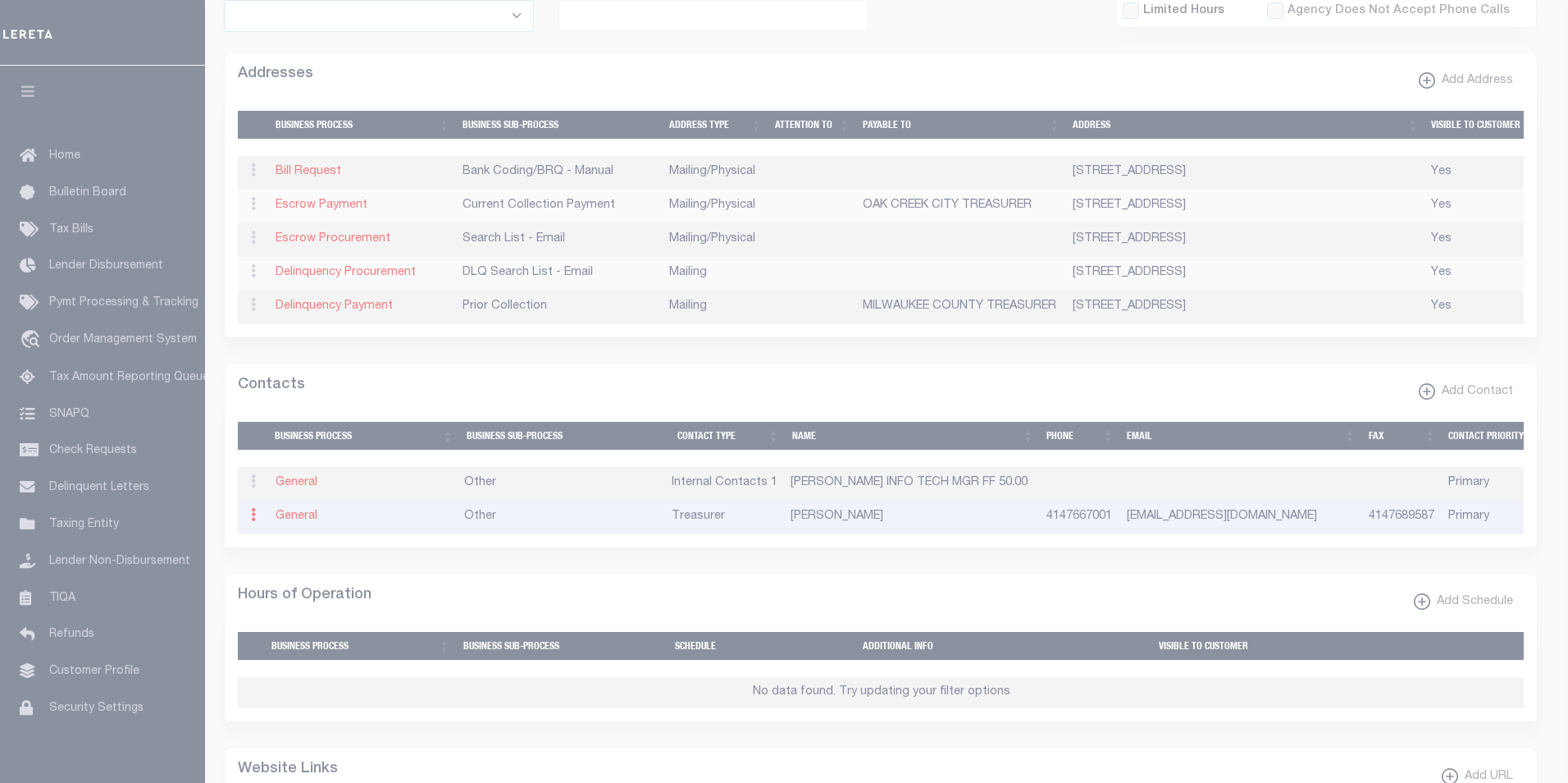
select select "3"
select select "1"
type input "[PERSON_NAME]"
type input "4147667001"
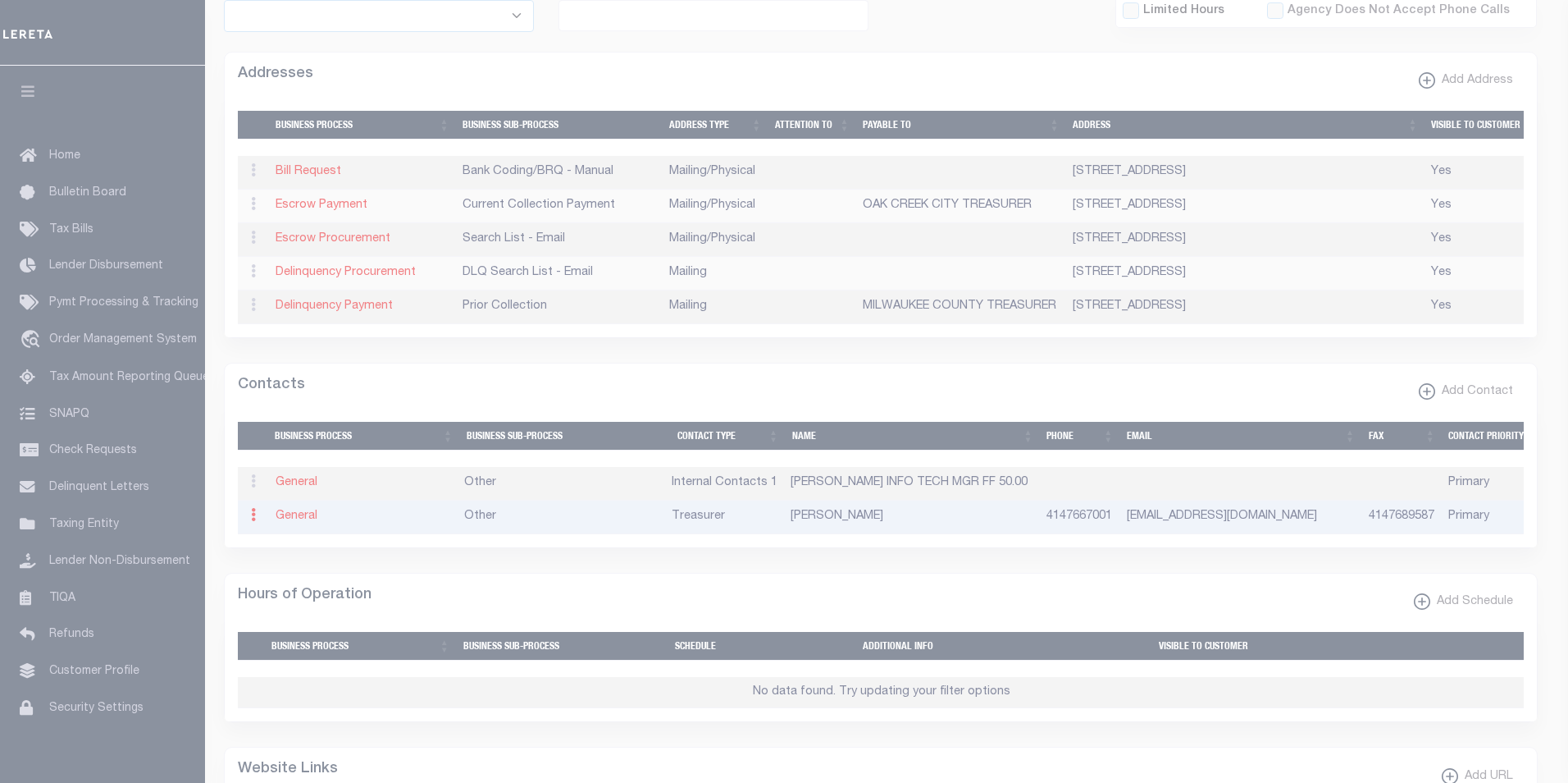
type input "4147689587"
type input "[EMAIL_ADDRESS][DOMAIN_NAME]"
select select "6"
select select "39"
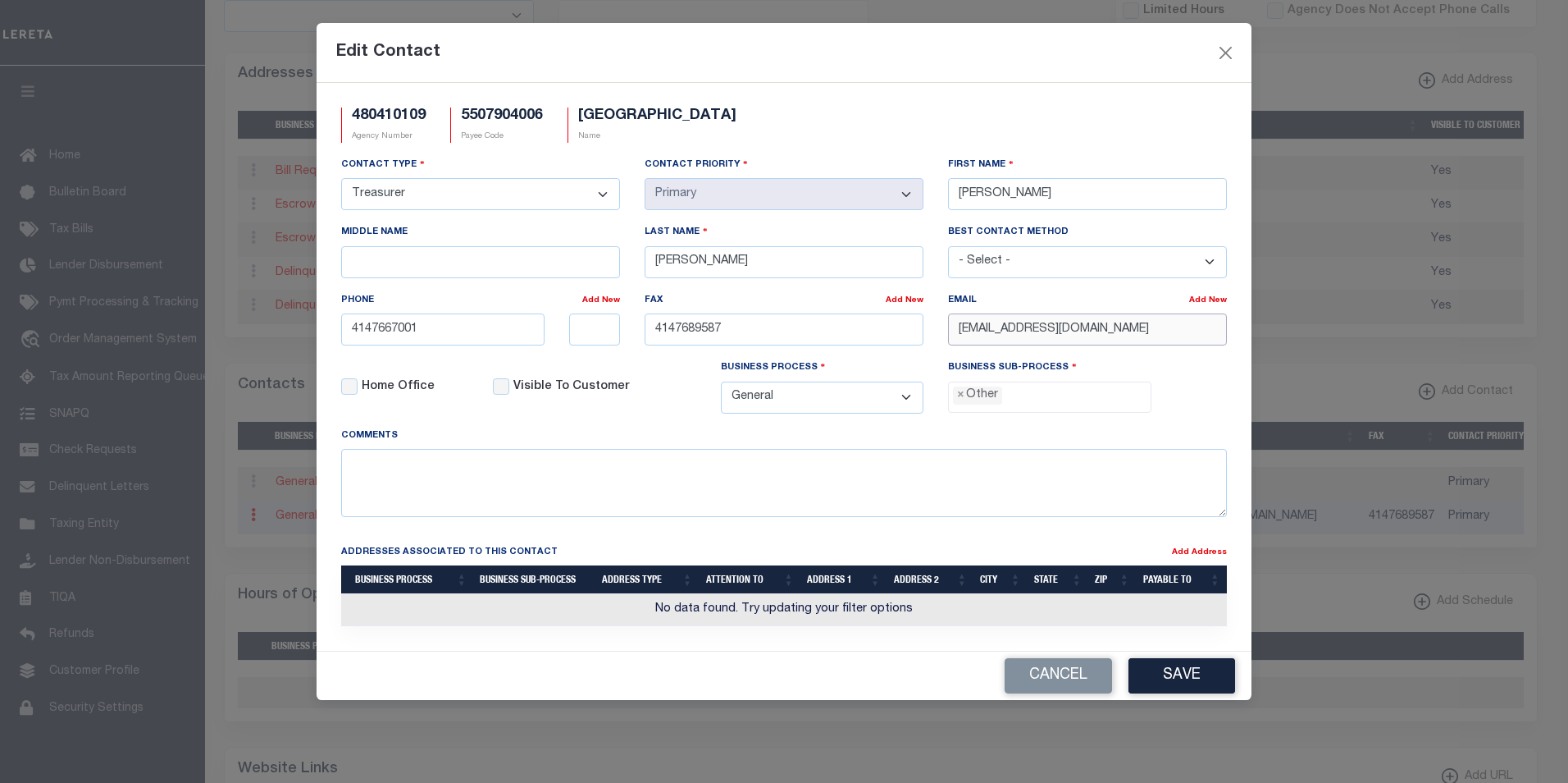
drag, startPoint x: 1191, startPoint y: 331, endPoint x: 956, endPoint y: 329, distance: 235.0
click at [956, 329] on input "[EMAIL_ADDRESS][DOMAIN_NAME]" at bounding box center [1087, 329] width 279 height 32
paste input "email"
type input "[PERSON_NAME][EMAIL_ADDRESS][DOMAIN_NAME]"
click at [1198, 682] on button "Save" at bounding box center [1182, 676] width 106 height 35
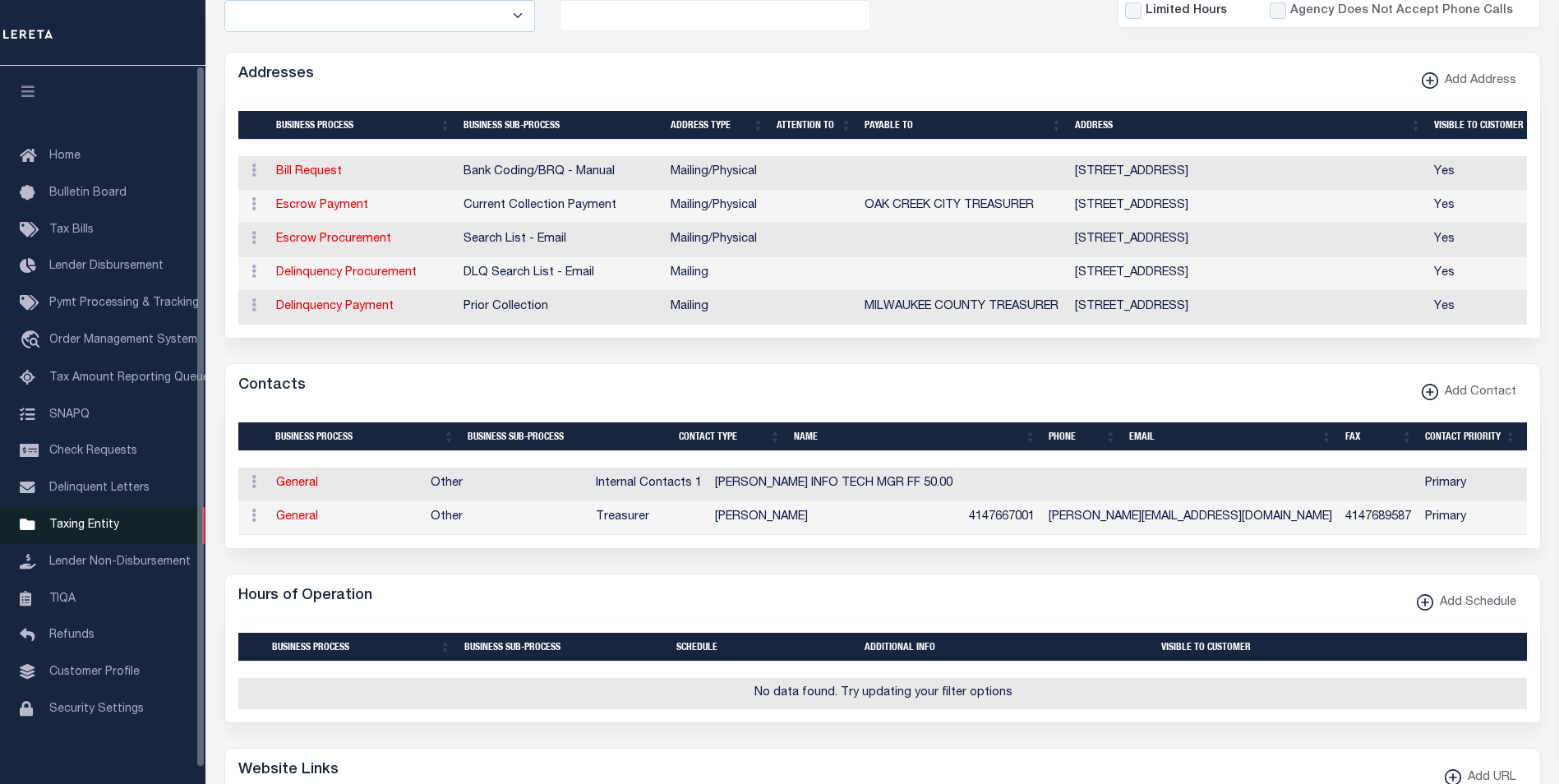
click at [71, 530] on span "Taxing Entity" at bounding box center [84, 525] width 70 height 12
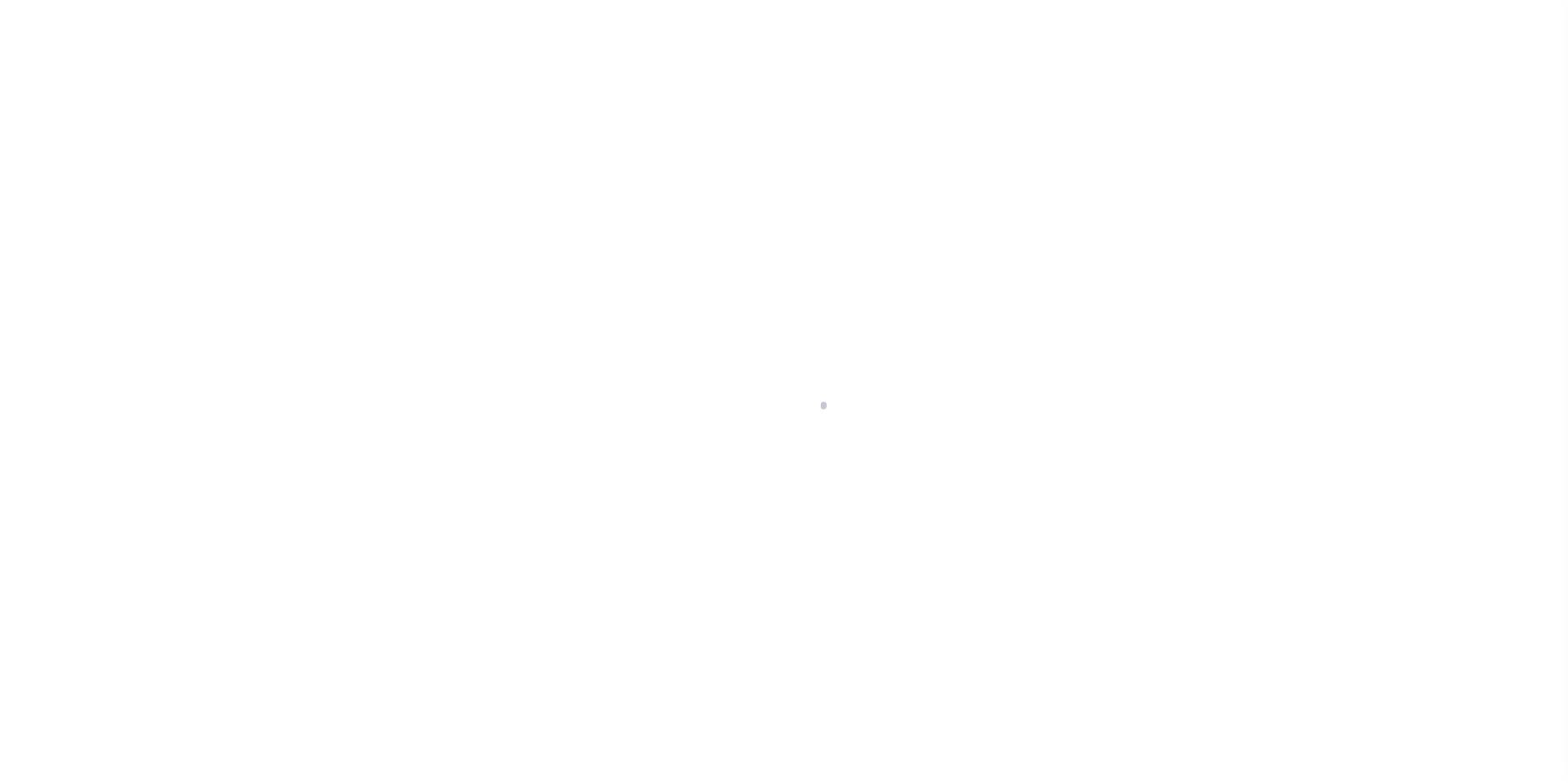
scroll to position [16, 0]
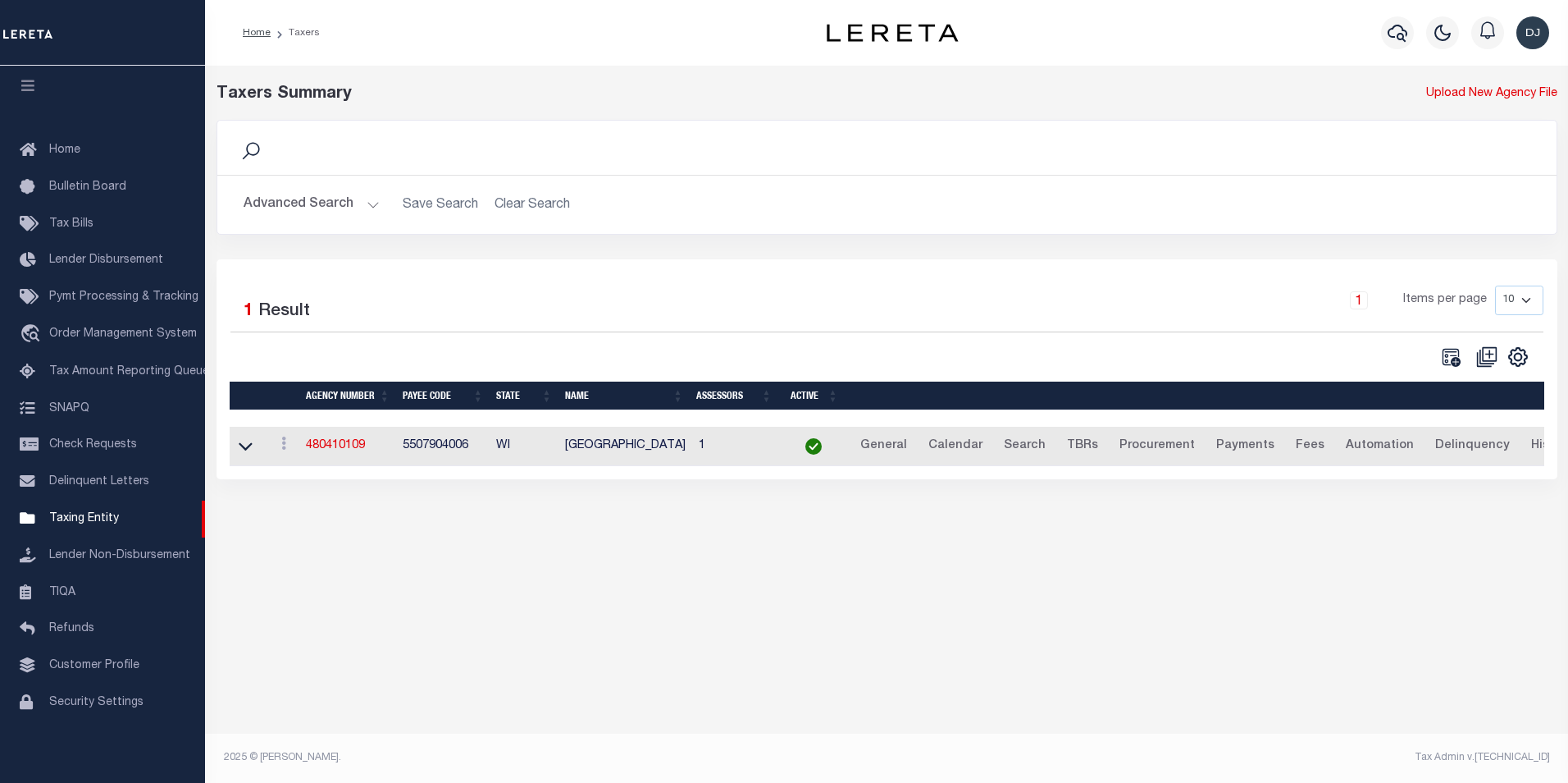
click at [367, 207] on button "Advanced Search" at bounding box center [311, 204] width 136 height 32
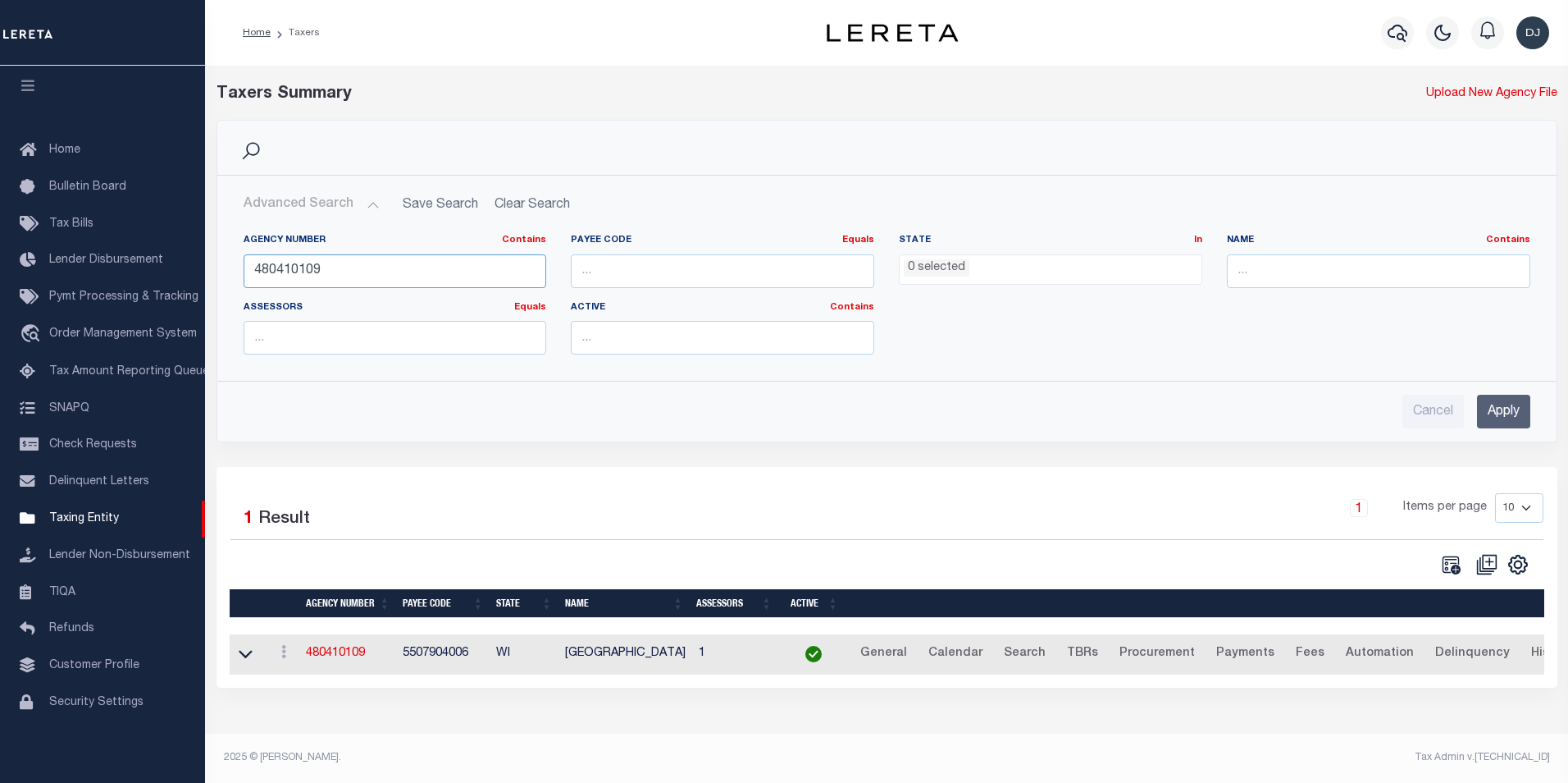
drag, startPoint x: 302, startPoint y: 269, endPoint x: 328, endPoint y: 269, distance: 26.0
click at [328, 269] on input "480410109" at bounding box center [395, 271] width 303 height 34
click at [1518, 412] on input "Apply" at bounding box center [1503, 411] width 53 height 34
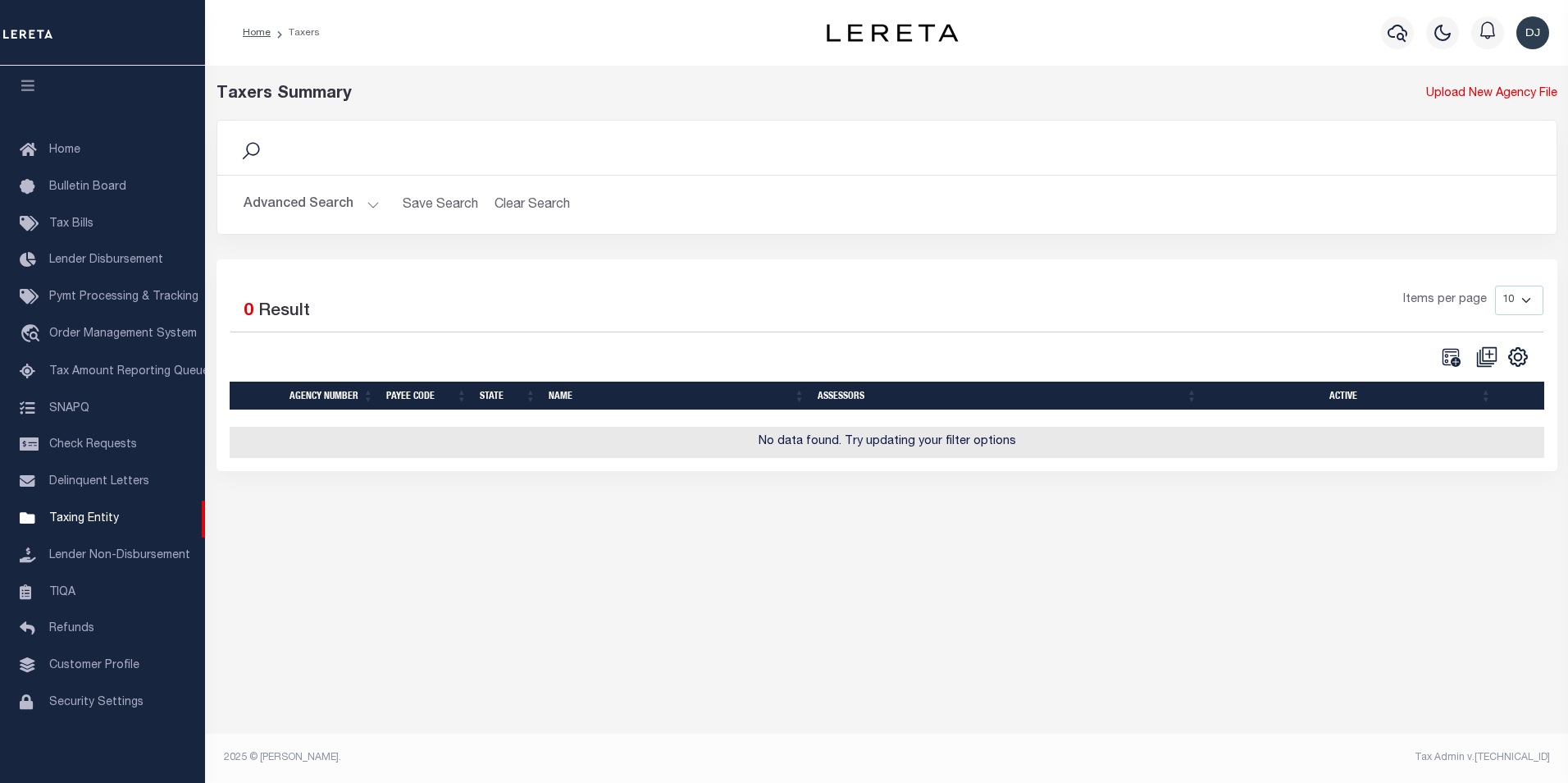
click at [368, 204] on button "Advanced Search" at bounding box center [311, 204] width 136 height 32
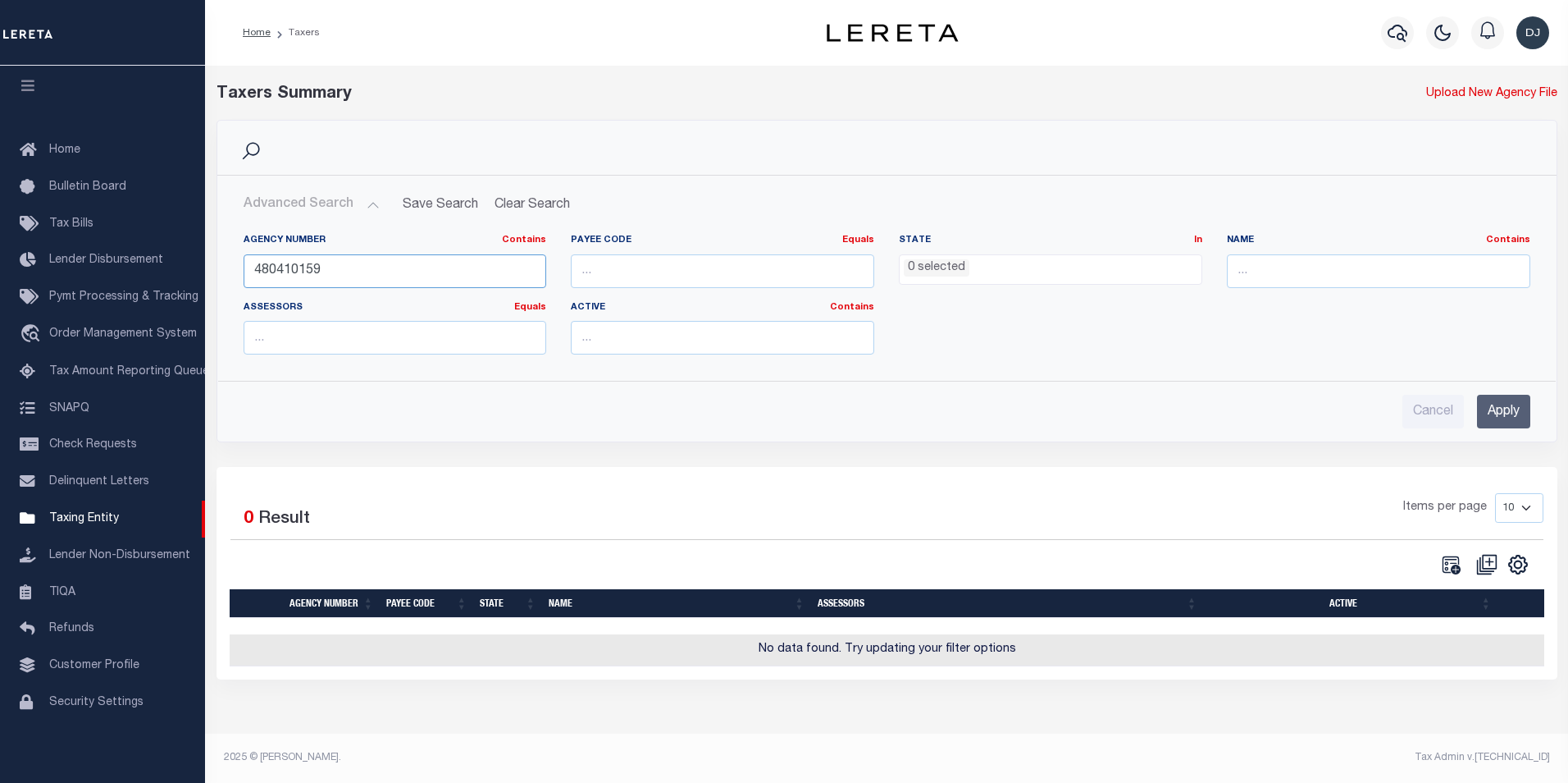
drag, startPoint x: 291, startPoint y: 271, endPoint x: 319, endPoint y: 271, distance: 28.0
click at [319, 271] on input "480410159" at bounding box center [395, 271] width 303 height 34
click at [1510, 411] on input "Apply" at bounding box center [1503, 411] width 53 height 34
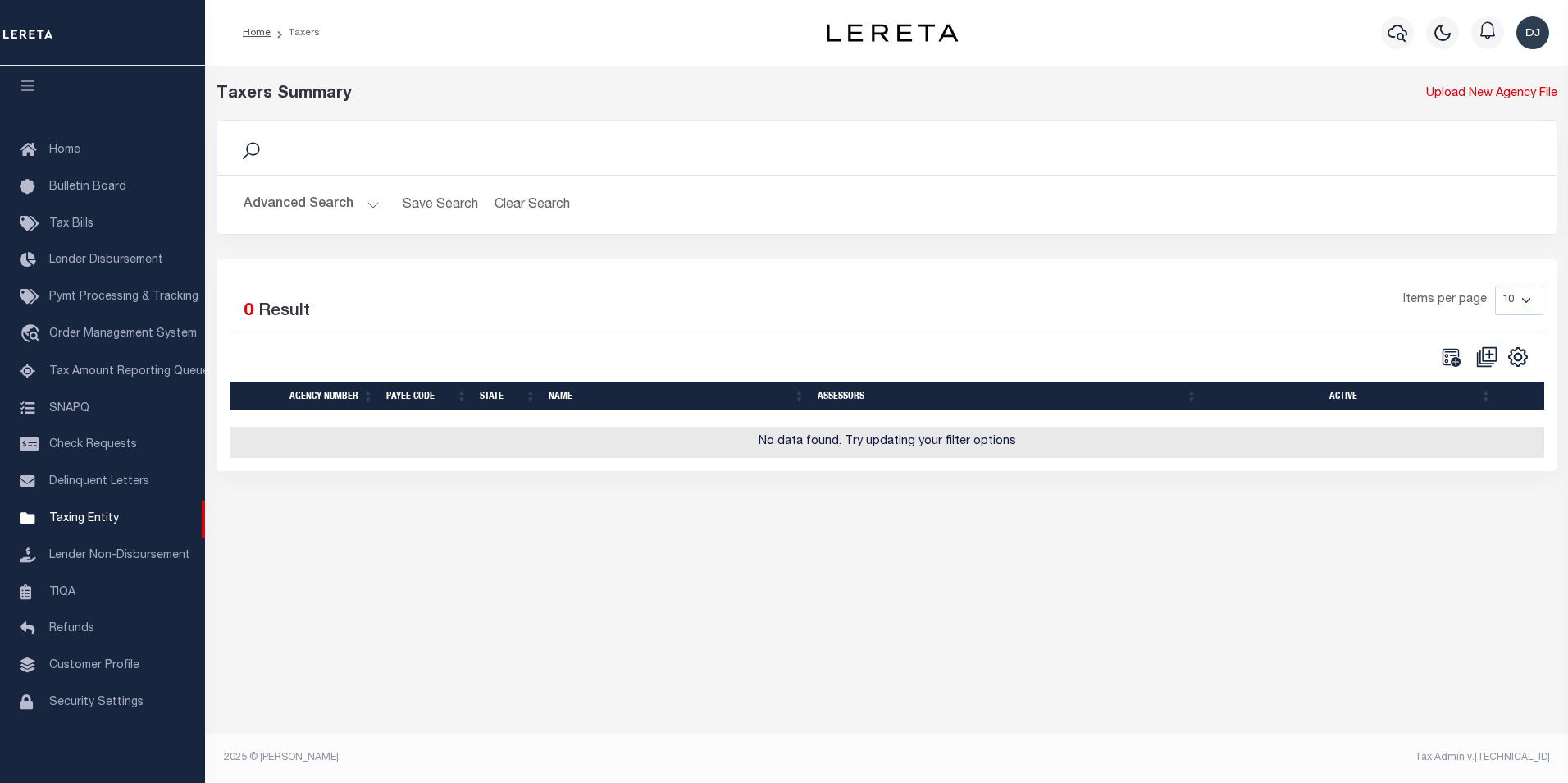
click at [371, 205] on button "Advanced Search" at bounding box center [311, 204] width 136 height 32
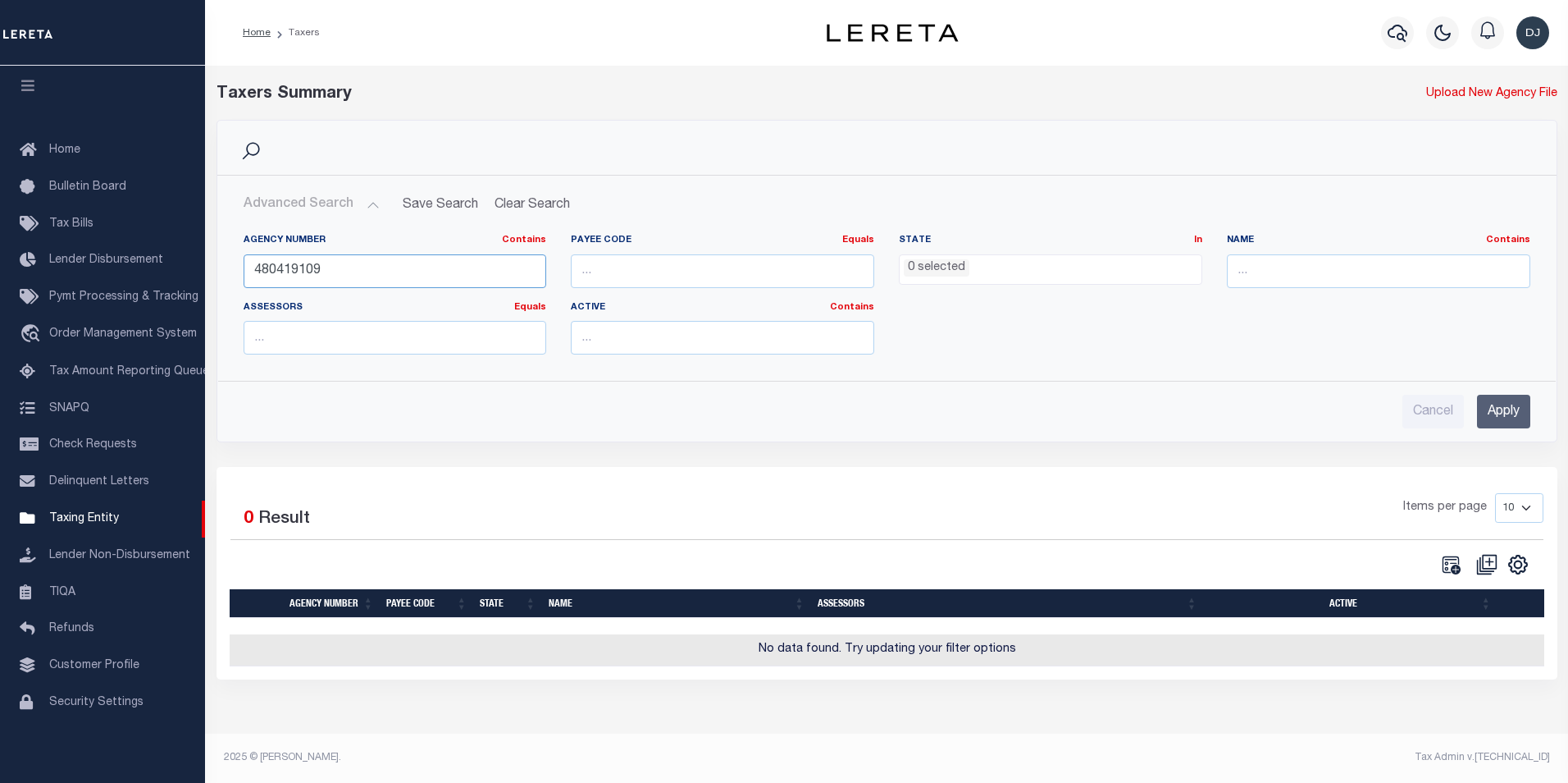
click at [290, 270] on input "480419109" at bounding box center [395, 271] width 303 height 34
click at [1515, 410] on input "Apply" at bounding box center [1503, 411] width 53 height 34
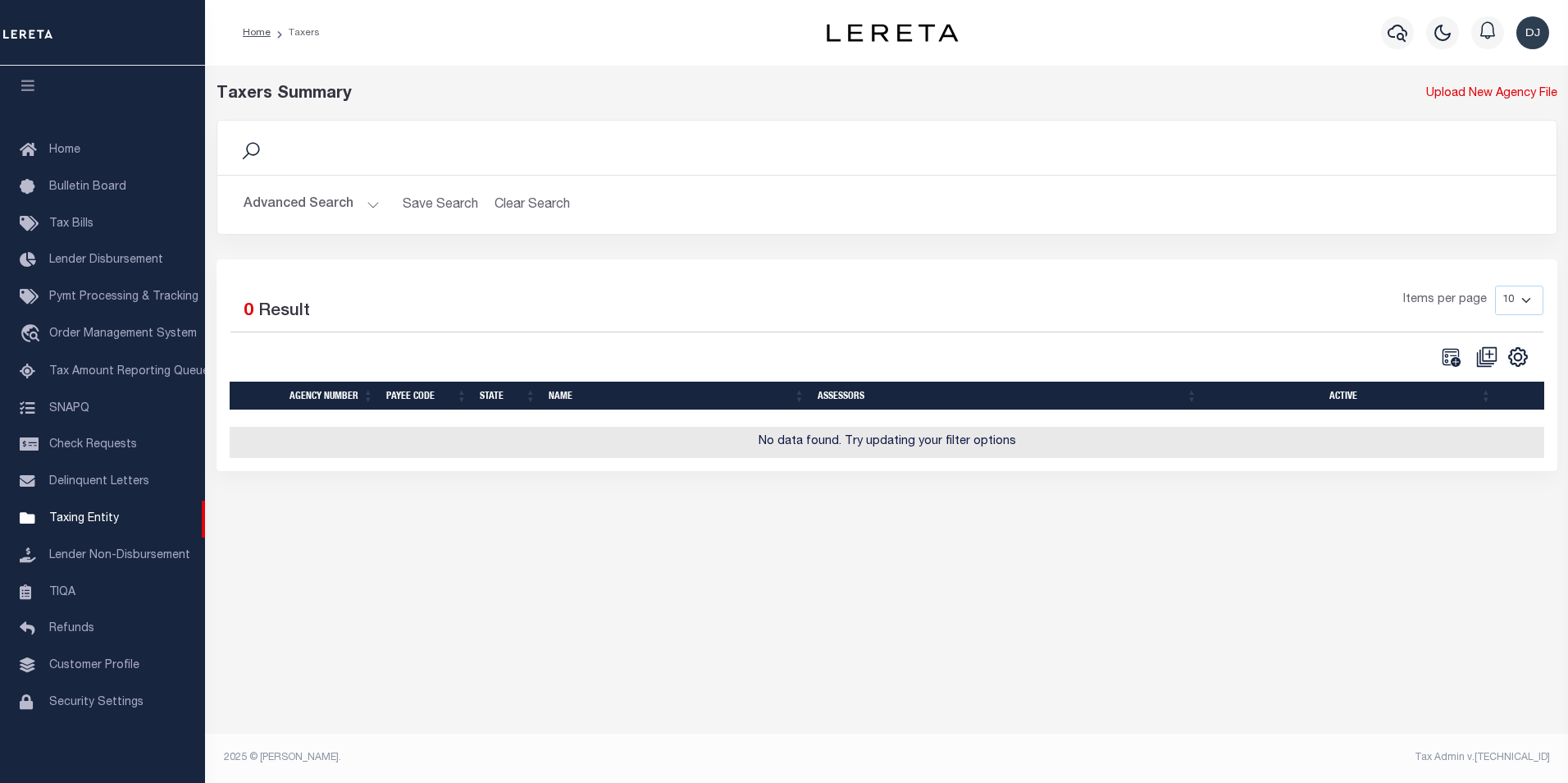
click at [372, 205] on button "Advanced Search" at bounding box center [311, 204] width 136 height 32
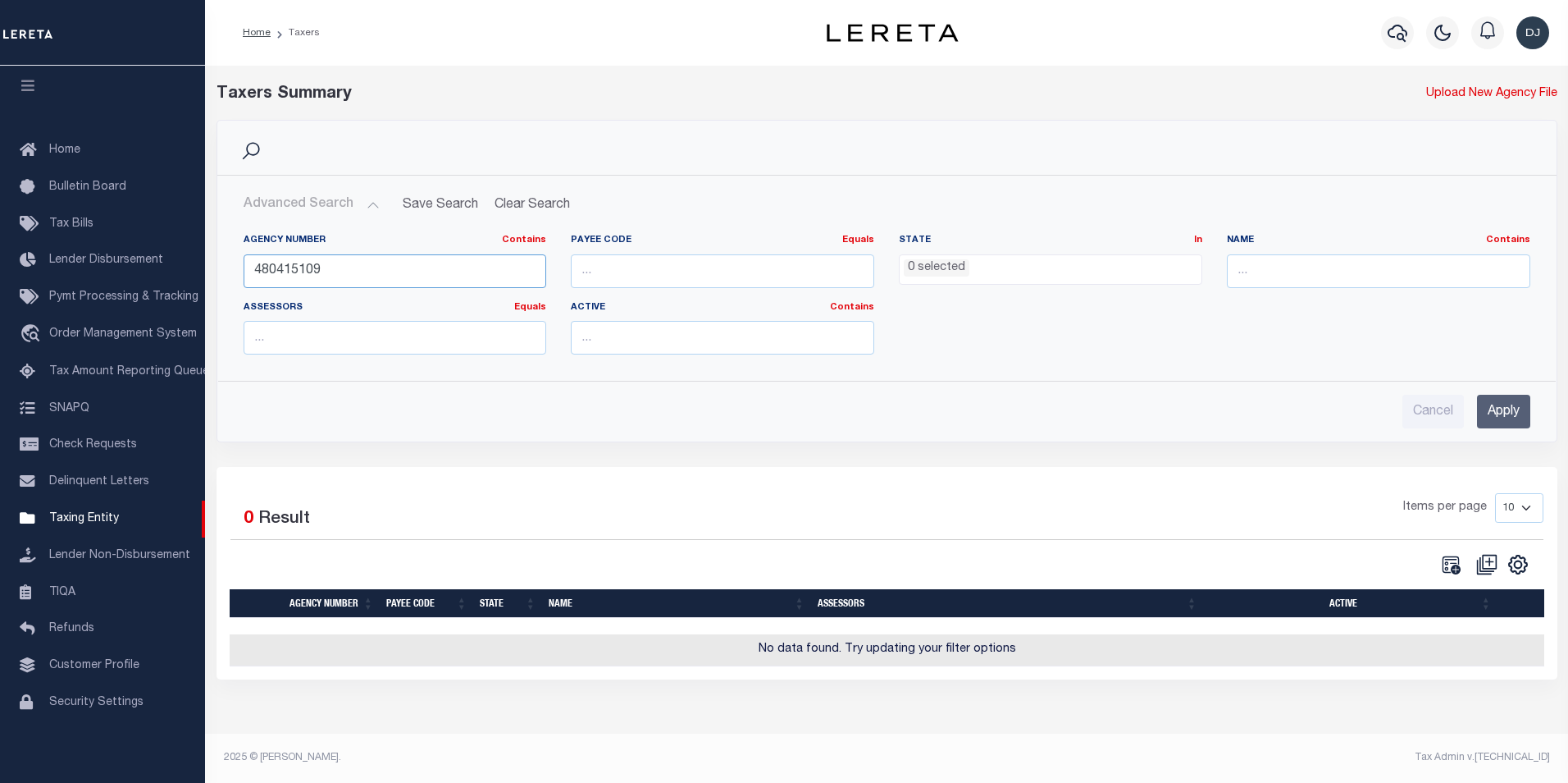
drag, startPoint x: 331, startPoint y: 274, endPoint x: 235, endPoint y: 274, distance: 96.0
click at [235, 274] on div "Agency Number Contains Contains Is 480415109" at bounding box center [395, 268] width 328 height 68
type input "480340208"
click at [1515, 420] on input "Apply" at bounding box center [1503, 411] width 53 height 34
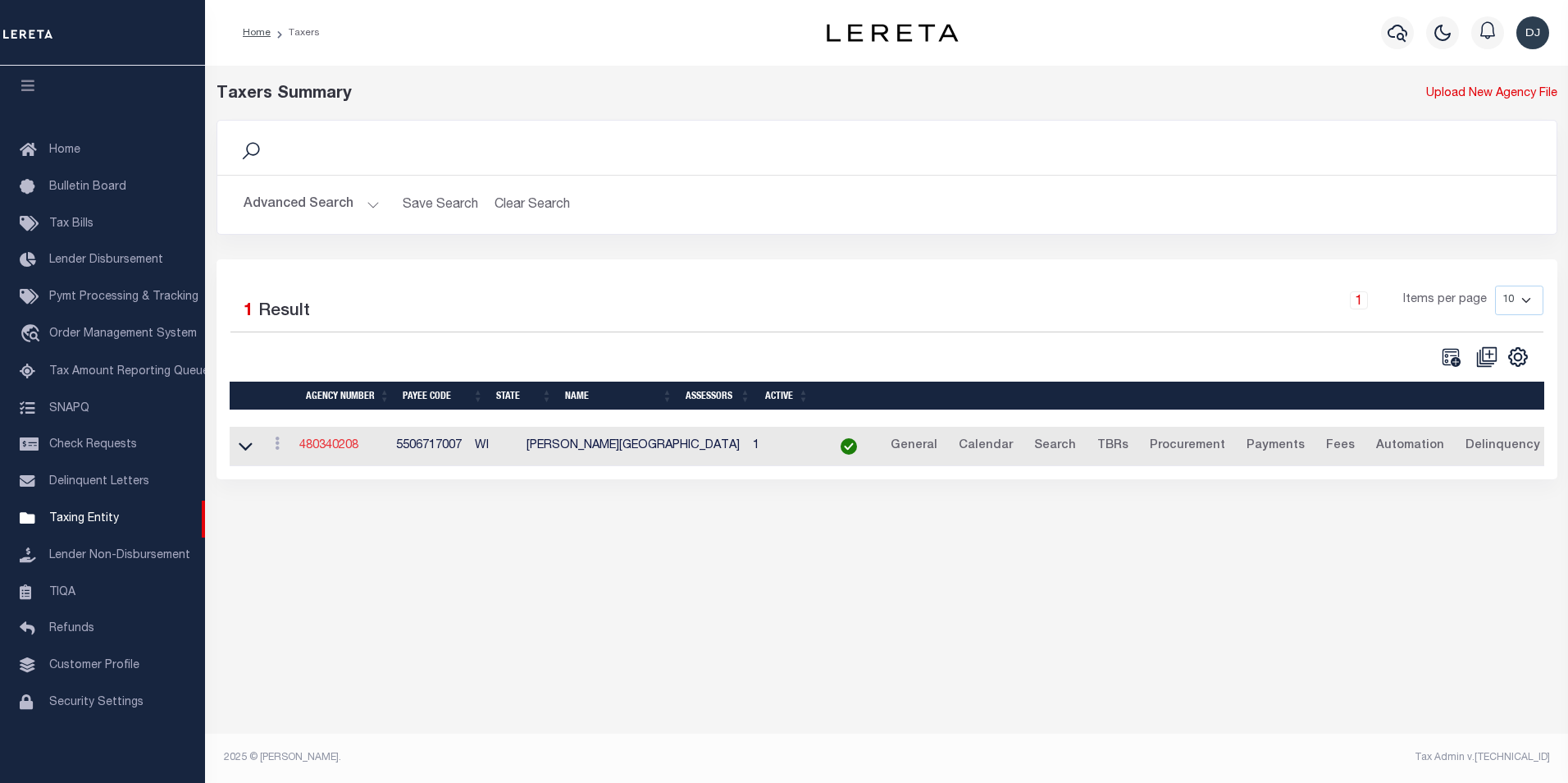
click at [353, 450] on link "480340208" at bounding box center [328, 446] width 59 height 12
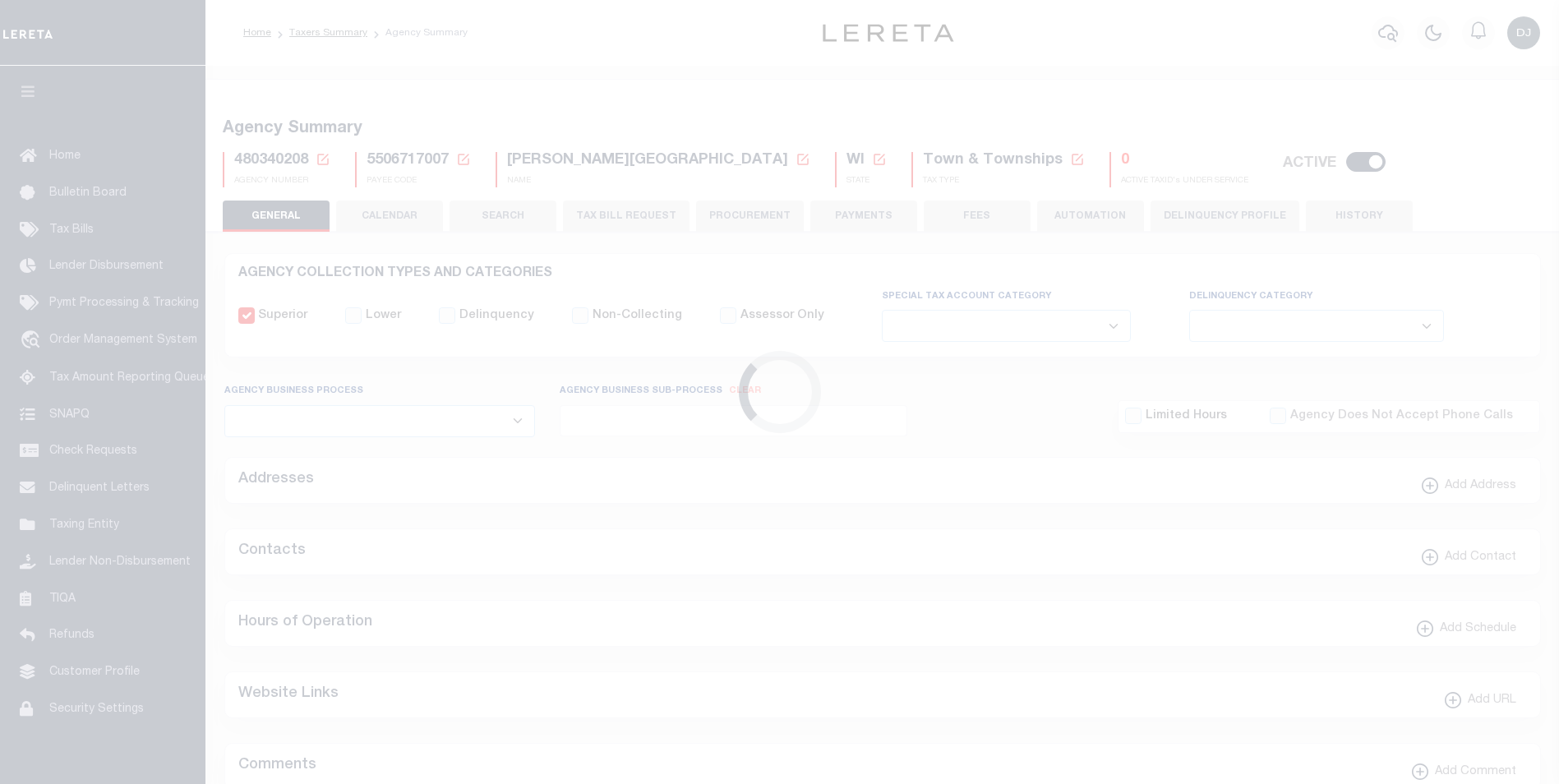
select select
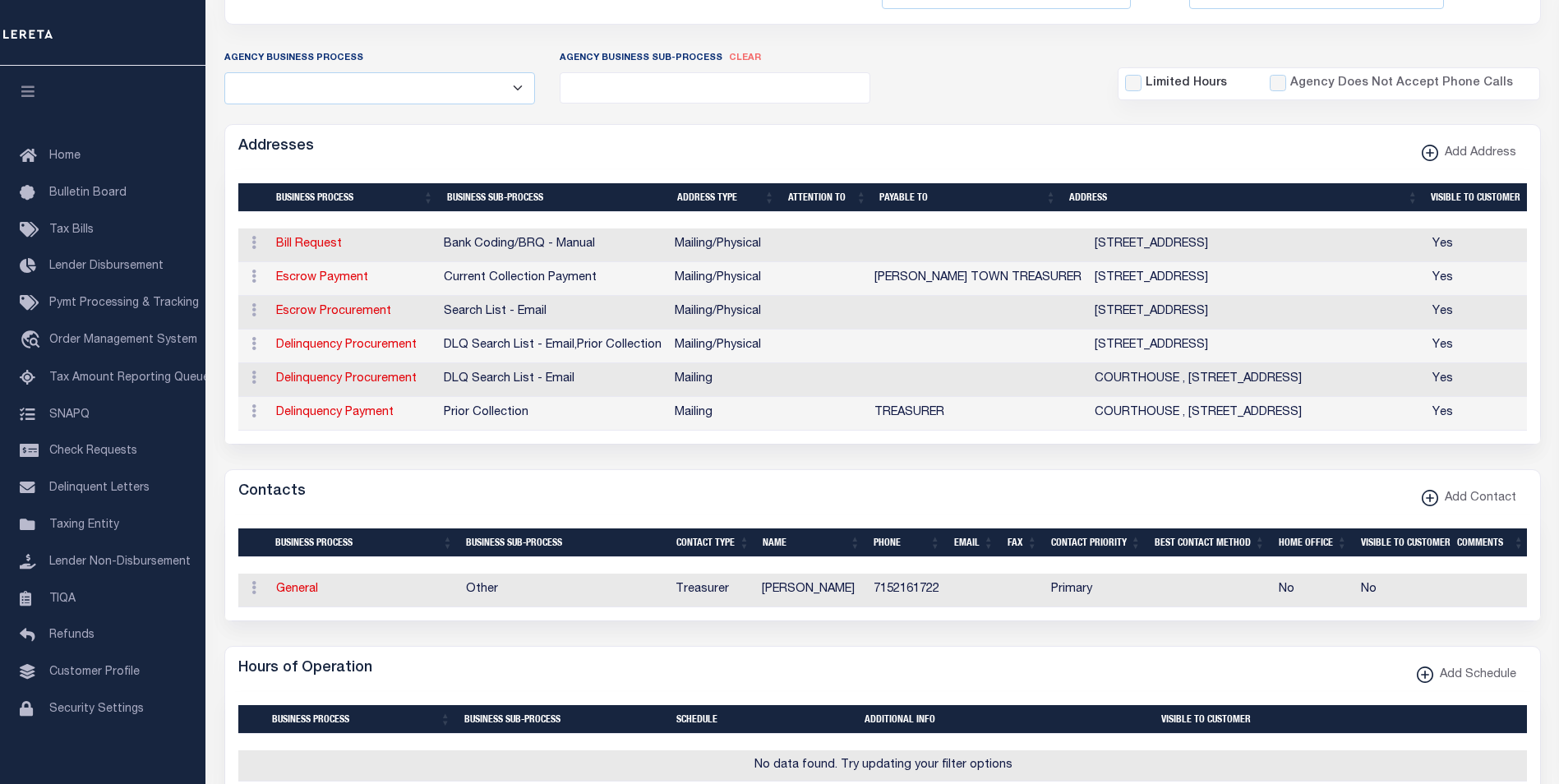
scroll to position [343, 0]
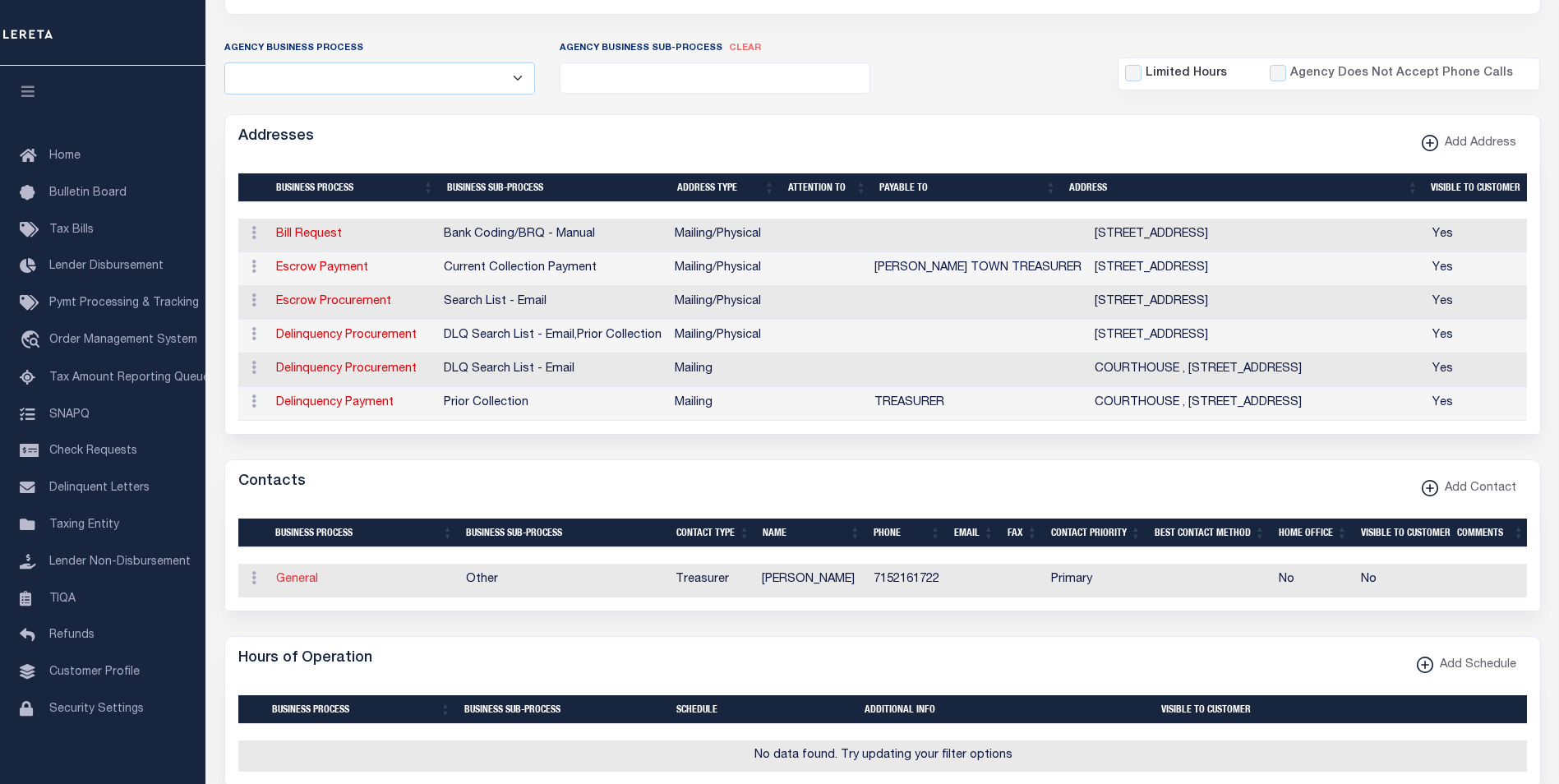
click at [313, 585] on link "General" at bounding box center [296, 579] width 42 height 12
checkbox input "false"
select select
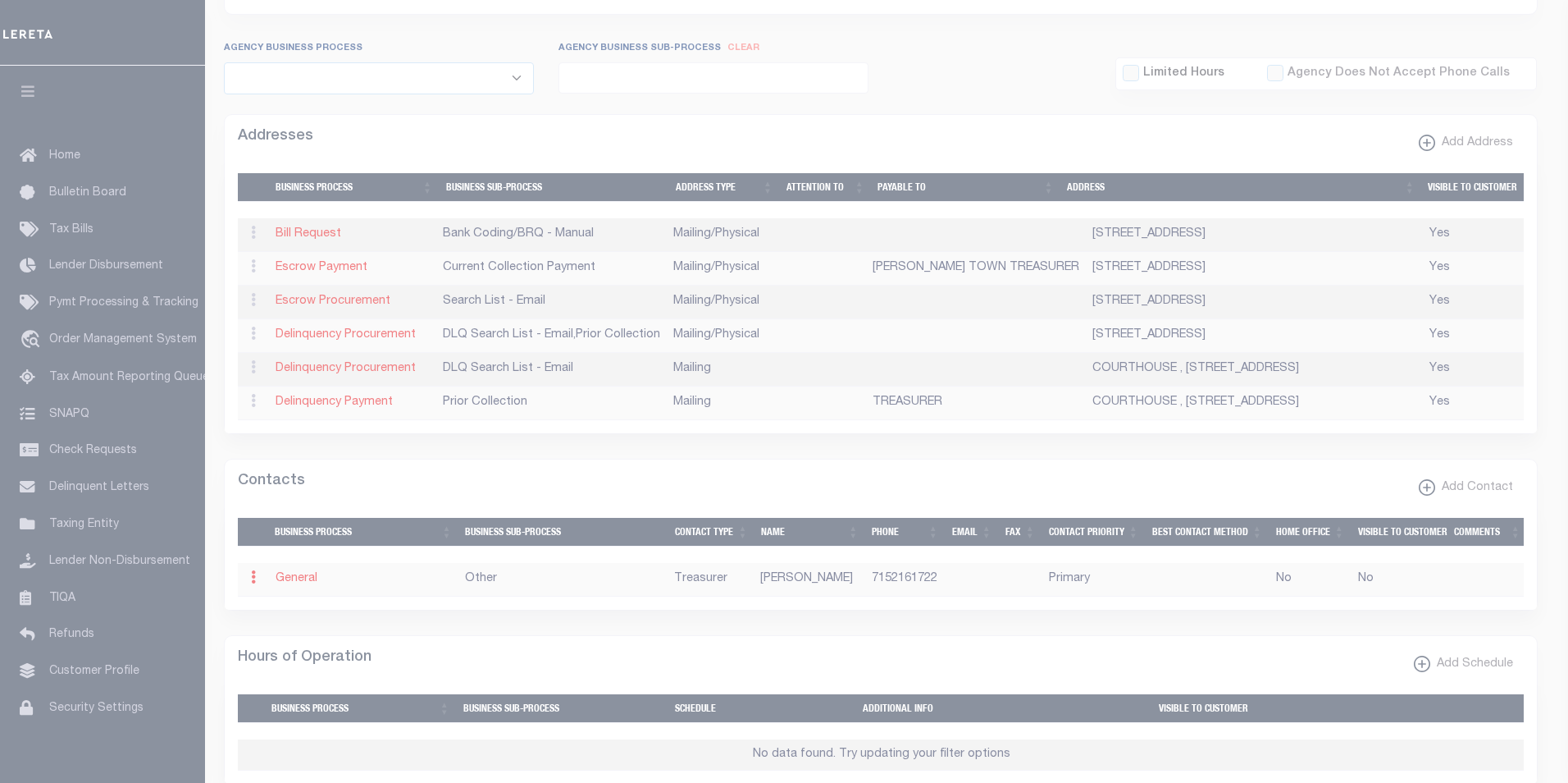
select select "3"
select select "1"
type input "KIM"
type input "BISSONETTE"
type input "7152161722"
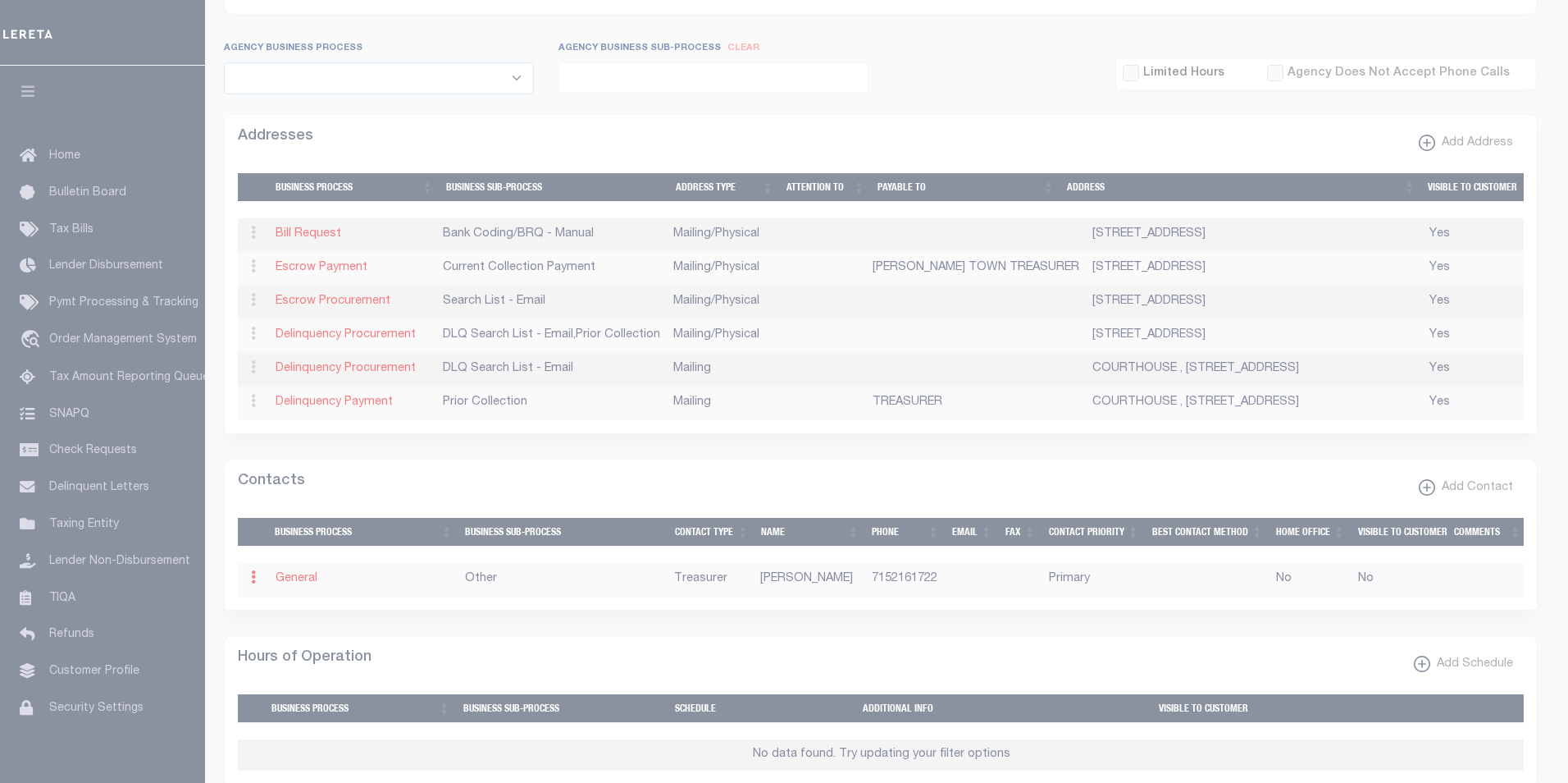
select select "6"
select select "39"
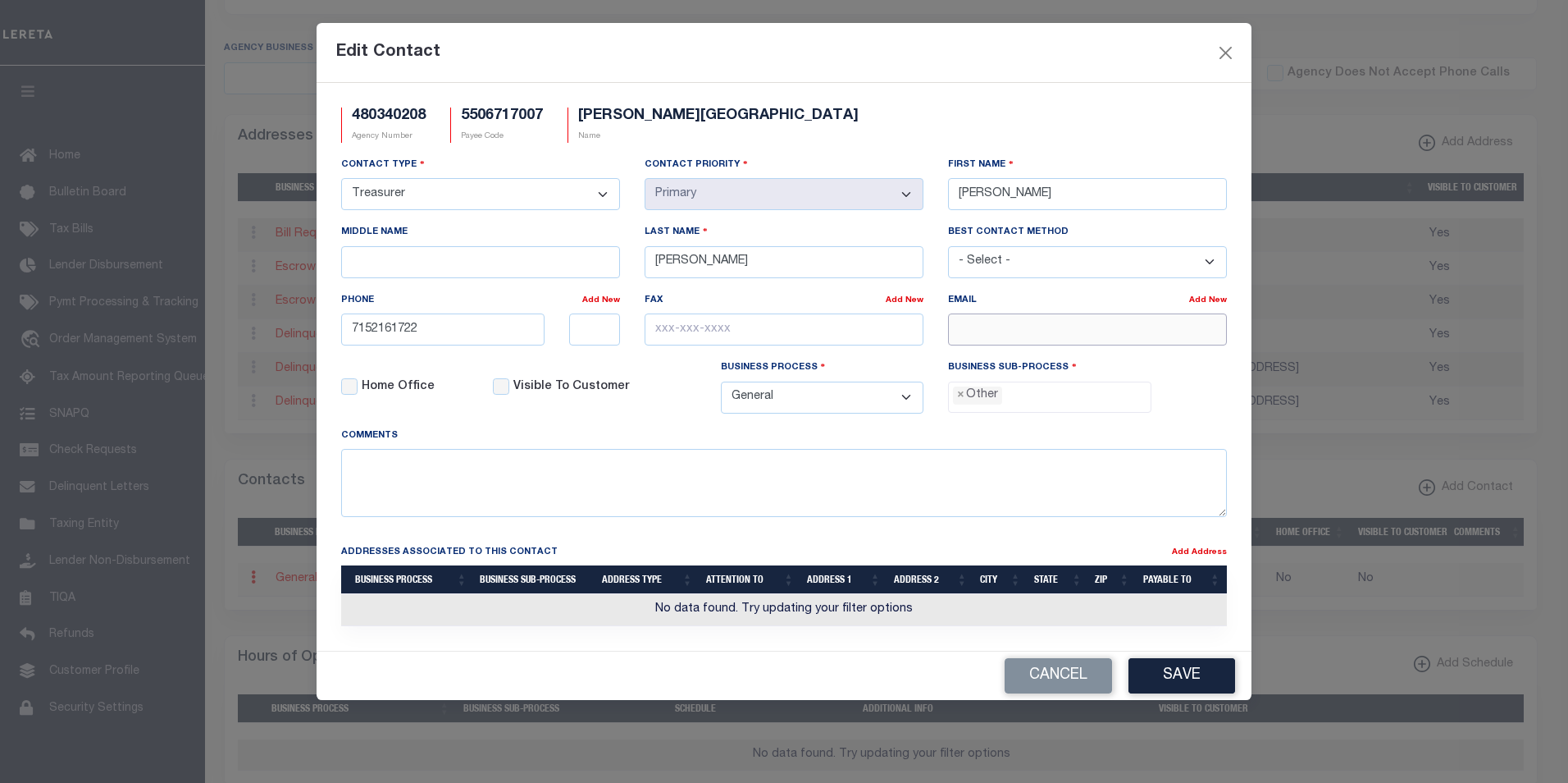
click at [1046, 332] on input "email" at bounding box center [1087, 329] width 279 height 32
paste input "NORWOODTREASURER@HOTMAIL.COM"
type input "NORWOODTREASURER@HOTMAIL.COM"
click at [1208, 681] on button "Save" at bounding box center [1182, 676] width 106 height 35
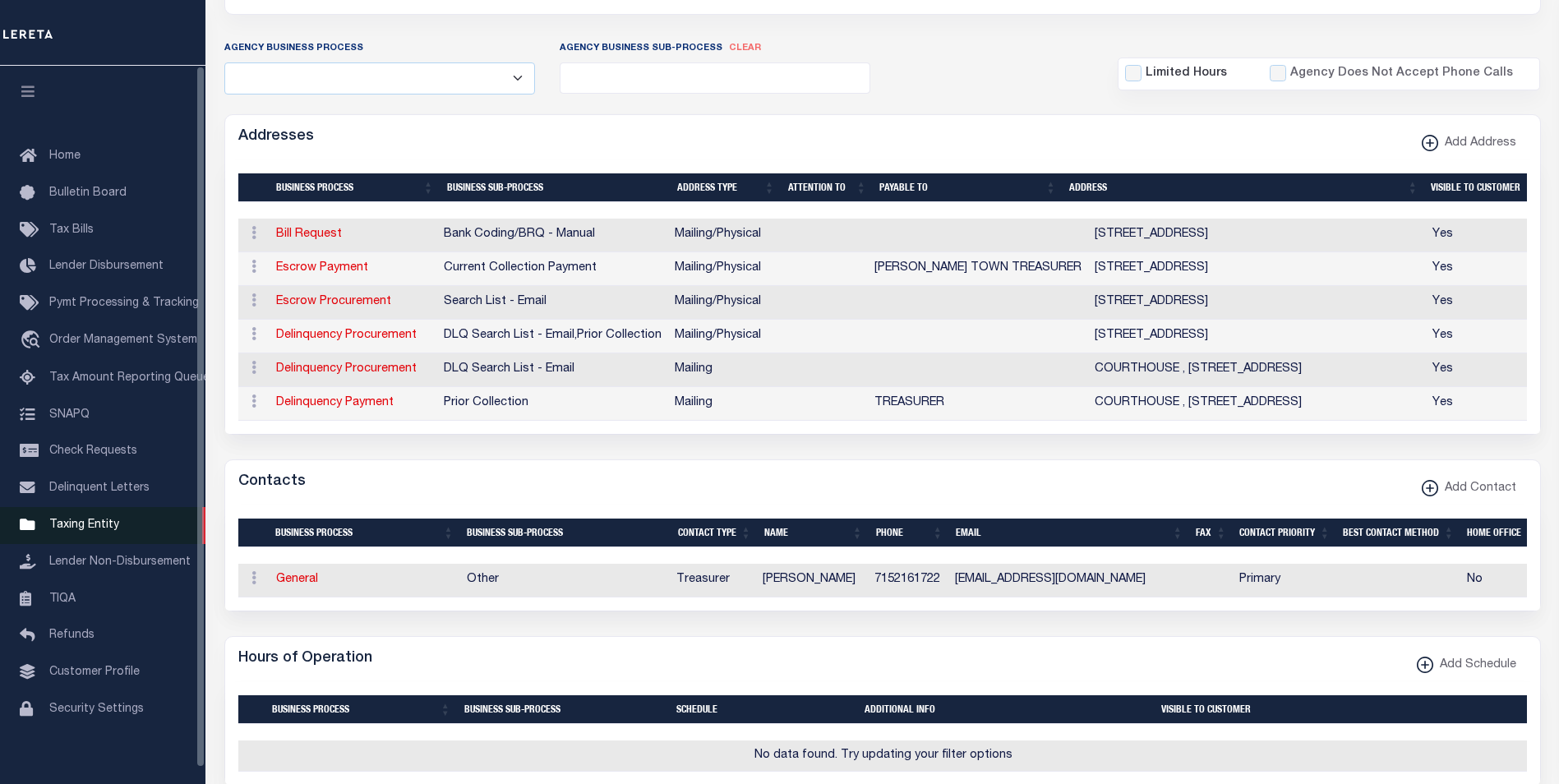
click at [94, 530] on span "Taxing Entity" at bounding box center [84, 525] width 70 height 12
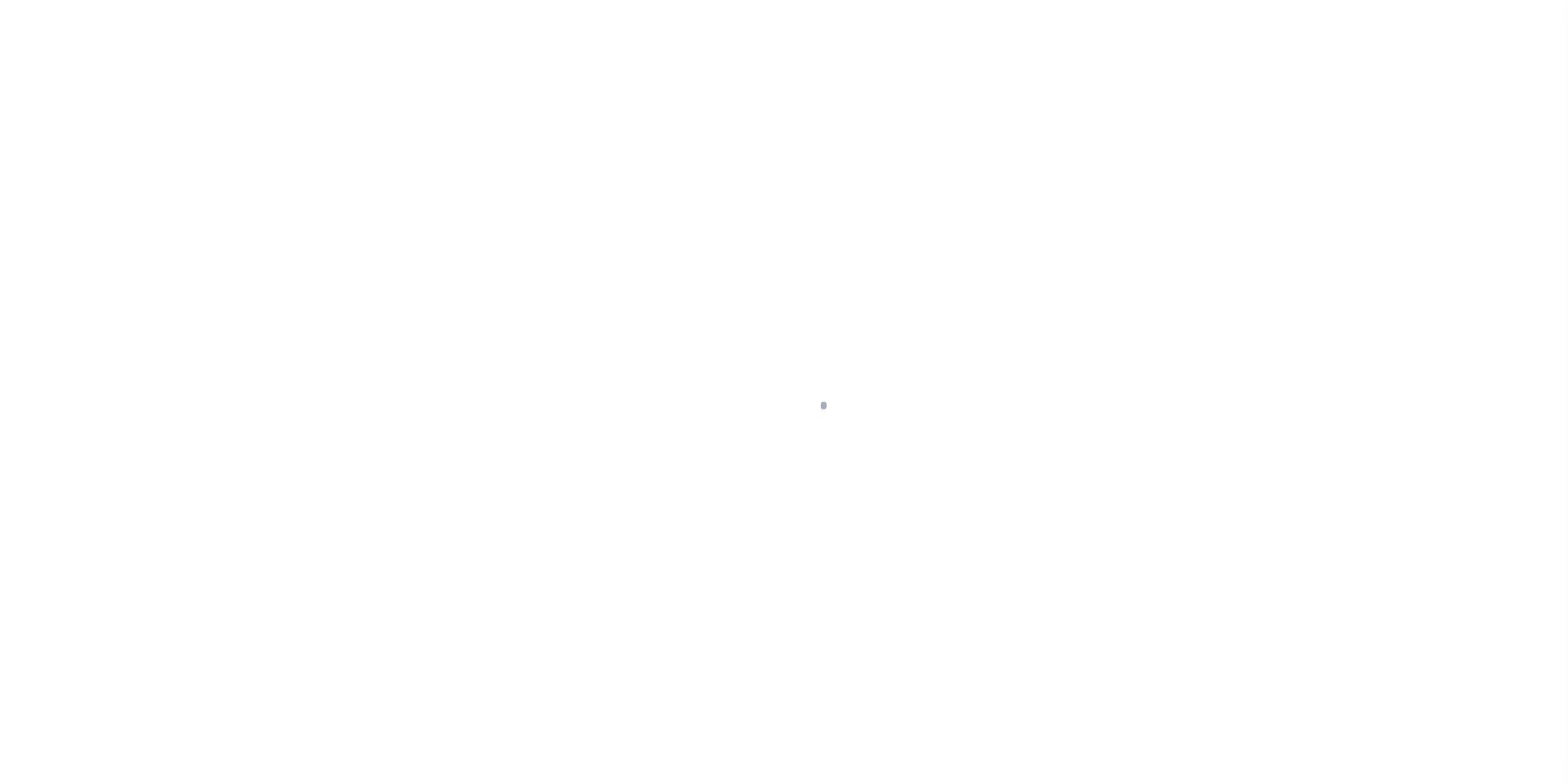
scroll to position [16, 0]
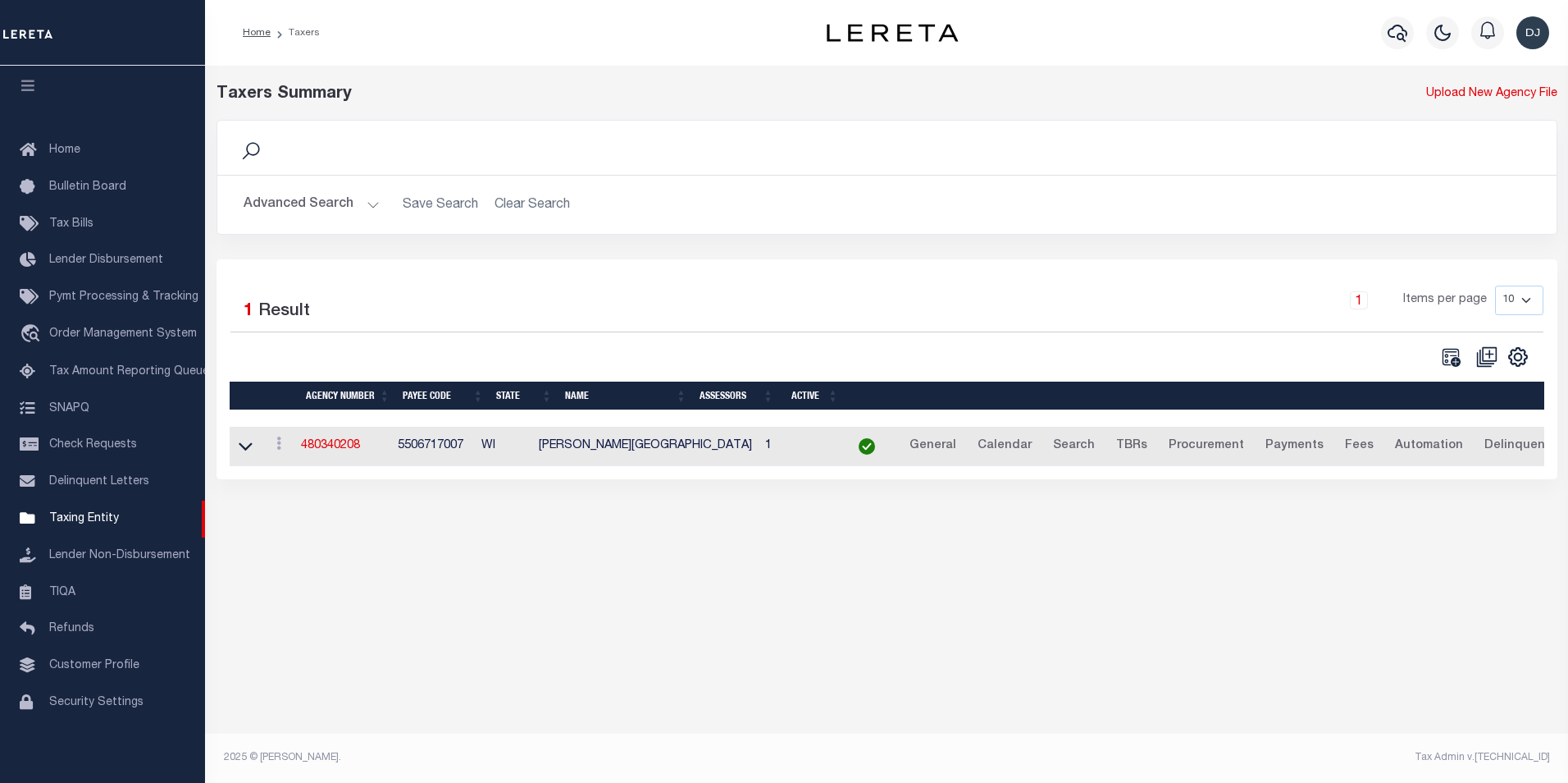
click at [372, 205] on button "Advanced Search" at bounding box center [311, 204] width 136 height 32
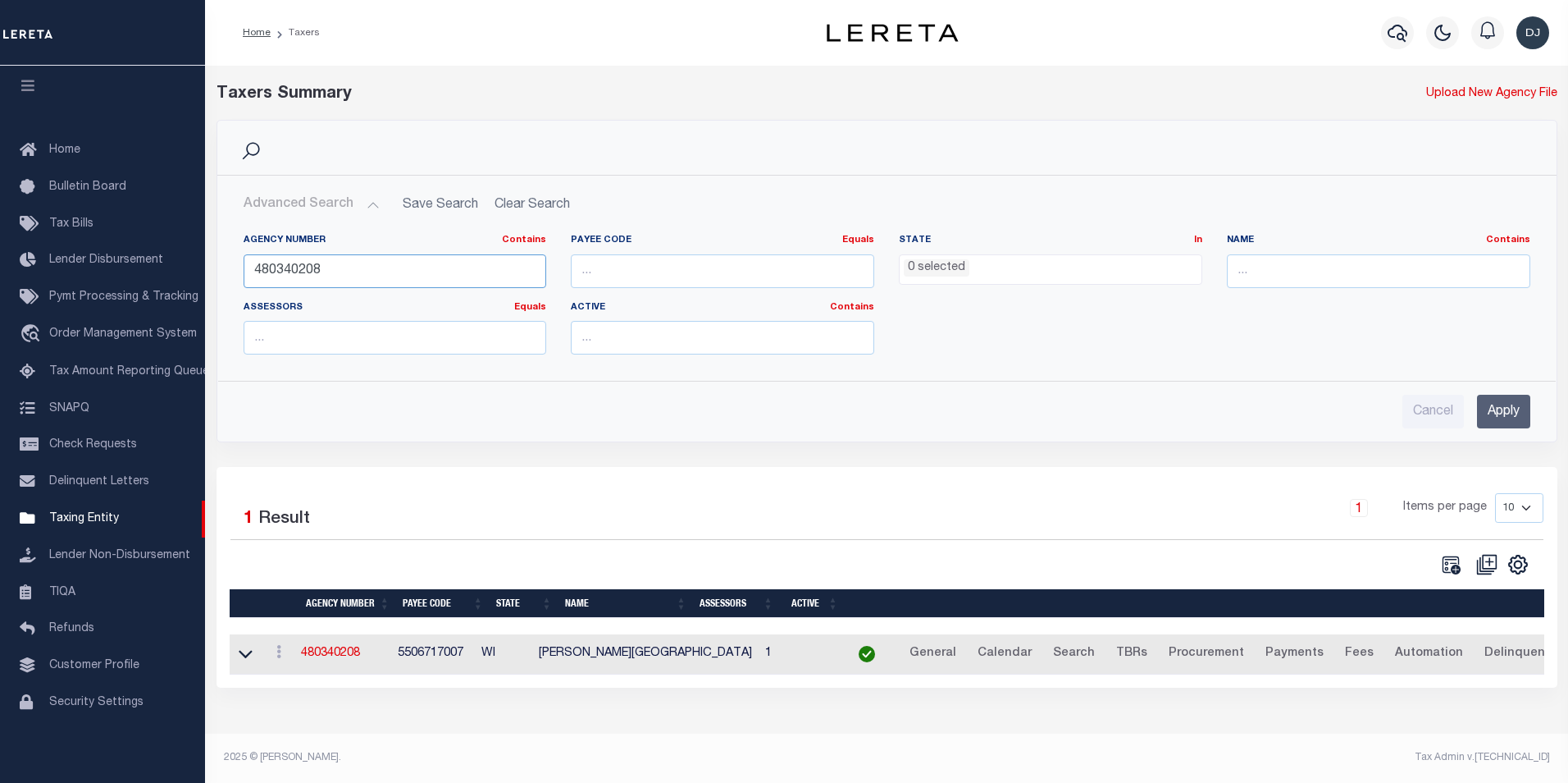
drag, startPoint x: 352, startPoint y: 278, endPoint x: 293, endPoint y: 270, distance: 59.5
click at [293, 270] on input "480340208" at bounding box center [395, 271] width 303 height 34
click at [1501, 413] on input "Apply" at bounding box center [1503, 411] width 53 height 34
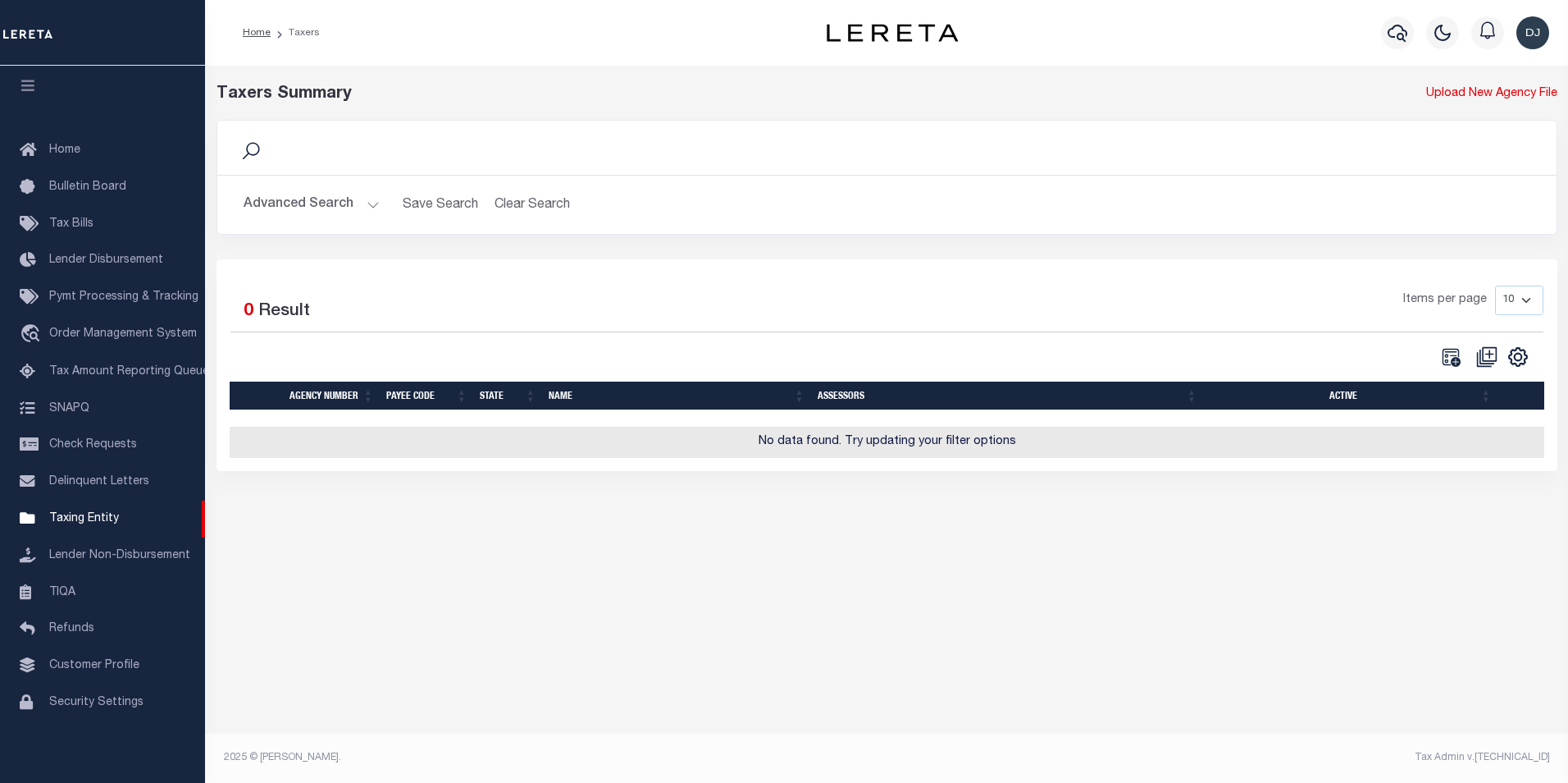
click at [366, 204] on button "Advanced Search" at bounding box center [311, 204] width 136 height 32
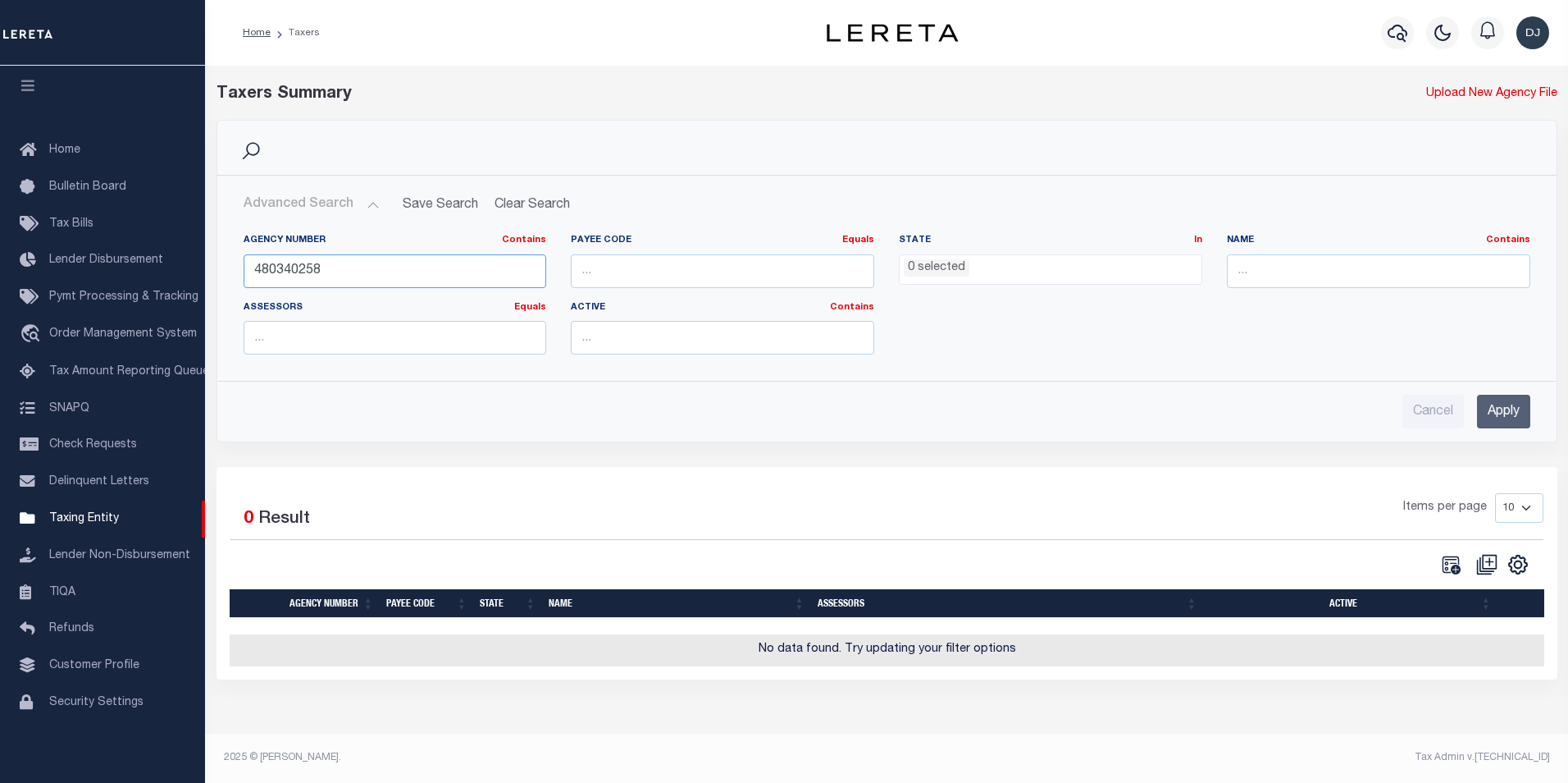
drag, startPoint x: 290, startPoint y: 269, endPoint x: 326, endPoint y: 271, distance: 36.1
click at [326, 271] on input "480340258" at bounding box center [395, 271] width 303 height 34
click at [1518, 415] on input "Apply" at bounding box center [1503, 411] width 53 height 34
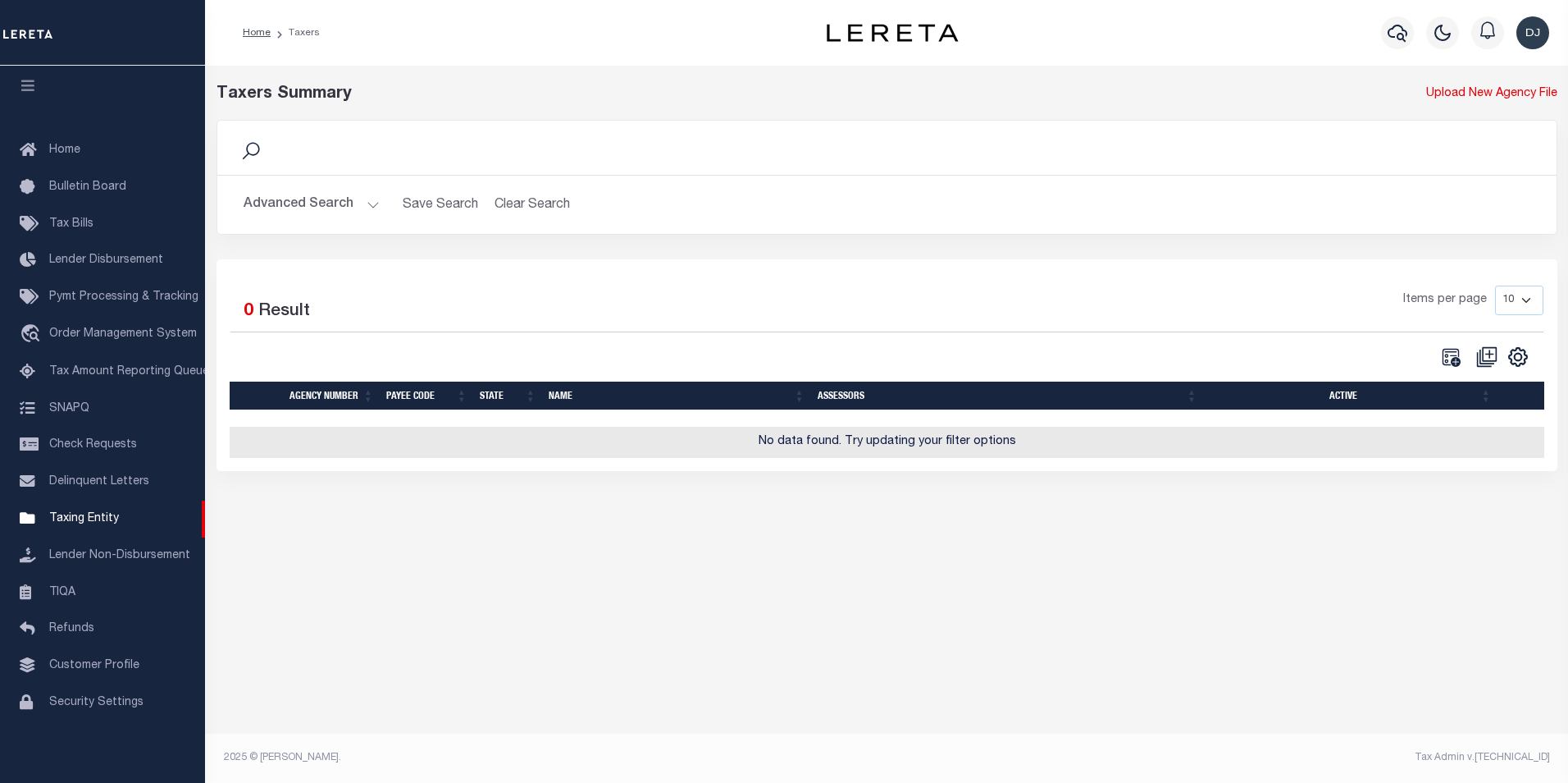
click at [372, 204] on button "Advanced Search" at bounding box center [311, 204] width 136 height 32
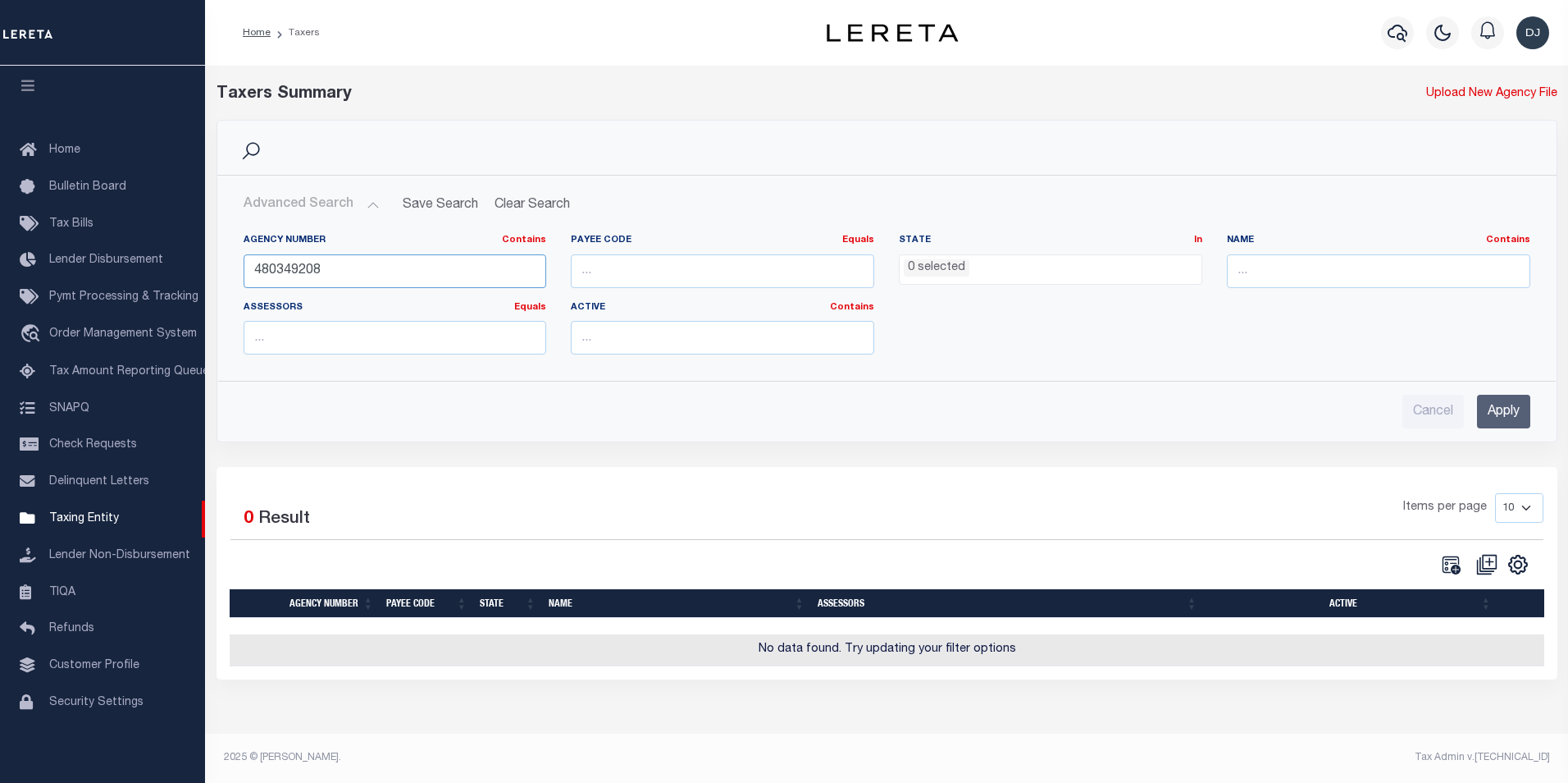
click at [299, 269] on input "480349208" at bounding box center [395, 271] width 303 height 34
click at [1503, 417] on input "Apply" at bounding box center [1503, 411] width 53 height 34
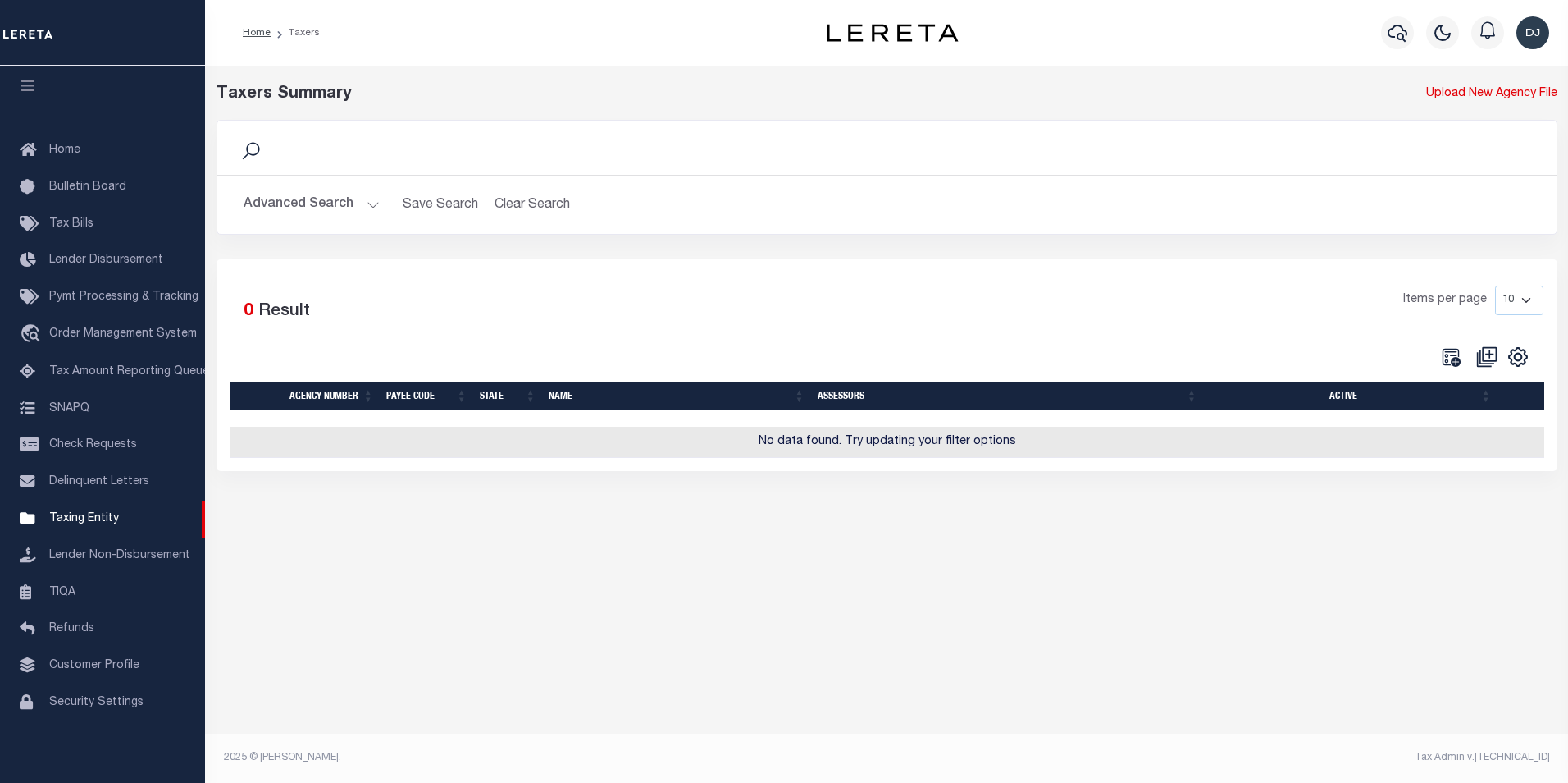
click at [371, 205] on button "Advanced Search" at bounding box center [311, 204] width 136 height 32
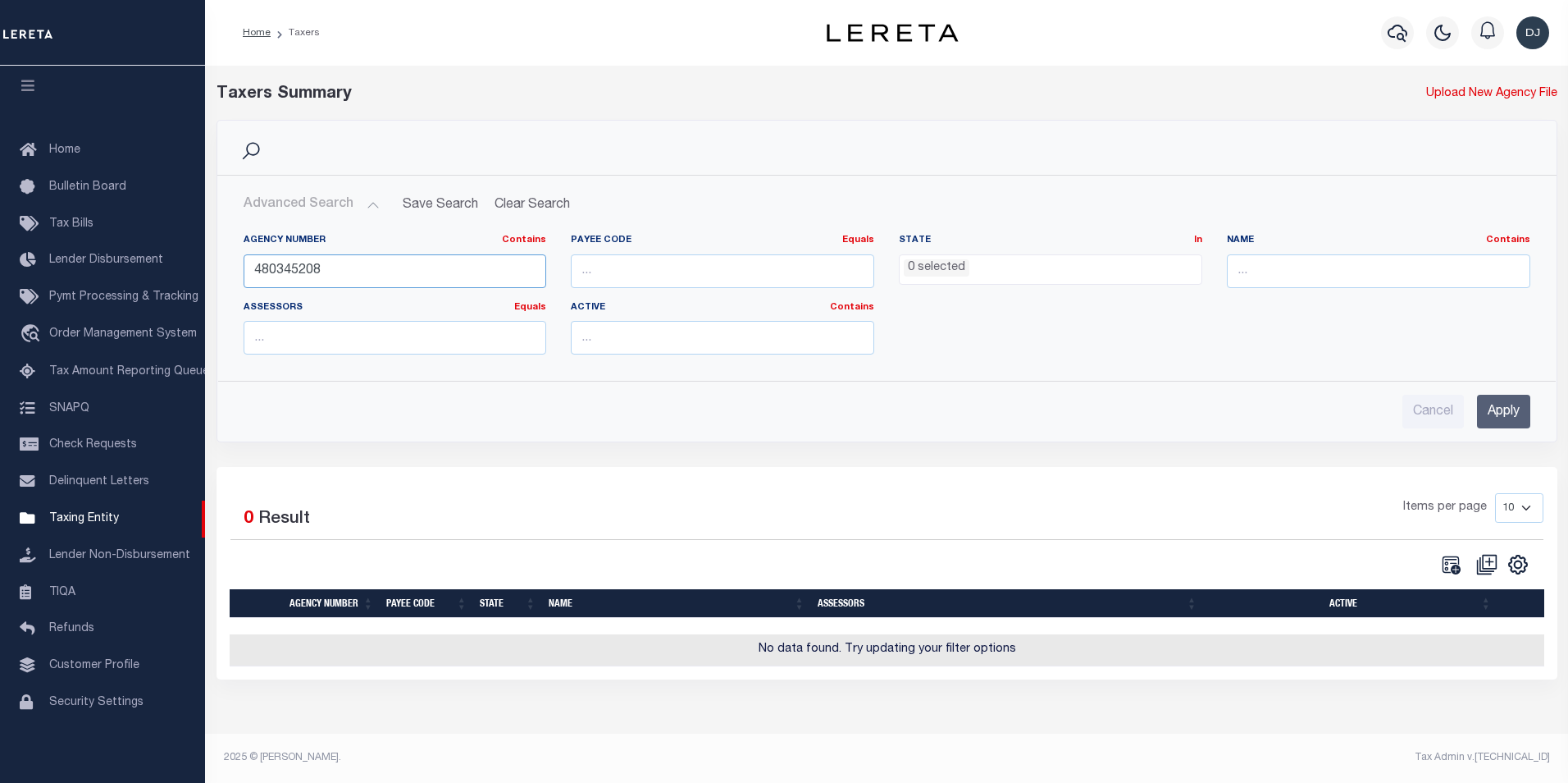
drag, startPoint x: 332, startPoint y: 274, endPoint x: 240, endPoint y: 272, distance: 92.0
click at [240, 272] on div "Agency Number Contains Contains Is 480345208" at bounding box center [395, 268] width 328 height 68
type input "480170213"
click at [1510, 413] on input "Apply" at bounding box center [1503, 411] width 53 height 34
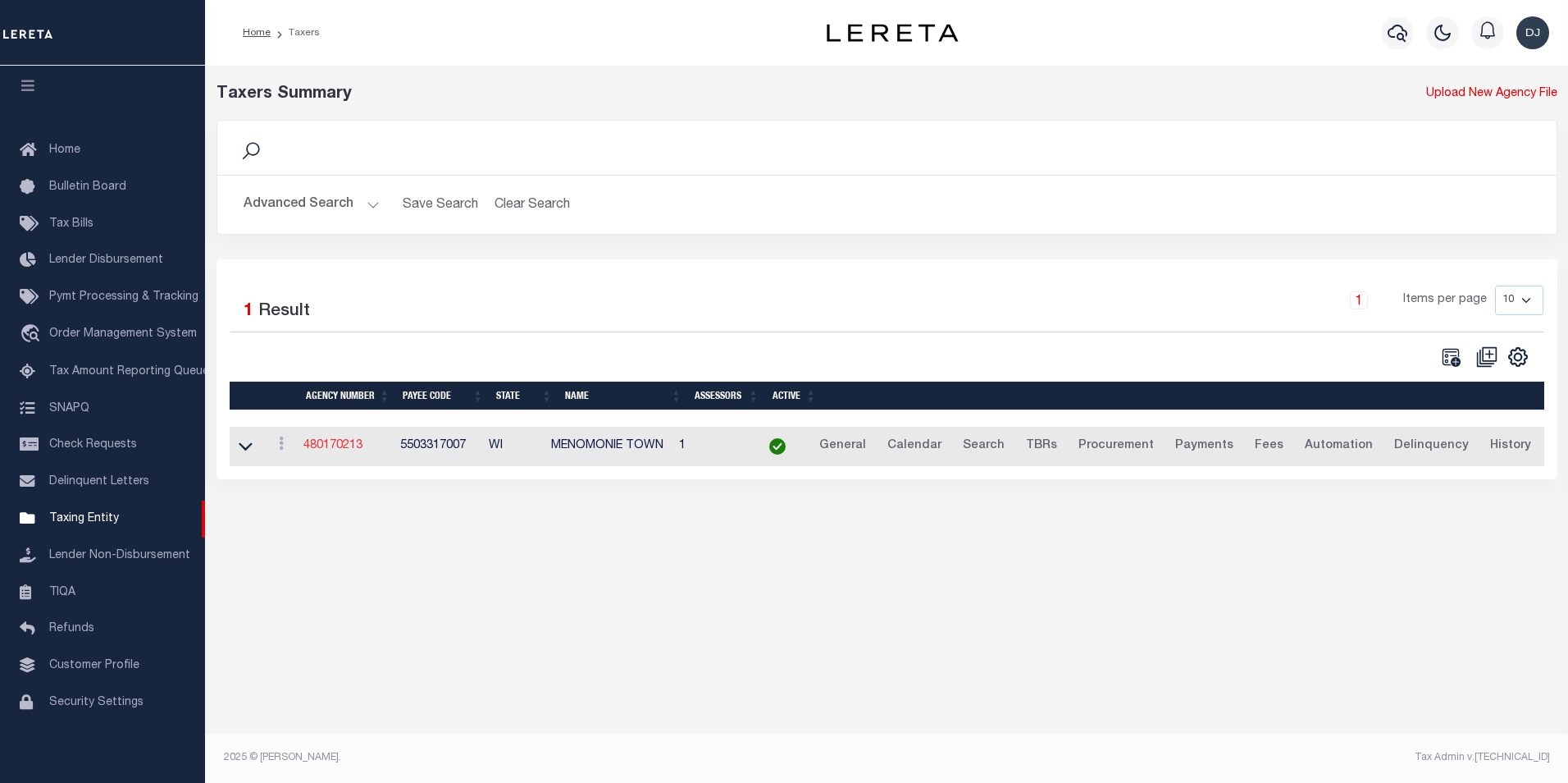
click at [345, 447] on link "480170213" at bounding box center [332, 446] width 59 height 12
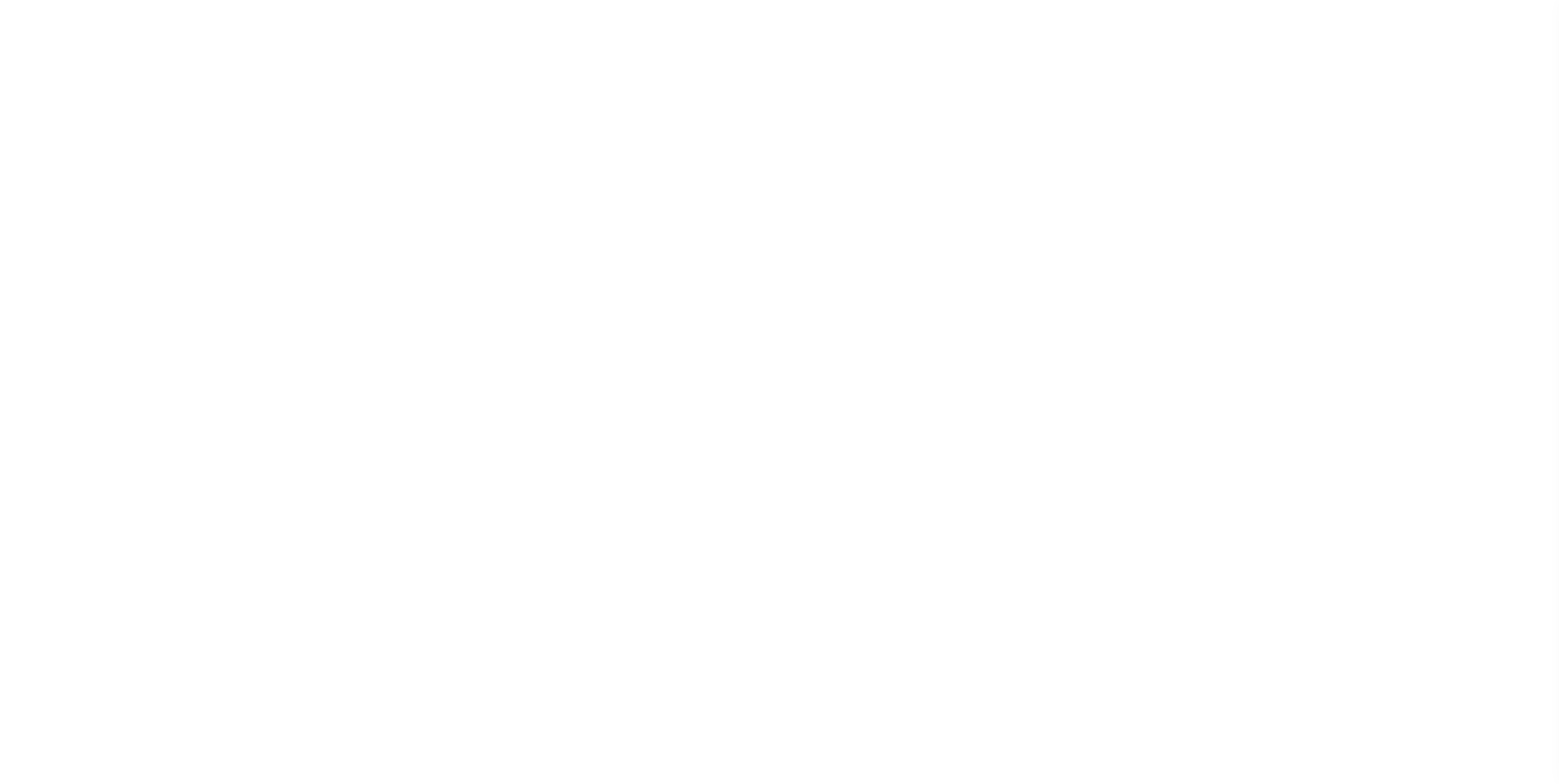
select select
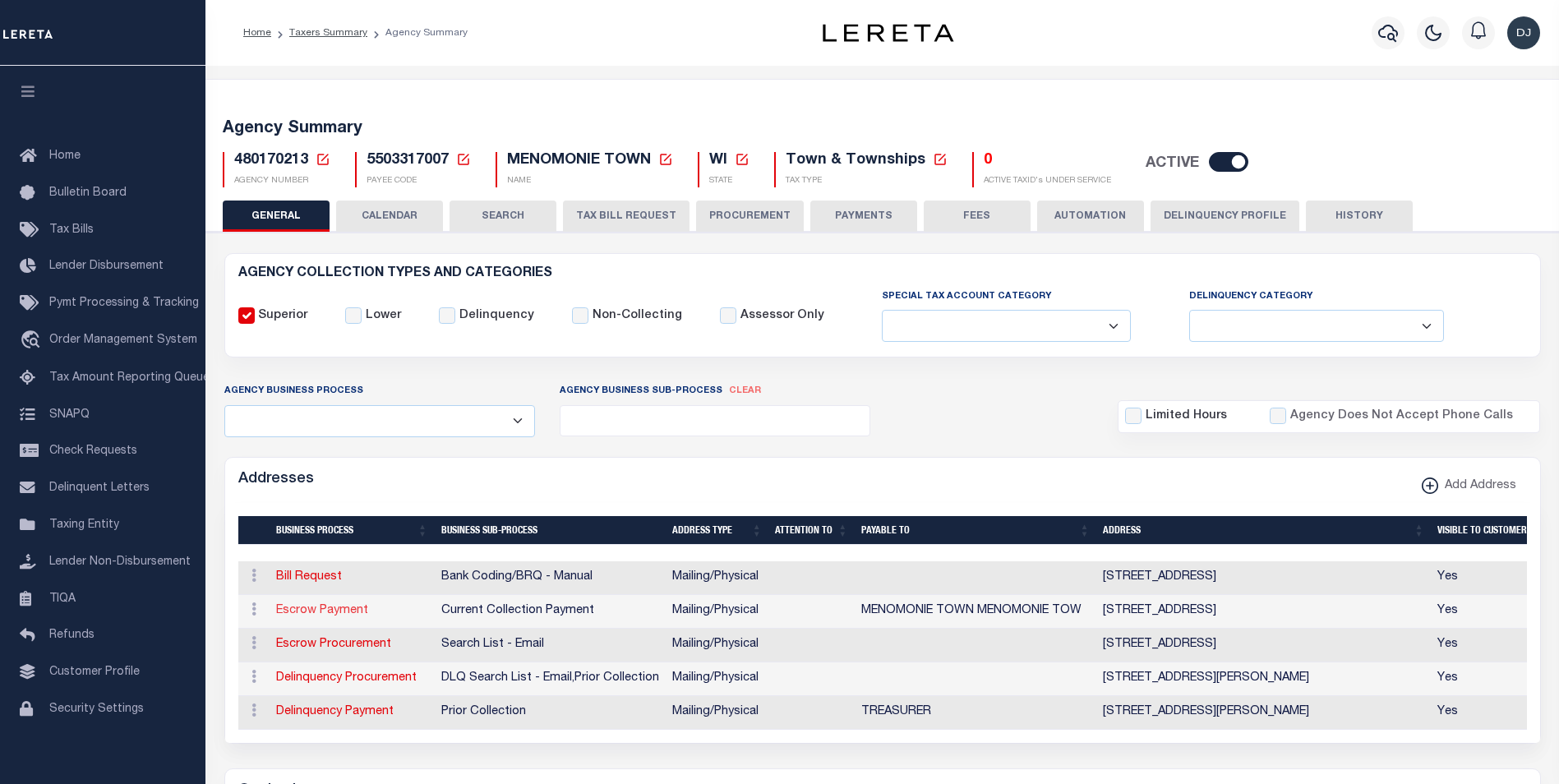
click at [330, 611] on link "Escrow Payment" at bounding box center [321, 611] width 92 height 12
select select "1"
checkbox input "false"
select select
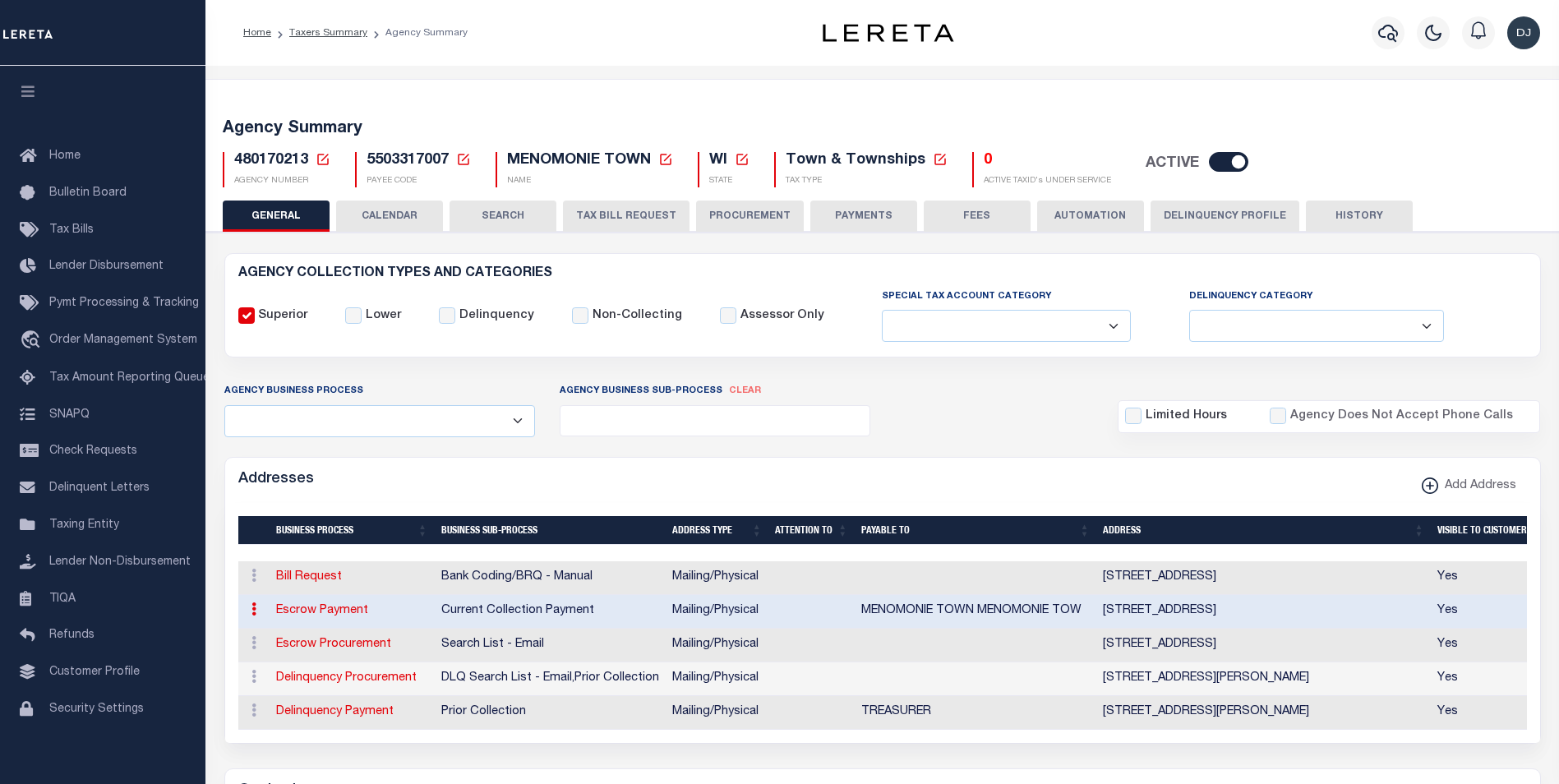
type input "N4564 446TH ST"
type input "MENOMONIE"
select select "WI"
type input "54751"
select select "5"
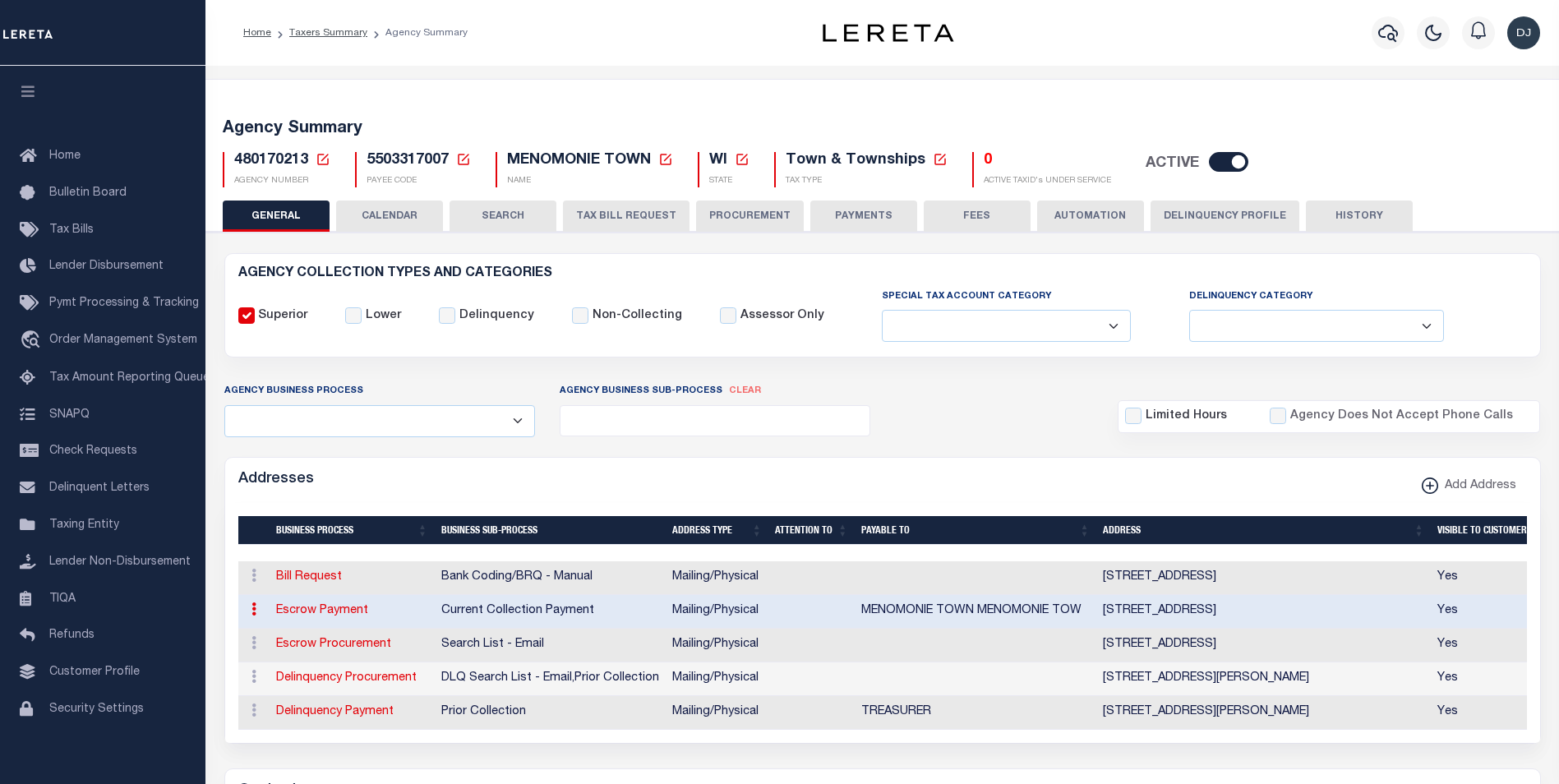
checkbox input "true"
type input "MENOMONIE TOWN MENOMONIE TOW"
select select "3"
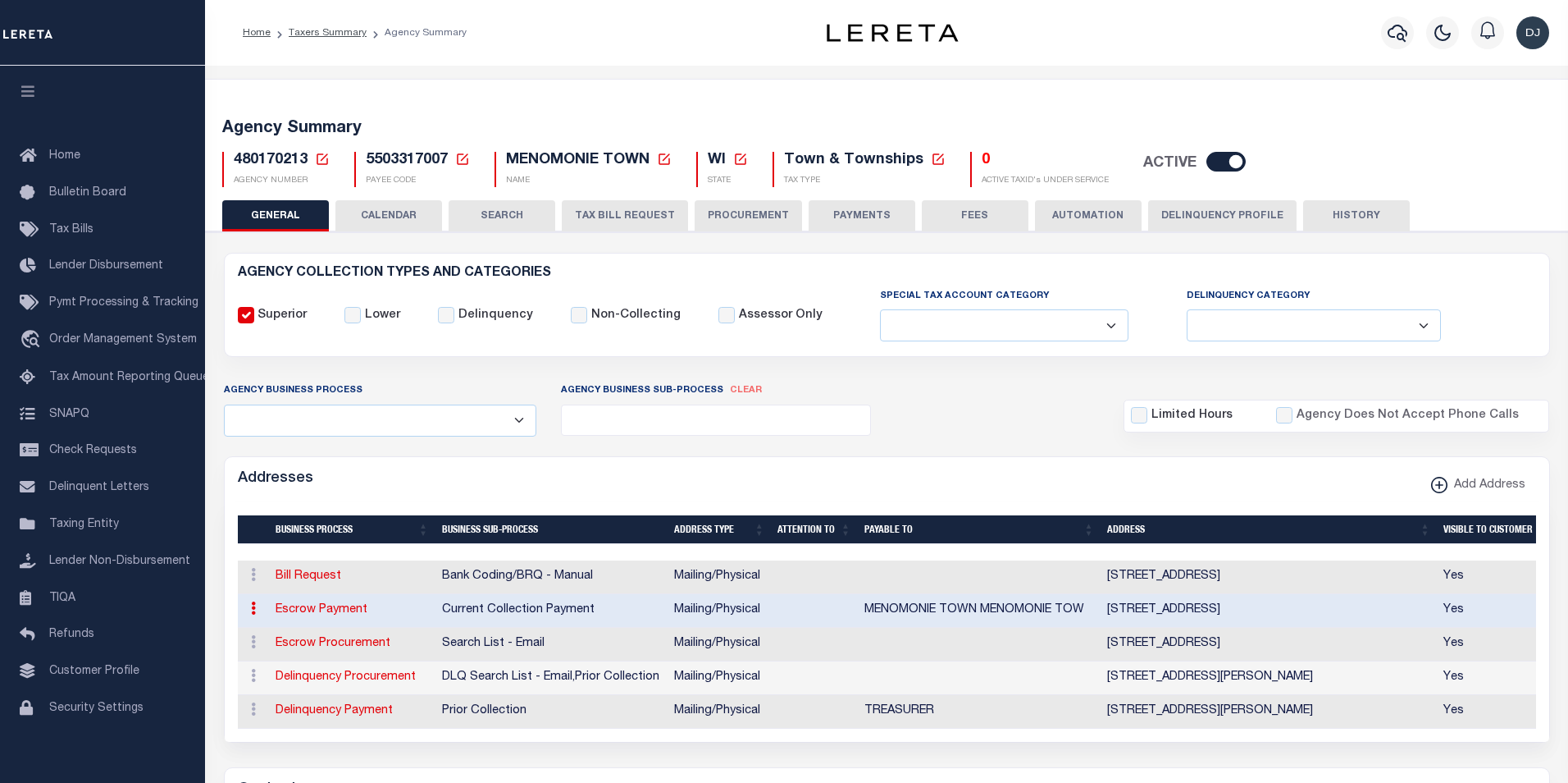
select select "11"
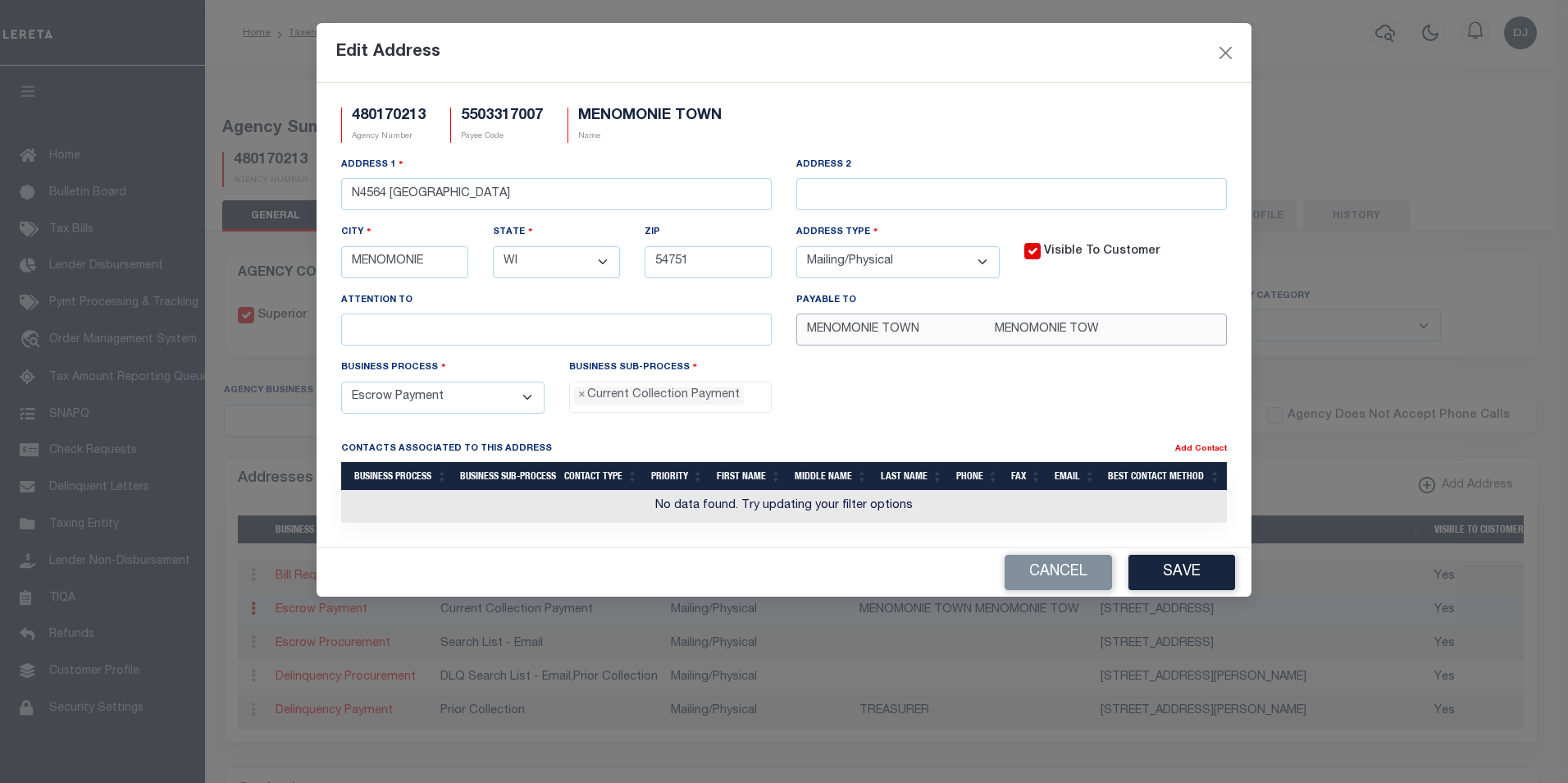
drag, startPoint x: 1131, startPoint y: 335, endPoint x: 768, endPoint y: 327, distance: 363.1
click at [768, 327] on div "Address 1 N4564 446TH ST Address 2 City MENOMONIE State - Select - AK AL AR AZ …" at bounding box center [784, 257] width 910 height 203
paste input "text"
type input "MENOMONIE TOWN"
click at [1185, 583] on button "Save" at bounding box center [1182, 572] width 106 height 35
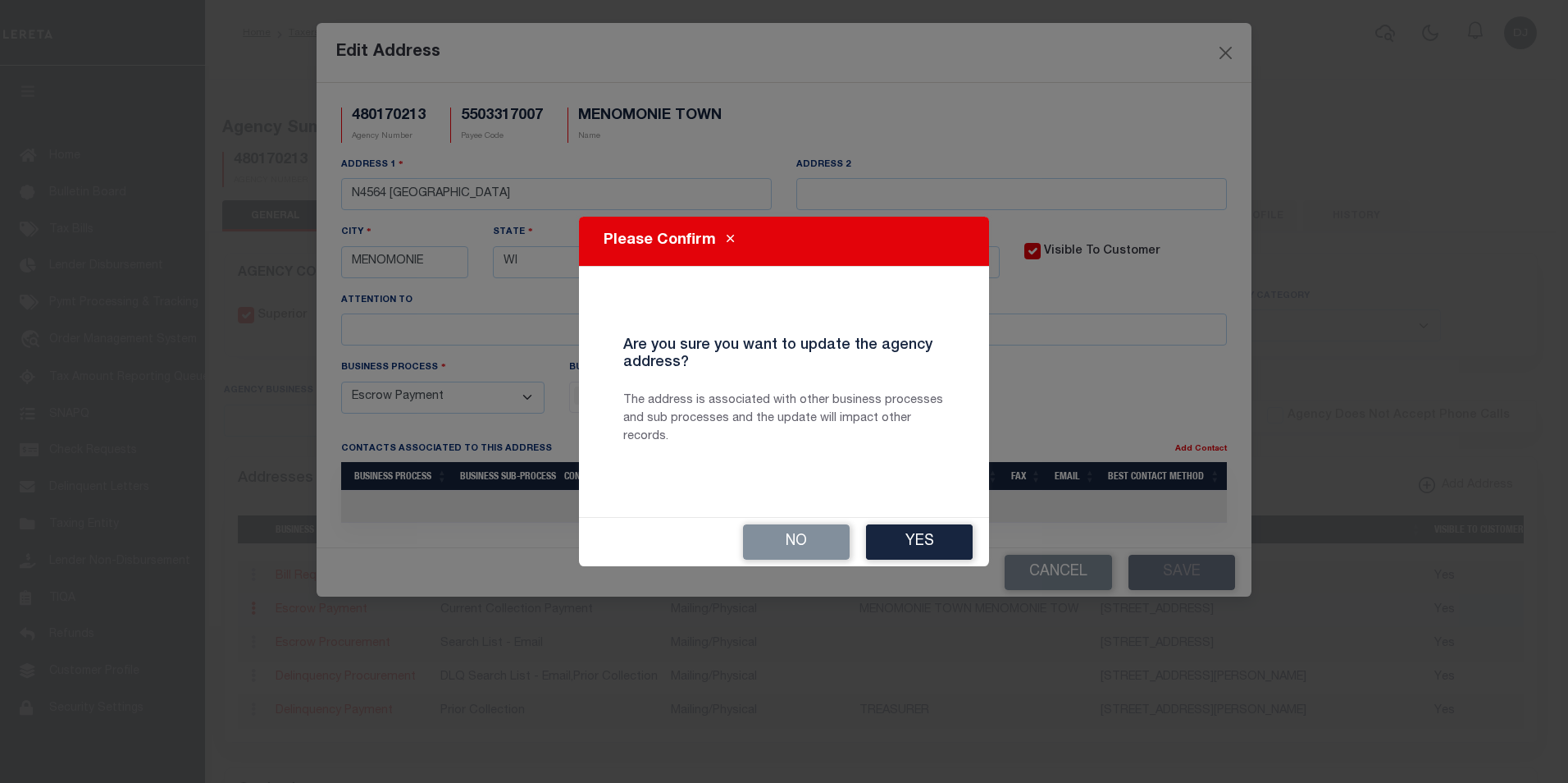
click at [929, 542] on button "Yes" at bounding box center [919, 541] width 106 height 35
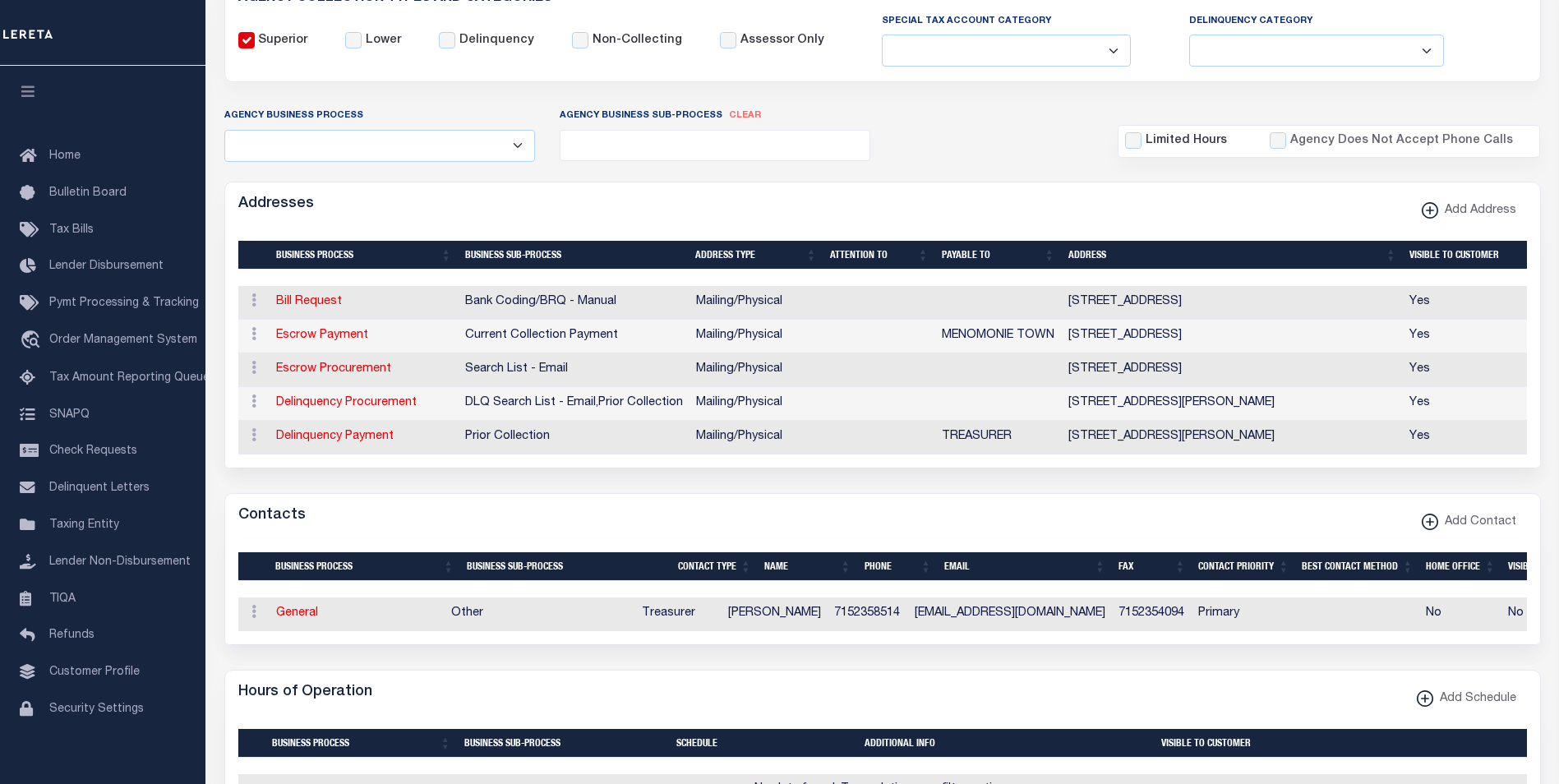
scroll to position [312, 0]
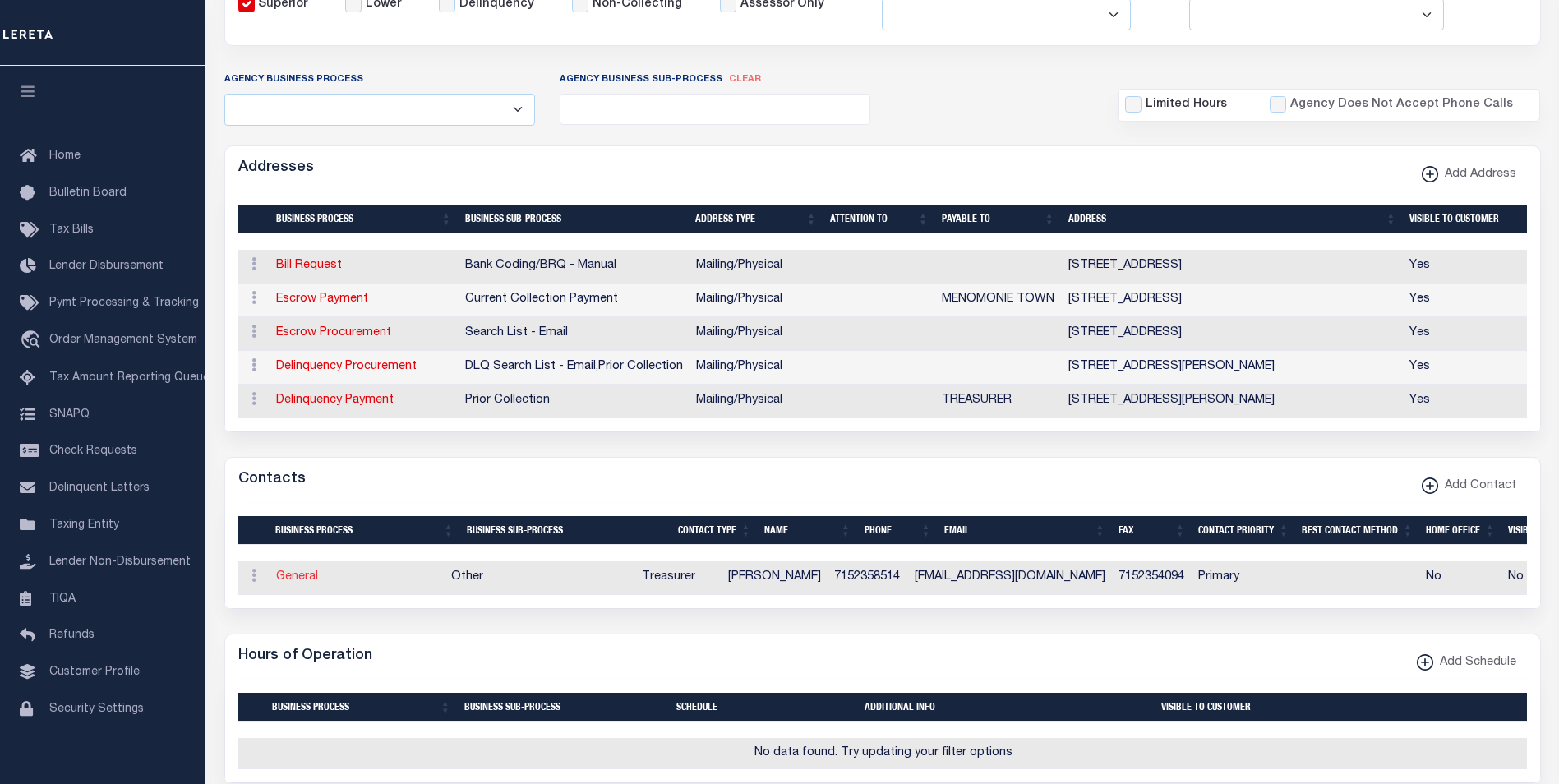
click at [307, 583] on link "General" at bounding box center [296, 577] width 42 height 12
checkbox input "false"
select select
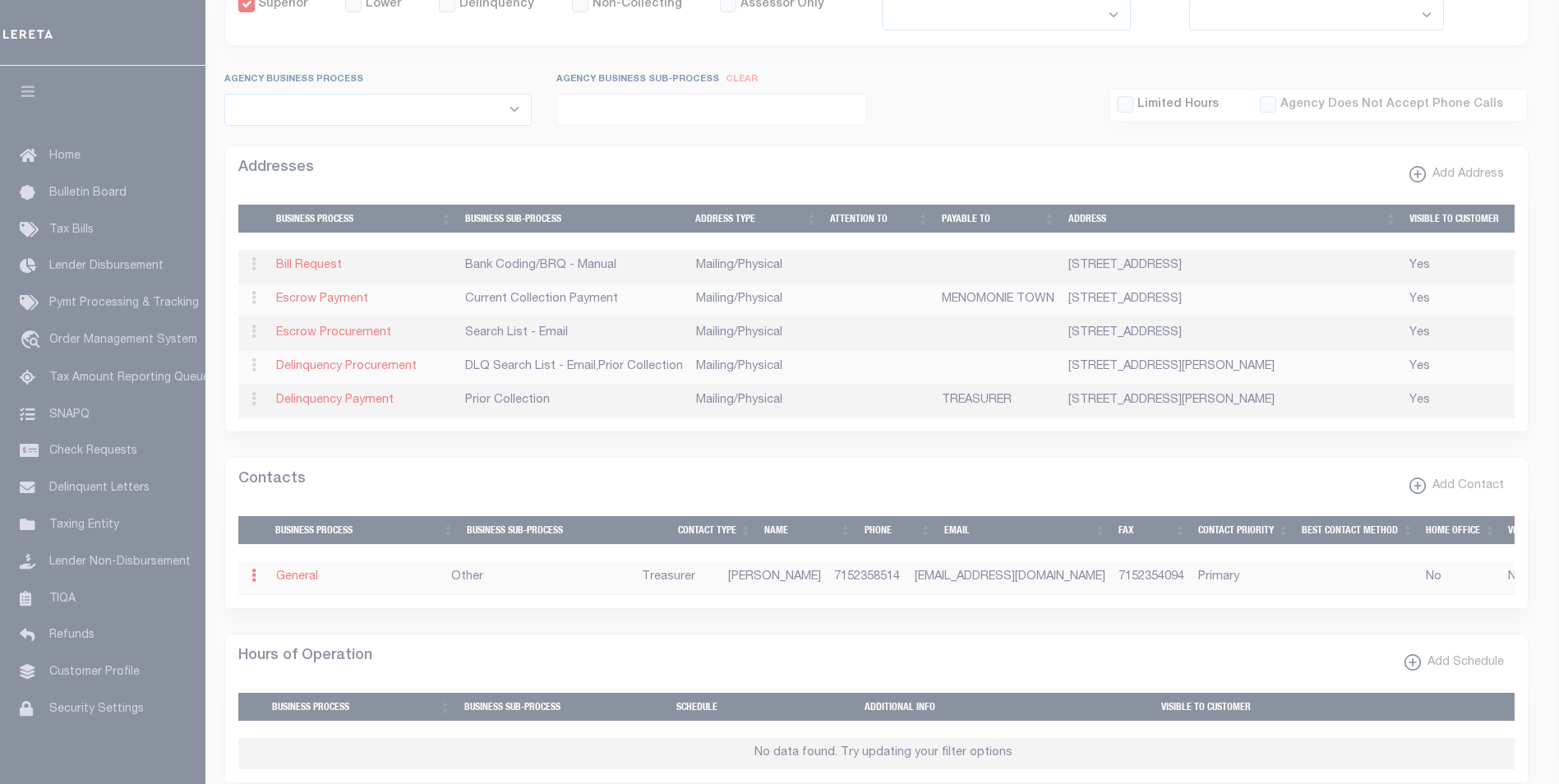
select select "3"
select select "1"
type input "NANCY"
type input "PONTO"
type input "7152358514"
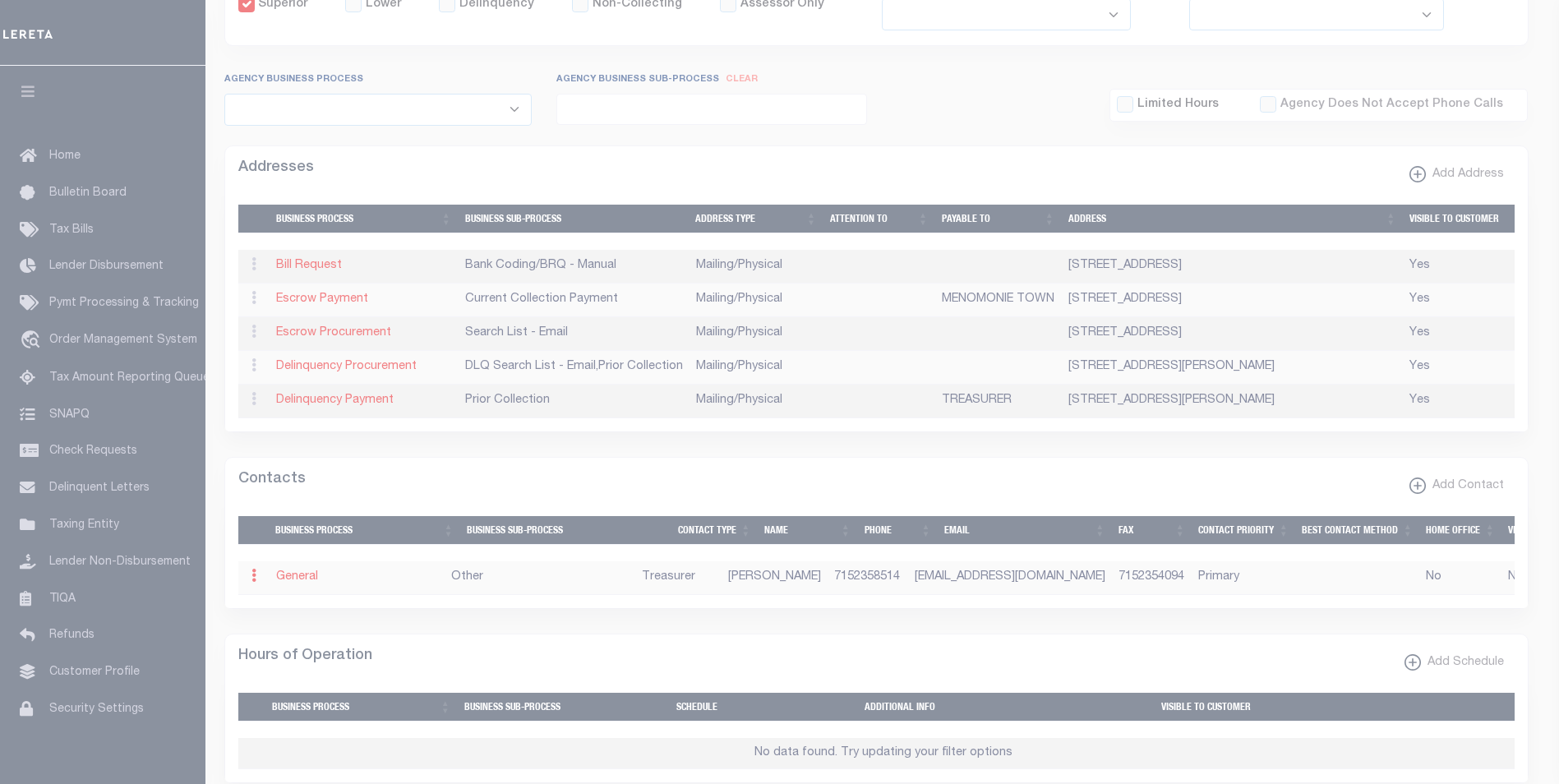
type input "7152354094"
type input "NANCYPONTO@GMAIL.COM"
select select "6"
select select "39"
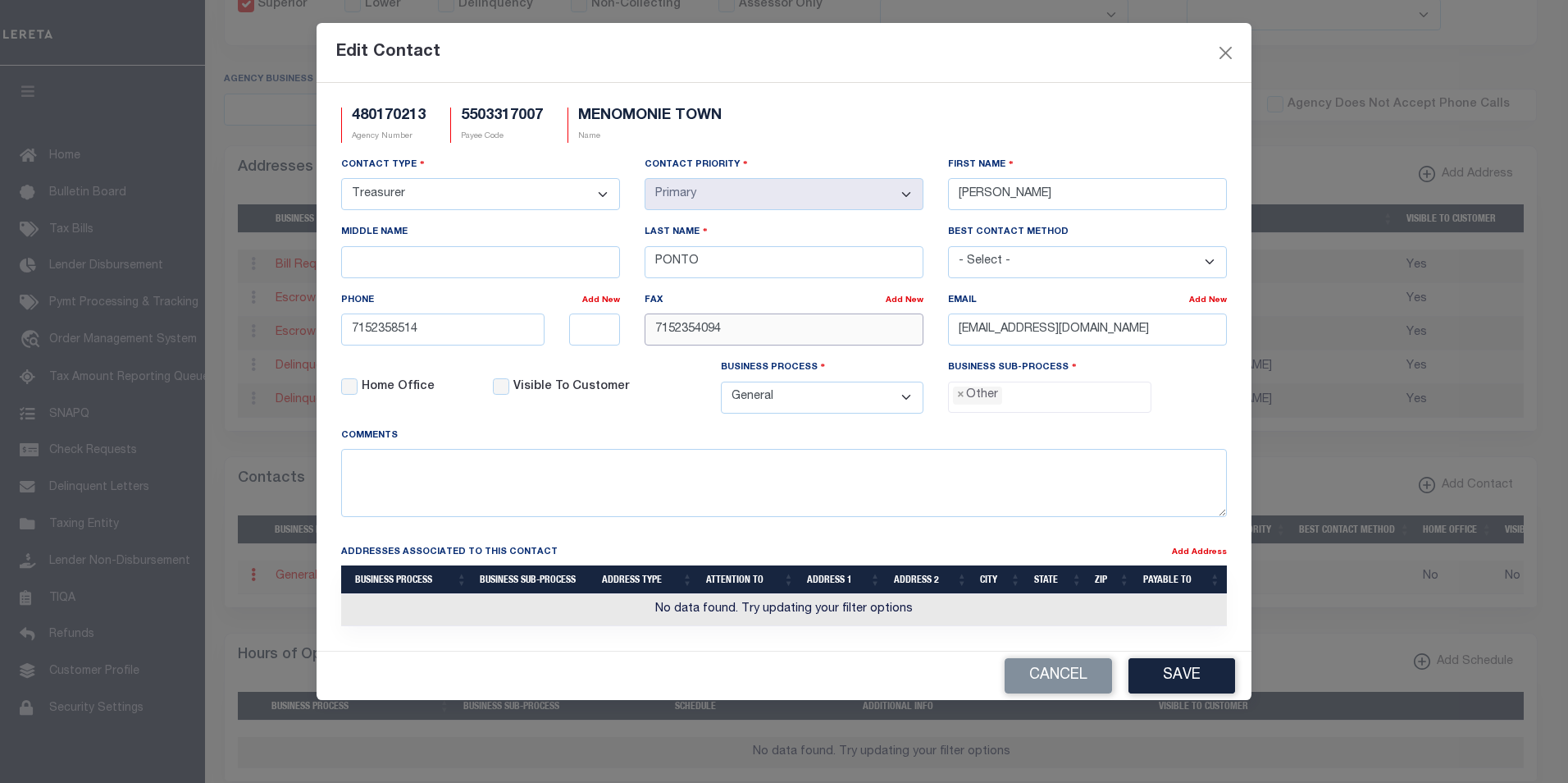
drag, startPoint x: 731, startPoint y: 331, endPoint x: 631, endPoint y: 329, distance: 100.0
click at [631, 329] on div "Contact Type - Select - Assessor Clerk Internal Contacts 1 Internal Contacts 2 …" at bounding box center [784, 291] width 910 height 271
click at [1201, 675] on button "Save" at bounding box center [1182, 676] width 106 height 35
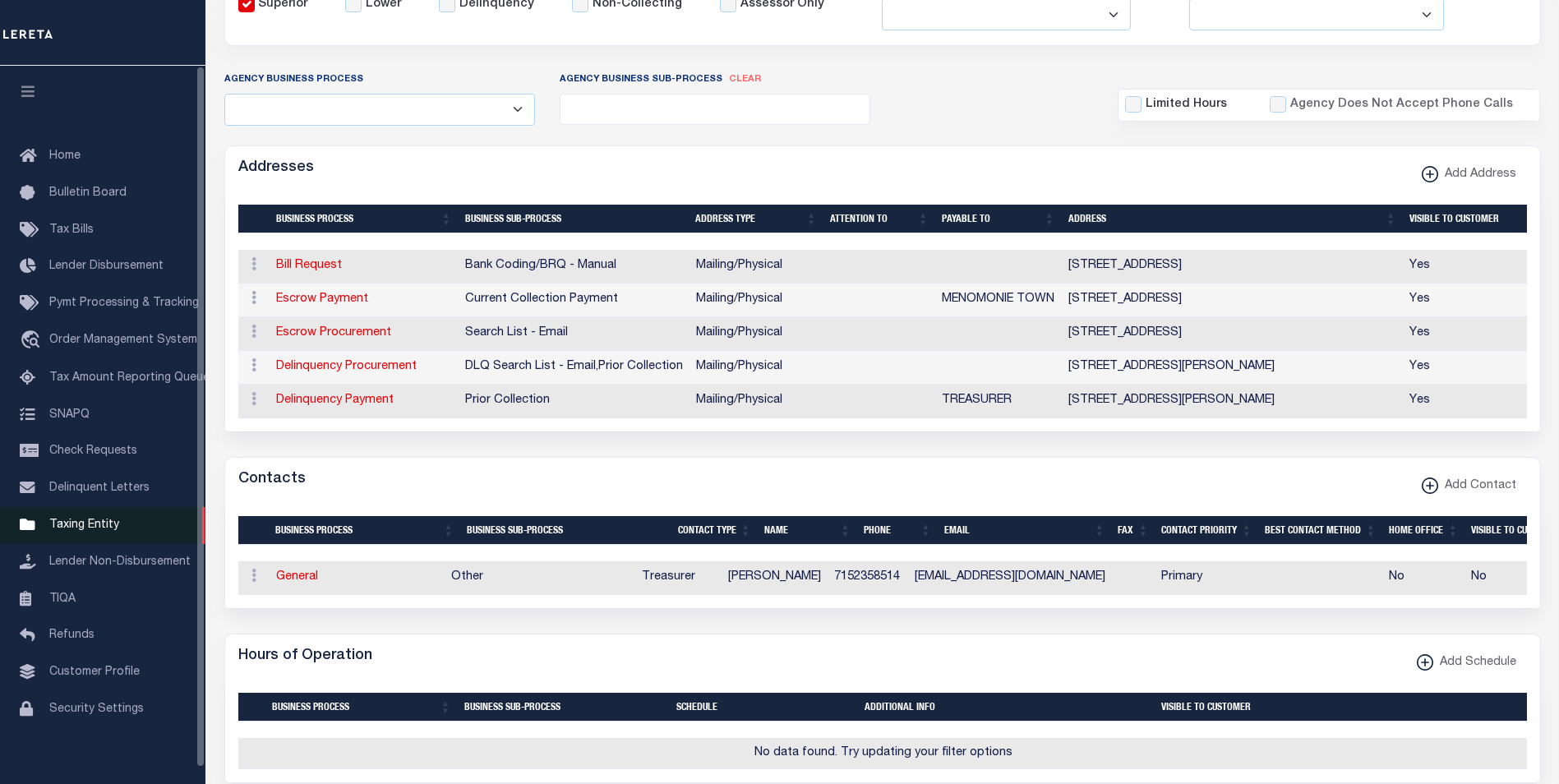
click at [104, 530] on span "Taxing Entity" at bounding box center [84, 525] width 70 height 12
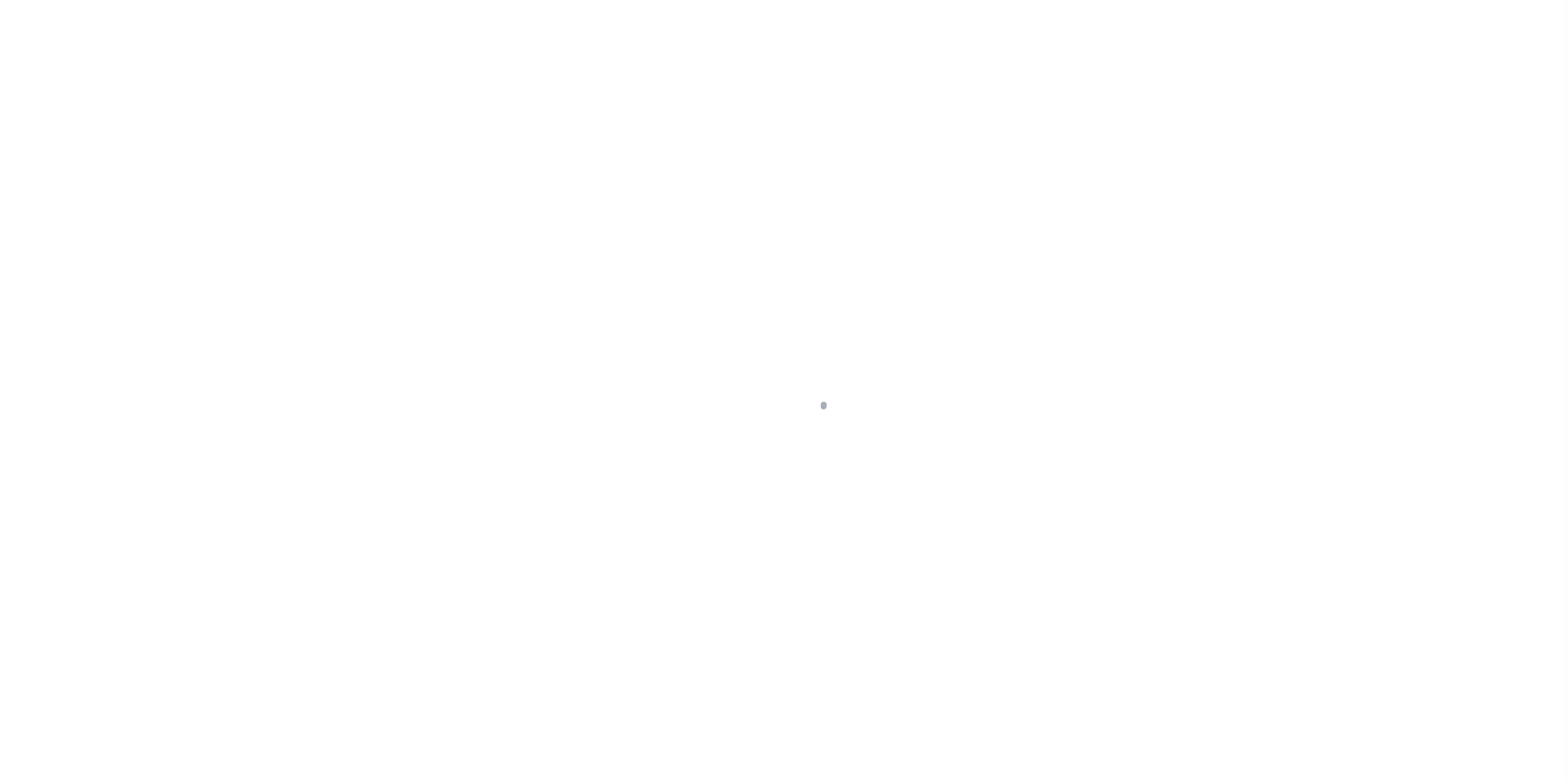
select select
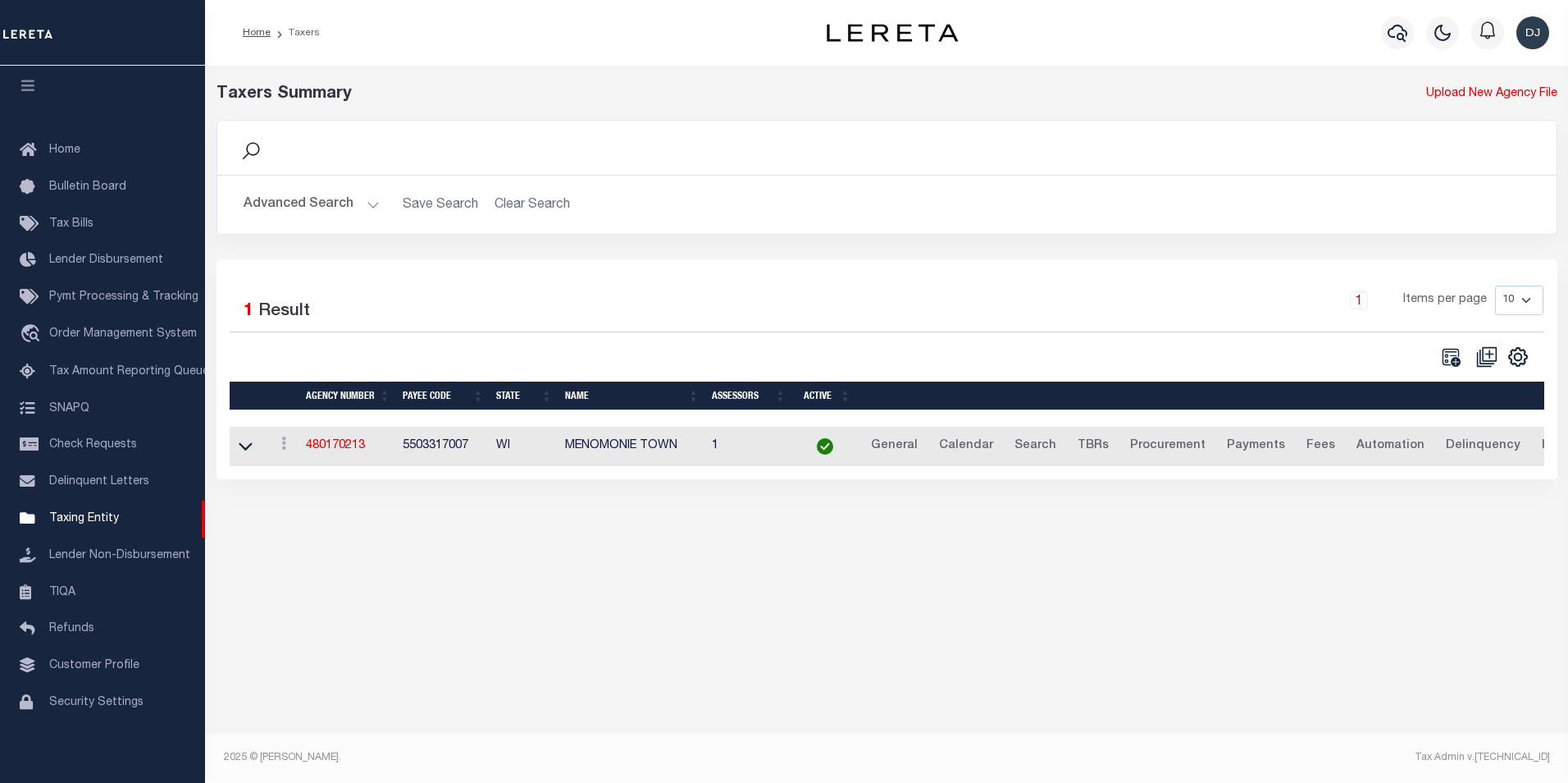
click at [370, 209] on button "Advanced Search" at bounding box center [311, 204] width 136 height 32
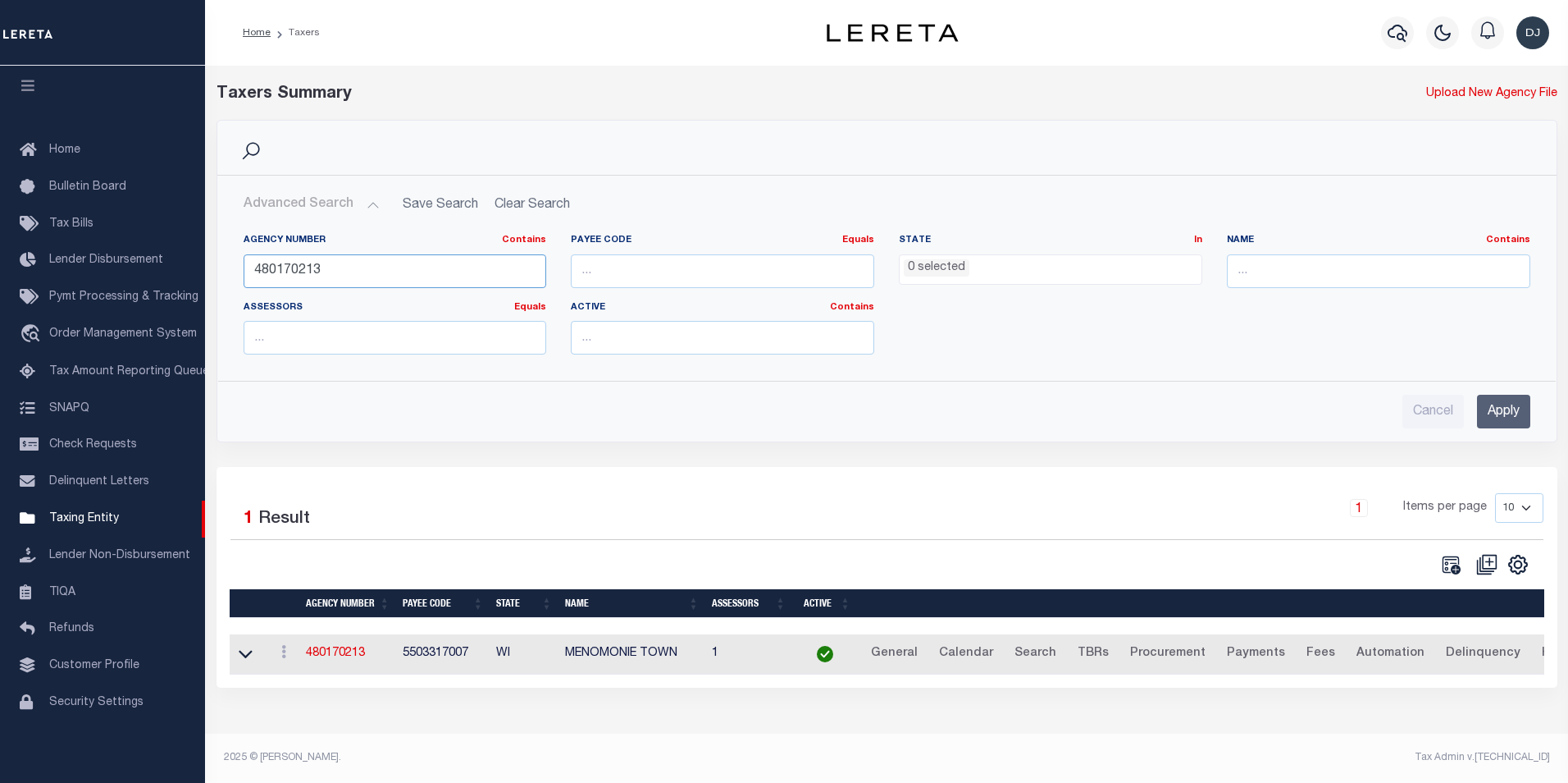
drag, startPoint x: 336, startPoint y: 274, endPoint x: 237, endPoint y: 269, distance: 99.1
click at [237, 269] on div "Agency Number Contains Contains Is 480170213" at bounding box center [395, 268] width 328 height 68
click at [1503, 412] on input "Apply" at bounding box center [1503, 411] width 53 height 34
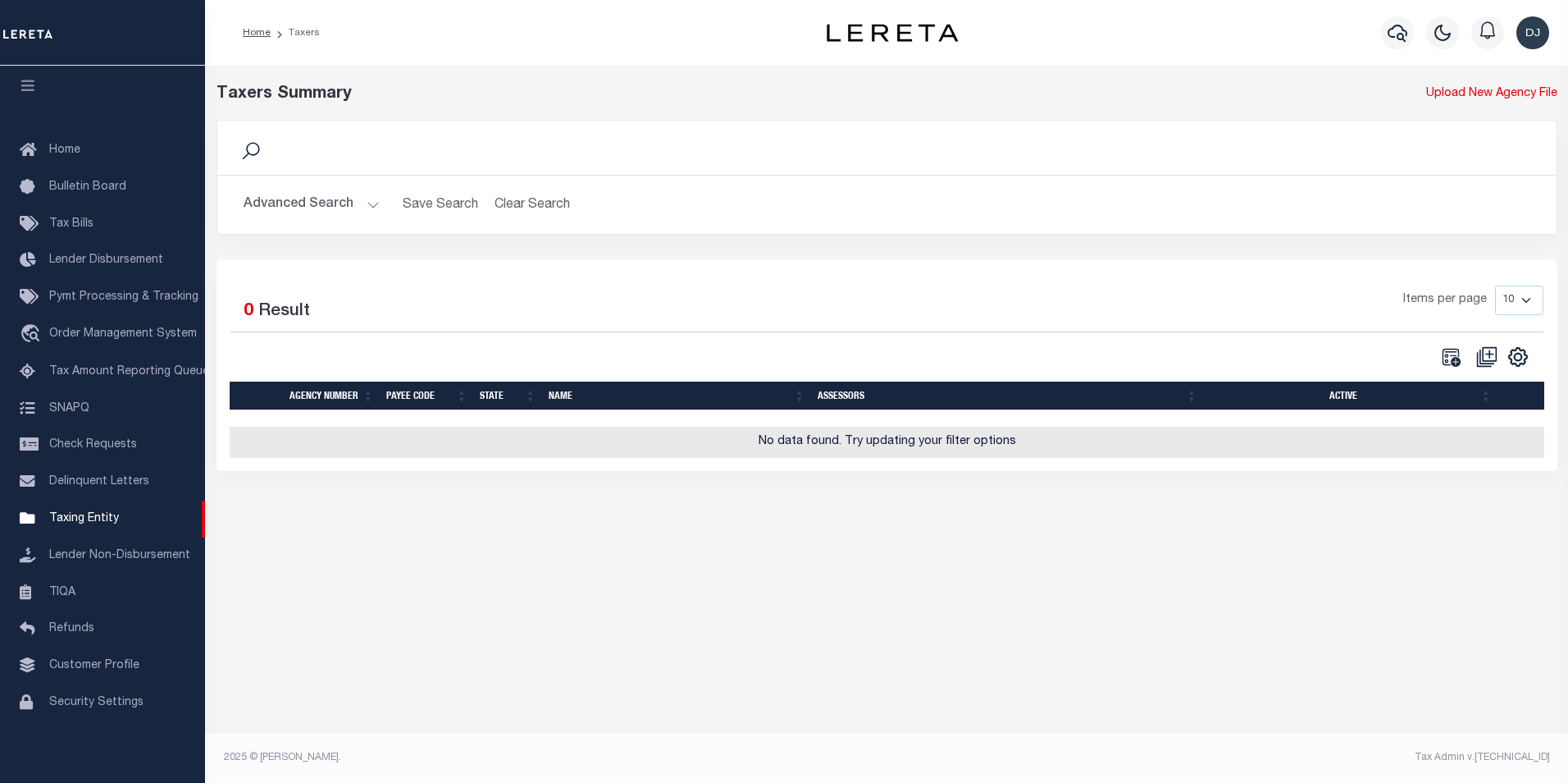
click at [372, 205] on button "Advanced Search" at bounding box center [311, 204] width 136 height 32
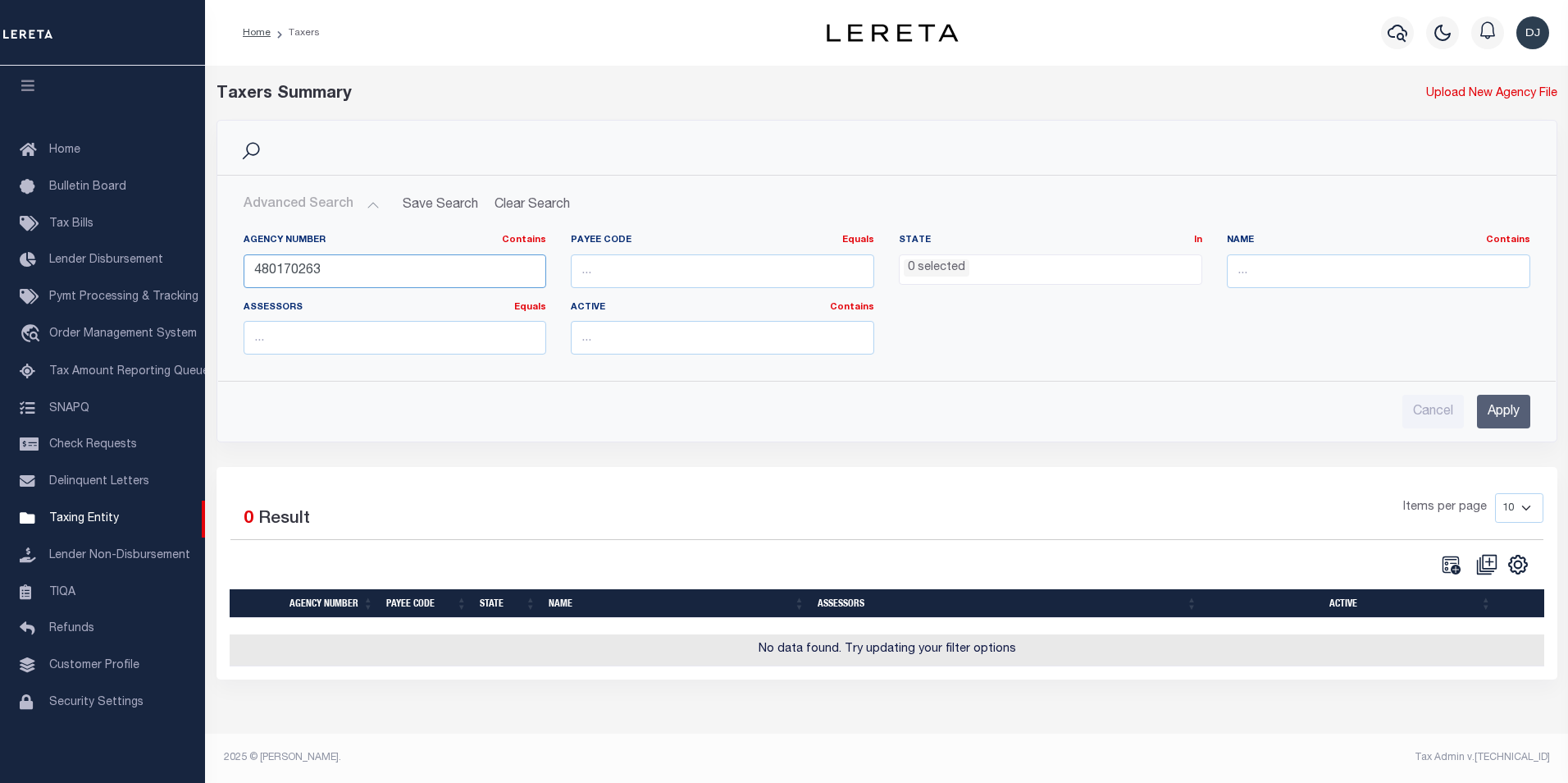
drag, startPoint x: 290, startPoint y: 271, endPoint x: 331, endPoint y: 271, distance: 41.0
click at [331, 271] on input "480170263" at bounding box center [395, 271] width 303 height 34
click at [1519, 406] on input "Apply" at bounding box center [1503, 411] width 53 height 34
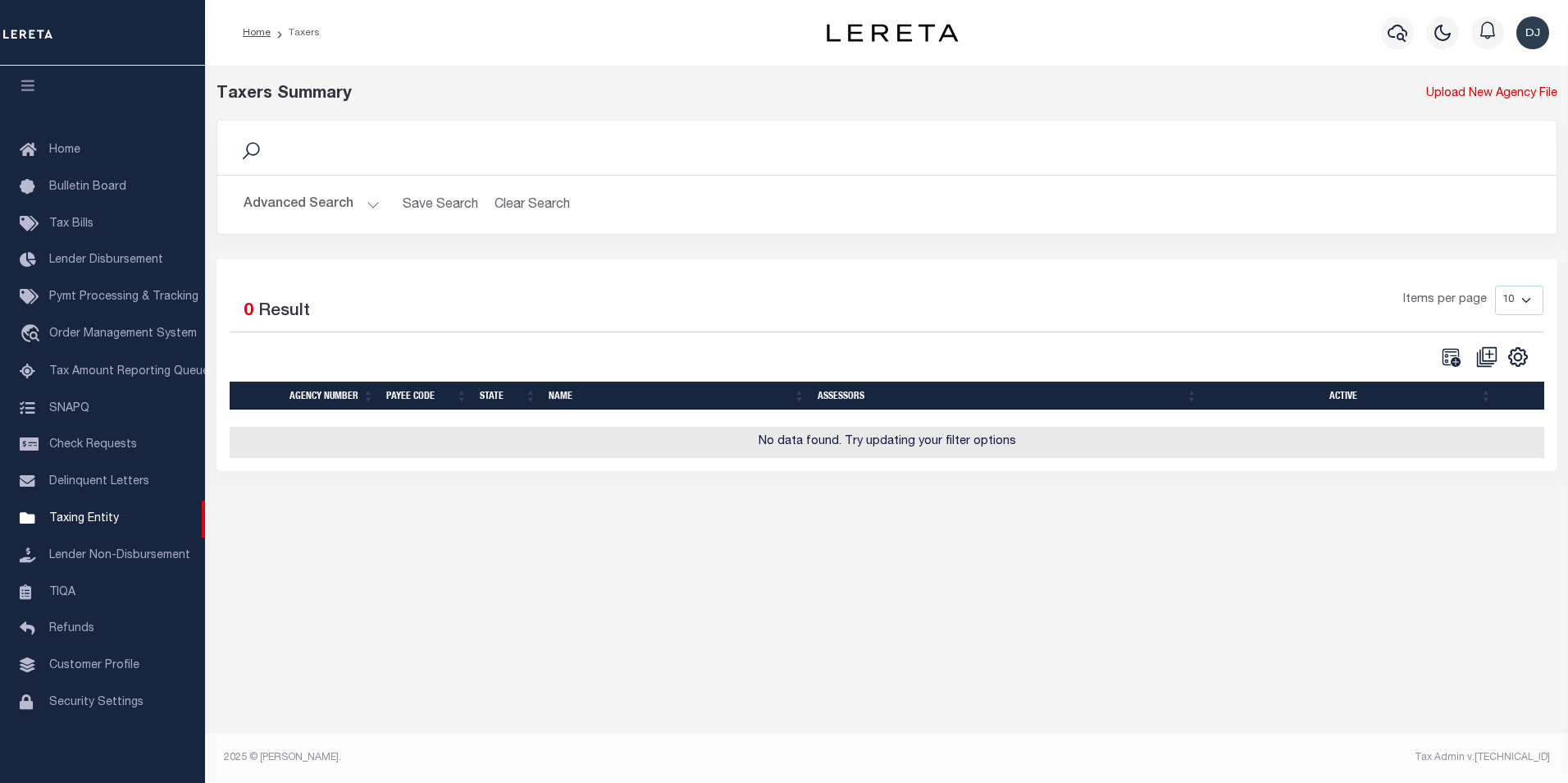
click at [374, 204] on button "Advanced Search" at bounding box center [311, 204] width 136 height 32
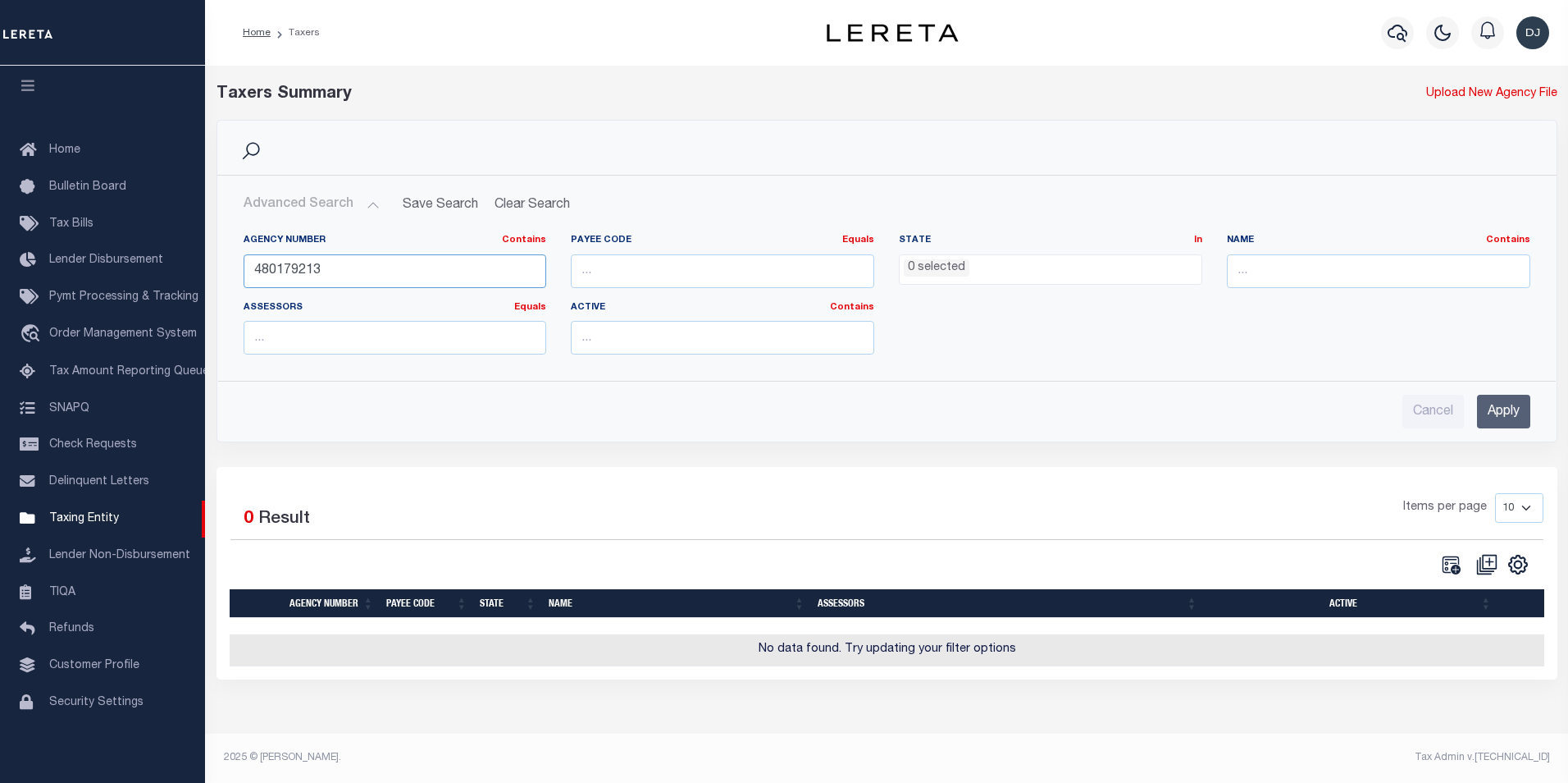
click at [296, 271] on input "480179213" at bounding box center [395, 271] width 303 height 34
type input "480175213"
click at [1519, 416] on input "Apply" at bounding box center [1503, 411] width 53 height 34
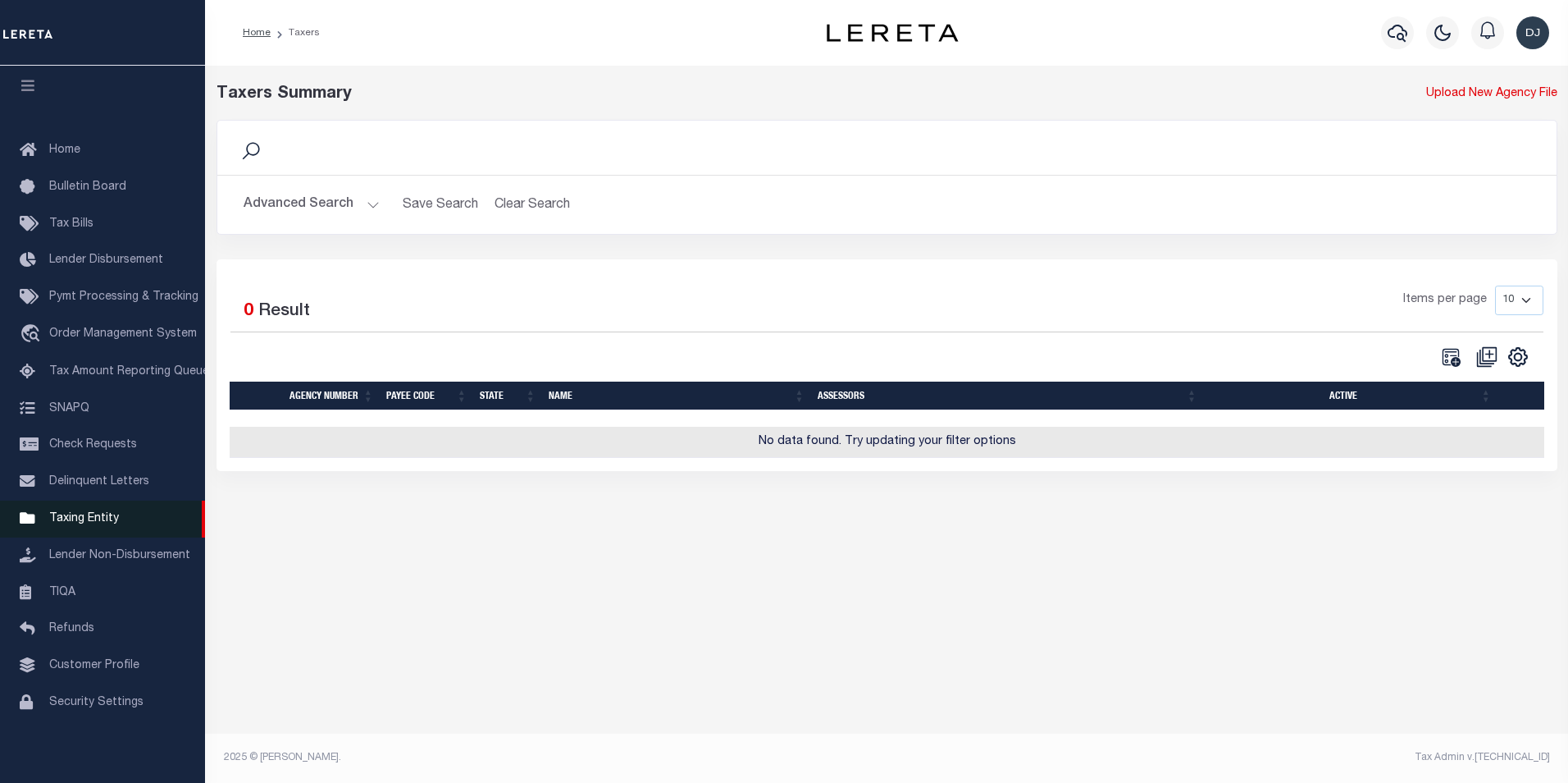
click at [105, 512] on span "Taxing Entity" at bounding box center [84, 518] width 70 height 12
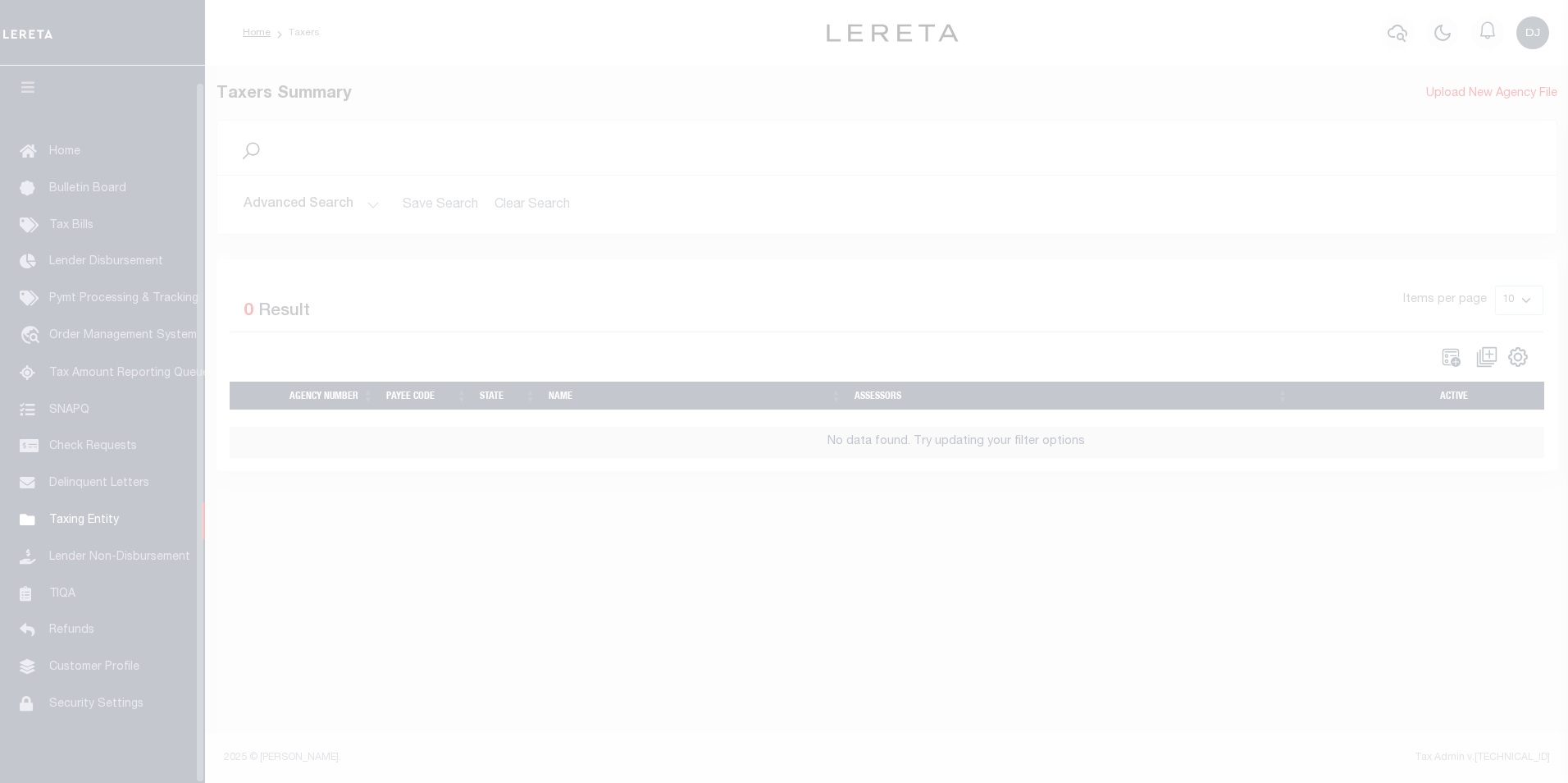
scroll to position [16, 0]
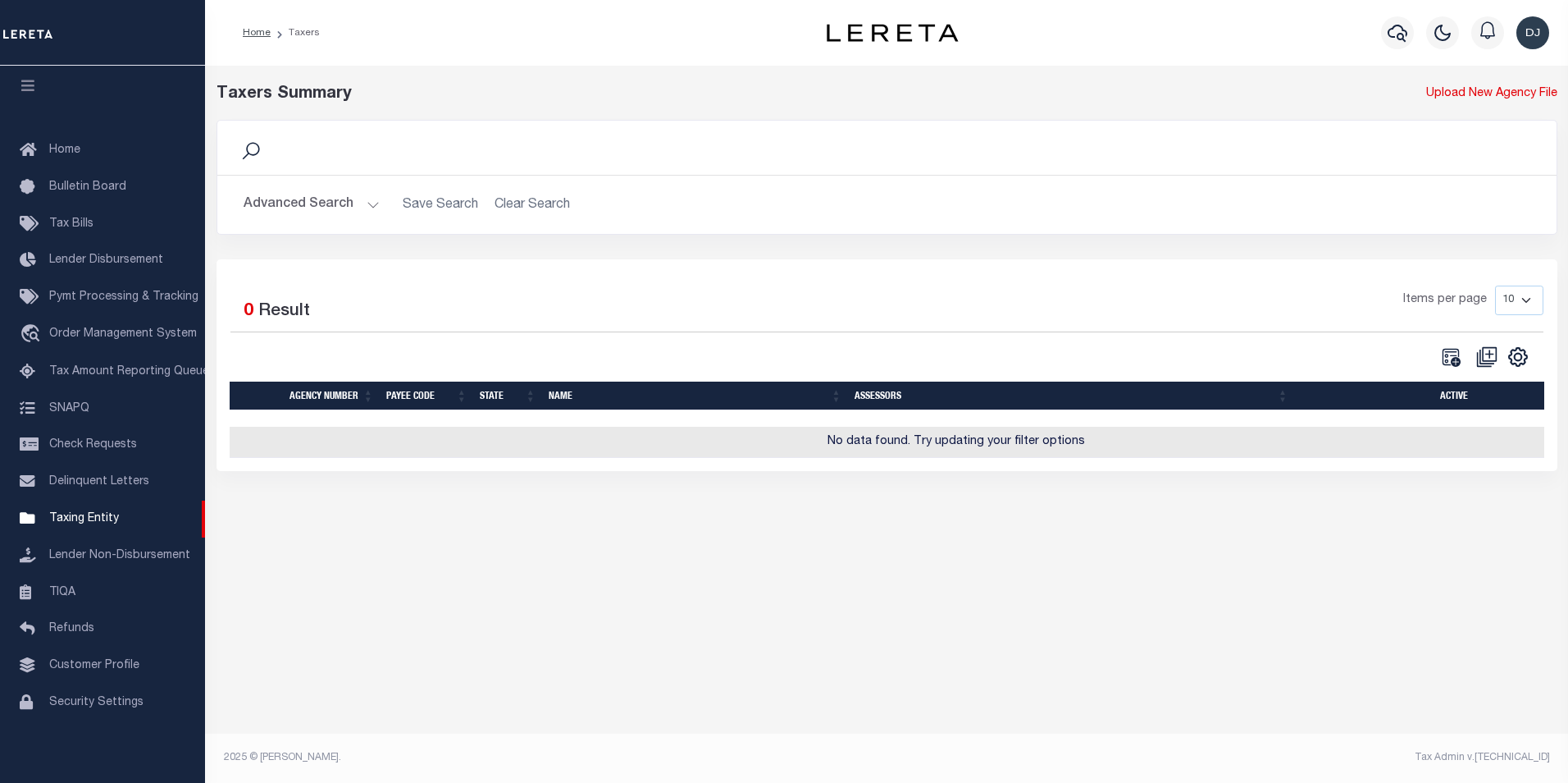
click at [1530, 31] on img "button" at bounding box center [1532, 33] width 33 height 33
click at [1489, 118] on span "Sign out" at bounding box center [1468, 117] width 46 height 12
